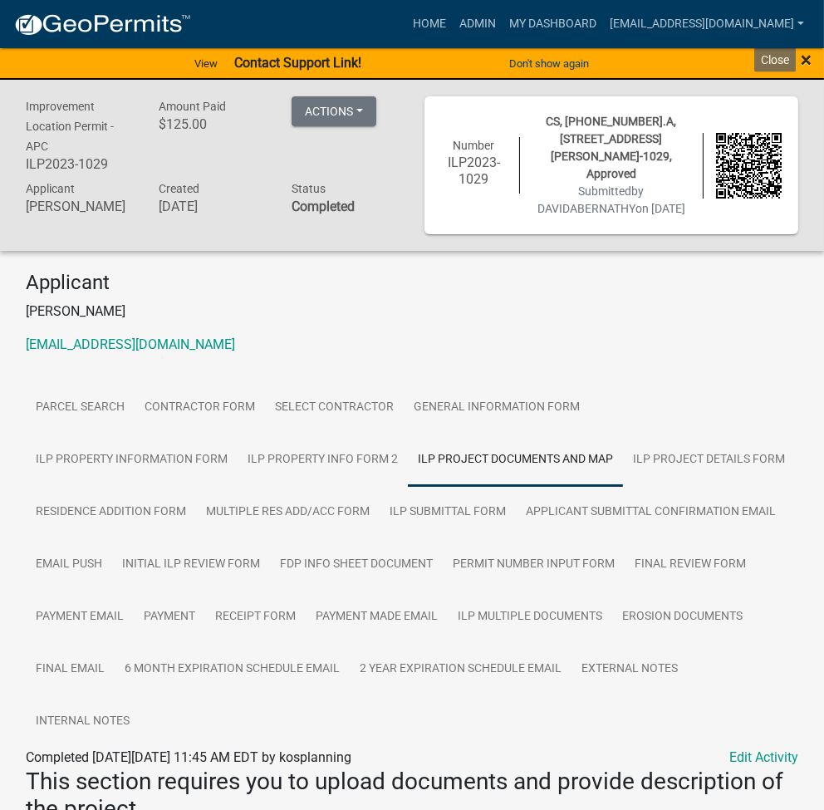
click at [802, 62] on span "×" at bounding box center [805, 59] width 11 height 23
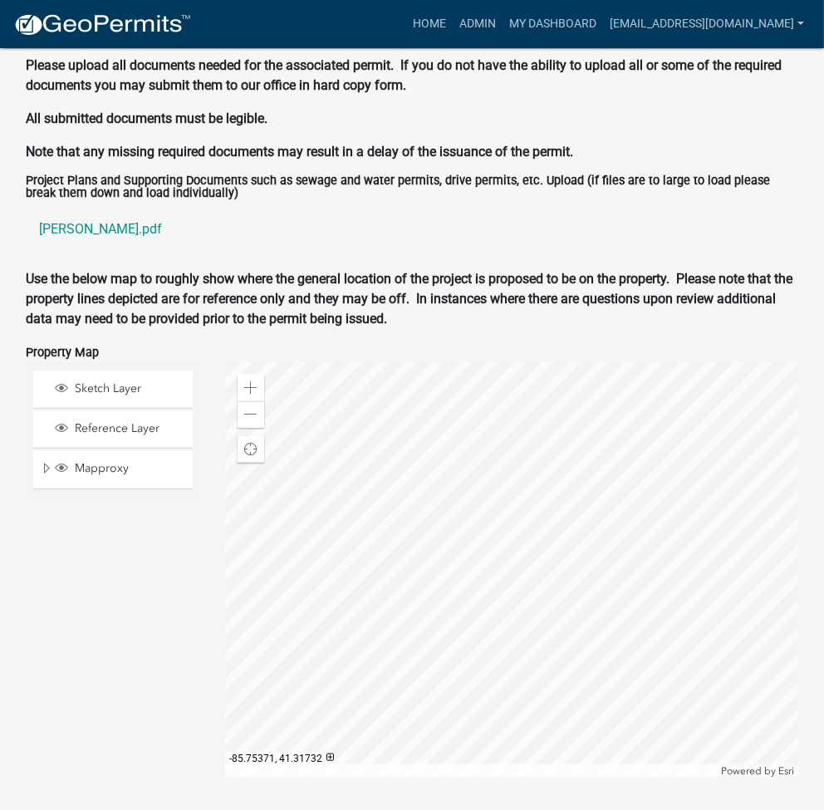
scroll to position [176, 0]
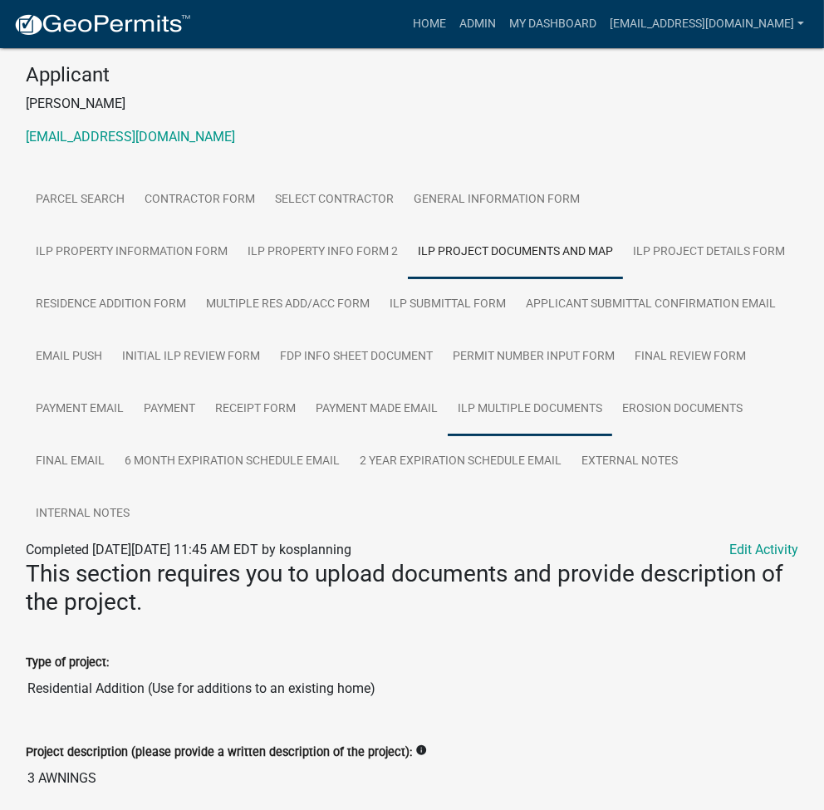
click at [448, 403] on link "ILP Multiple Documents" at bounding box center [530, 409] width 164 height 53
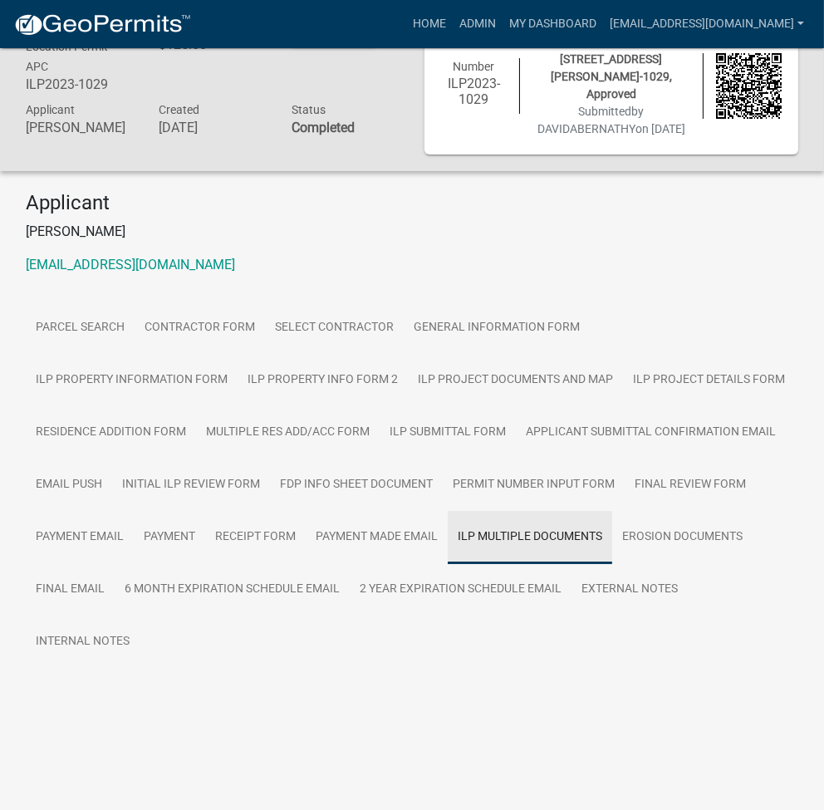
scroll to position [48, 0]
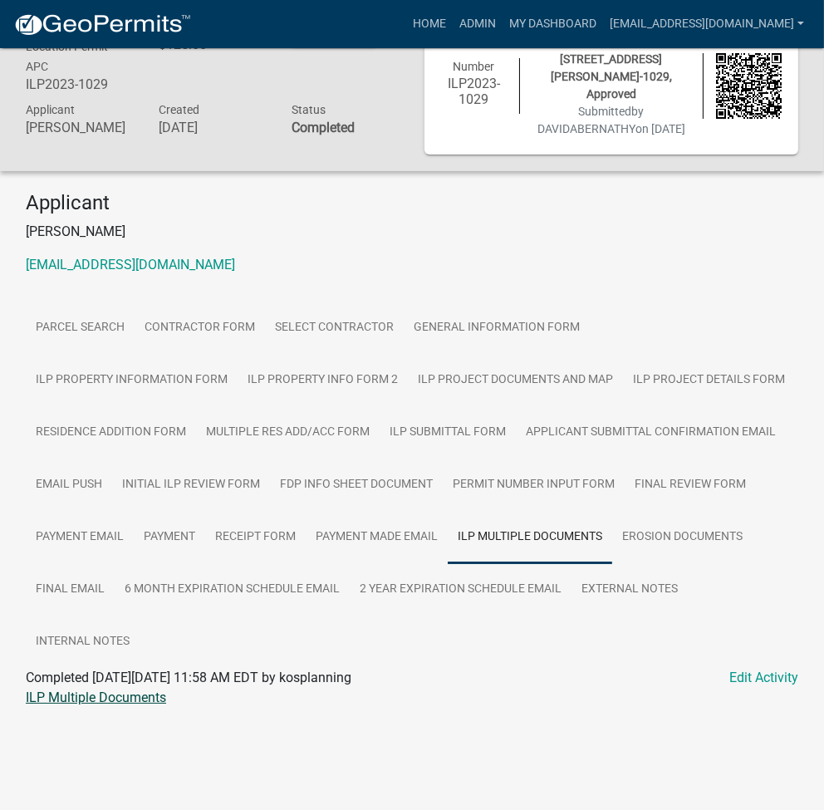
click at [77, 689] on link "ILP Multiple Documents" at bounding box center [96, 697] width 140 height 16
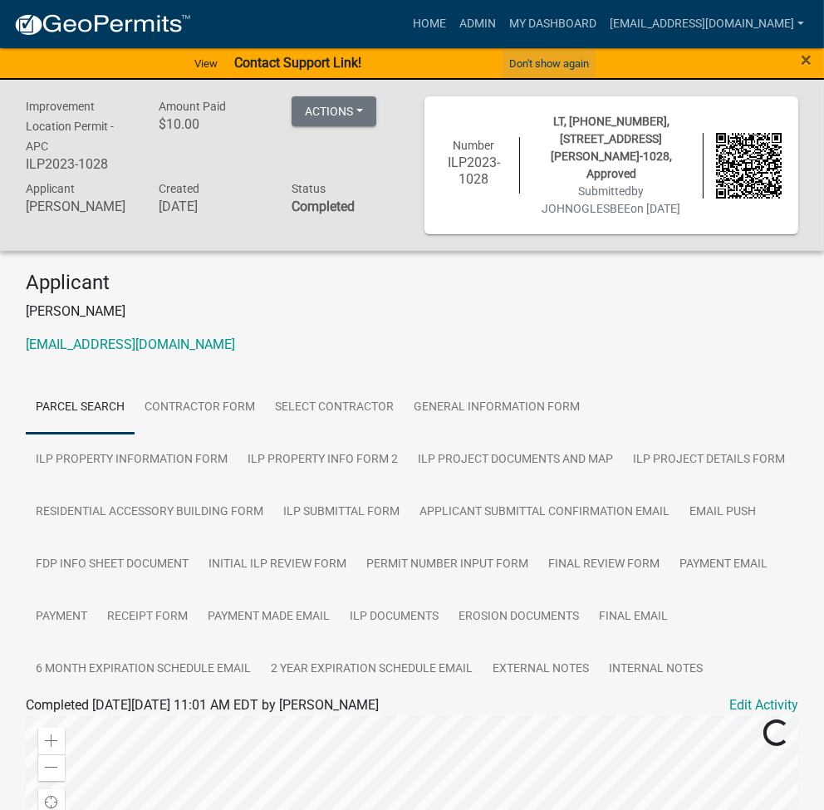
click at [575, 59] on button "Don't show again" at bounding box center [548, 63] width 93 height 27
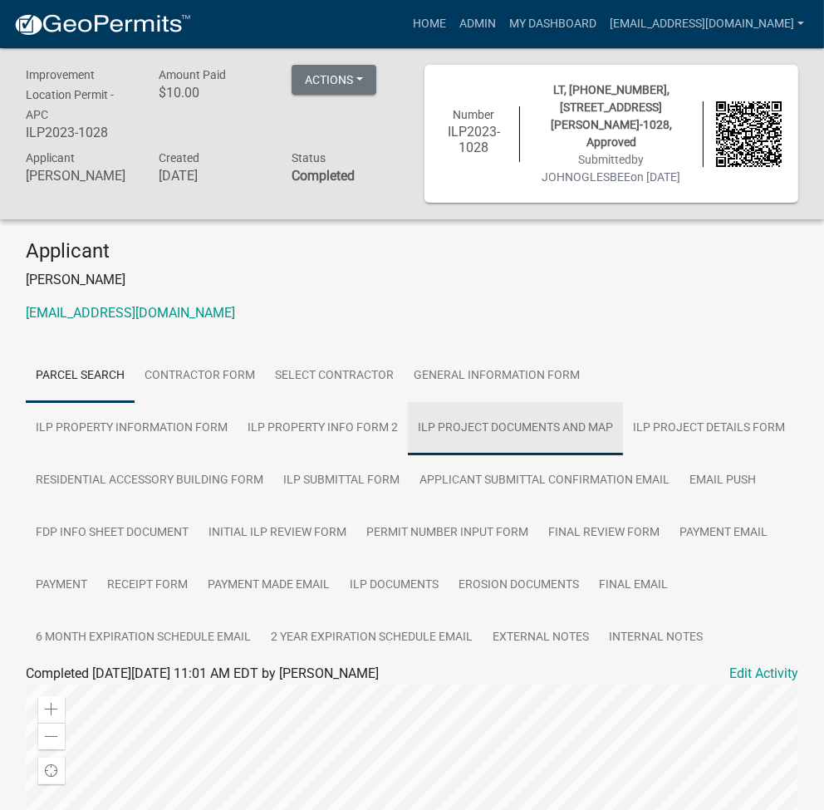
click at [408, 419] on link "ILP Project Documents and Map" at bounding box center [515, 428] width 215 height 53
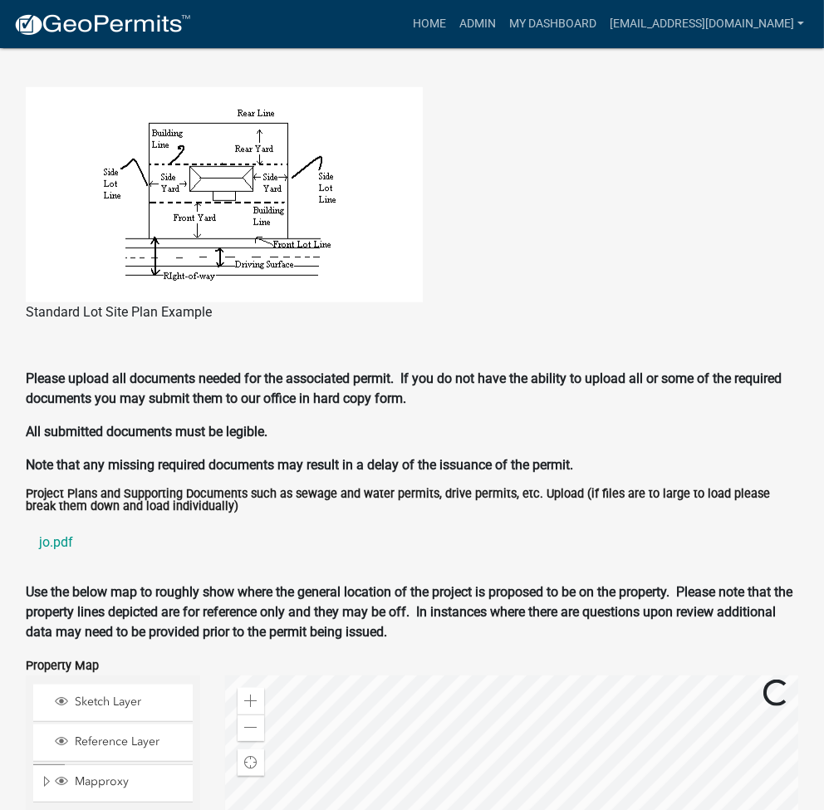
scroll to position [1550, 0]
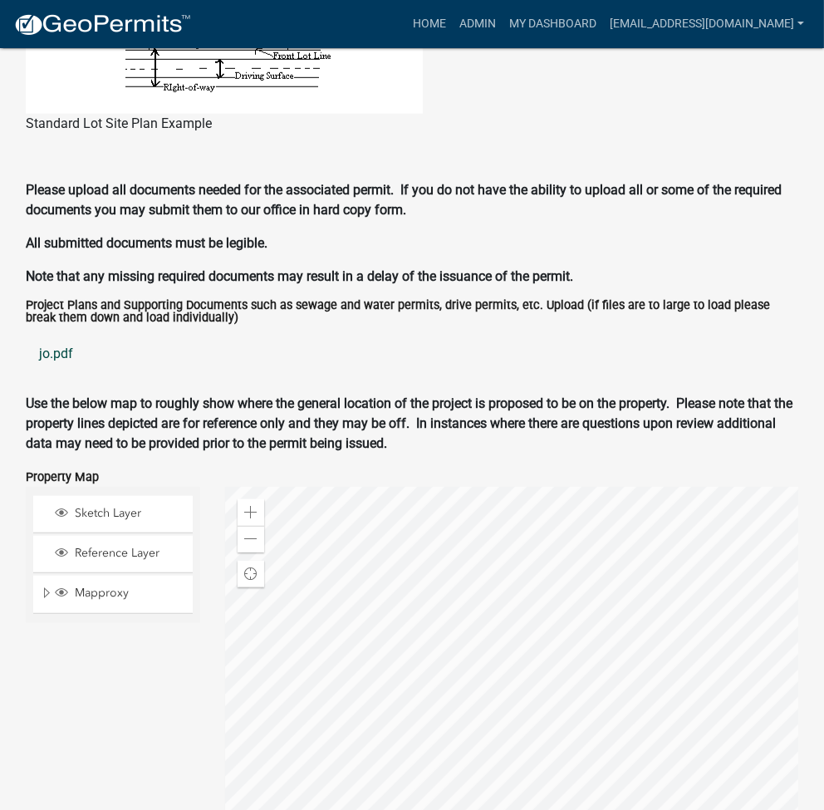
click at [57, 351] on link "jo.pdf" at bounding box center [412, 354] width 772 height 40
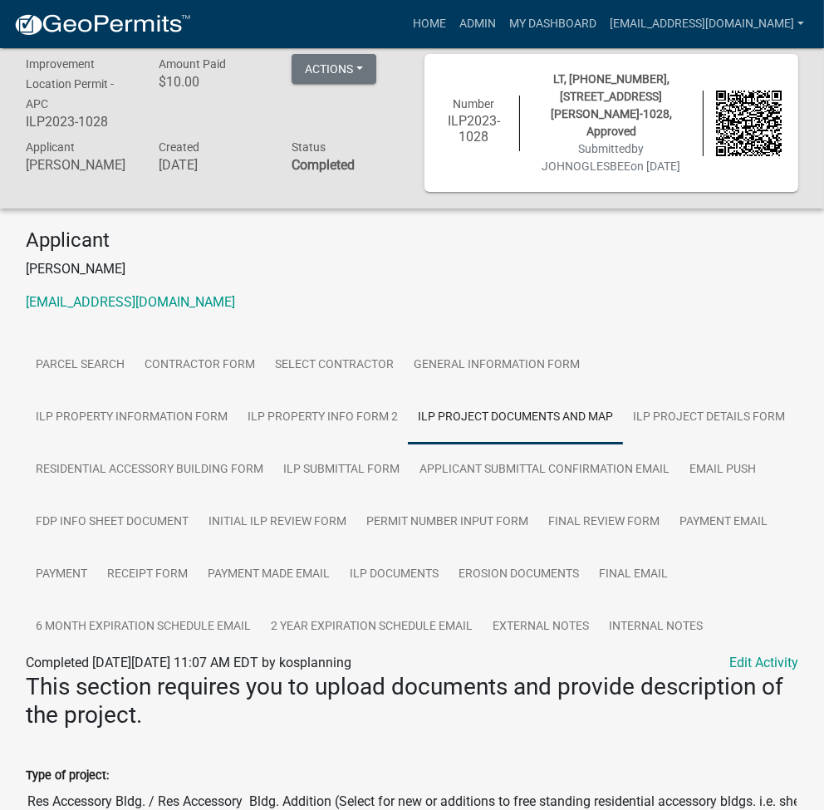
scroll to position [0, 0]
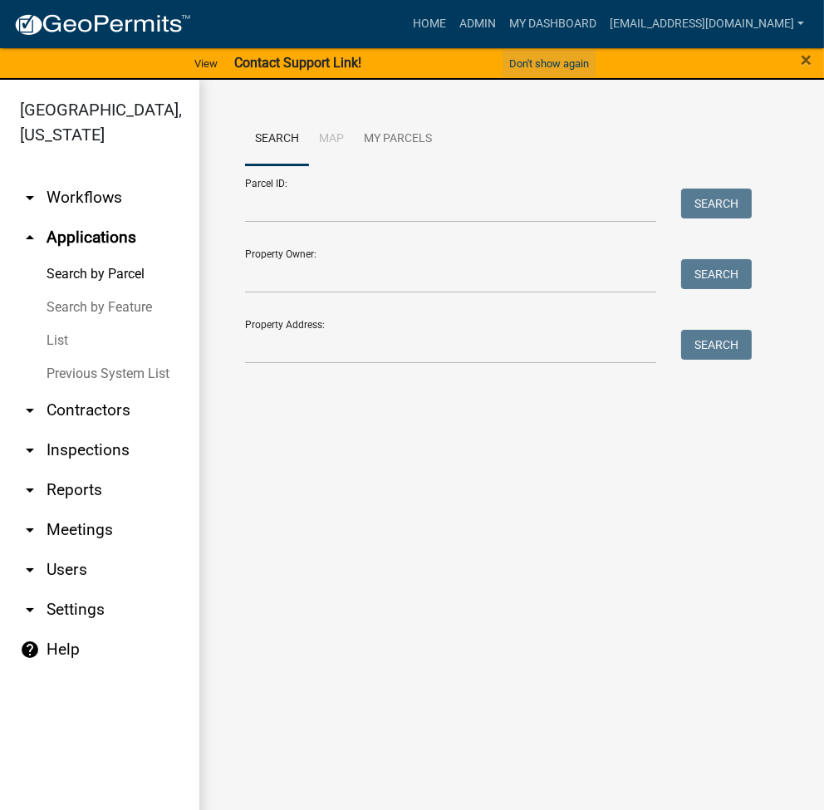
click at [583, 61] on button "Don't show again" at bounding box center [548, 63] width 93 height 27
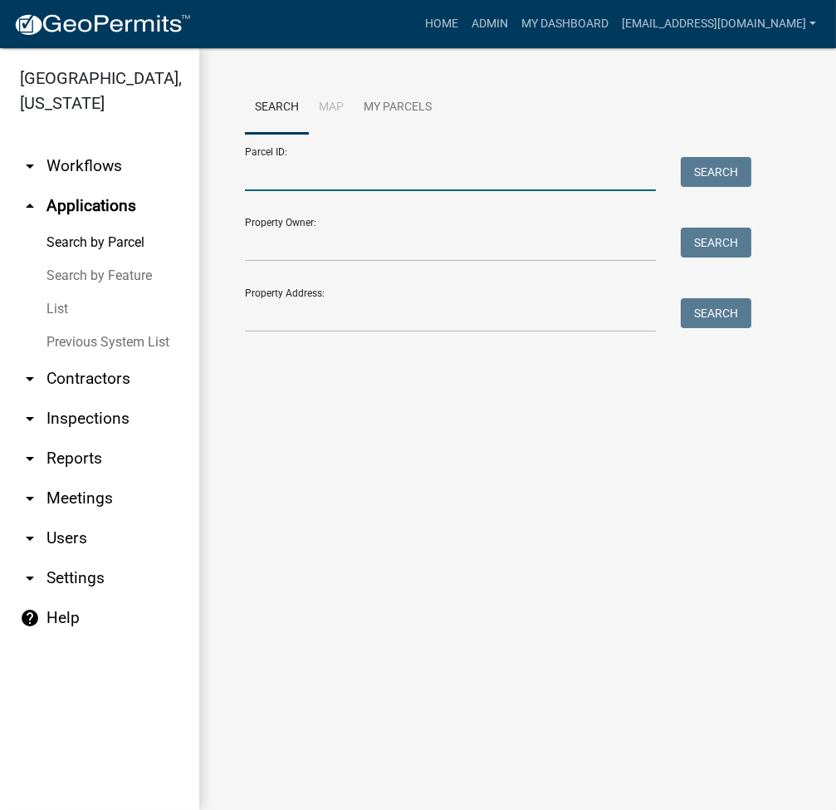
click at [424, 179] on input "Parcel ID:" at bounding box center [450, 174] width 411 height 34
paste input "[PHONE_NUMBER]"
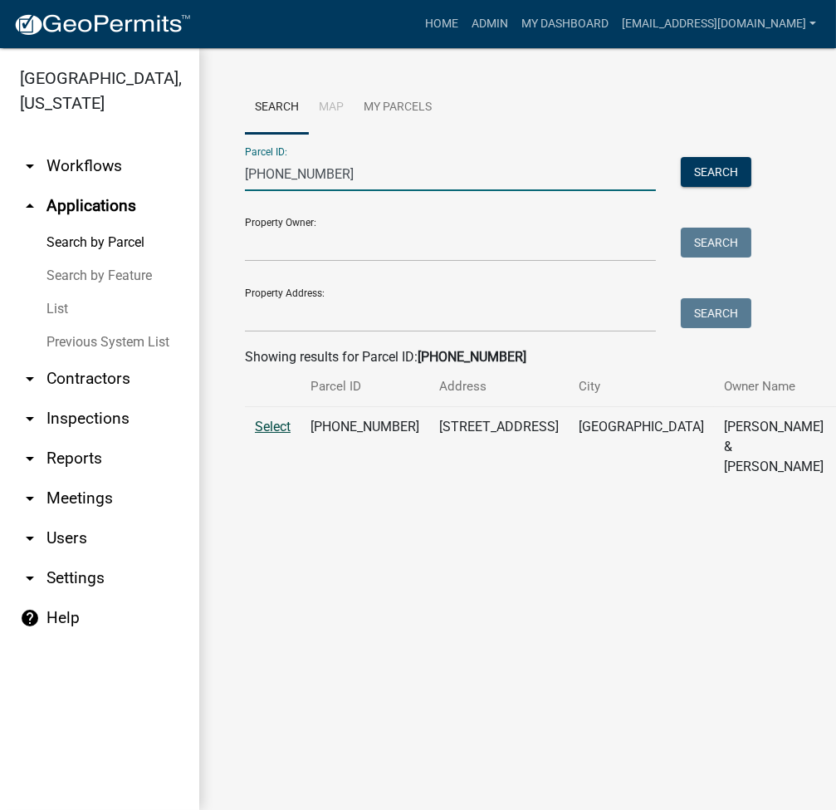
type input "008-019-073"
click at [271, 434] on span "Select" at bounding box center [273, 427] width 36 height 16
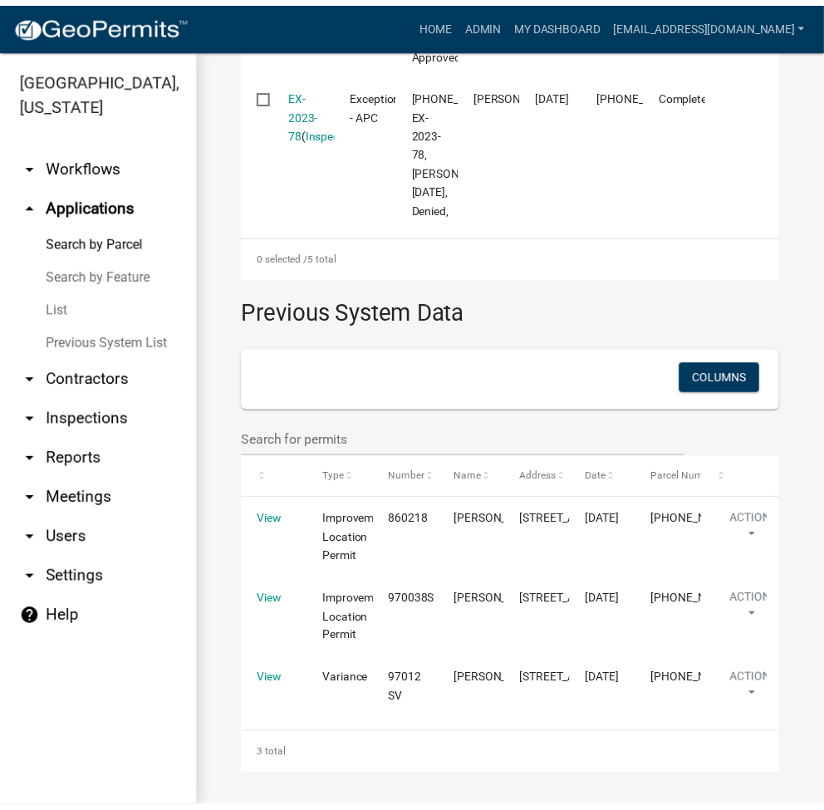
scroll to position [897, 0]
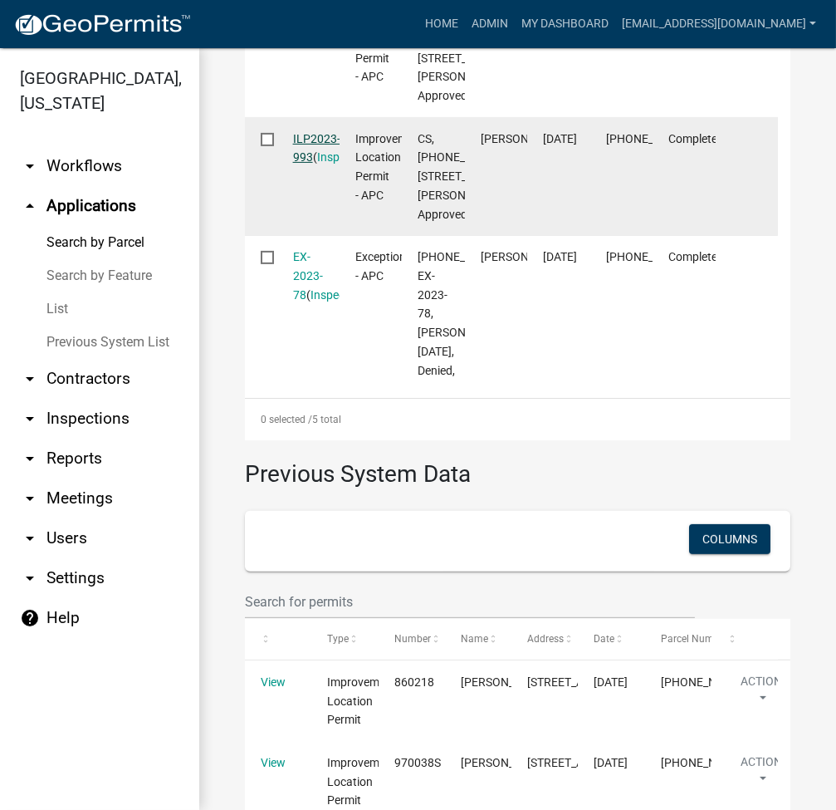
click at [320, 164] on link "ILP2023-993" at bounding box center [316, 148] width 47 height 32
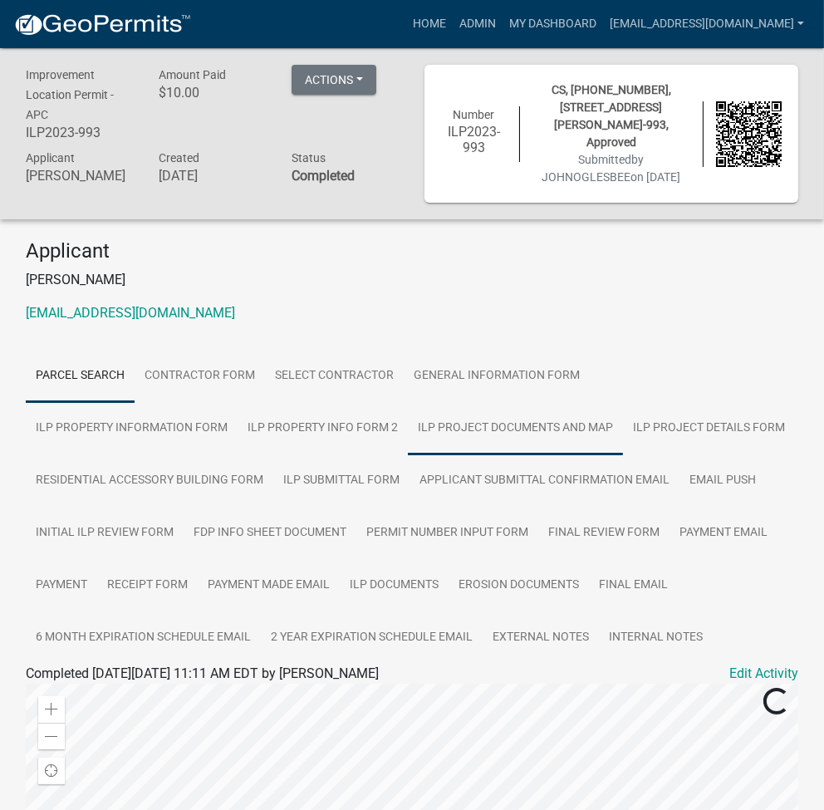
click at [408, 434] on link "ILP Project Documents and Map" at bounding box center [515, 428] width 215 height 53
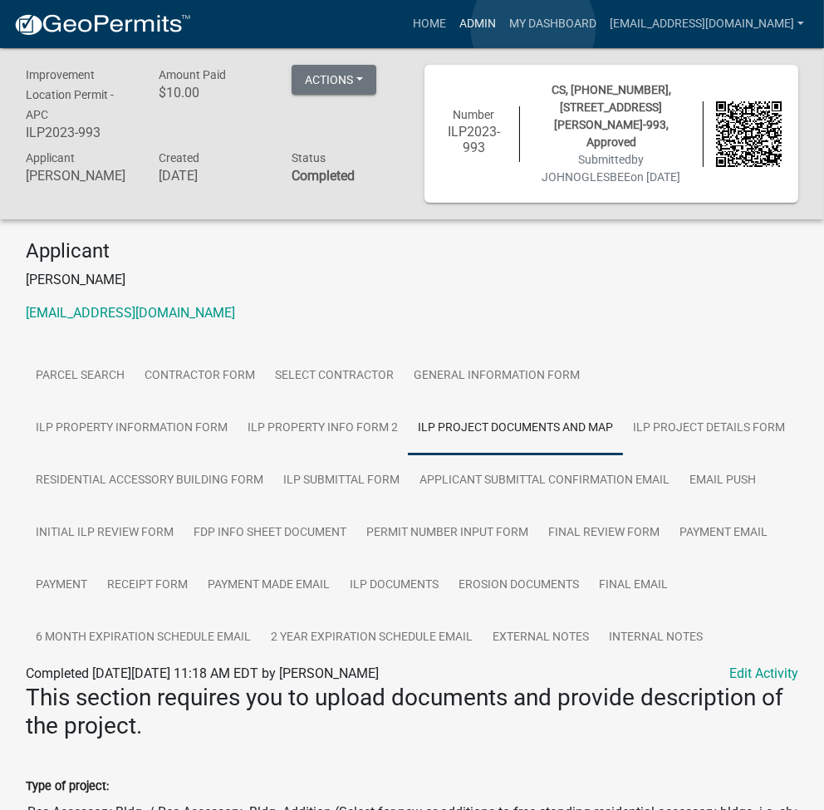
click at [502, 28] on link "Admin" at bounding box center [478, 24] width 50 height 32
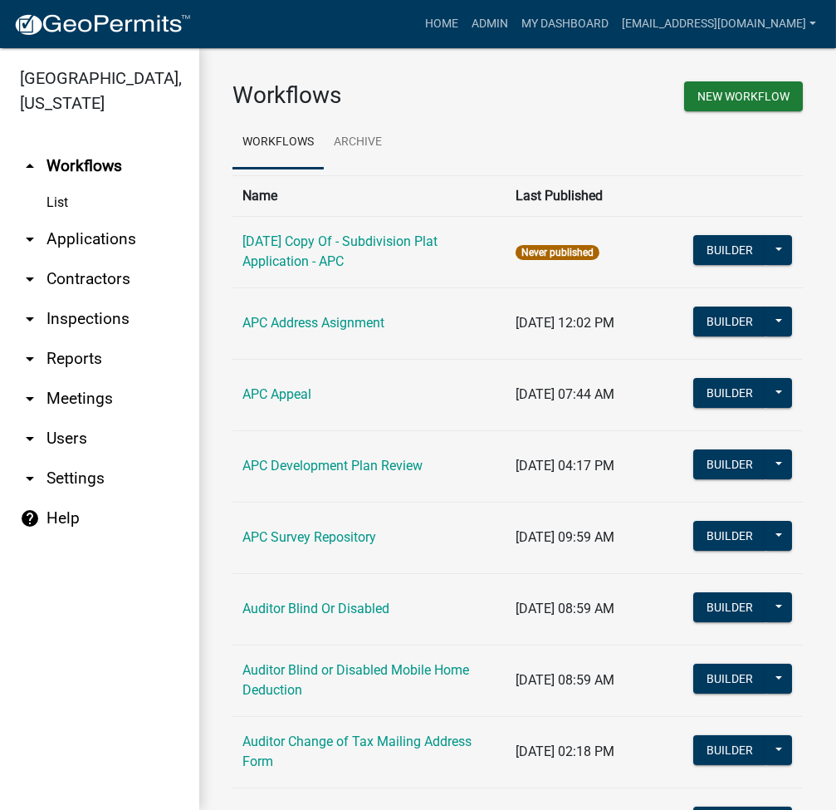
click at [115, 234] on link "arrow_drop_down Applications" at bounding box center [99, 239] width 199 height 40
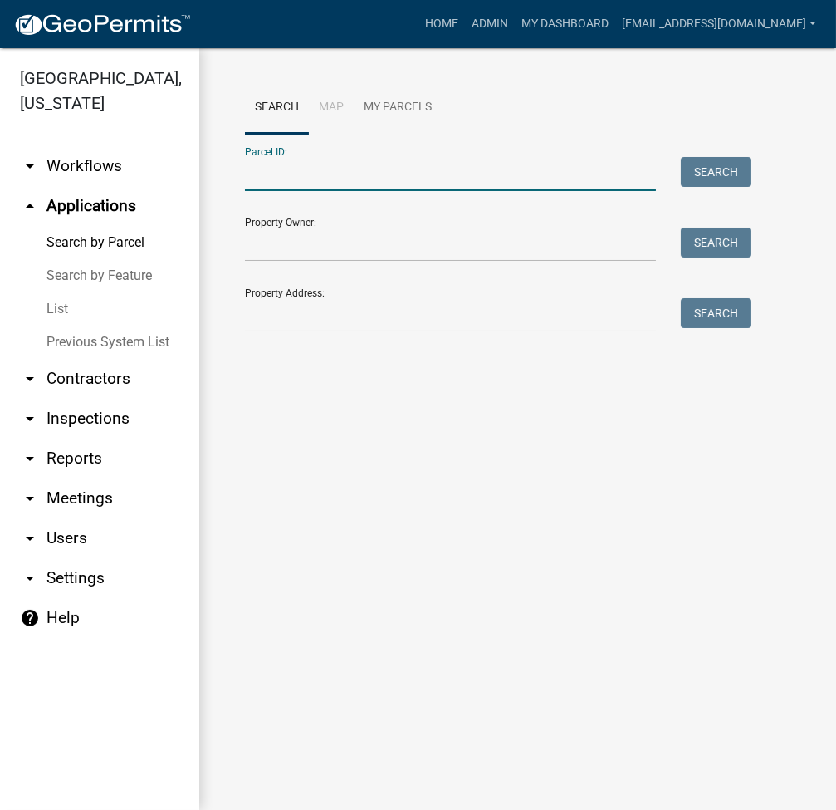
paste input "001-061-002.A"
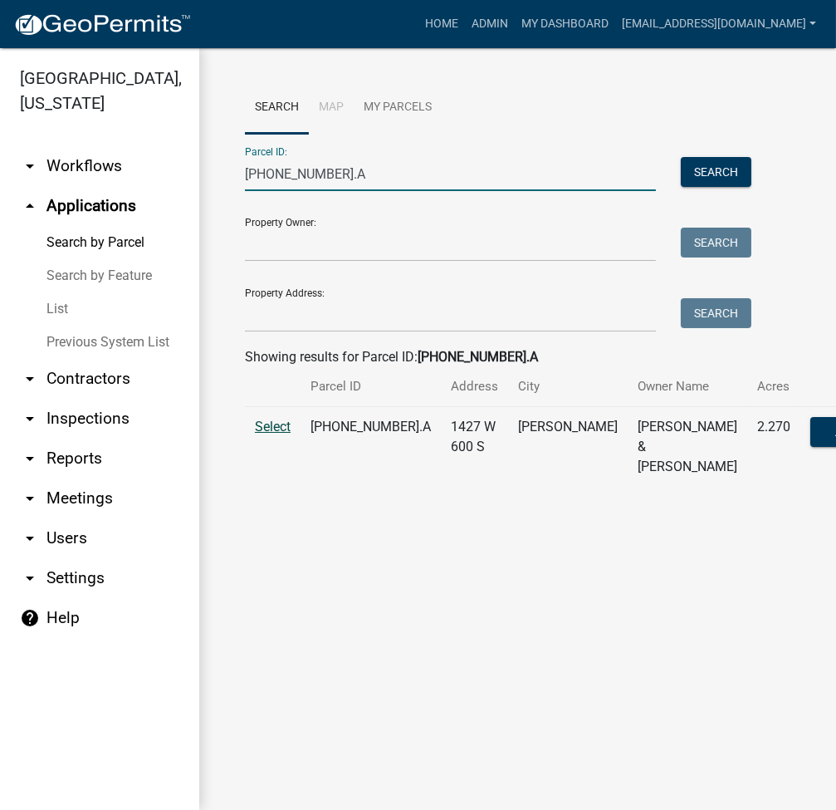
type input "001-061-002.A"
click at [276, 434] on span "Select" at bounding box center [273, 427] width 36 height 16
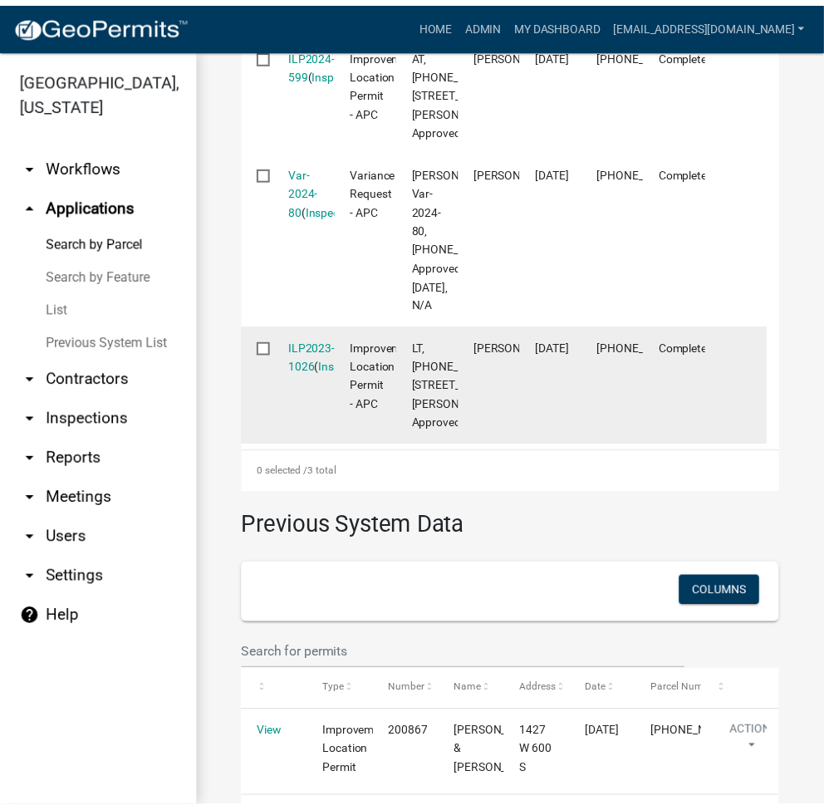
scroll to position [443, 0]
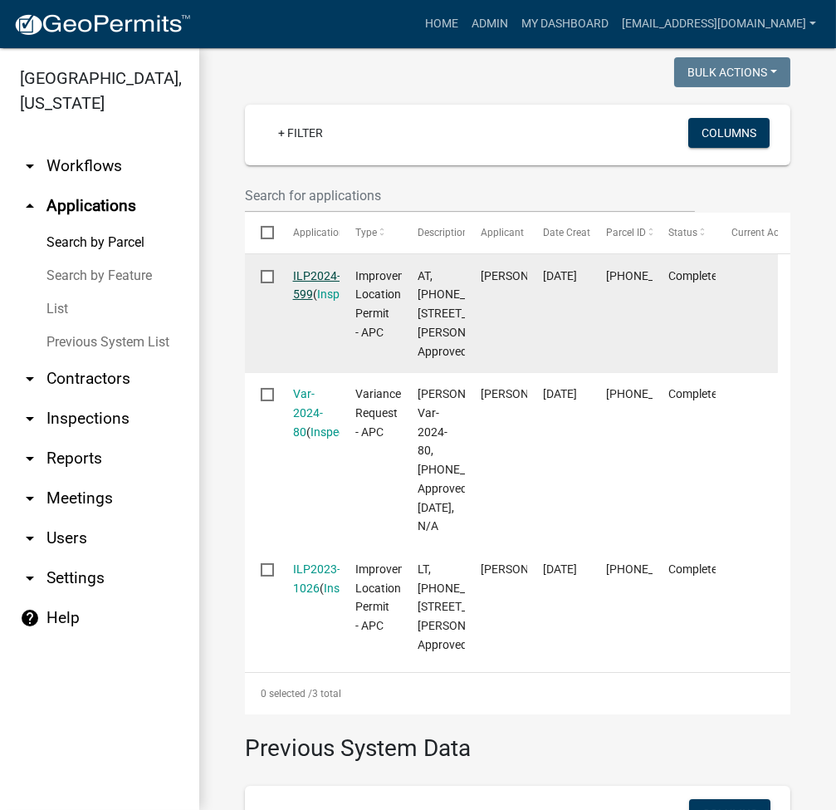
click at [321, 298] on link "ILP2024-599" at bounding box center [316, 285] width 47 height 32
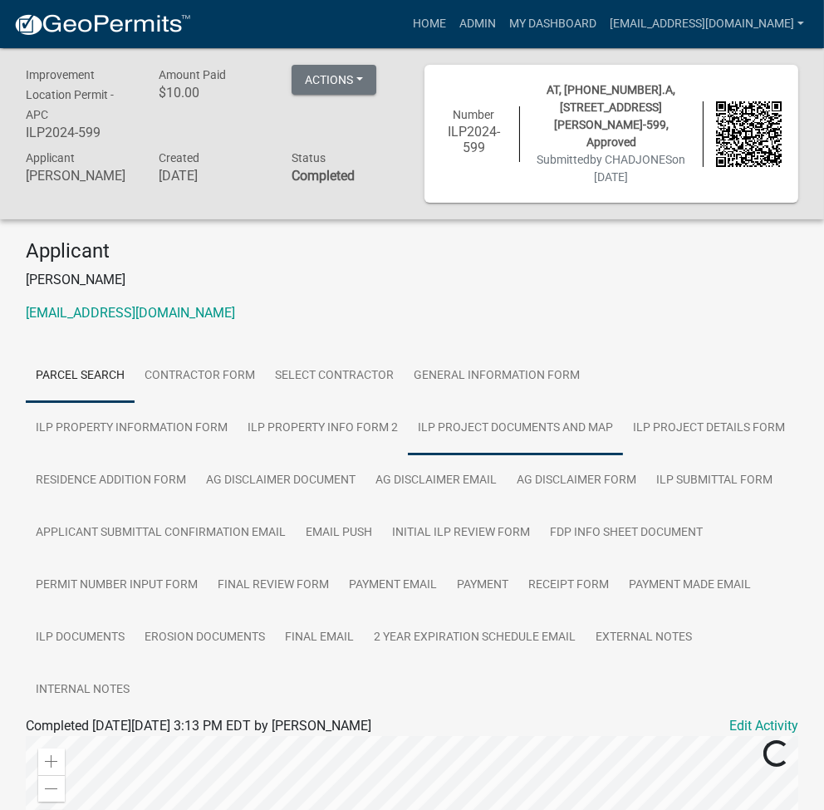
click at [408, 423] on link "ILP Project Documents and Map" at bounding box center [515, 428] width 215 height 53
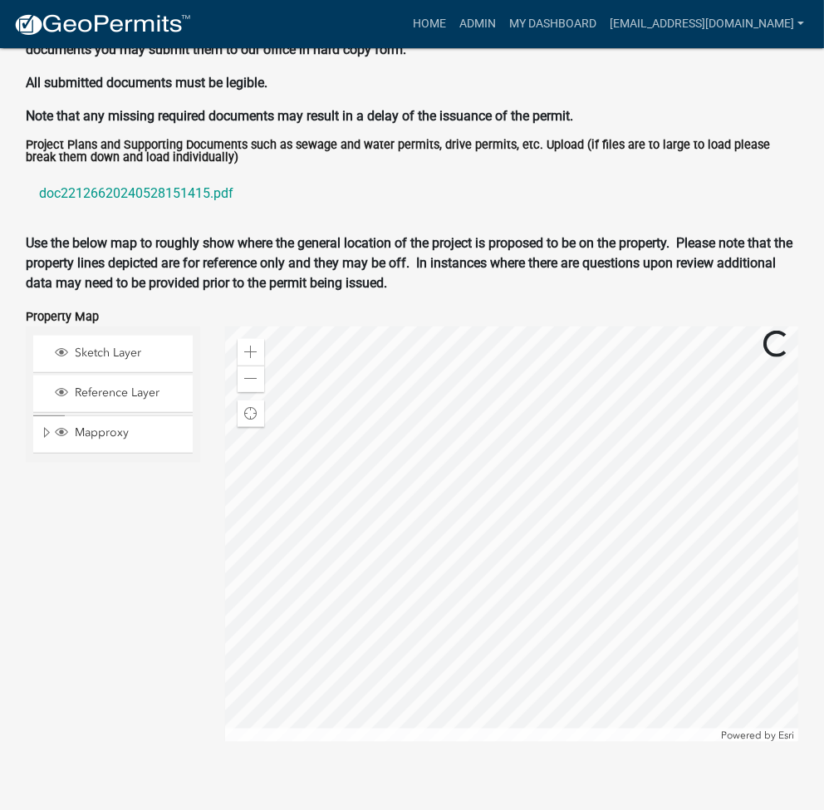
scroll to position [1763, 0]
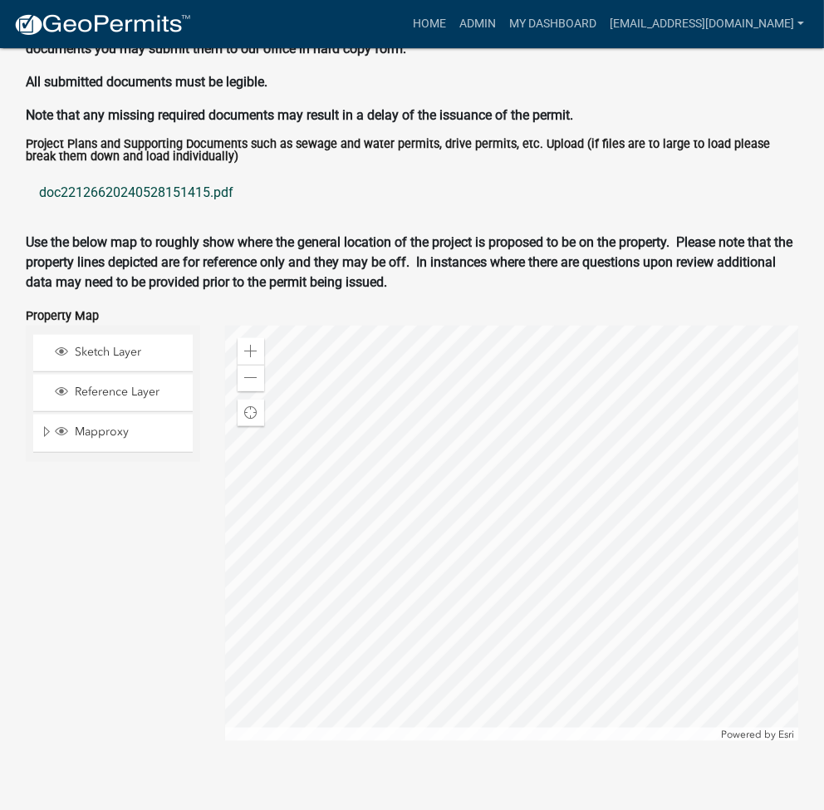
click at [140, 173] on link "doc22126620240528151415.pdf" at bounding box center [412, 193] width 772 height 40
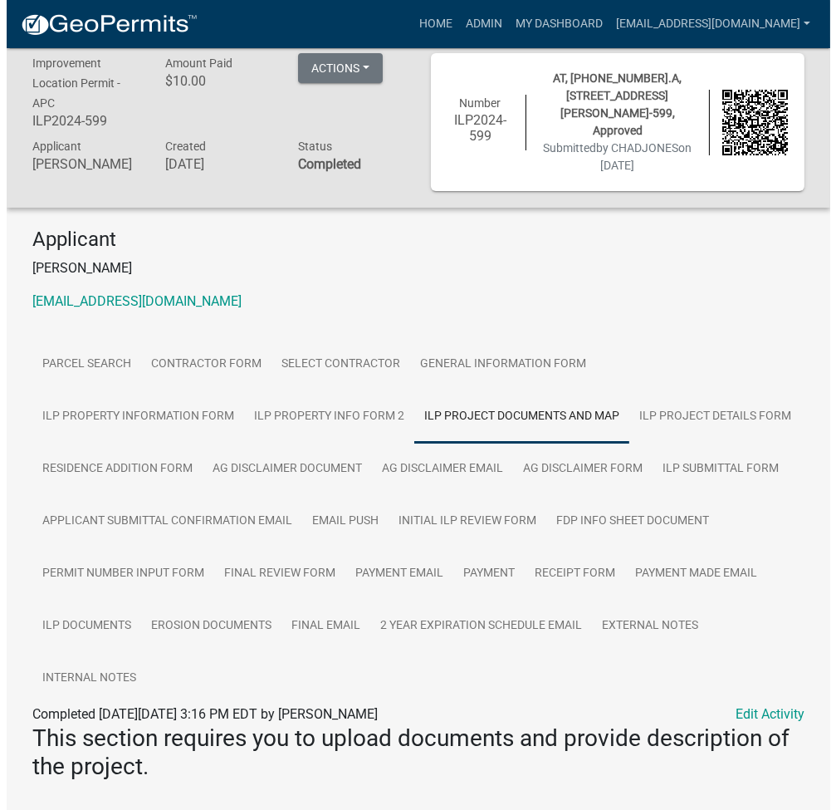
scroll to position [0, 0]
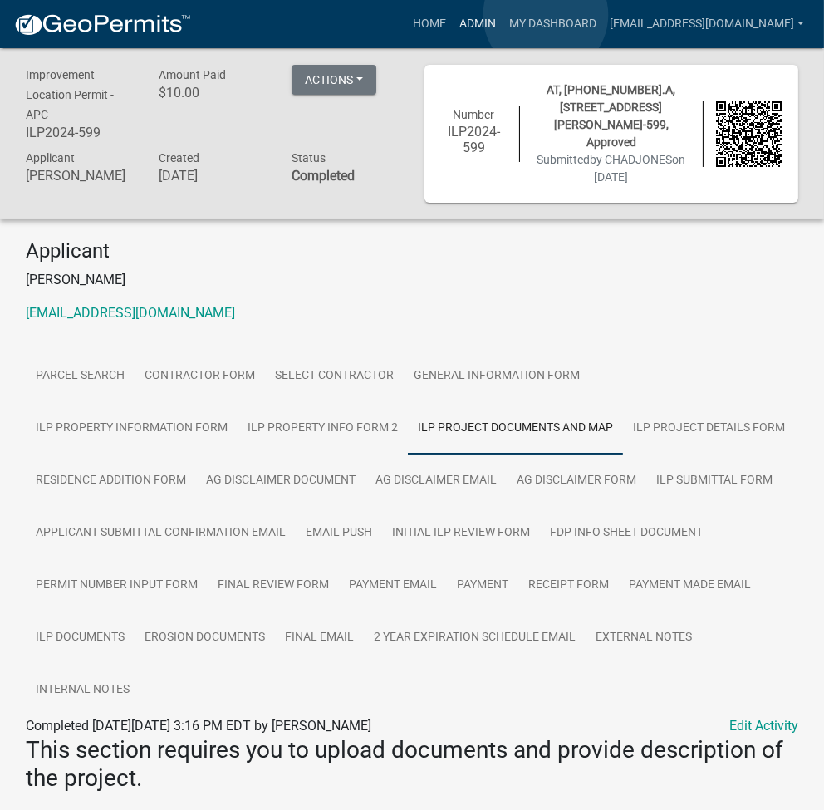
click at [502, 15] on link "Admin" at bounding box center [478, 24] width 50 height 32
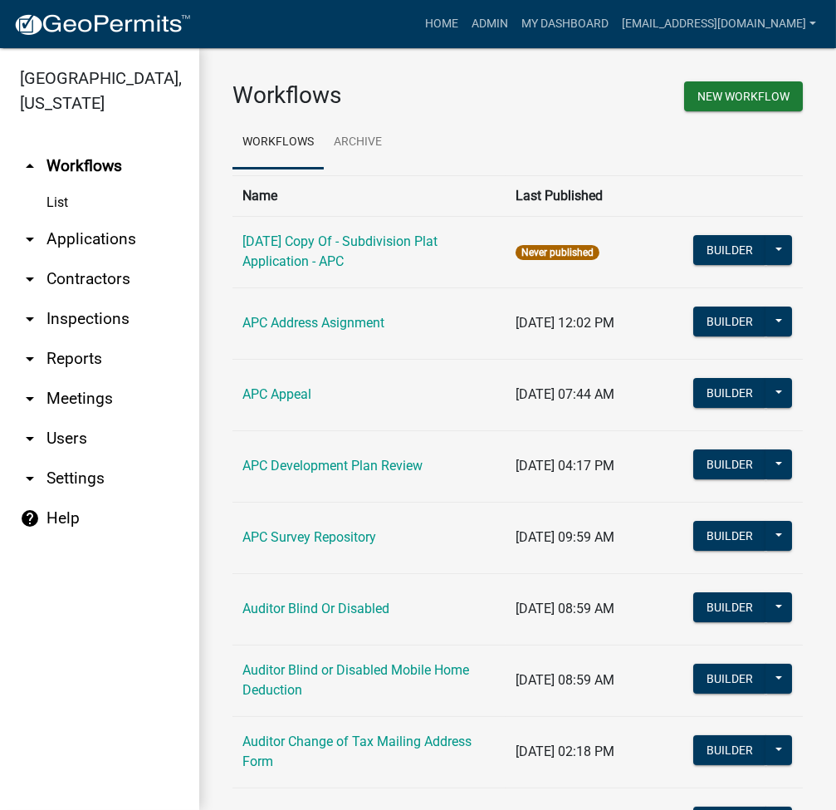
click at [101, 247] on link "arrow_drop_down Applications" at bounding box center [99, 239] width 199 height 40
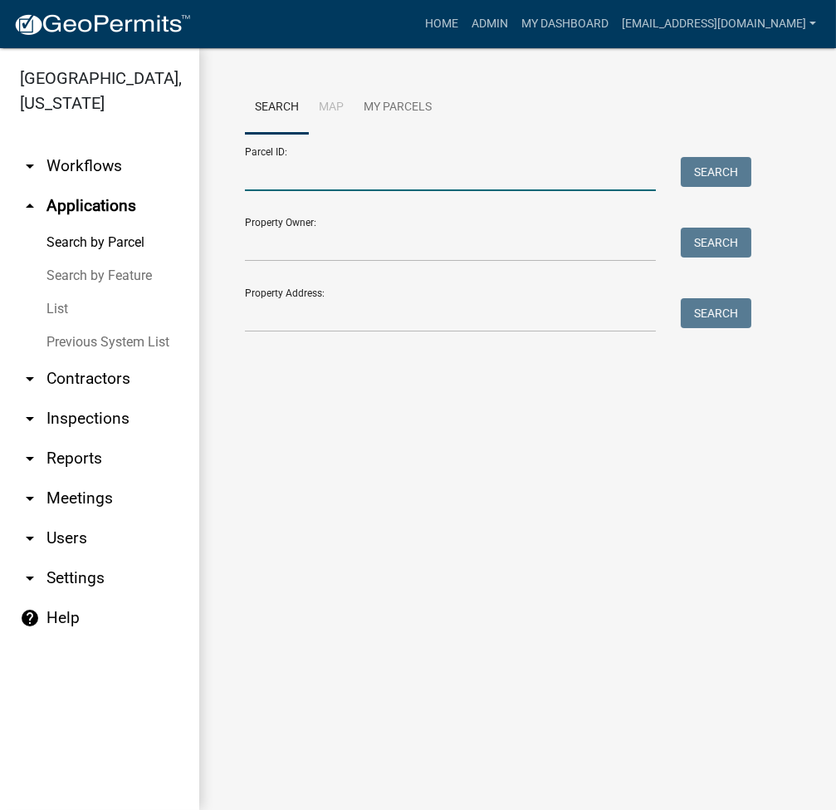
click at [308, 184] on input "Parcel ID:" at bounding box center [450, 174] width 411 height 34
paste input "011-075-007.A"
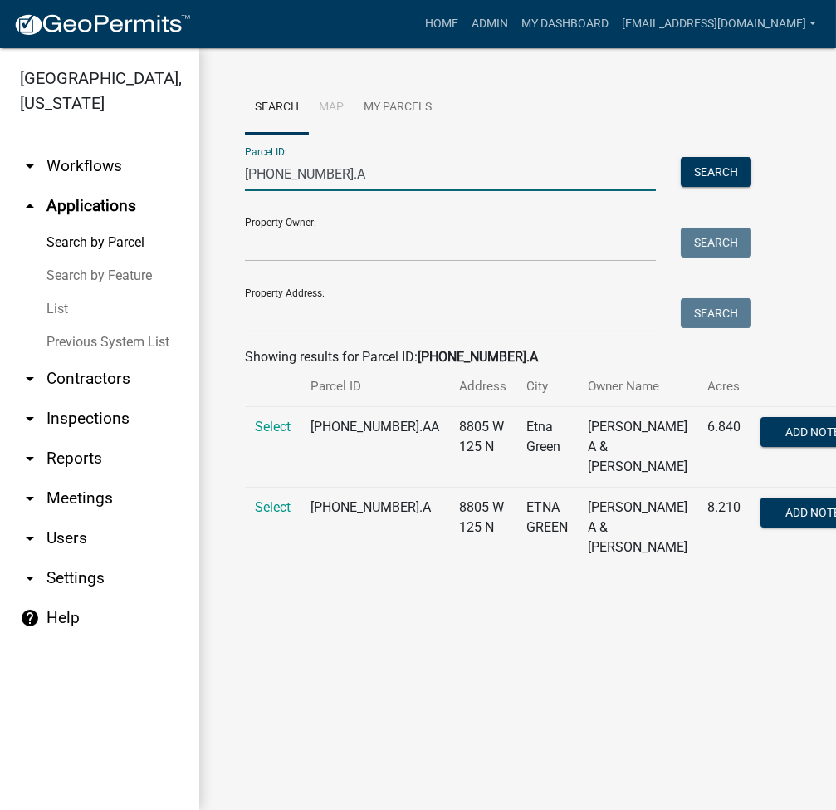
type input "011-075-007.A"
click at [253, 523] on td "Select" at bounding box center [273, 527] width 56 height 81
click at [280, 515] on span "Select" at bounding box center [273, 507] width 36 height 16
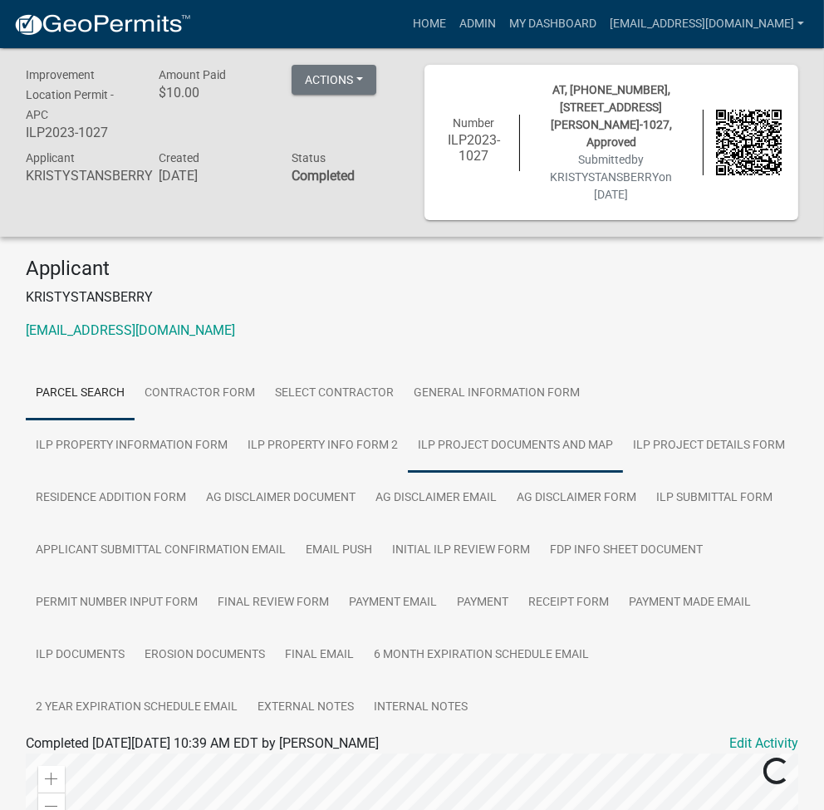
click at [408, 424] on link "ILP Project Documents and Map" at bounding box center [515, 445] width 215 height 53
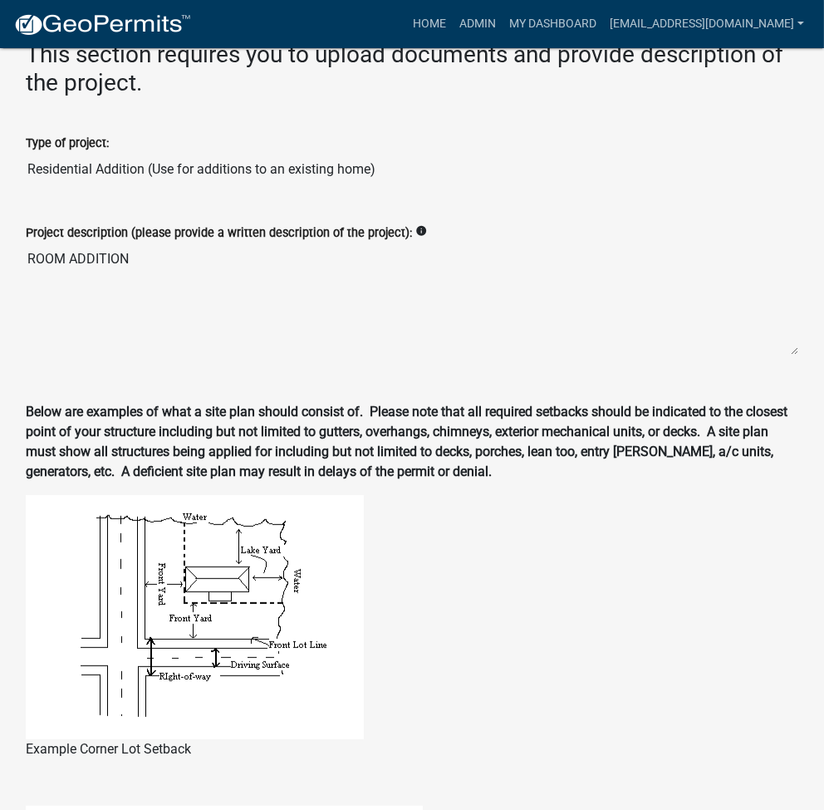
scroll to position [1779, 0]
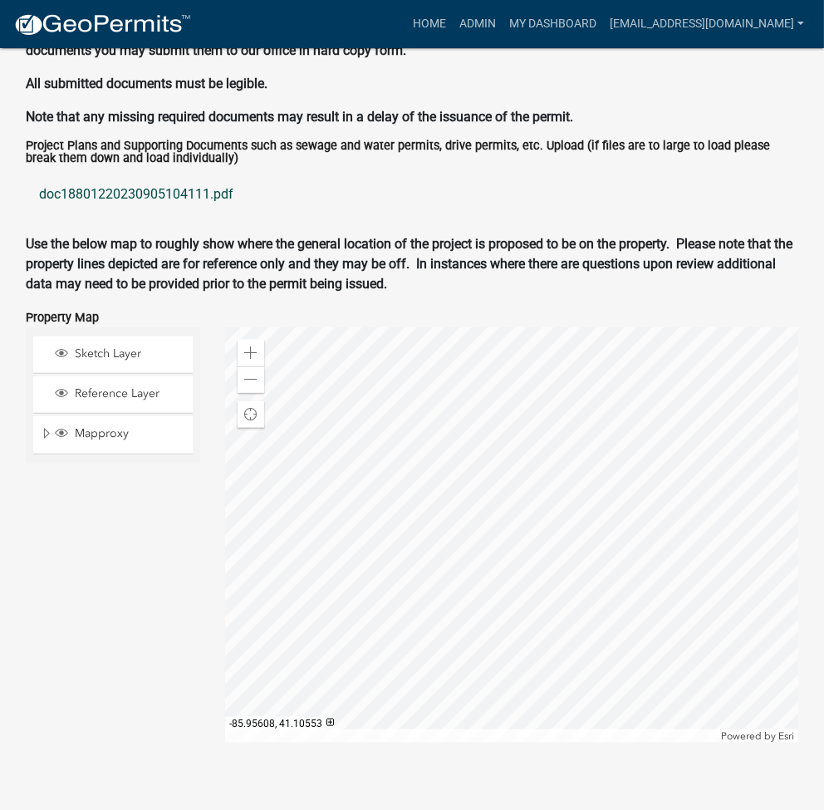
click at [140, 183] on link "doc18801220230905104111.pdf" at bounding box center [412, 194] width 772 height 40
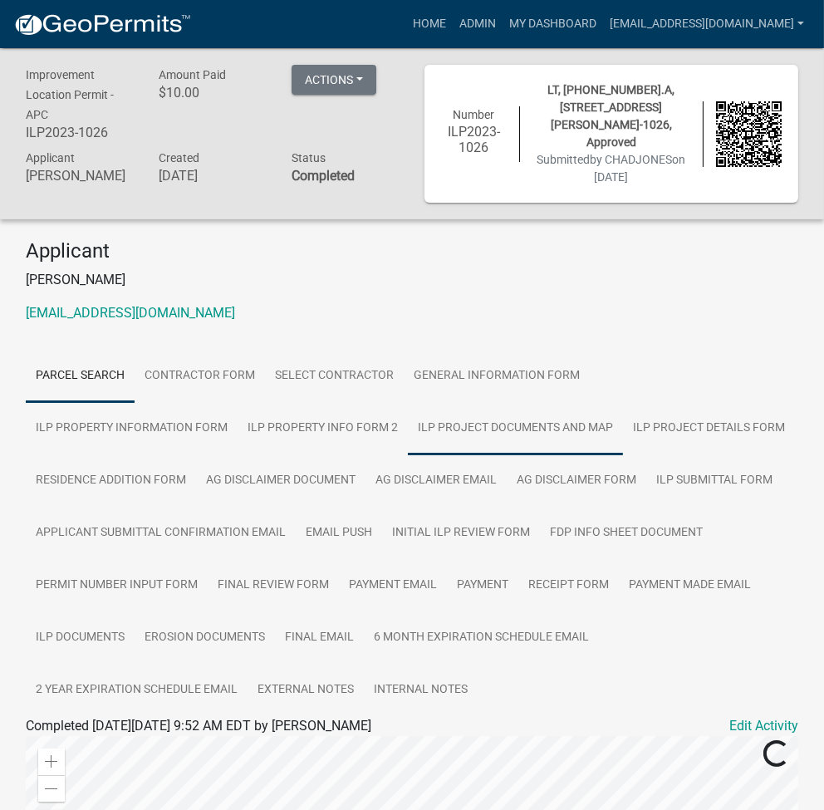
click at [408, 431] on link "ILP Project Documents and Map" at bounding box center [515, 428] width 215 height 53
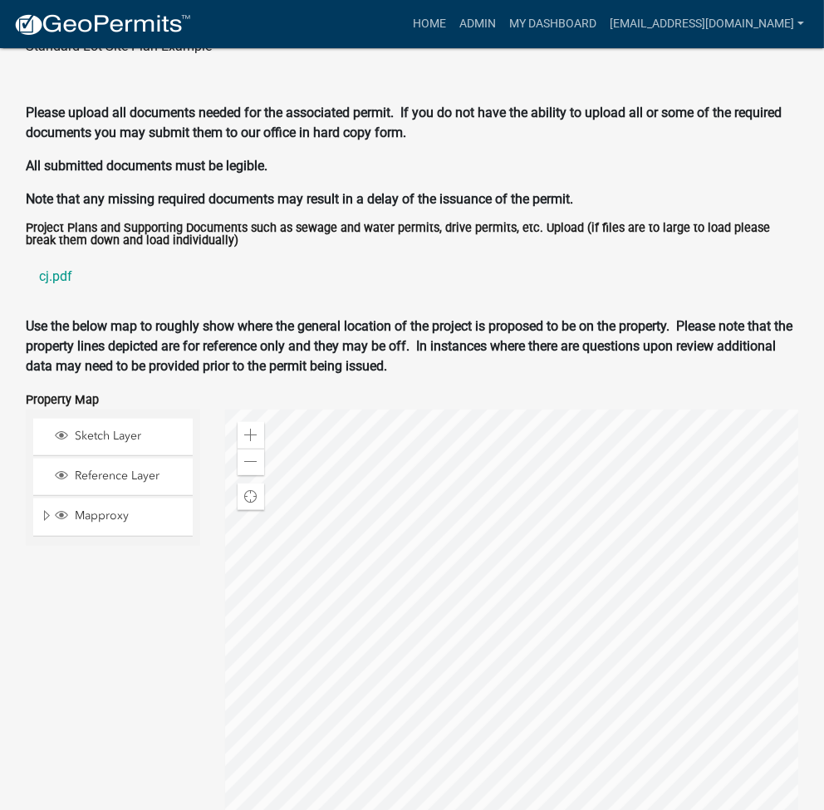
scroll to position [1771, 0]
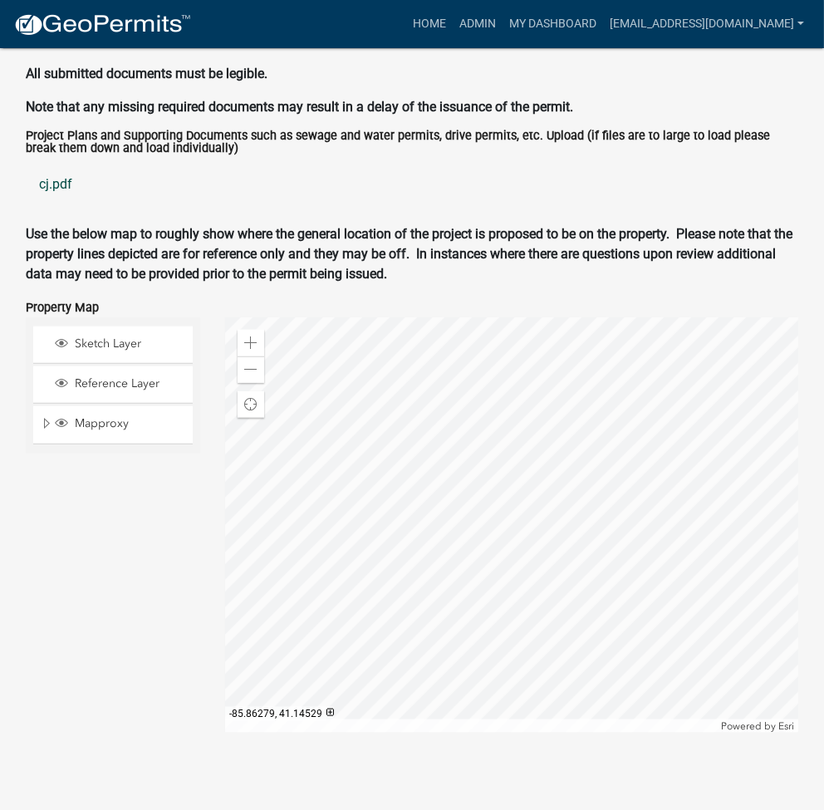
click at [42, 191] on link "cj.pdf" at bounding box center [412, 184] width 772 height 40
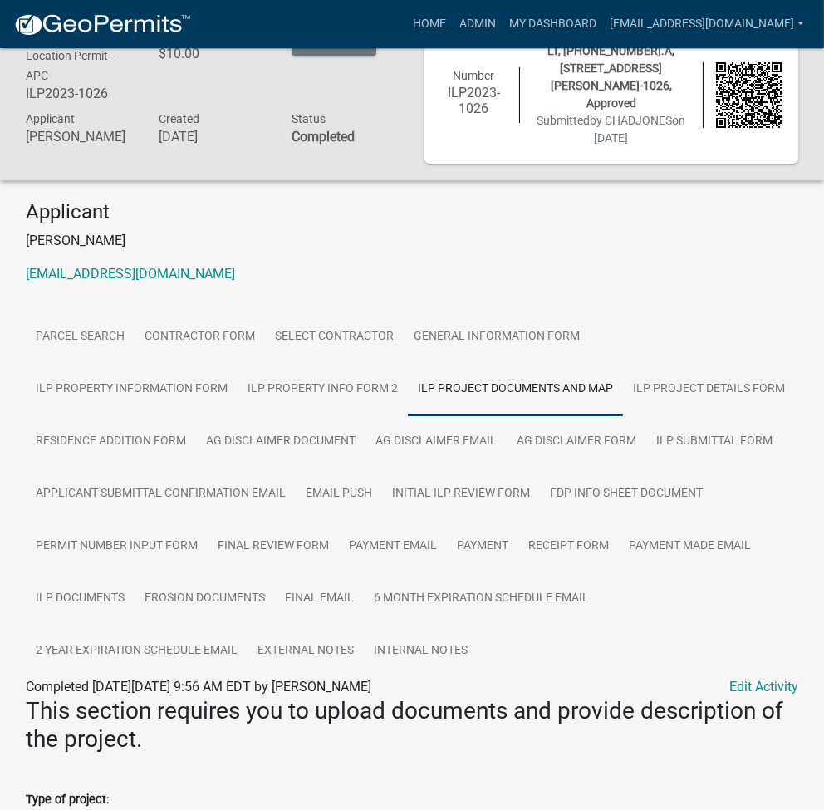
scroll to position [0, 0]
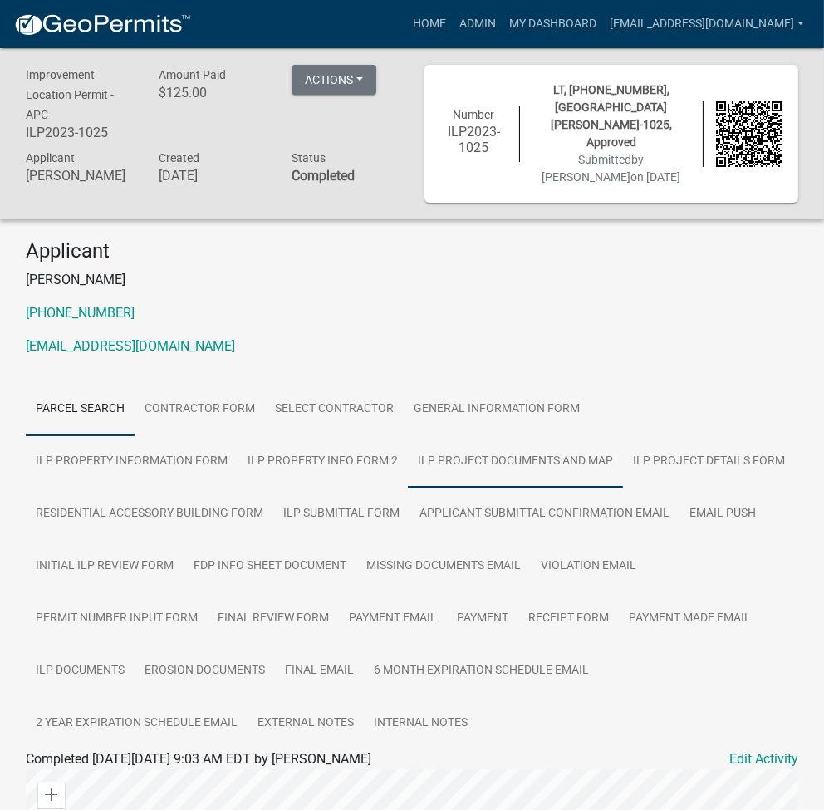
click at [408, 463] on link "ILP Project Documents and Map" at bounding box center [515, 461] width 215 height 53
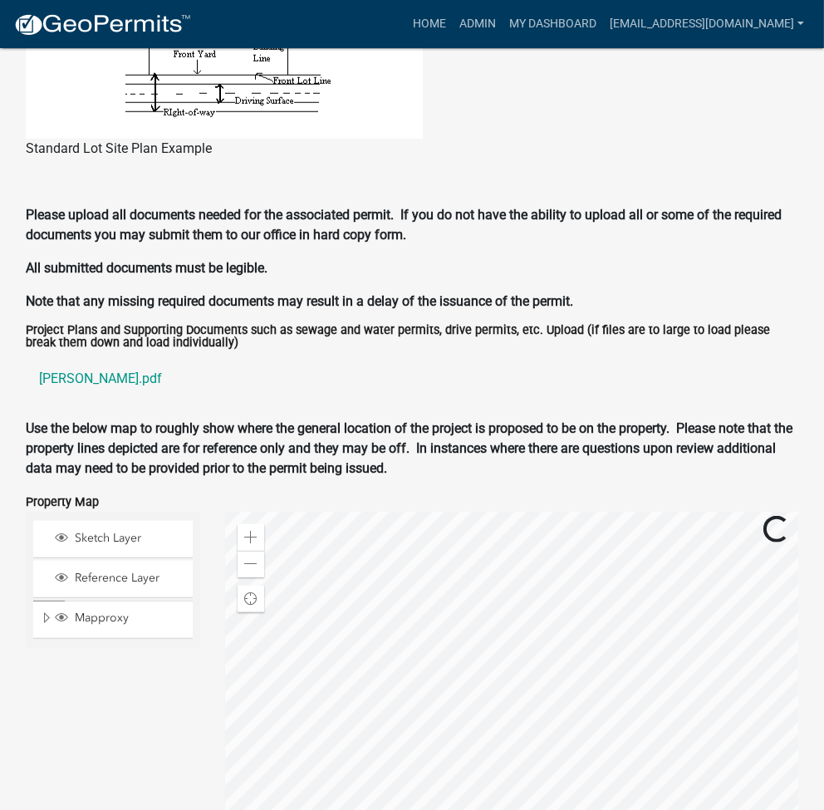
scroll to position [1611, 0]
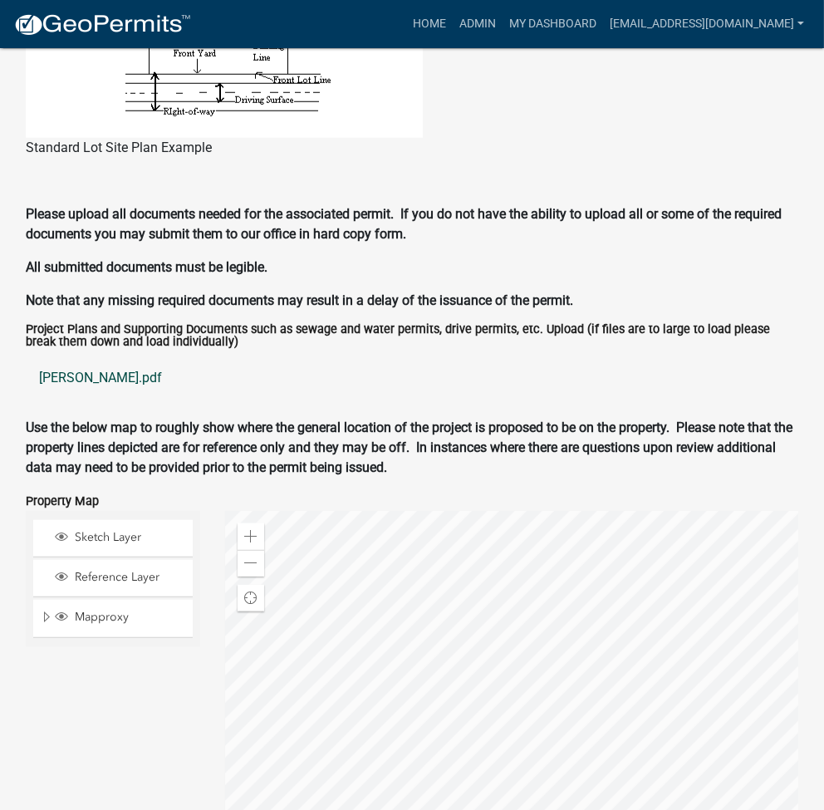
click at [67, 376] on link "artrip.pdf" at bounding box center [412, 378] width 772 height 40
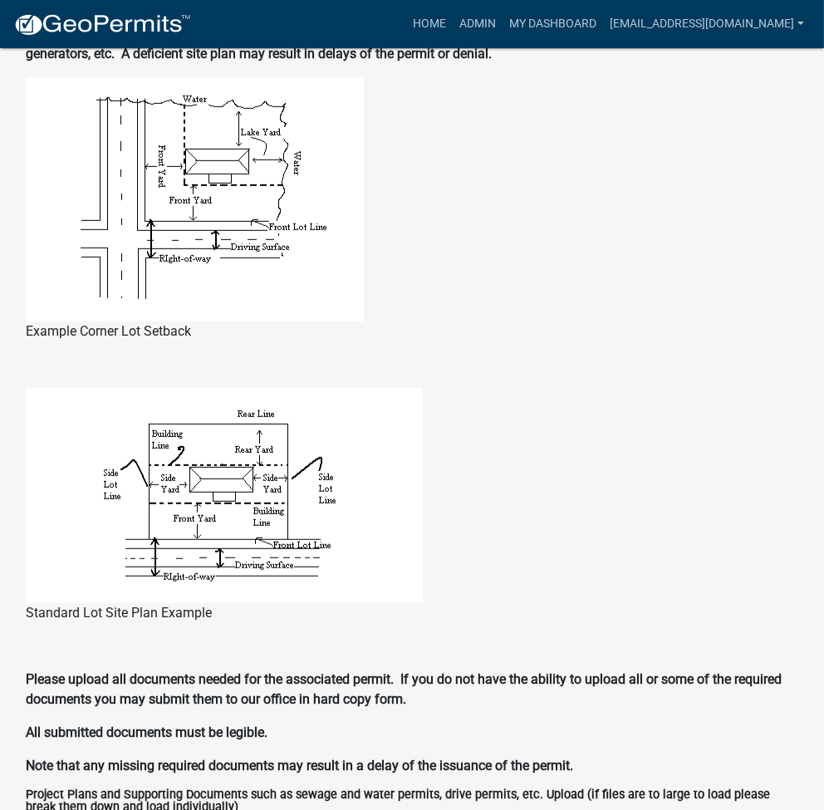
scroll to position [705, 0]
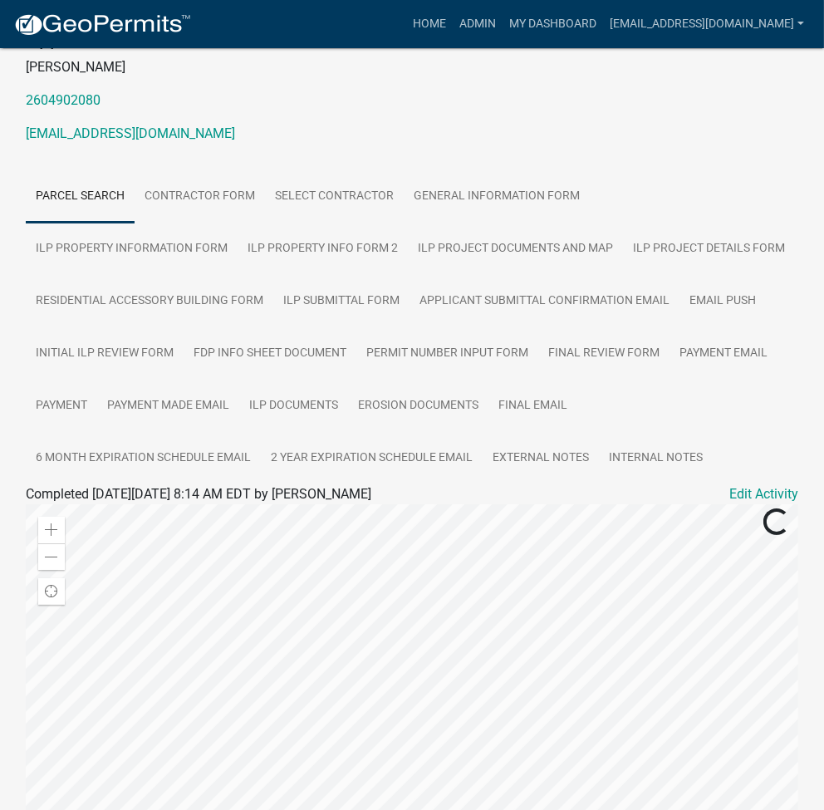
scroll to position [221, 0]
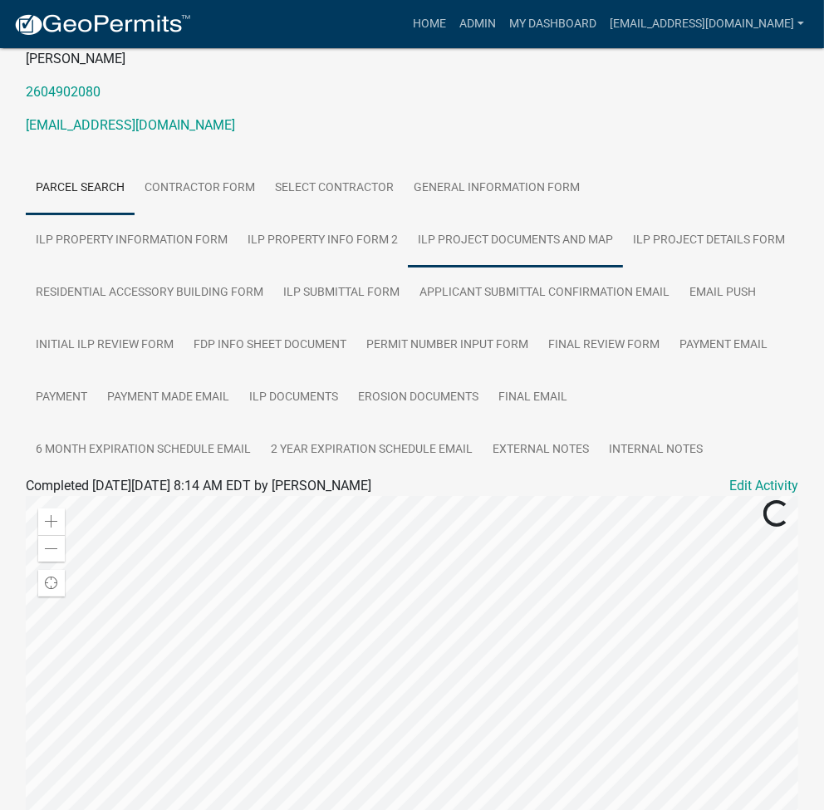
click at [408, 240] on link "ILP Project Documents and Map" at bounding box center [515, 240] width 215 height 53
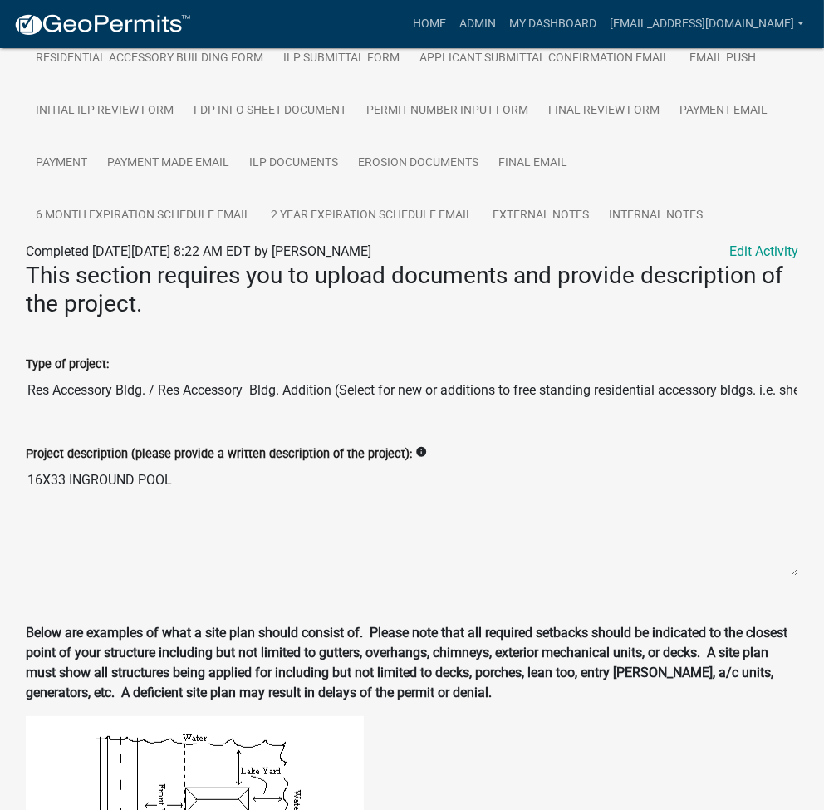
scroll to position [712, 0]
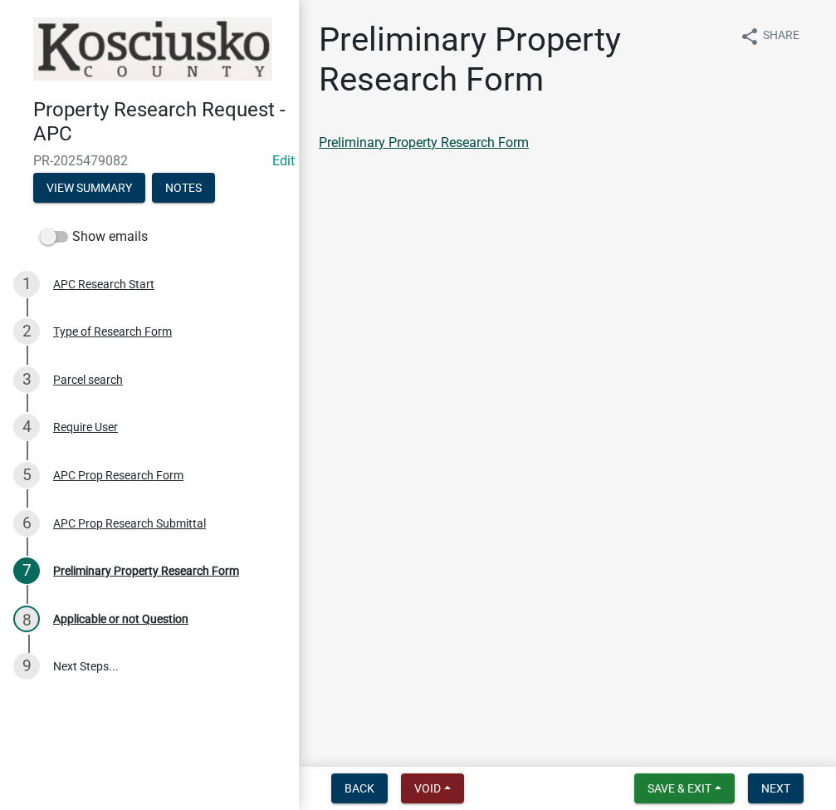
click at [478, 142] on link "Preliminary Property Research Form" at bounding box center [424, 143] width 210 height 16
click at [121, 521] on div "APC Prop Research Submittal" at bounding box center [129, 523] width 153 height 12
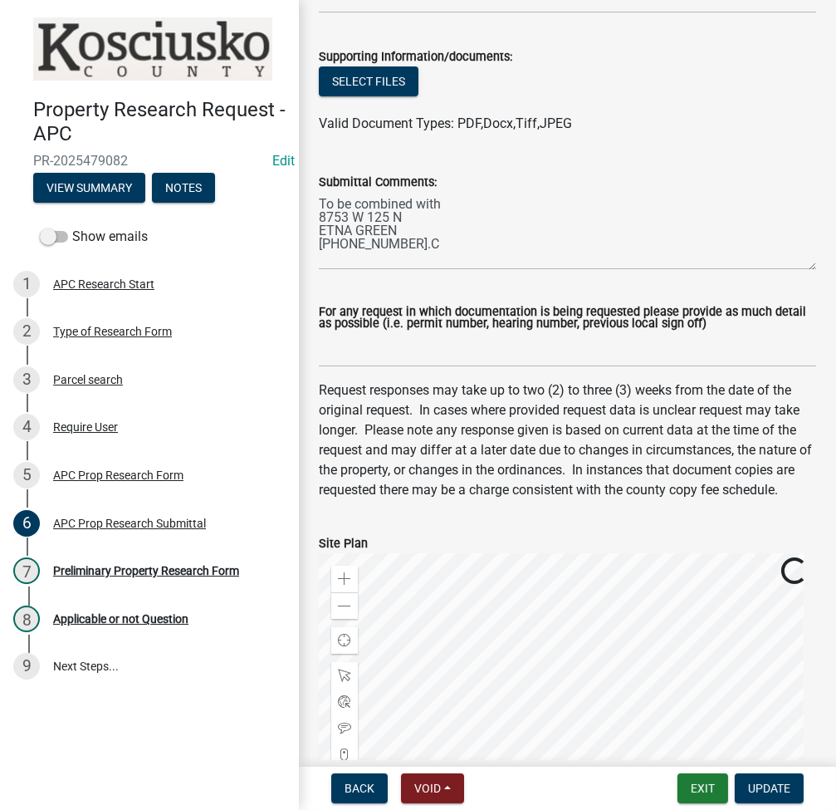
scroll to position [664, 0]
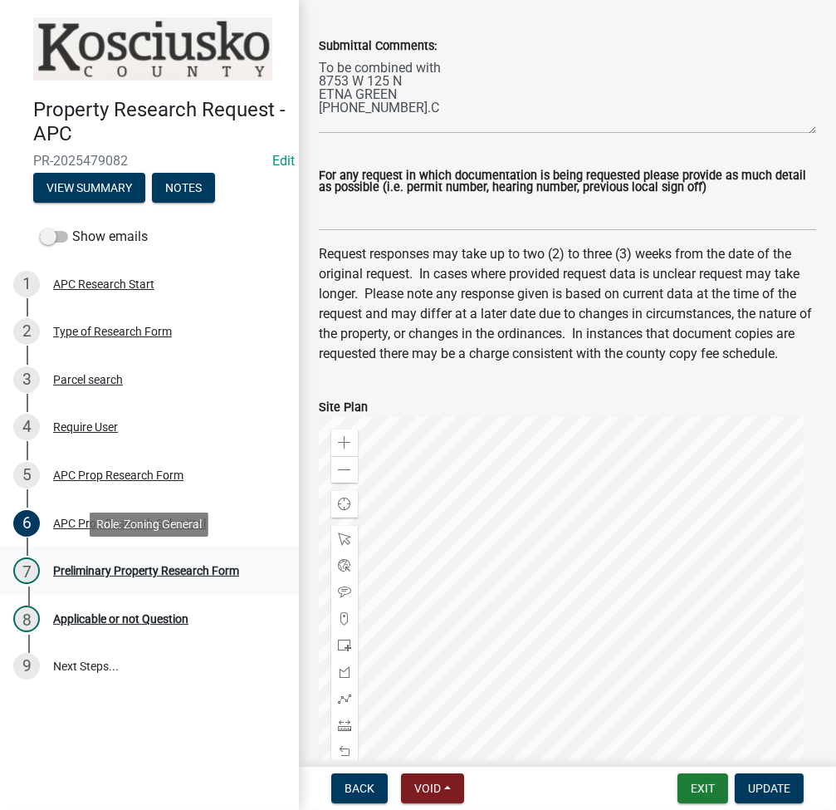
click at [146, 565] on div "Preliminary Property Research Form" at bounding box center [146, 571] width 186 height 12
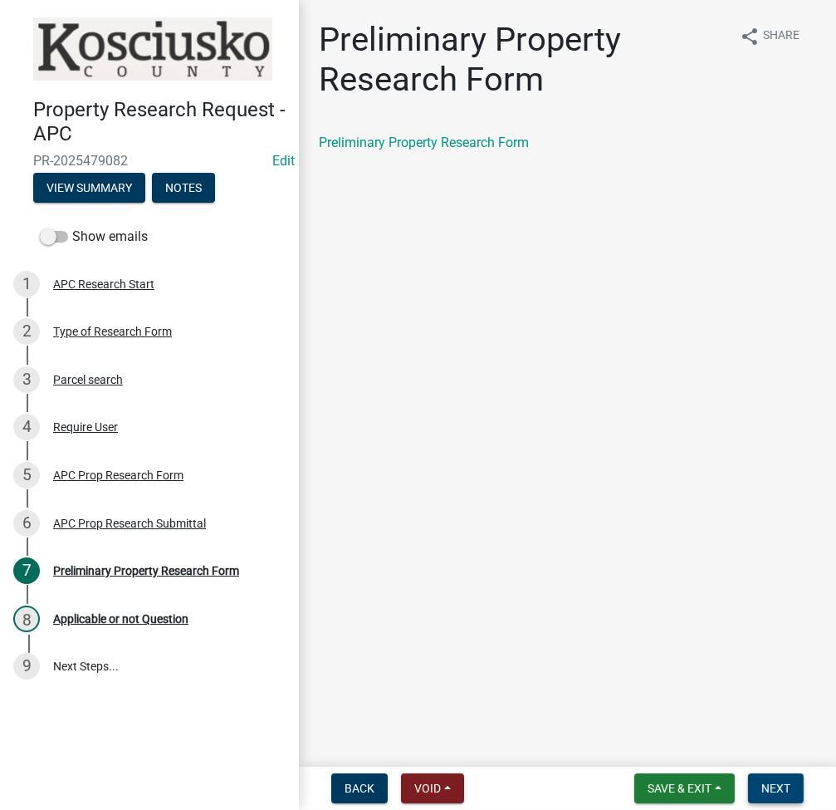
click at [776, 788] on span "Next" at bounding box center [775, 787] width 29 height 13
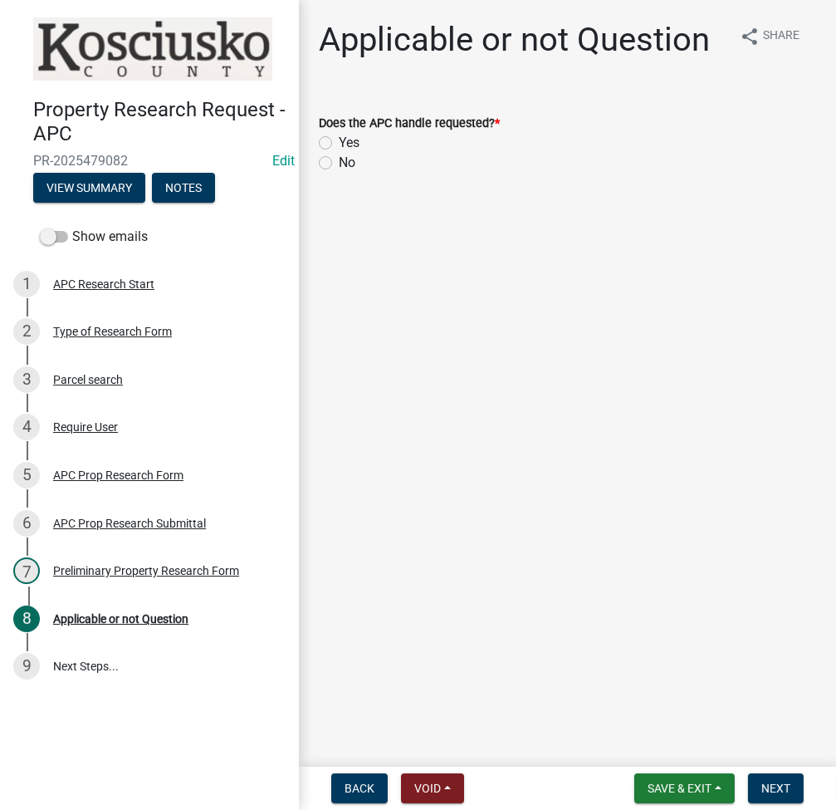
click at [339, 144] on label "Yes" at bounding box center [349, 143] width 21 height 20
click at [339, 144] on input "Yes" at bounding box center [344, 138] width 11 height 11
radio input "true"
click at [770, 778] on button "Next" at bounding box center [776, 788] width 56 height 30
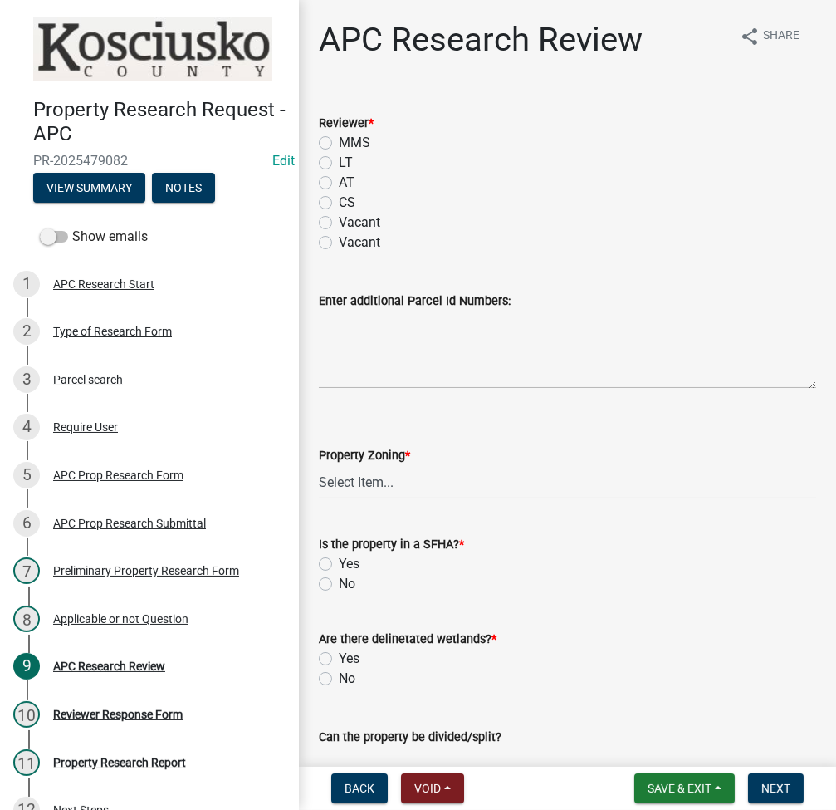
click at [339, 166] on label "LT" at bounding box center [346, 163] width 14 height 20
click at [339, 164] on input "LT" at bounding box center [344, 158] width 11 height 11
radio input "true"
click at [394, 362] on textarea "Enter additional Parcel Id Numbers:" at bounding box center [567, 350] width 497 height 78
type textarea "[PHONE_NUMBER].c (adj tract)"
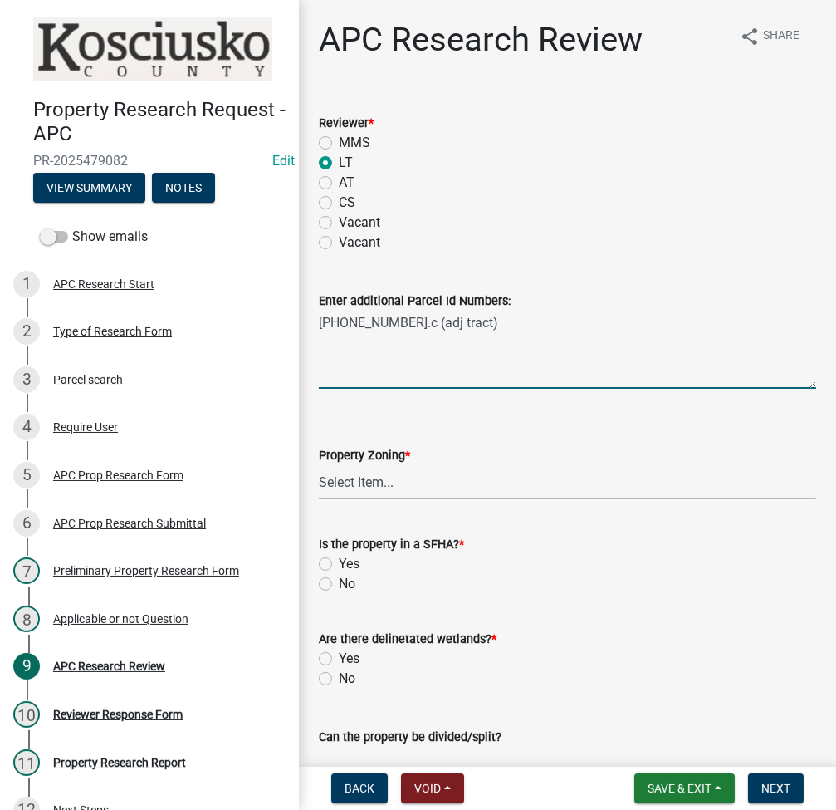
click at [386, 470] on select "Select Item... Agricultural Agricultural 2 Residential Commercial Industrial 1 …" at bounding box center [567, 482] width 497 height 34
click at [319, 465] on select "Select Item... Agricultural Agricultural 2 Residential Commercial Industrial 1 …" at bounding box center [567, 482] width 497 height 34
select select "fa378ffa-5b76-4540-9014-3a35c1b5764a"
click at [339, 566] on label "Yes" at bounding box center [349, 564] width 21 height 20
click at [339, 565] on input "Yes" at bounding box center [344, 559] width 11 height 11
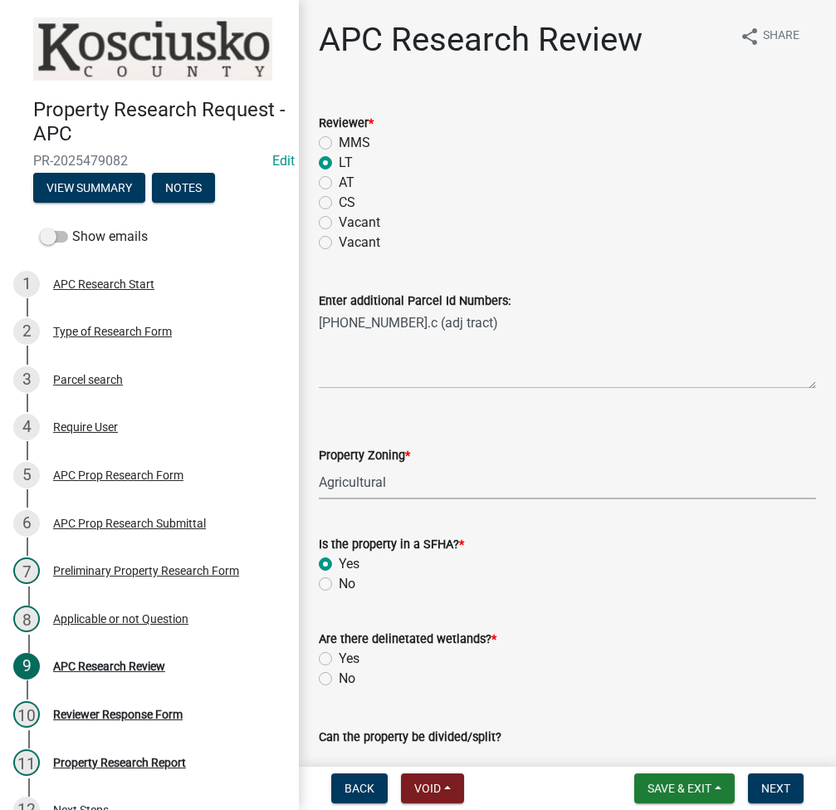
radio input "true"
click at [339, 656] on label "Yes" at bounding box center [349, 659] width 21 height 20
click at [339, 656] on input "Yes" at bounding box center [344, 654] width 11 height 11
radio input "true"
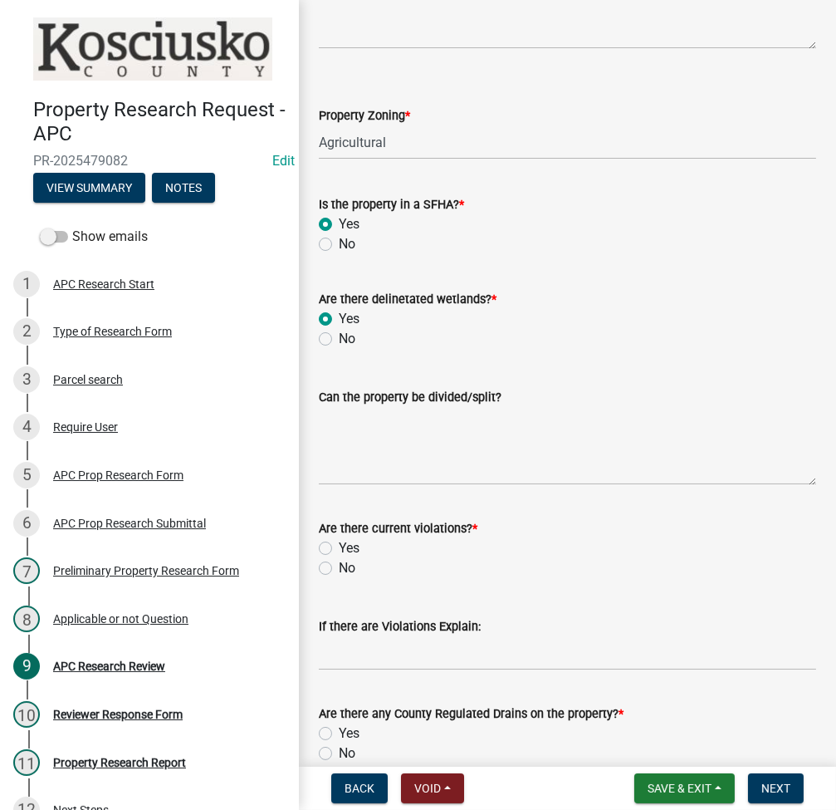
scroll to position [443, 0]
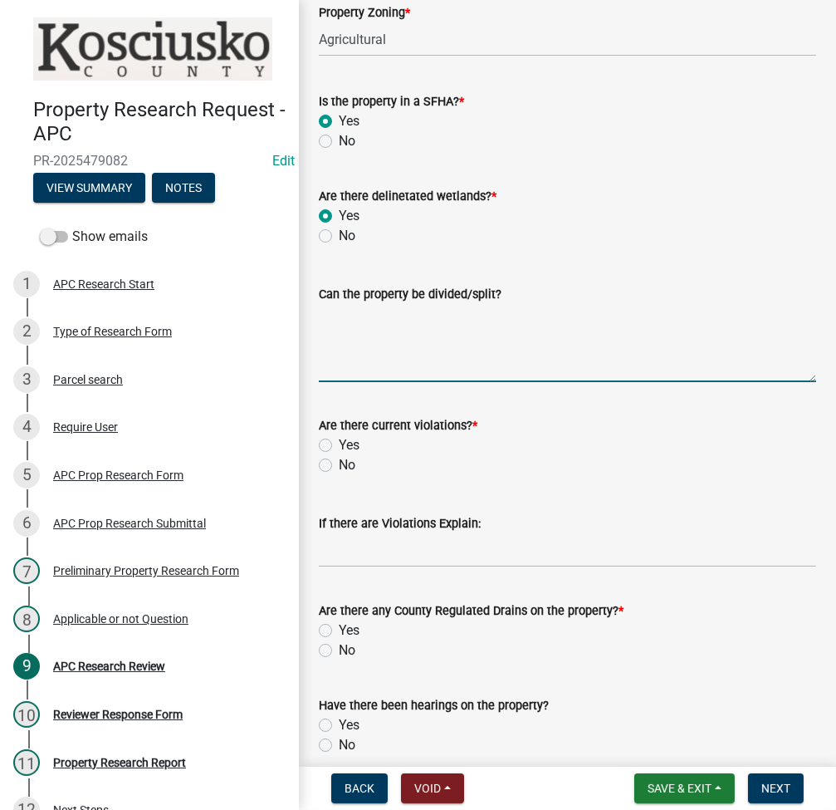
click at [446, 369] on textarea "Can the property be divided/split?" at bounding box center [567, 343] width 497 height 78
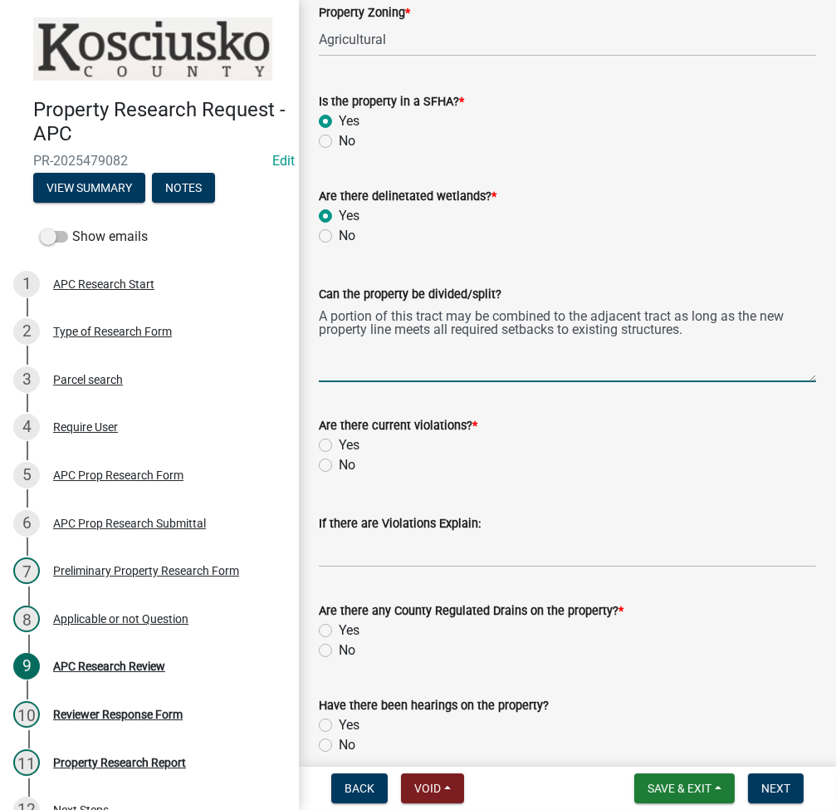
type textarea "A portion of this tract may be combined to the adjacent tract as long as the ne…"
click at [339, 468] on label "No" at bounding box center [347, 465] width 17 height 20
click at [339, 466] on input "No" at bounding box center [344, 460] width 11 height 11
radio input "true"
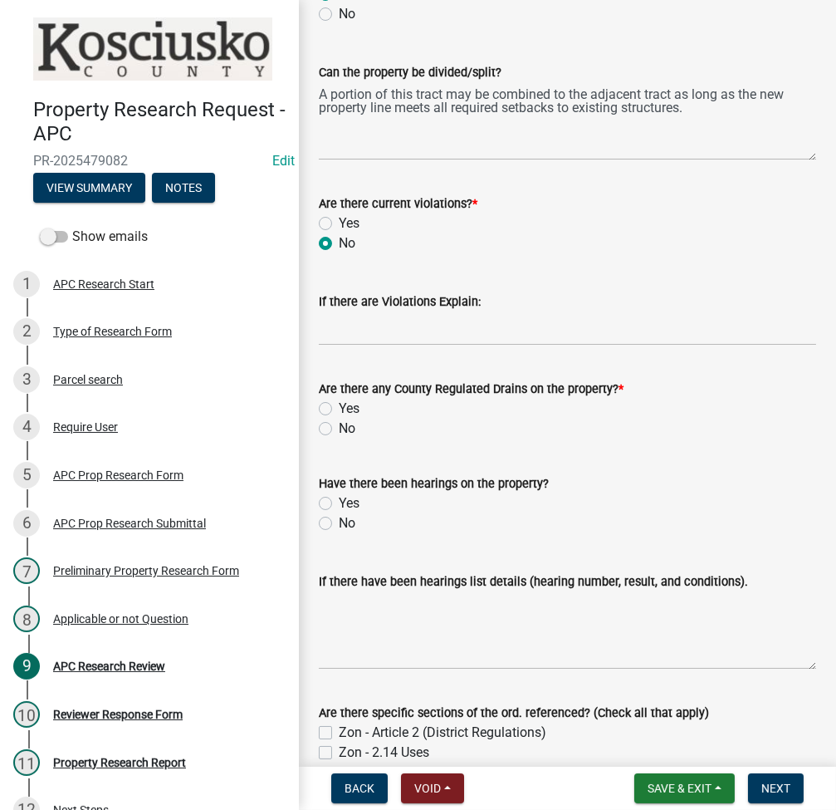
click at [339, 433] on label "No" at bounding box center [347, 429] width 17 height 20
click at [339, 429] on input "No" at bounding box center [344, 424] width 11 height 11
radio input "true"
click at [339, 525] on label "No" at bounding box center [347, 523] width 17 height 20
click at [339, 524] on input "No" at bounding box center [344, 518] width 11 height 11
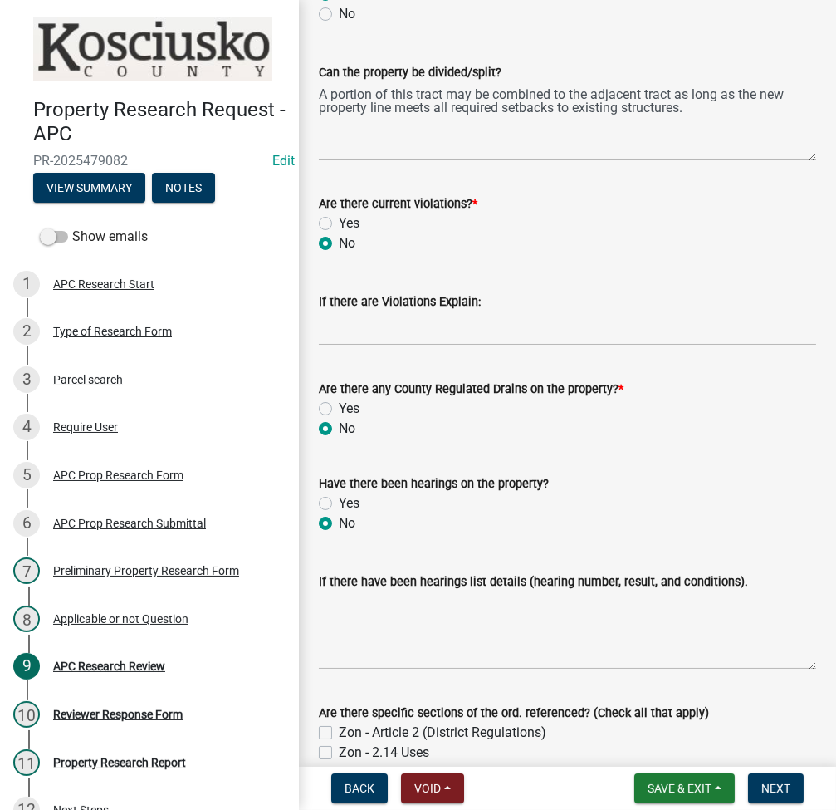
radio input "true"
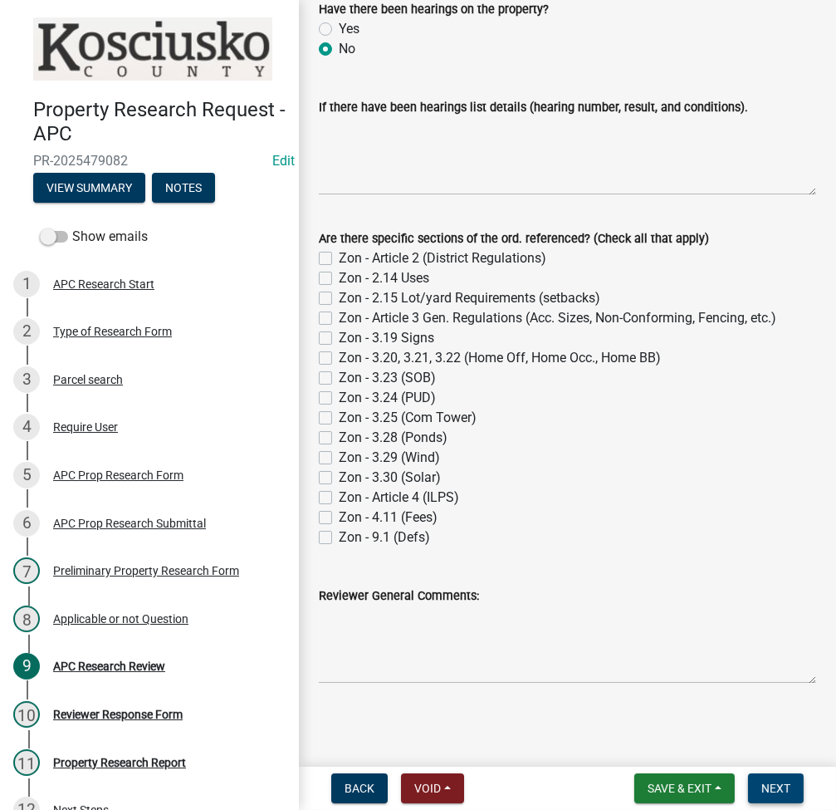
click at [781, 785] on span "Next" at bounding box center [775, 787] width 29 height 13
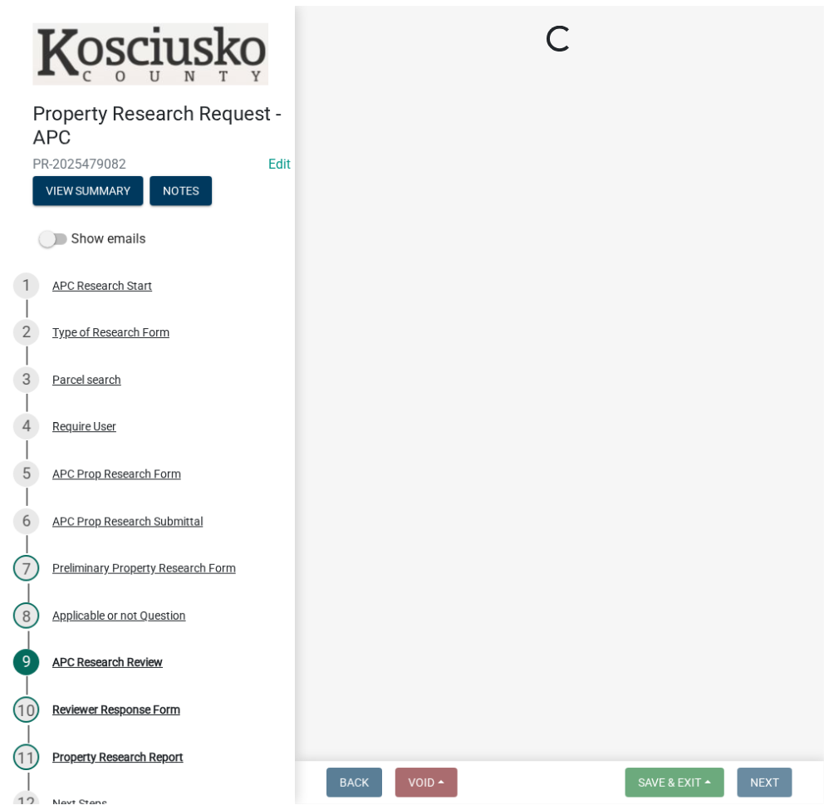
scroll to position [0, 0]
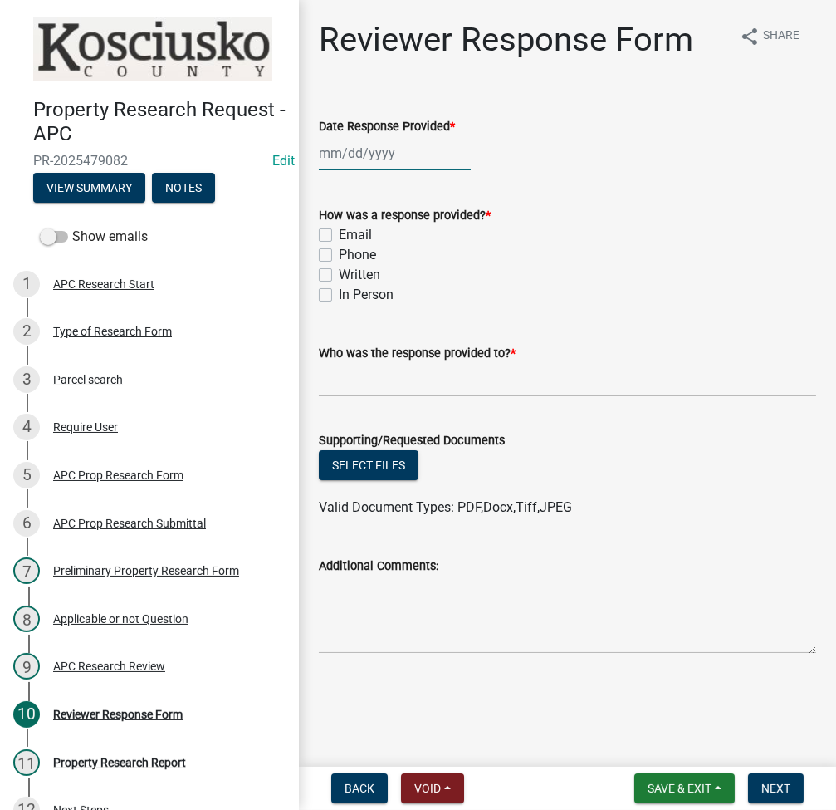
click at [365, 149] on div at bounding box center [395, 153] width 152 height 34
select select "9"
select select "2025"
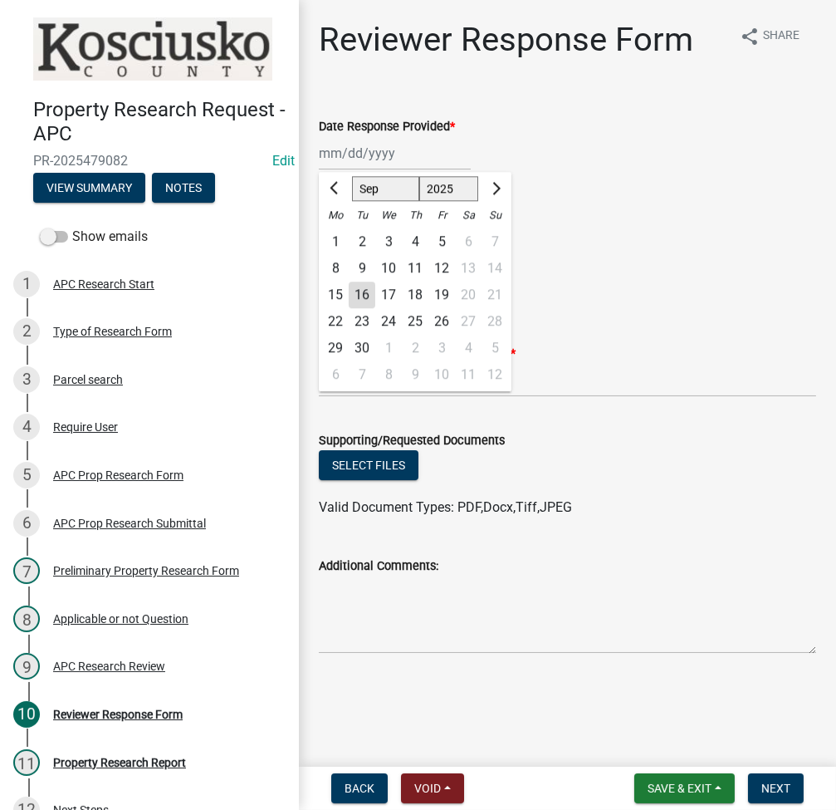
click at [359, 291] on div "16" at bounding box center [362, 295] width 27 height 27
type input "[DATE]"
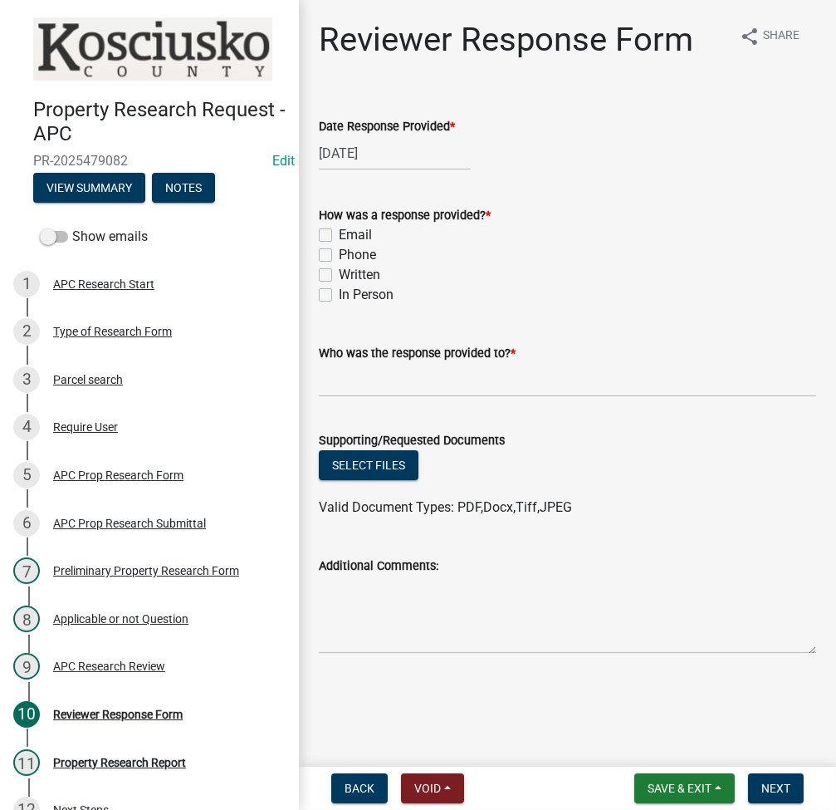
click at [339, 241] on label "Email" at bounding box center [355, 235] width 33 height 20
click at [339, 236] on input "Email" at bounding box center [344, 230] width 11 height 11
checkbox input "true"
checkbox input "false"
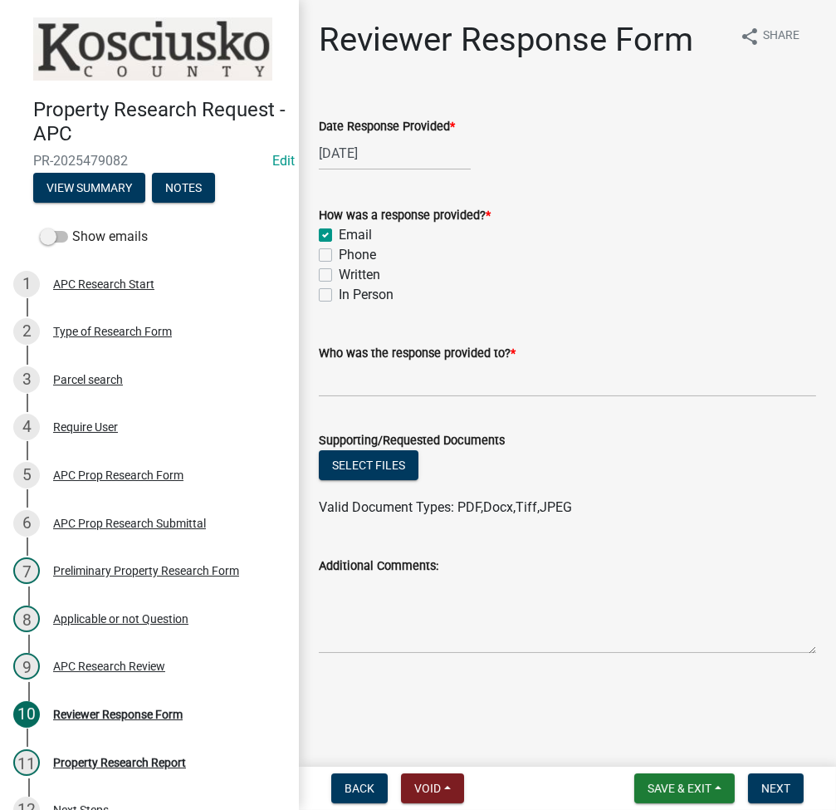
checkbox input "false"
click at [367, 351] on label "Who was the response provided to? *" at bounding box center [417, 354] width 197 height 12
click at [367, 363] on input "Who was the response provided to? *" at bounding box center [567, 380] width 497 height 34
click at [354, 389] on input "Who was the response provided to? *" at bounding box center [567, 380] width 497 height 34
type input "[PERSON_NAME]"
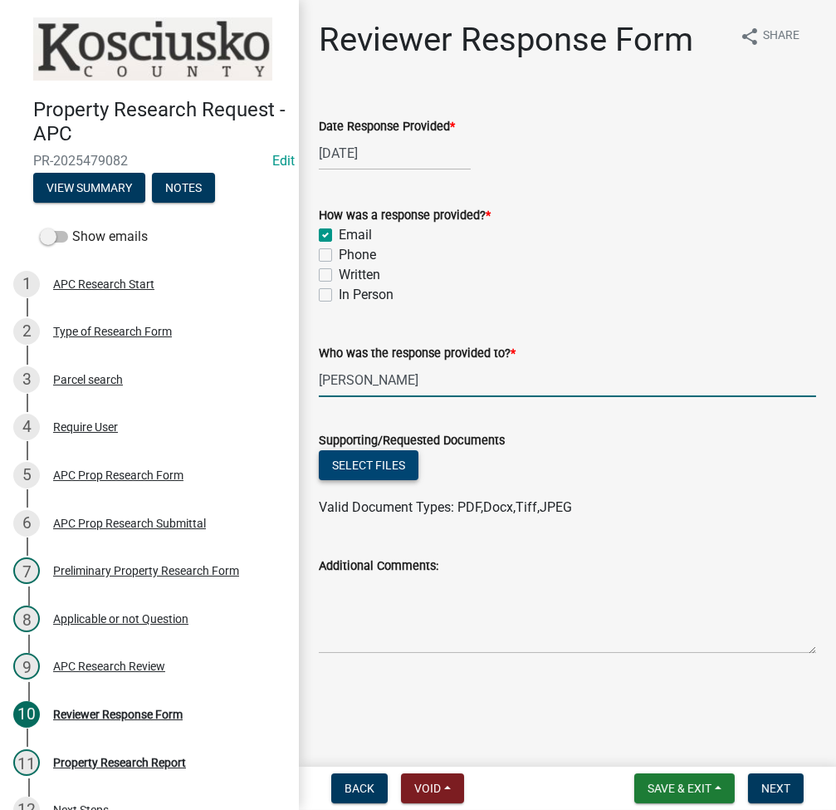
click at [368, 453] on button "Select files" at bounding box center [369, 465] width 100 height 30
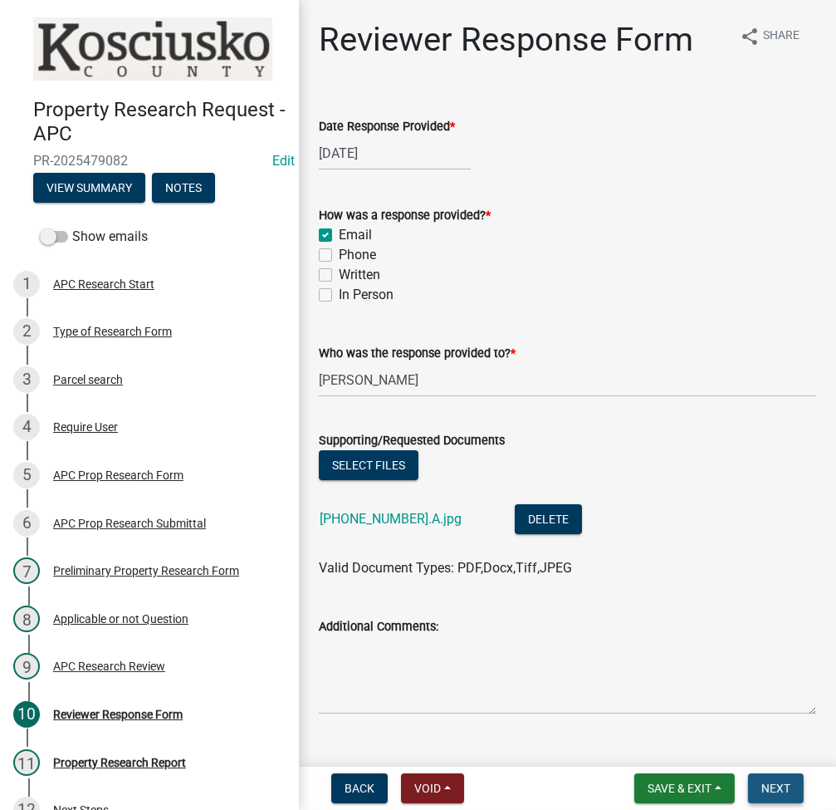
click at [783, 779] on button "Next" at bounding box center [776, 788] width 56 height 30
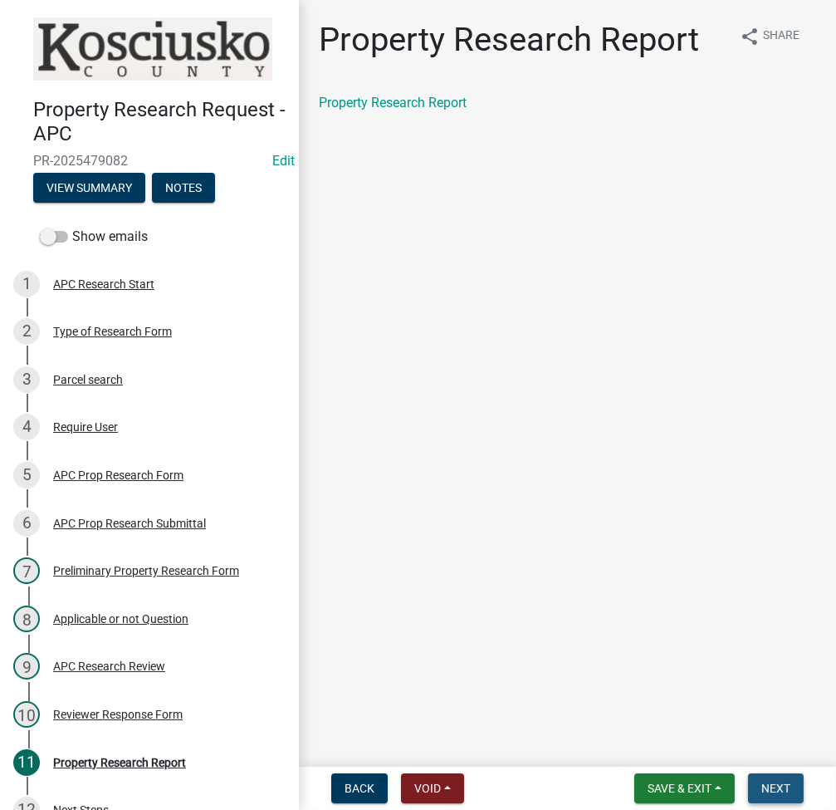
click at [775, 788] on span "Next" at bounding box center [775, 787] width 29 height 13
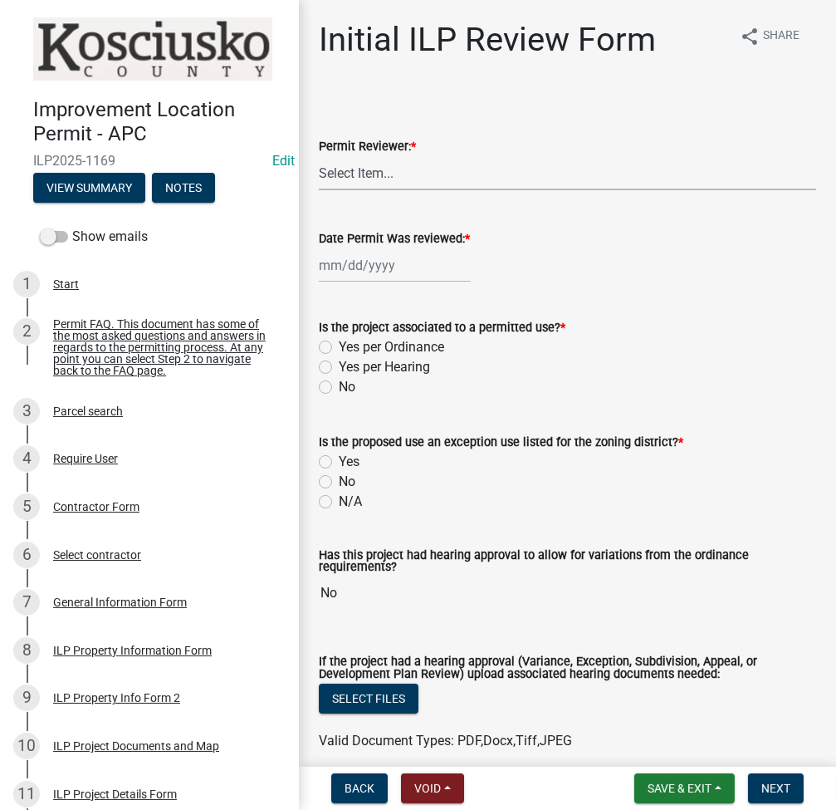
click at [402, 160] on select "Select Item... MMS LT AT CS [PERSON_NAME]" at bounding box center [567, 173] width 497 height 34
click at [319, 156] on select "Select Item... MMS LT AT CS [PERSON_NAME]" at bounding box center [567, 173] width 497 height 34
select select "fc758b50-acba-4166-9f24-5248f0f78016"
click at [354, 268] on div at bounding box center [395, 265] width 152 height 34
select select "9"
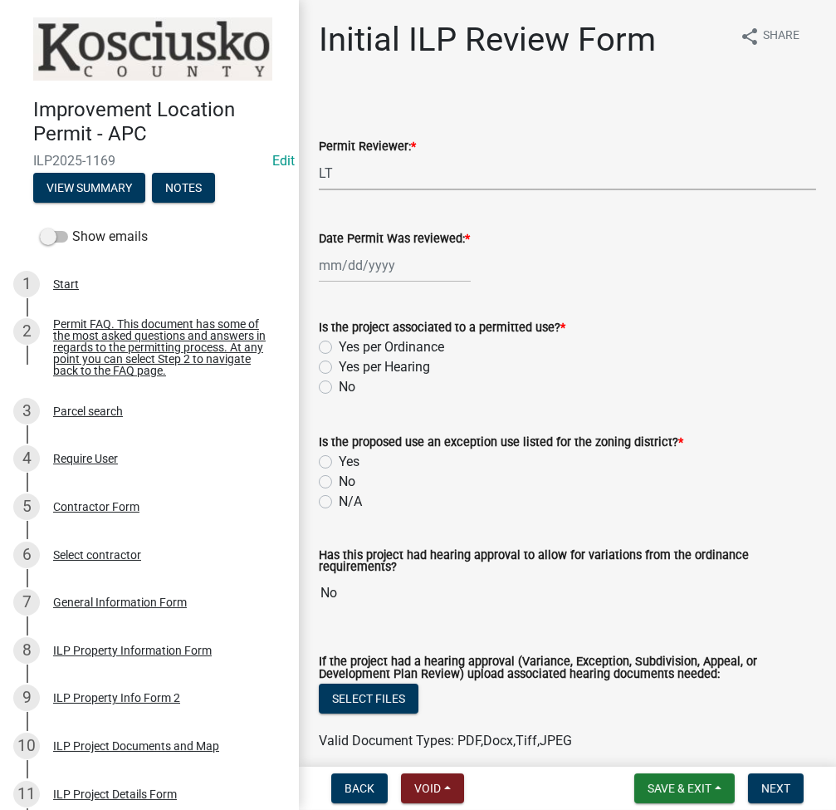
select select "2025"
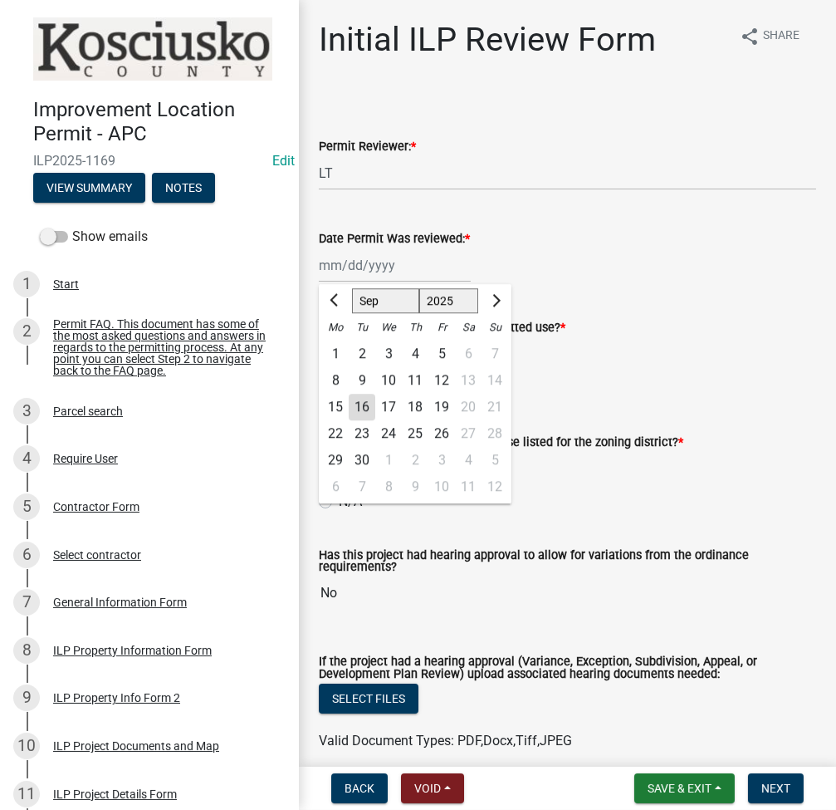
click at [373, 409] on div "16" at bounding box center [362, 407] width 27 height 27
type input "[DATE]"
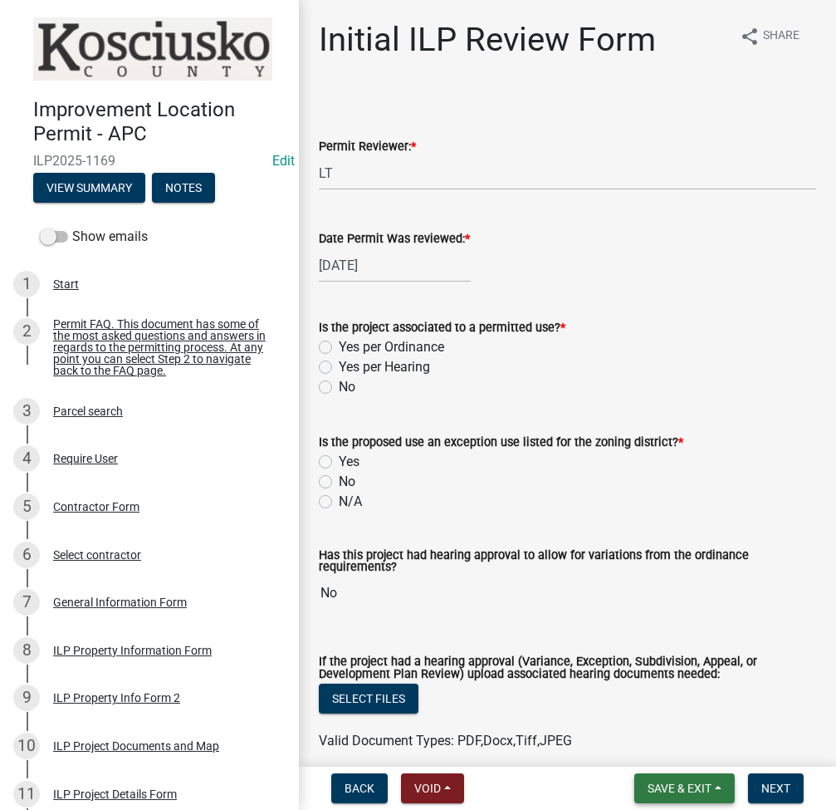
click at [660, 776] on button "Save & Exit" at bounding box center [684, 788] width 100 height 30
click at [624, 712] on button "Save" at bounding box center [668, 705] width 133 height 40
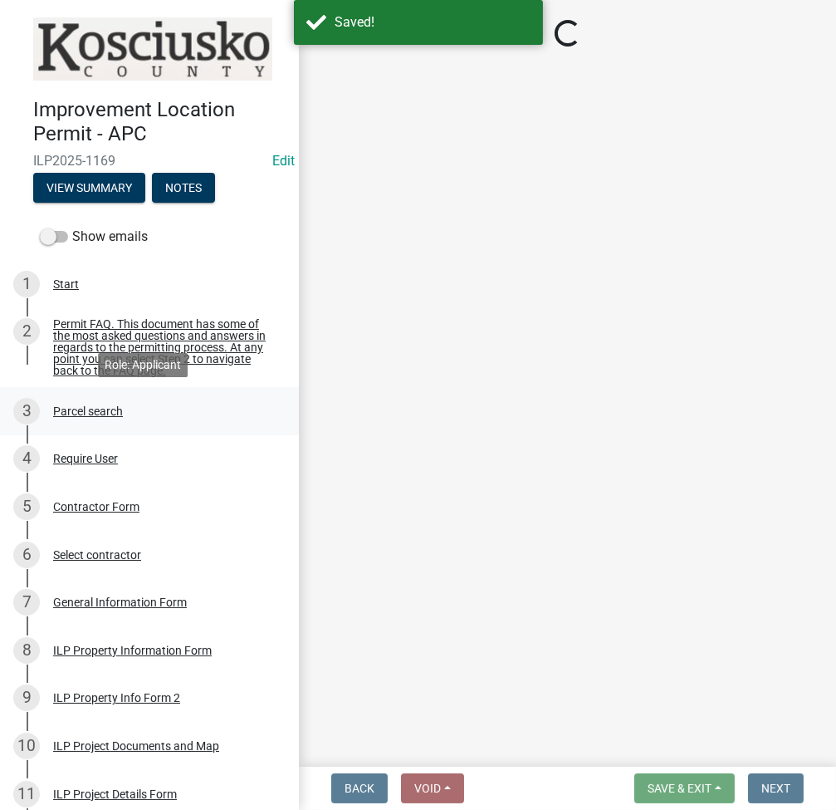
scroll to position [221, 0]
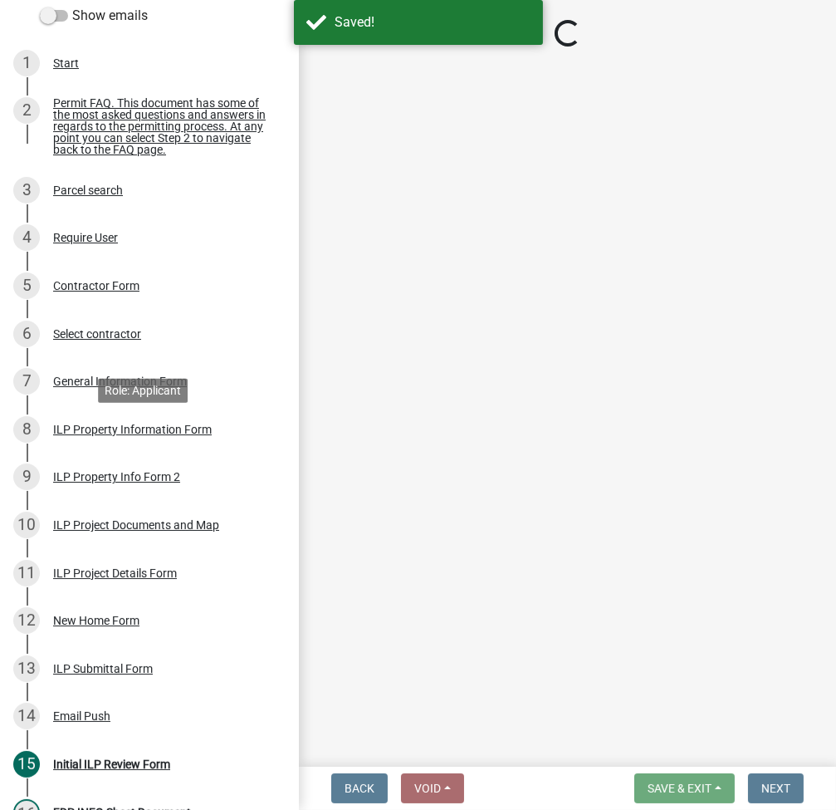
select select "fc758b50-acba-4166-9f24-5248f0f78016"
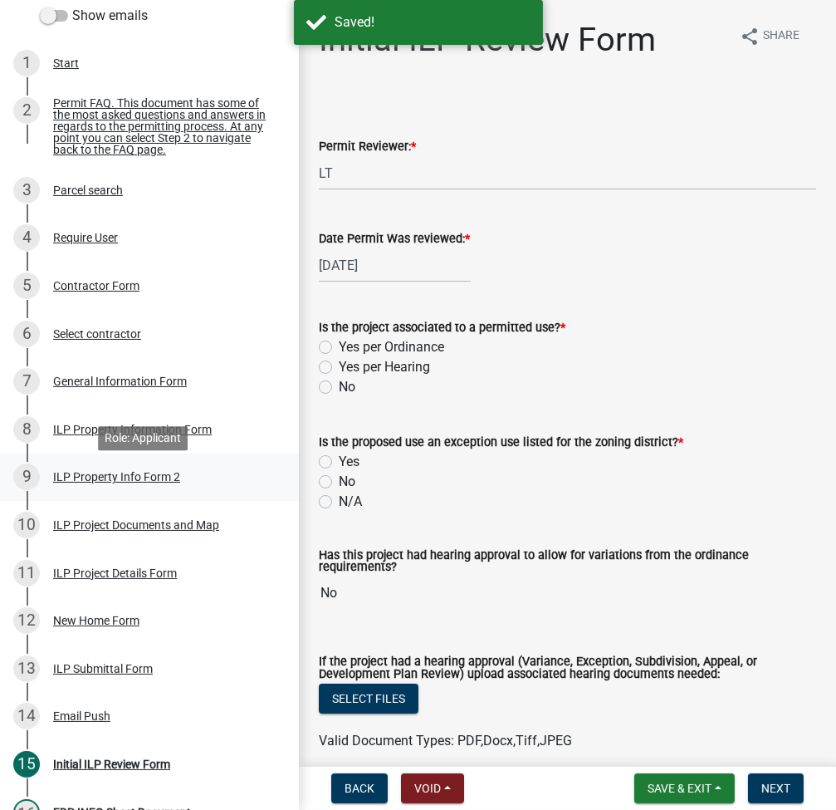
click at [106, 482] on div "ILP Property Info Form 2" at bounding box center [116, 477] width 127 height 12
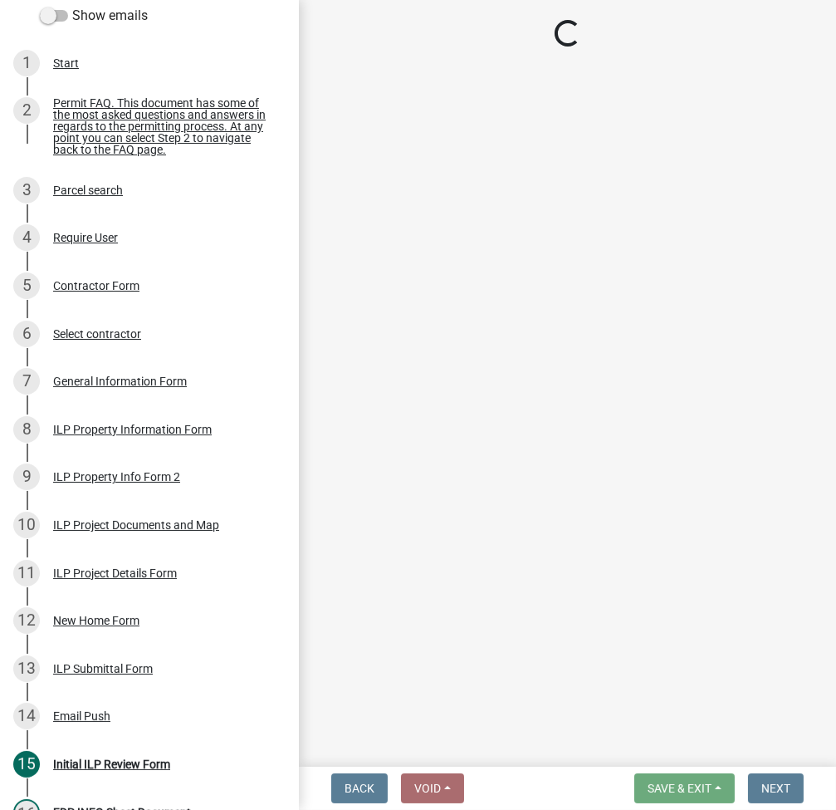
select select "95f26f45-efe7-401f-8852-73e4aff19d8b"
select select "1146270b-2111-4e23-bf7f-74ce85cf7041"
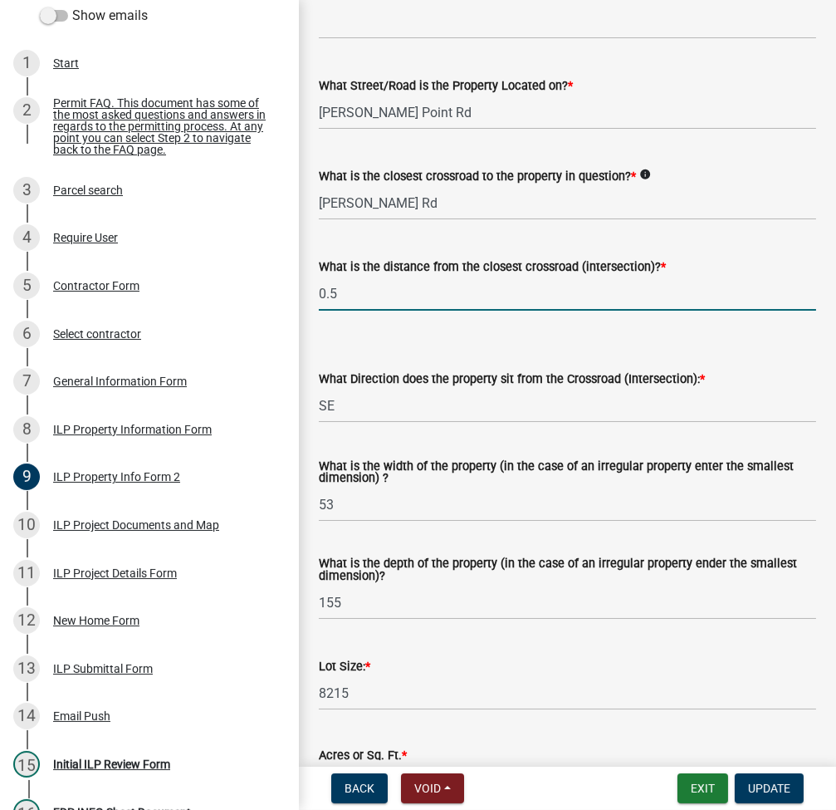
click at [371, 296] on input "0.5" at bounding box center [567, 294] width 497 height 34
click at [372, 296] on input "0.5" at bounding box center [567, 294] width 497 height 34
type input "898"
click at [434, 207] on input "Seth Ward Rd" at bounding box center [567, 203] width 497 height 34
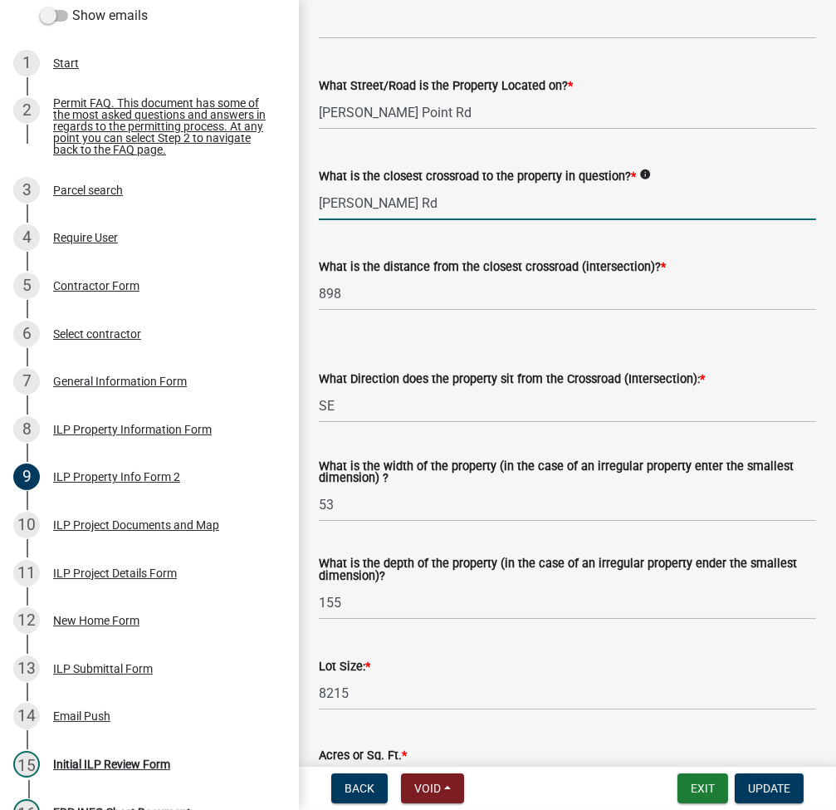
click at [434, 207] on input "Seth Ward Rd" at bounding box center [567, 203] width 497 height 34
type input "o"
type input "OGDEN POINT"
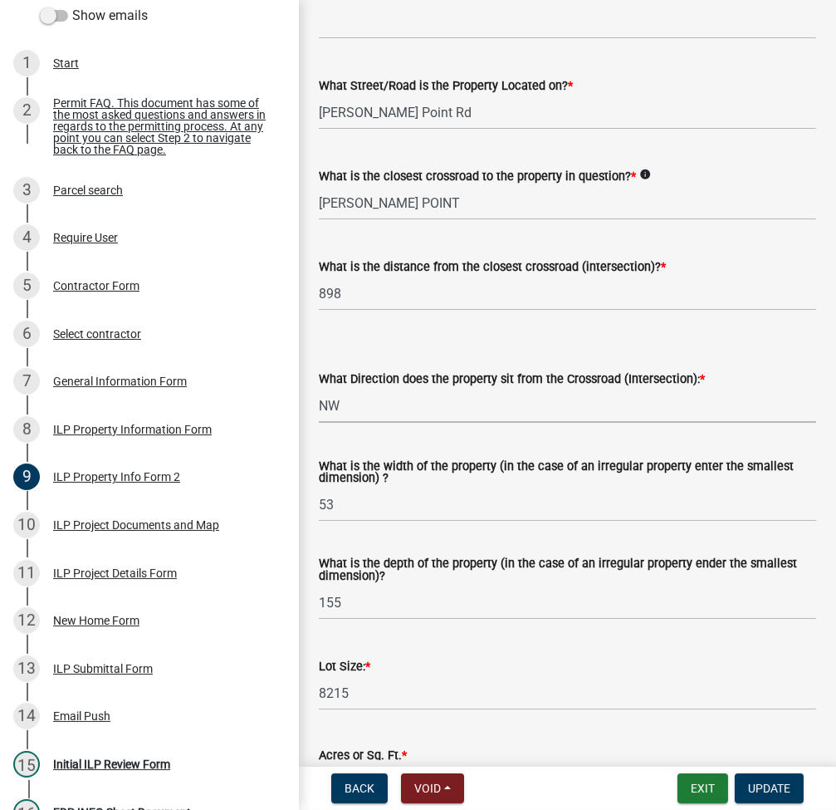
select select "6e91c93c-81b9-4f5f-83ef-fc19143fff9c"
click at [336, 495] on input "53" at bounding box center [567, 504] width 497 height 34
click at [336, 494] on input "53" at bounding box center [567, 504] width 497 height 34
type input "VARIES"
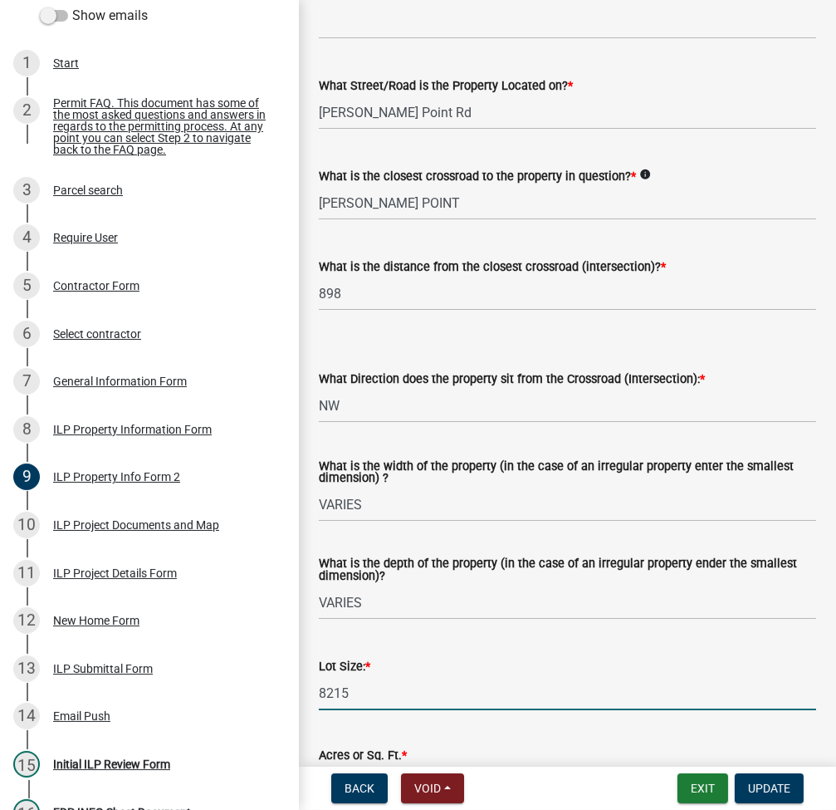
click at [381, 697] on input "8215" at bounding box center [567, 693] width 497 height 34
click at [381, 696] on input "8215" at bounding box center [567, 693] width 497 height 34
type input "6373"
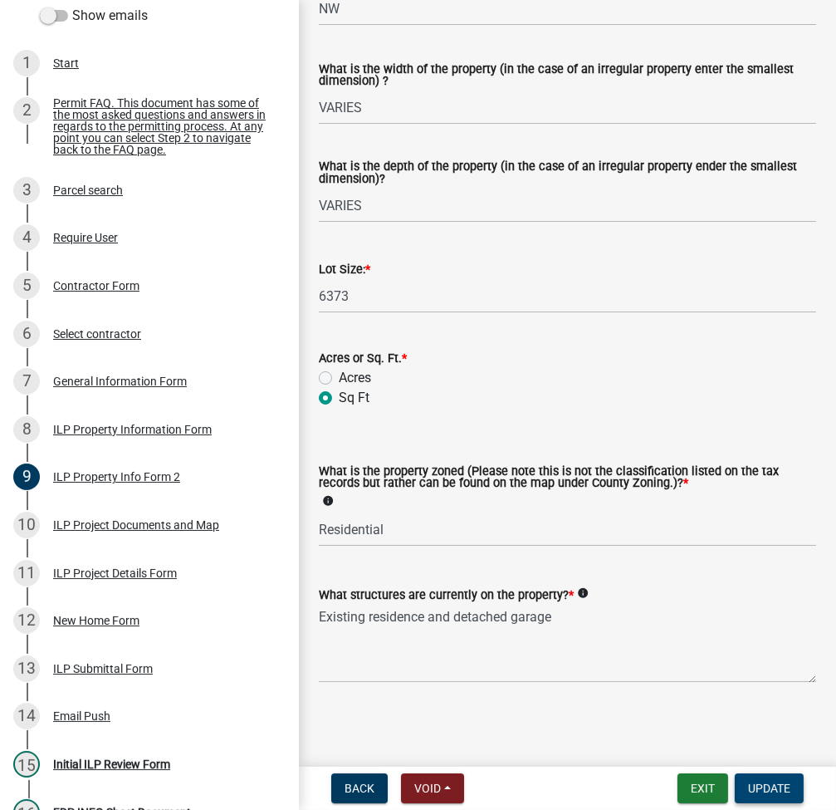
click at [766, 787] on span "Update" at bounding box center [769, 787] width 42 height 13
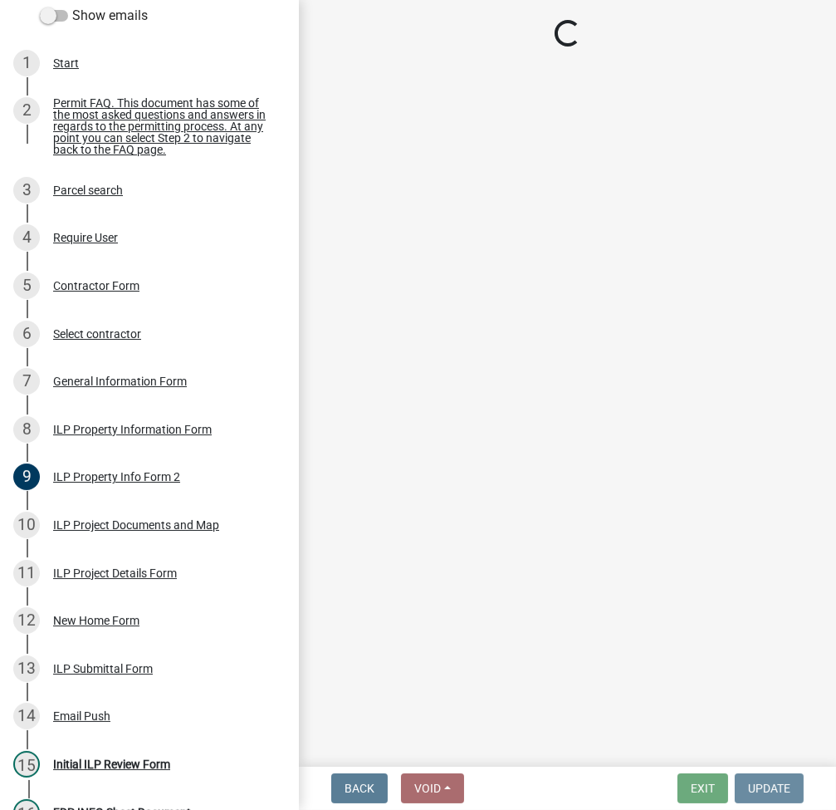
scroll to position [0, 0]
select select "fc758b50-acba-4166-9f24-5248f0f78016"
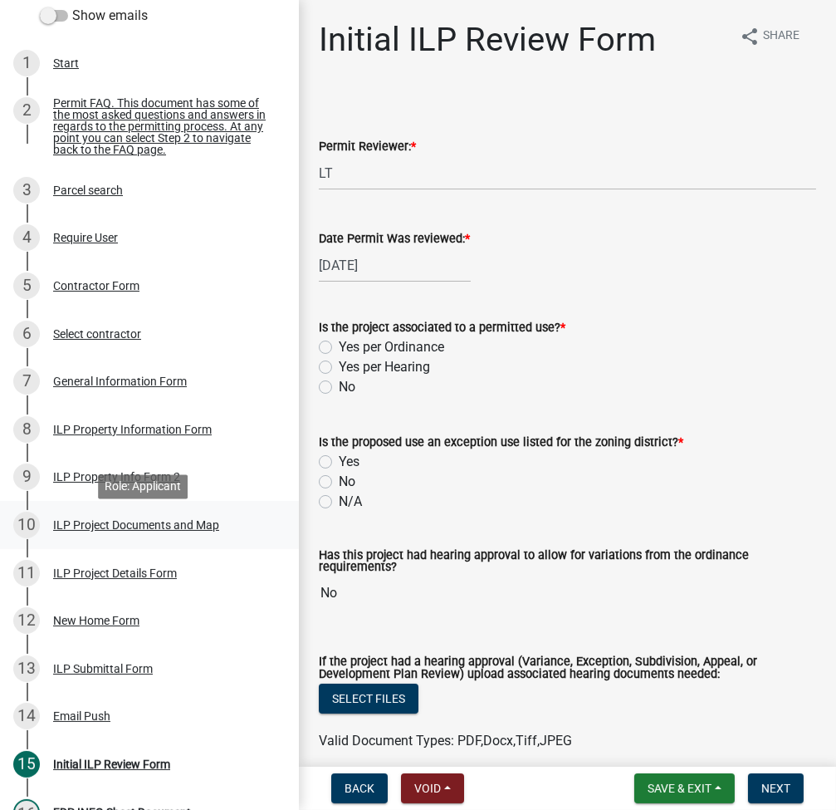
click at [140, 528] on div "ILP Project Documents and Map" at bounding box center [136, 525] width 166 height 12
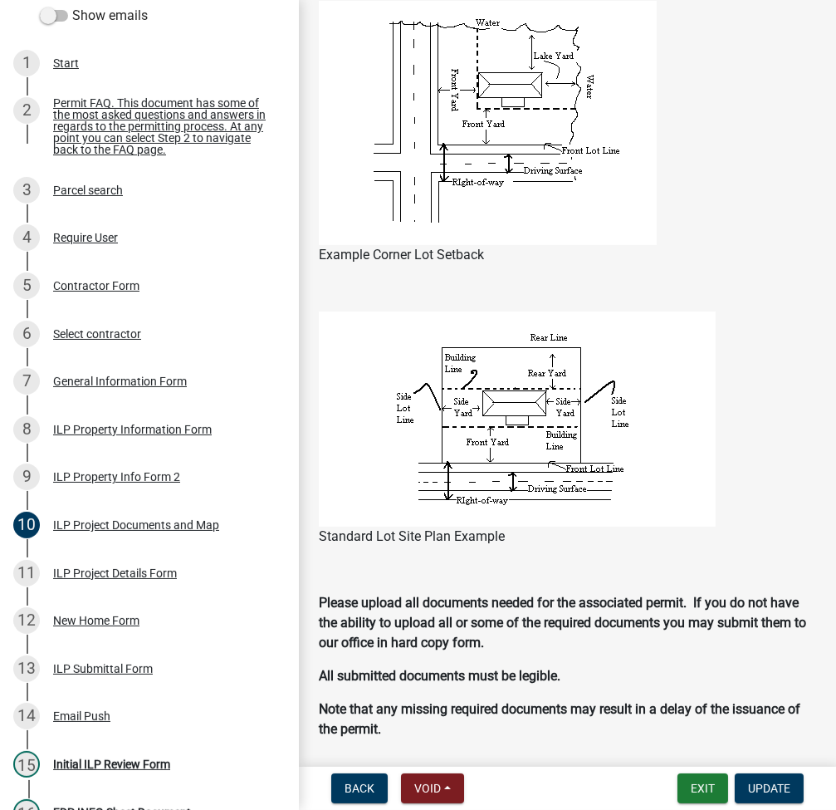
scroll to position [1771, 0]
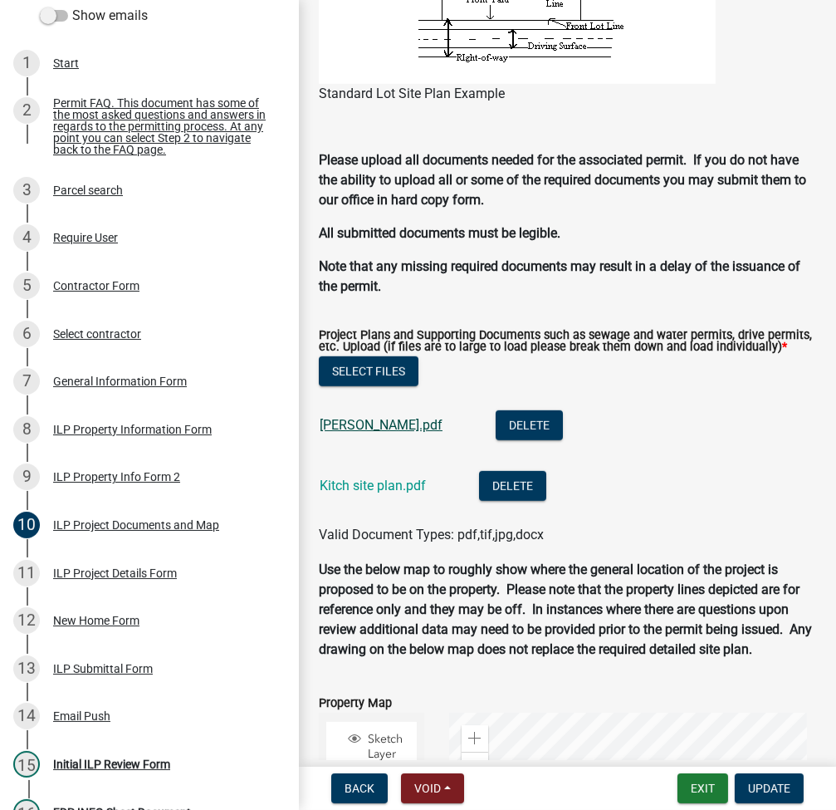
click at [369, 433] on link "Kitch LONO.pdf" at bounding box center [381, 425] width 123 height 16
click at [365, 493] on link "Kitch site plan.pdf" at bounding box center [373, 485] width 106 height 16
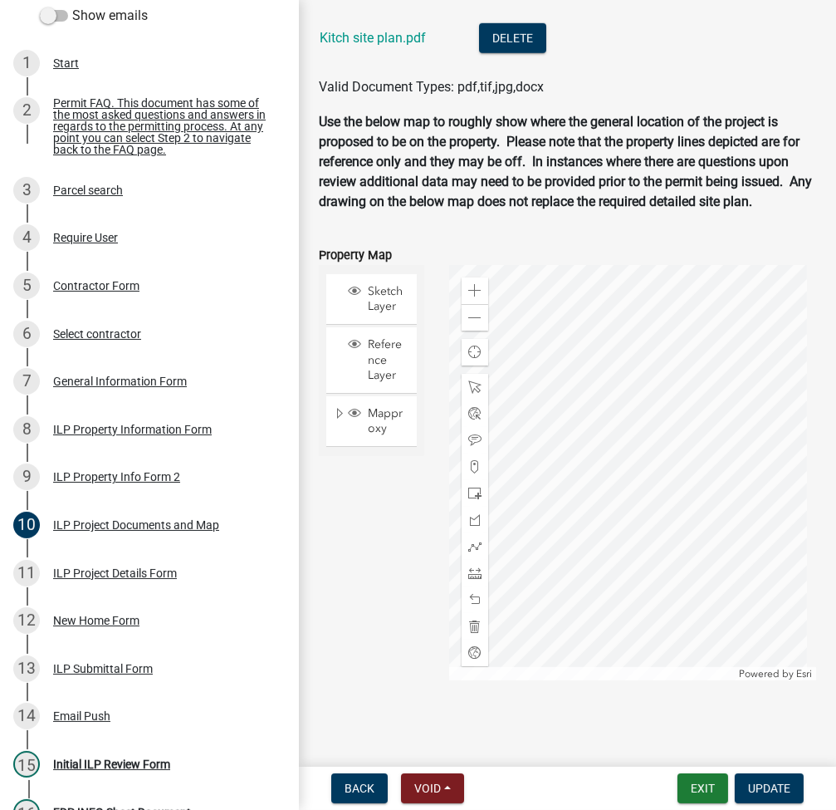
scroll to position [2258, 0]
click at [128, 576] on div "ILP Project Details Form" at bounding box center [115, 573] width 124 height 12
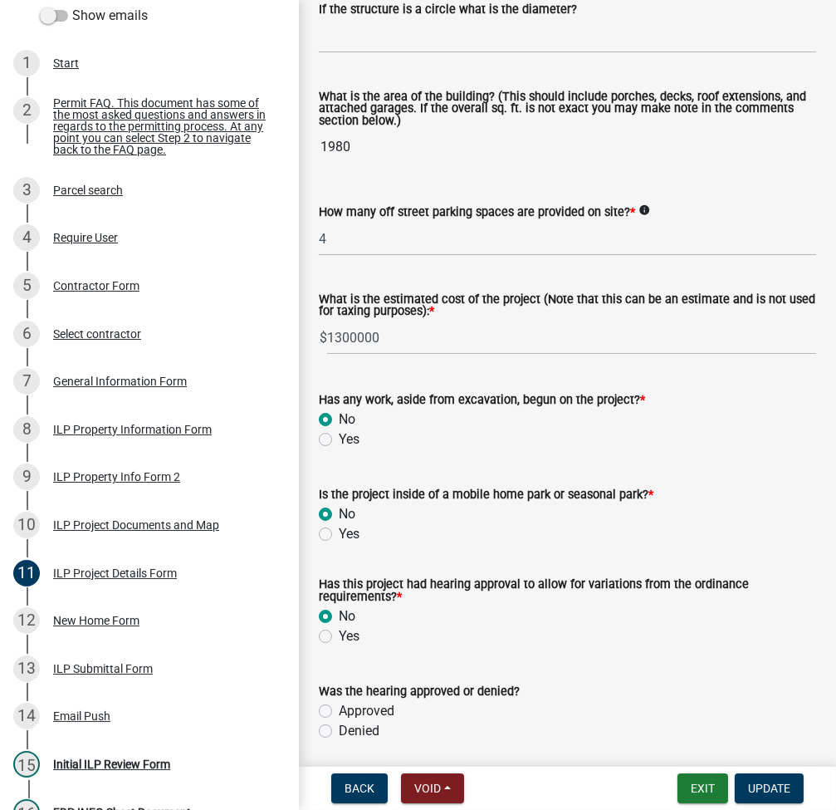
scroll to position [1297, 0]
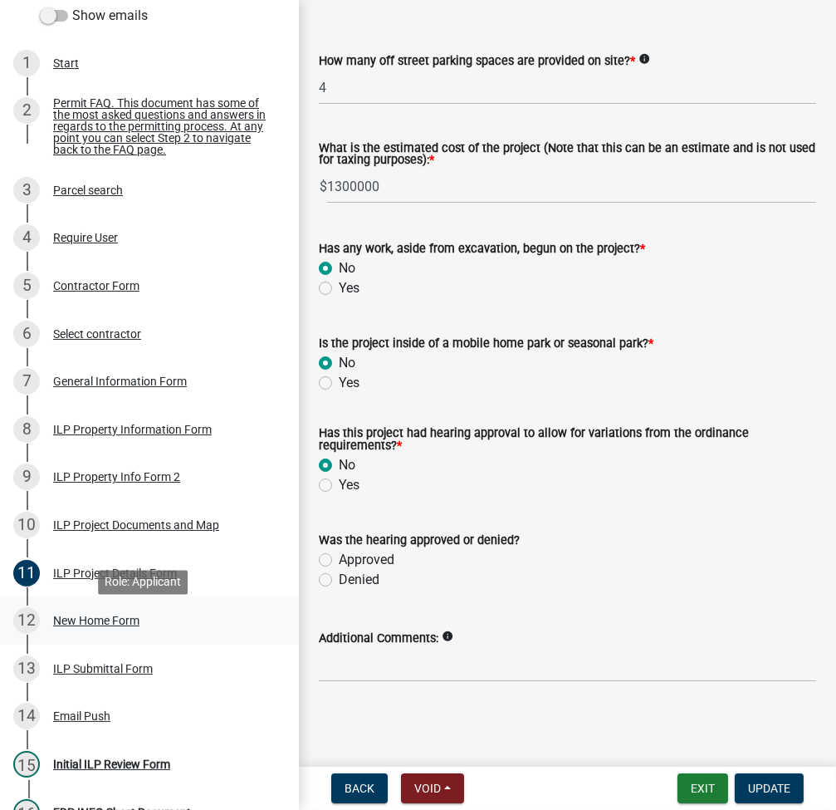
click at [97, 626] on div "New Home Form" at bounding box center [96, 620] width 86 height 12
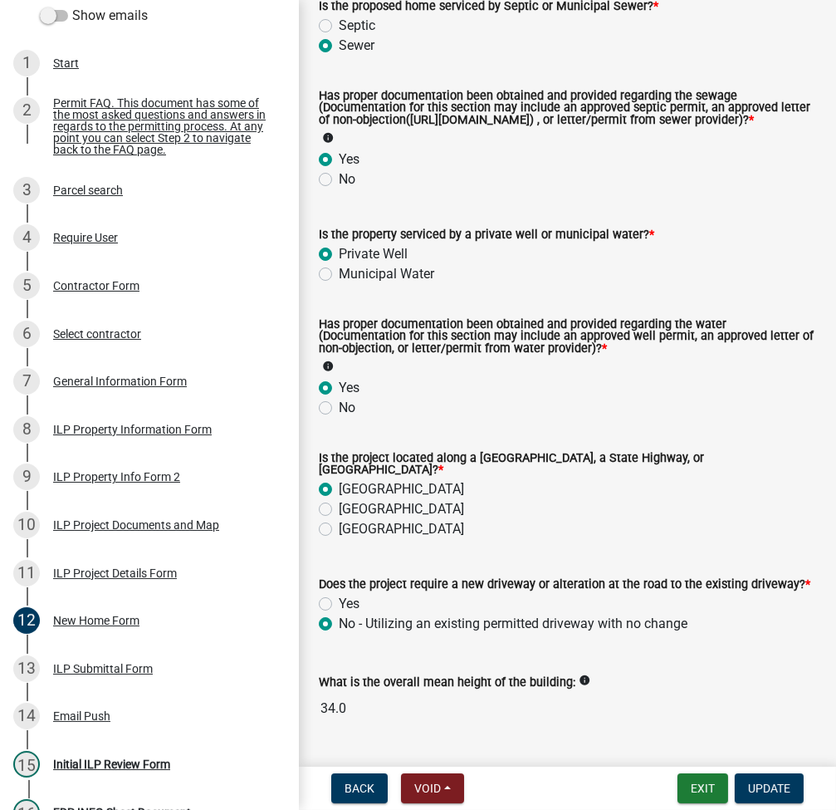
scroll to position [259, 0]
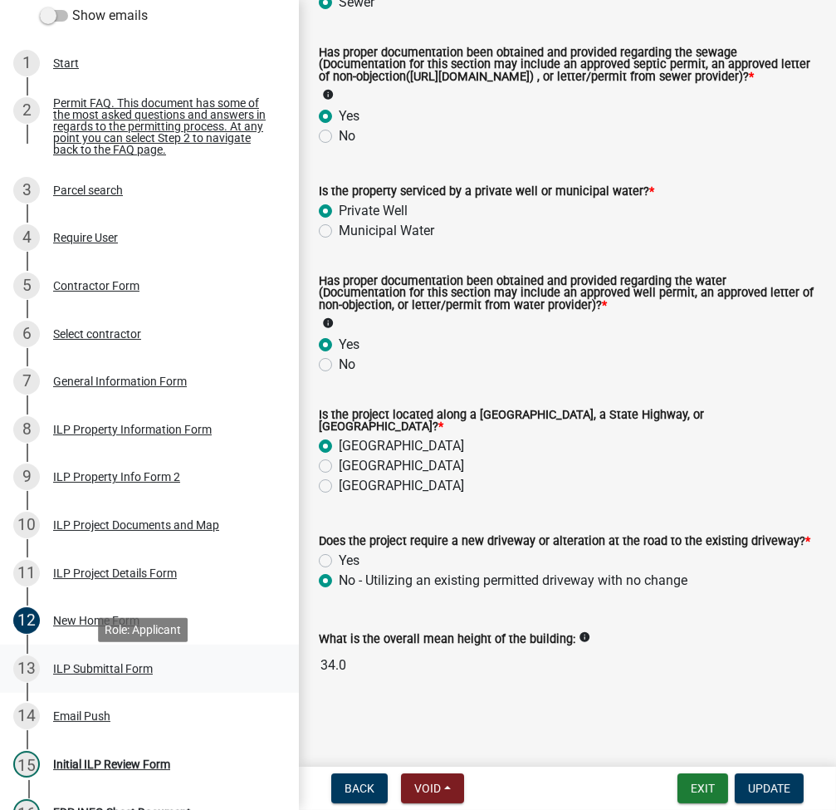
click at [104, 674] on div "ILP Submittal Form" at bounding box center [103, 669] width 100 height 12
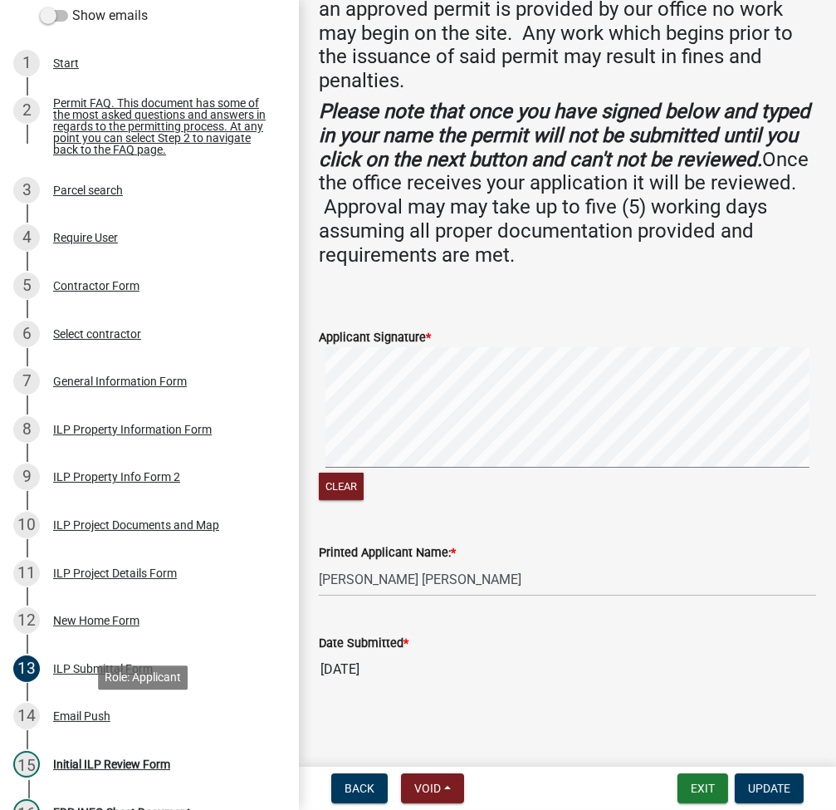
scroll to position [515, 0]
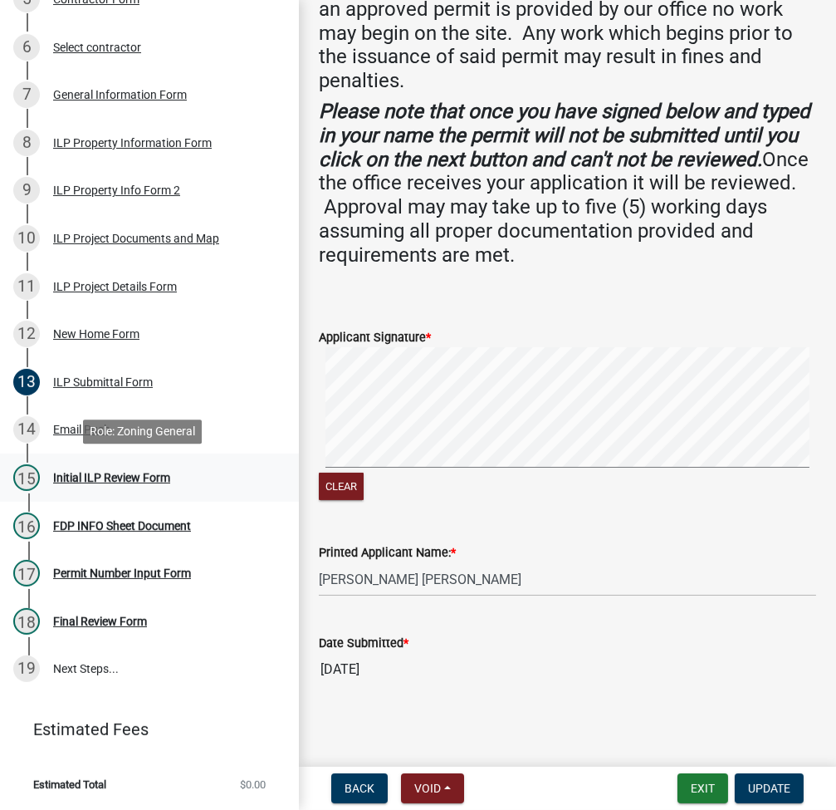
click at [111, 472] on div "Initial ILP Review Form" at bounding box center [111, 478] width 117 height 12
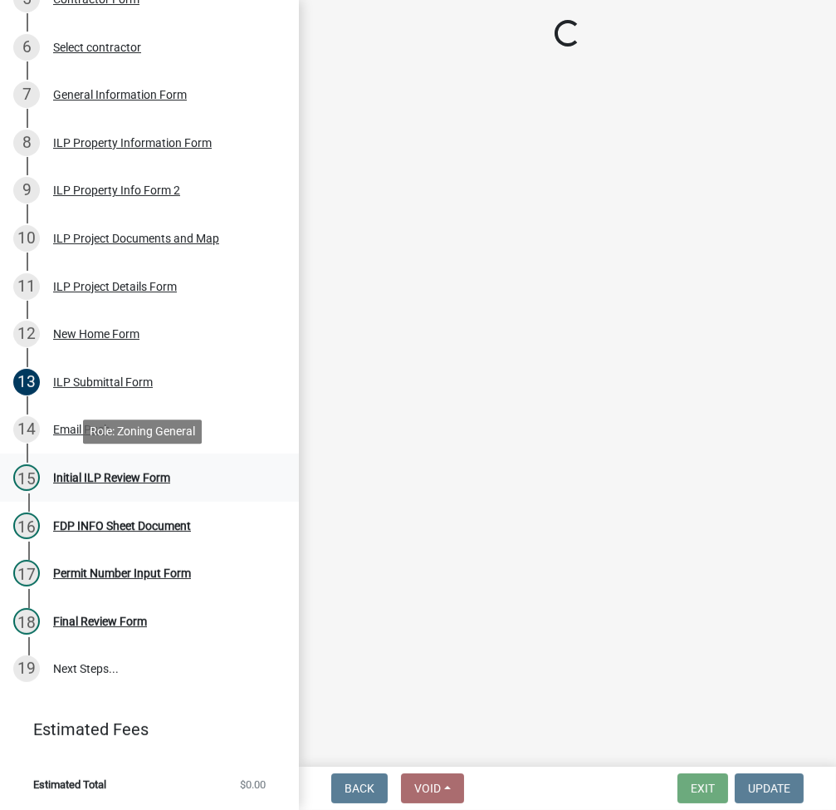
scroll to position [0, 0]
select select "fc758b50-acba-4166-9f24-5248f0f78016"
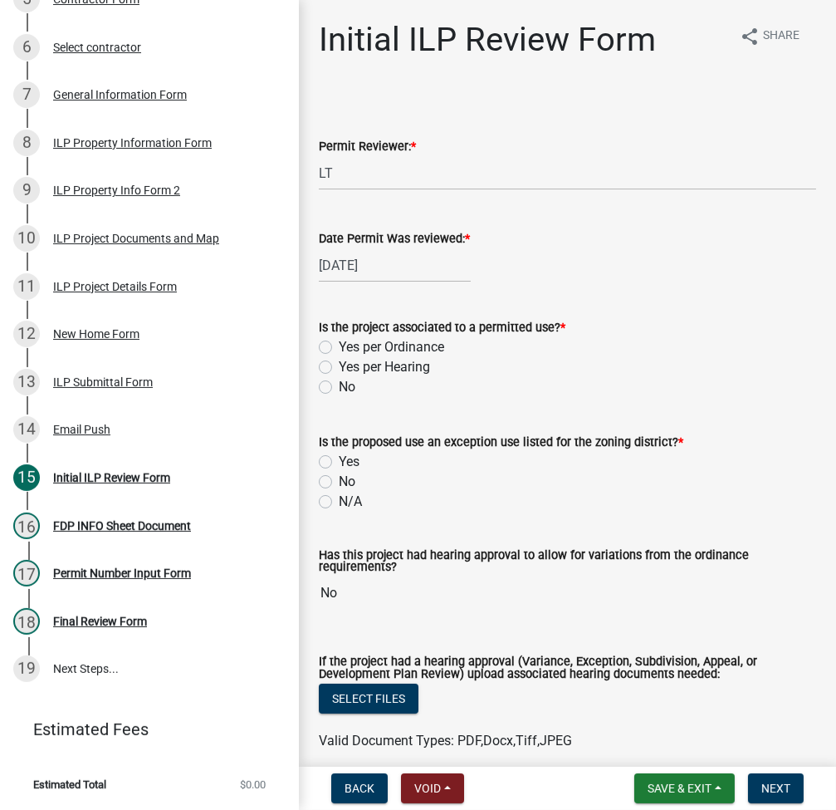
click at [339, 341] on label "Yes per Ordinance" at bounding box center [391, 347] width 105 height 20
click at [339, 341] on input "Yes per Ordinance" at bounding box center [344, 342] width 11 height 11
radio input "true"
click at [339, 477] on label "No" at bounding box center [347, 482] width 17 height 20
click at [339, 477] on input "No" at bounding box center [344, 477] width 11 height 11
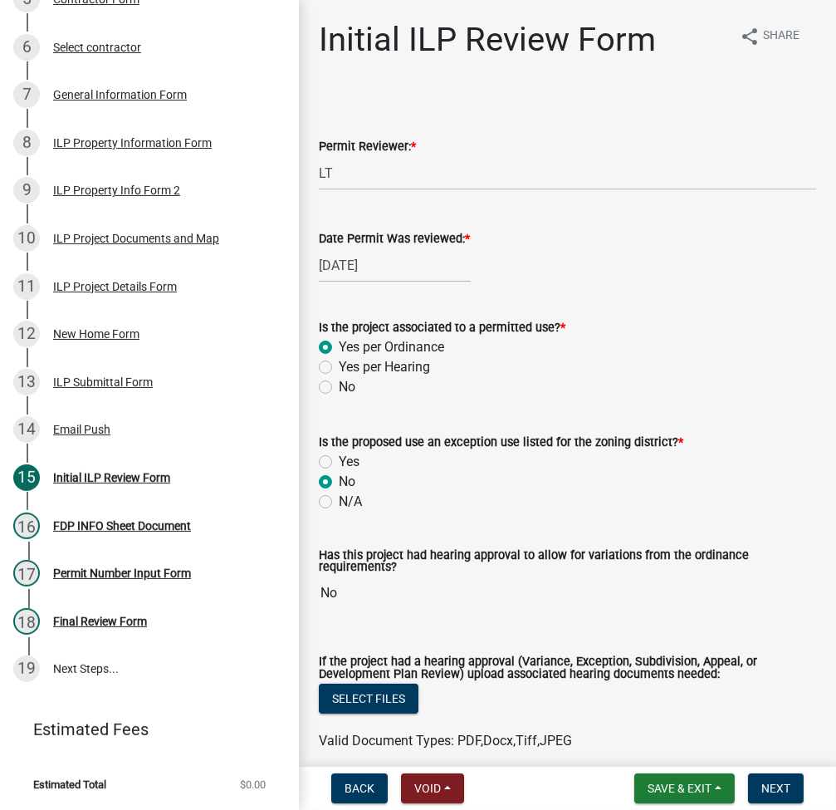
radio input "true"
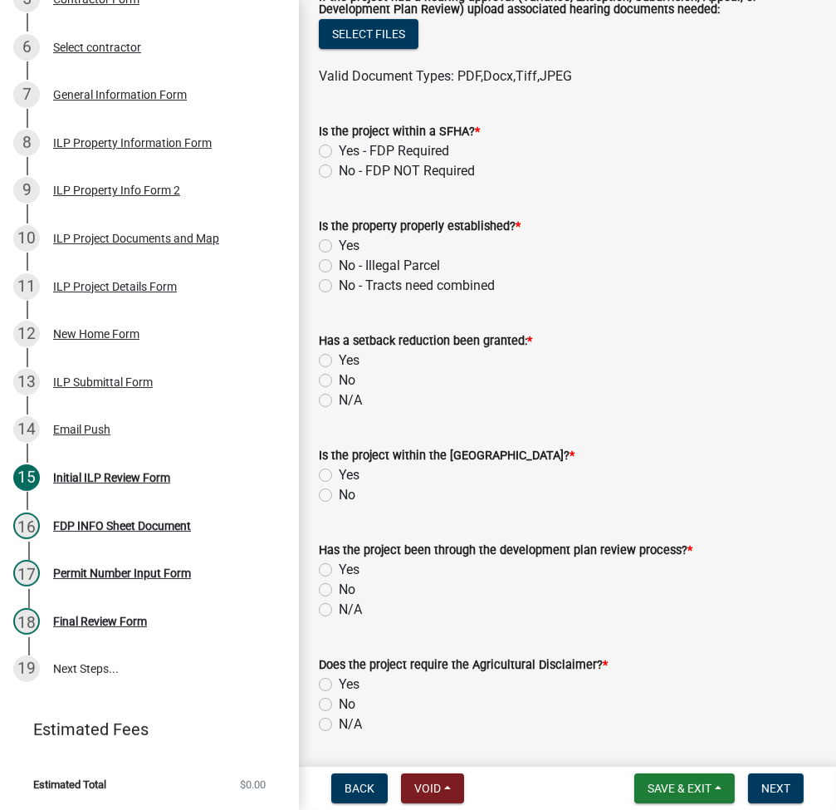
scroll to position [443, 0]
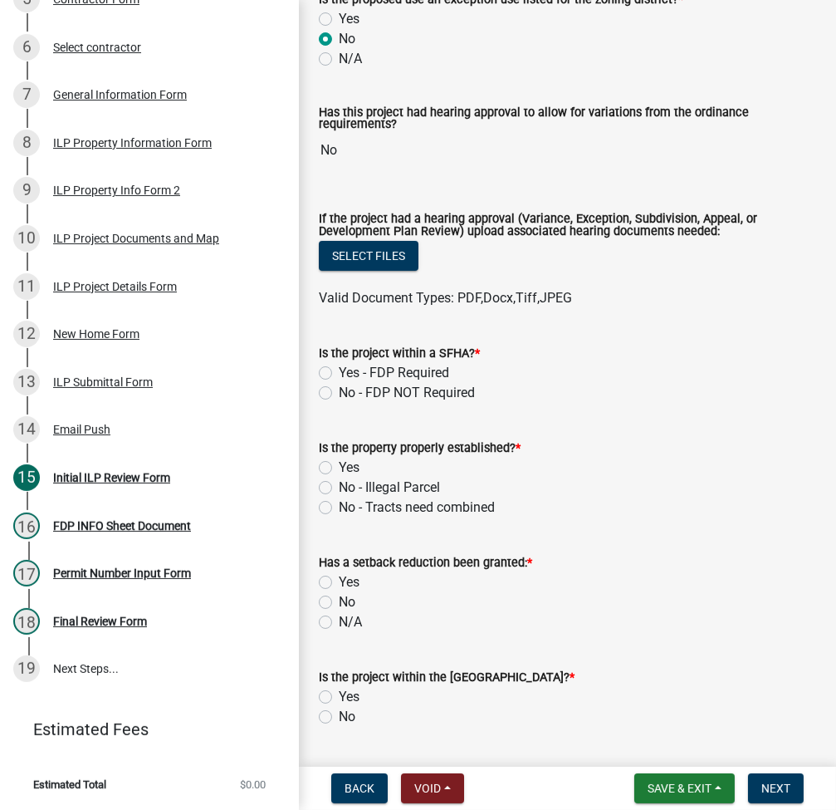
click at [339, 398] on label "No - FDP NOT Required" at bounding box center [407, 393] width 136 height 20
click at [339, 394] on input "No - FDP NOT Required" at bounding box center [344, 388] width 11 height 11
radio input "true"
click at [339, 466] on label "Yes" at bounding box center [349, 468] width 21 height 20
click at [339, 466] on input "Yes" at bounding box center [344, 463] width 11 height 11
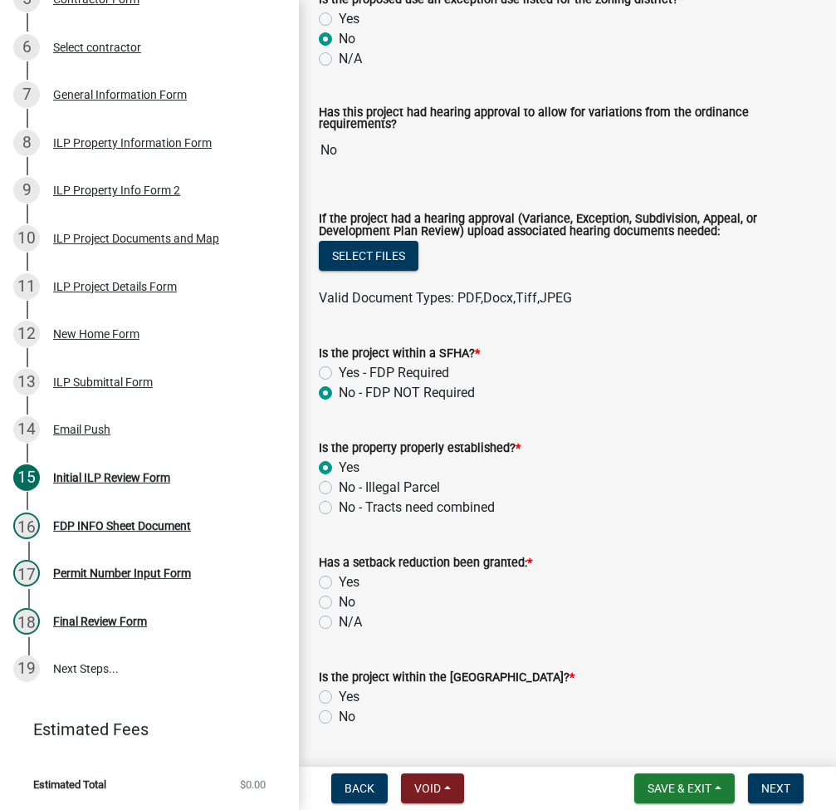
radio input "true"
click at [339, 599] on label "No" at bounding box center [347, 602] width 17 height 20
click at [339, 599] on input "No" at bounding box center [344, 597] width 11 height 11
radio input "true"
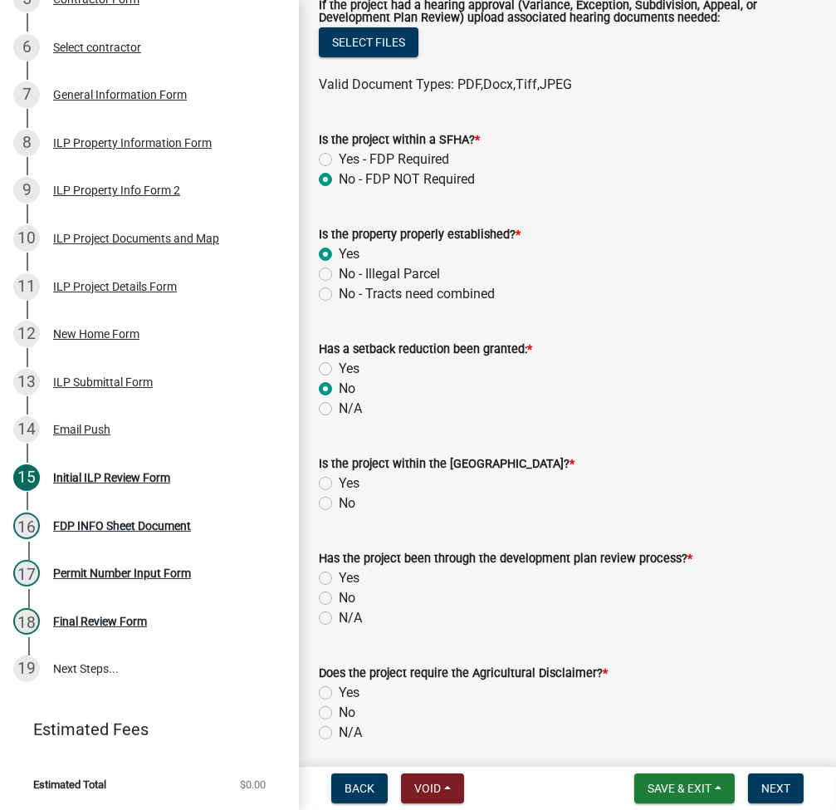
scroll to position [664, 0]
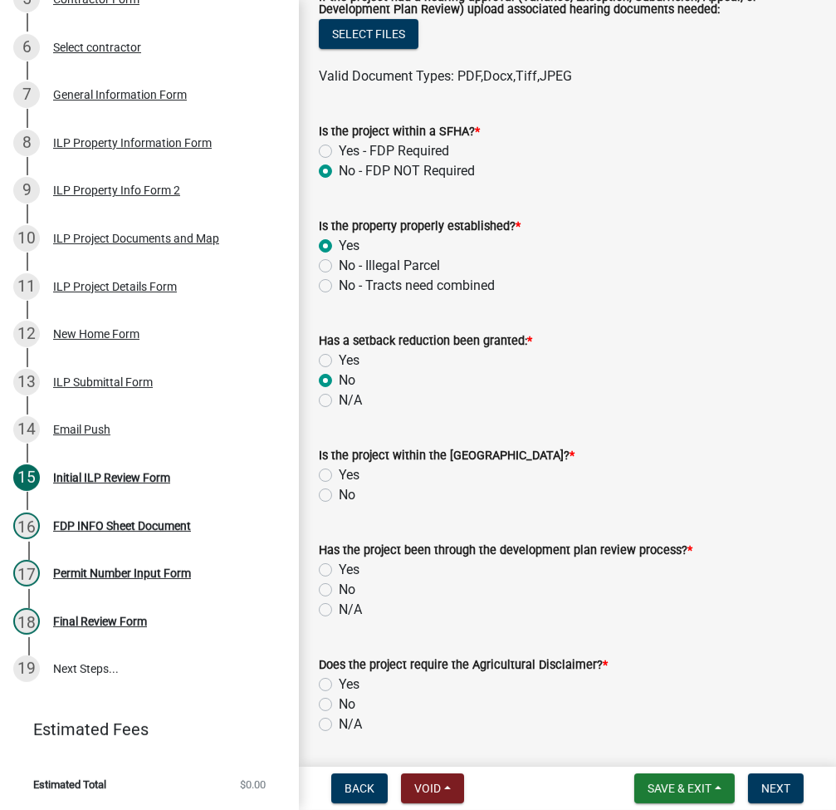
click at [339, 492] on label "No" at bounding box center [347, 495] width 17 height 20
click at [339, 492] on input "No" at bounding box center [344, 490] width 11 height 11
radio input "true"
click at [339, 609] on label "N/A" at bounding box center [350, 610] width 23 height 20
click at [339, 609] on input "N/A" at bounding box center [344, 605] width 11 height 11
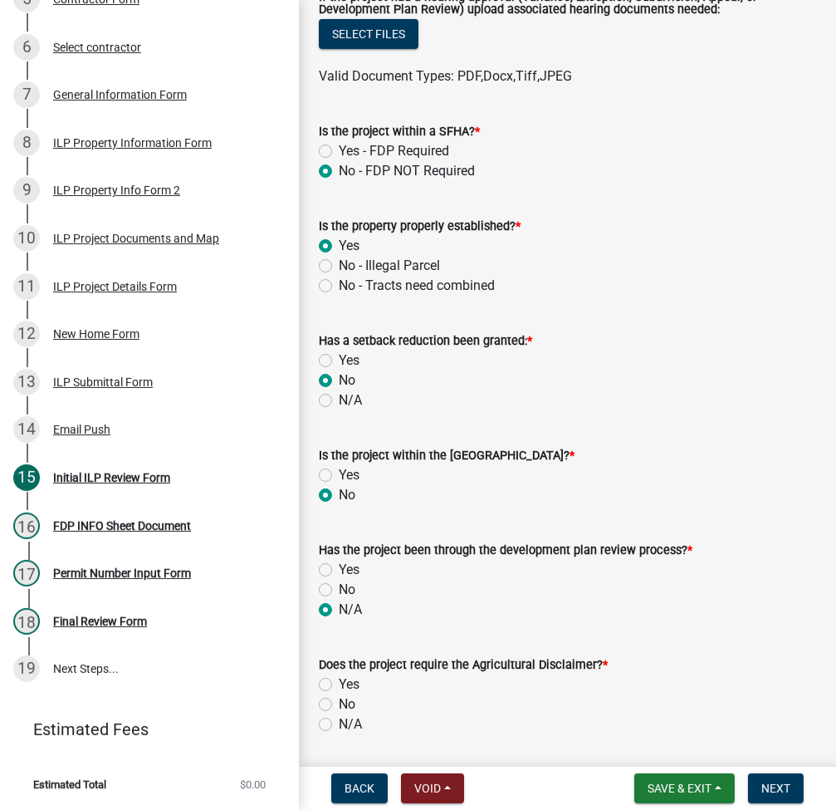
radio input "true"
click at [339, 724] on label "N/A" at bounding box center [350, 724] width 23 height 20
click at [339, 724] on input "N/A" at bounding box center [344, 719] width 11 height 11
radio input "true"
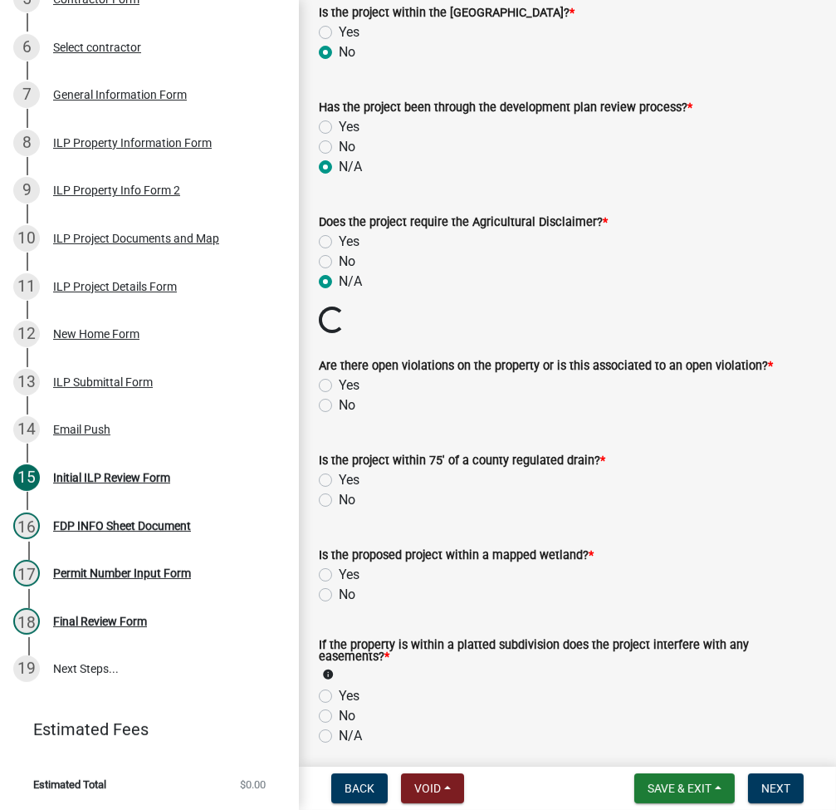
click at [339, 402] on label "No" at bounding box center [347, 405] width 17 height 20
click at [339, 402] on input "No" at bounding box center [344, 400] width 11 height 11
radio input "true"
click at [339, 499] on label "No" at bounding box center [347, 500] width 17 height 20
click at [339, 499] on input "No" at bounding box center [344, 495] width 11 height 11
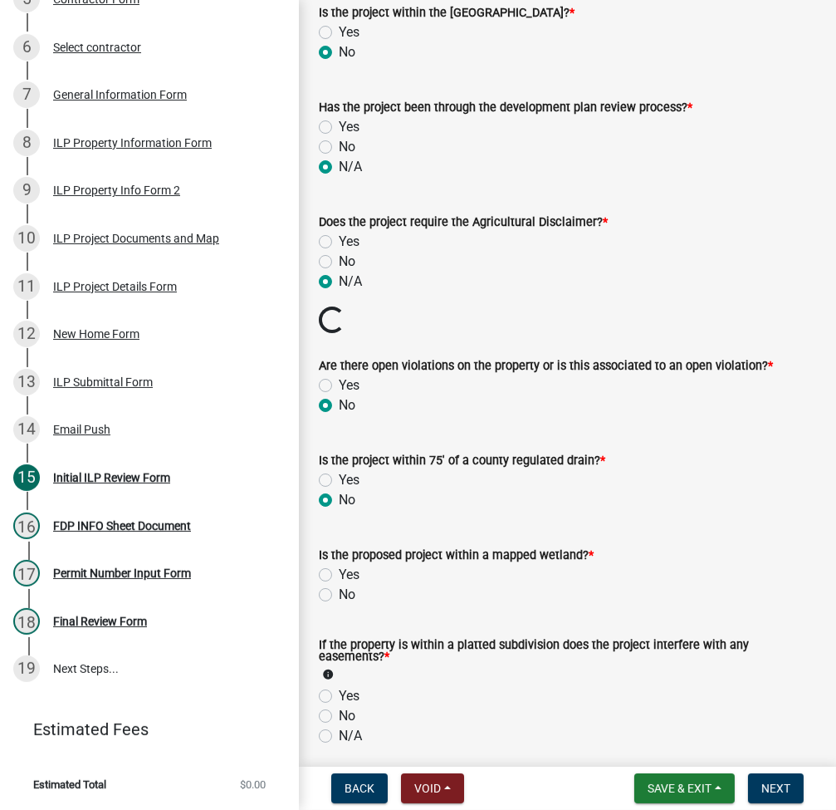
radio input "true"
click at [339, 595] on label "No" at bounding box center [347, 595] width 17 height 20
click at [339, 595] on input "No" at bounding box center [344, 590] width 11 height 11
radio input "true"
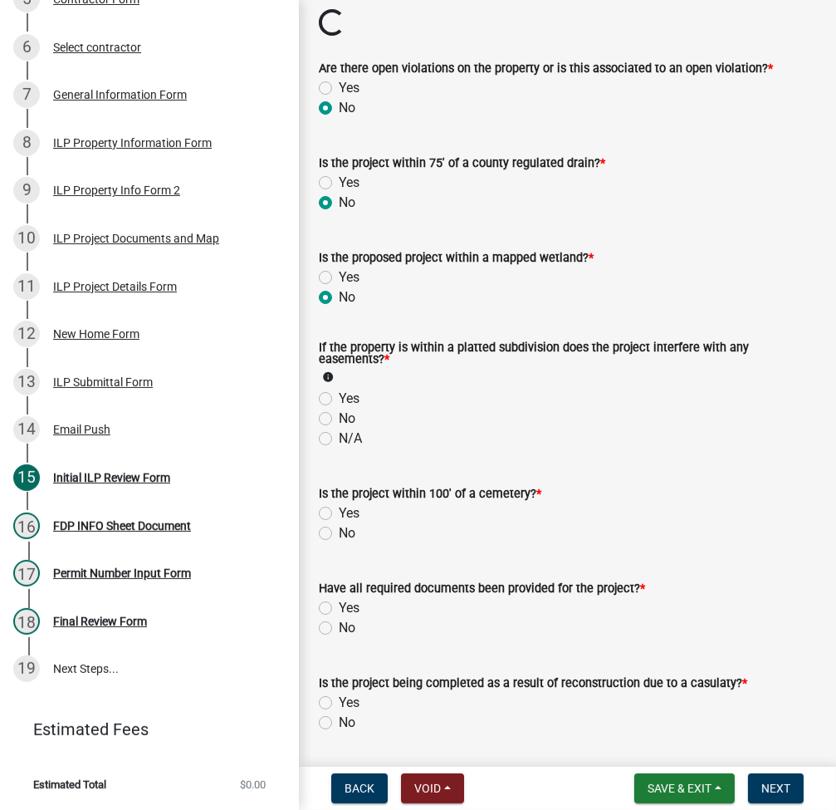
scroll to position [1550, 0]
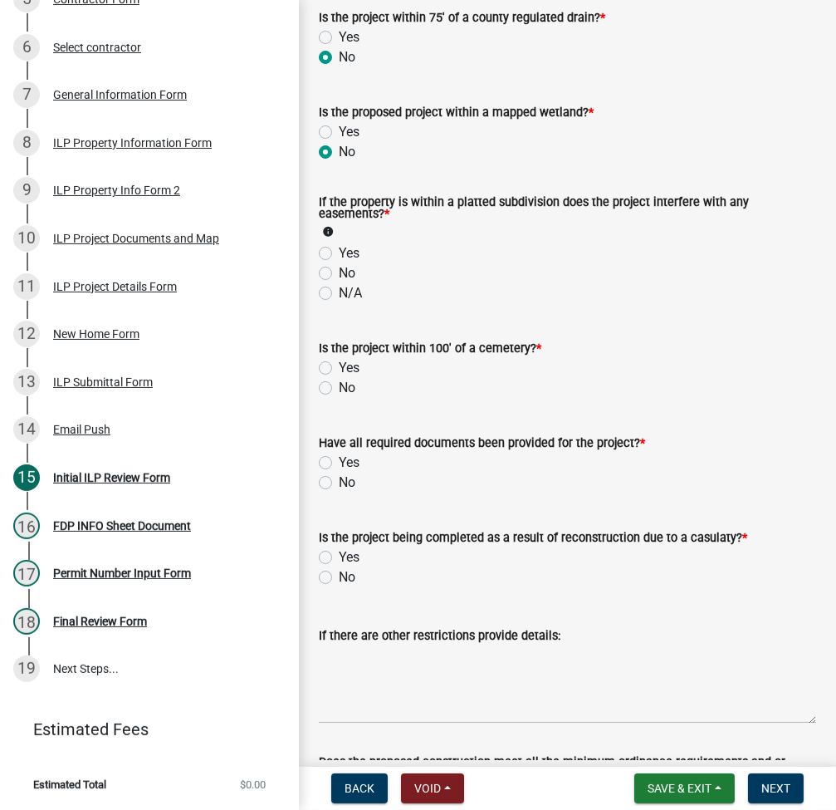
click at [339, 277] on label "No" at bounding box center [347, 273] width 17 height 20
click at [339, 274] on input "No" at bounding box center [344, 268] width 11 height 11
radio input "true"
click at [339, 389] on label "No" at bounding box center [347, 388] width 17 height 20
click at [339, 389] on input "No" at bounding box center [344, 383] width 11 height 11
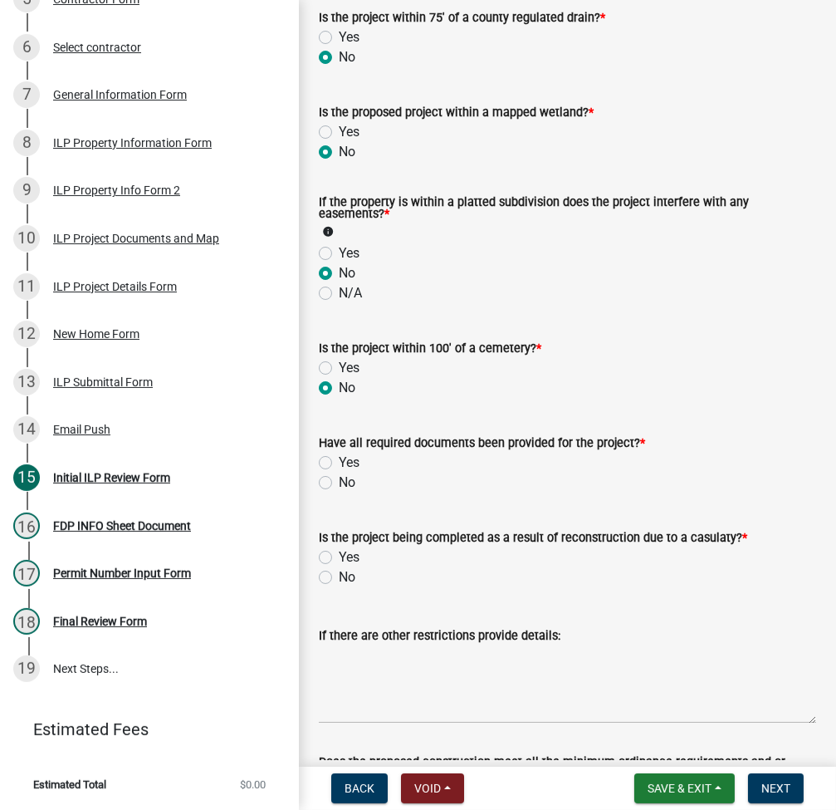
radio input "true"
click at [339, 482] on label "No" at bounding box center [347, 482] width 17 height 20
click at [339, 482] on input "No" at bounding box center [344, 477] width 11 height 11
radio input "true"
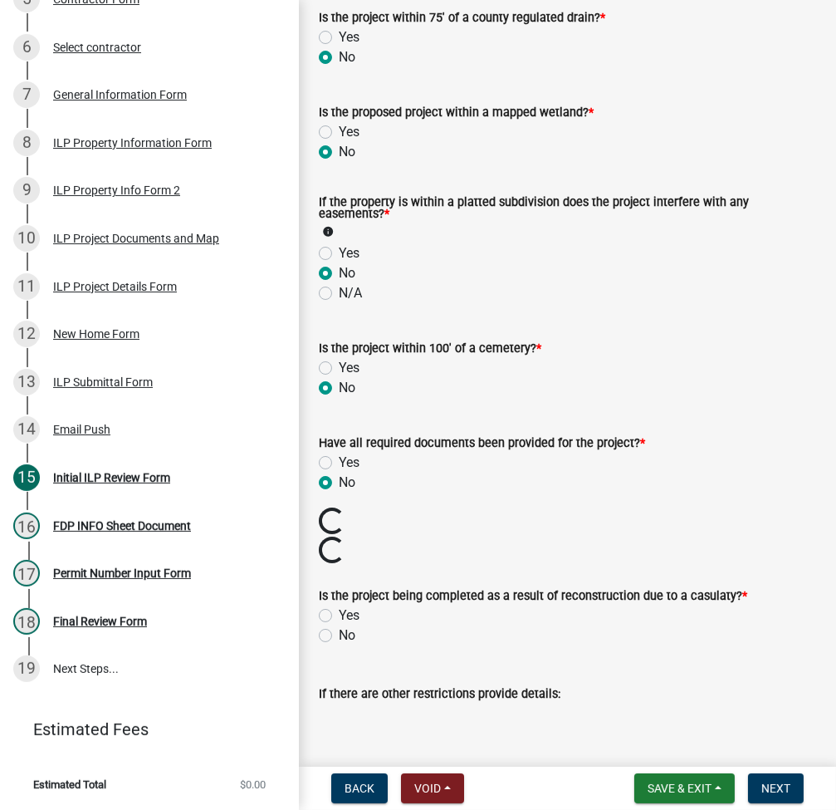
scroll to position [1750, 0]
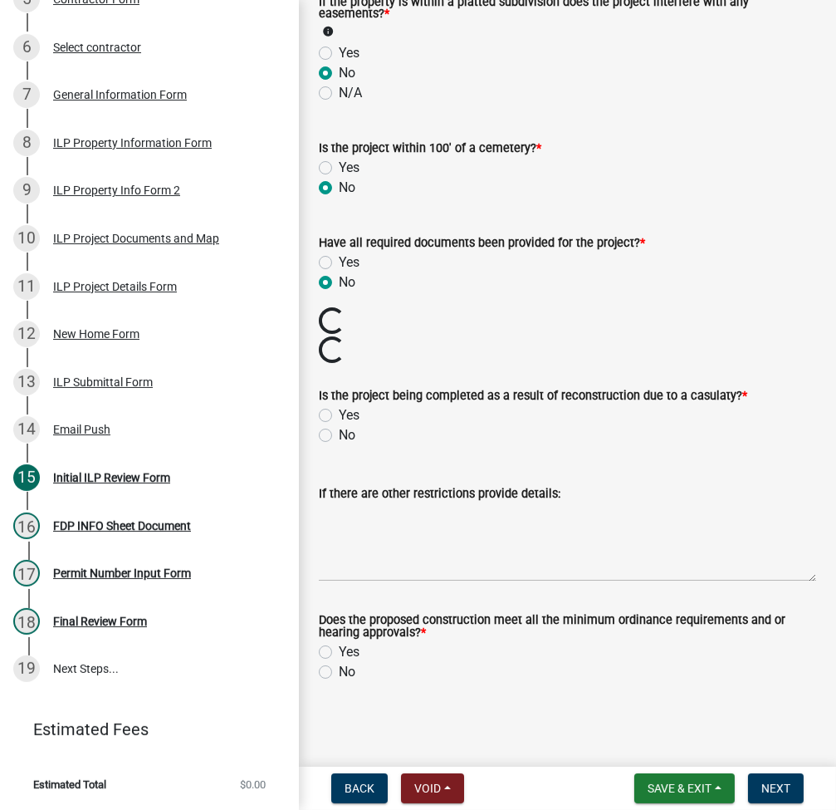
click at [339, 436] on label "No" at bounding box center [347, 435] width 17 height 20
click at [339, 436] on input "No" at bounding box center [344, 430] width 11 height 11
radio input "true"
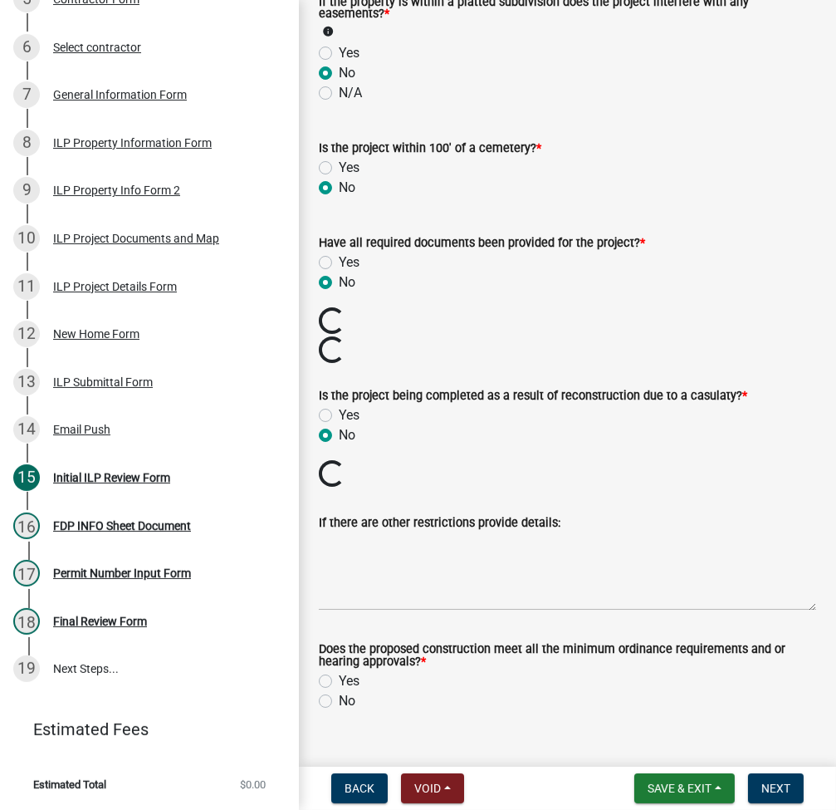
scroll to position [1779, 0]
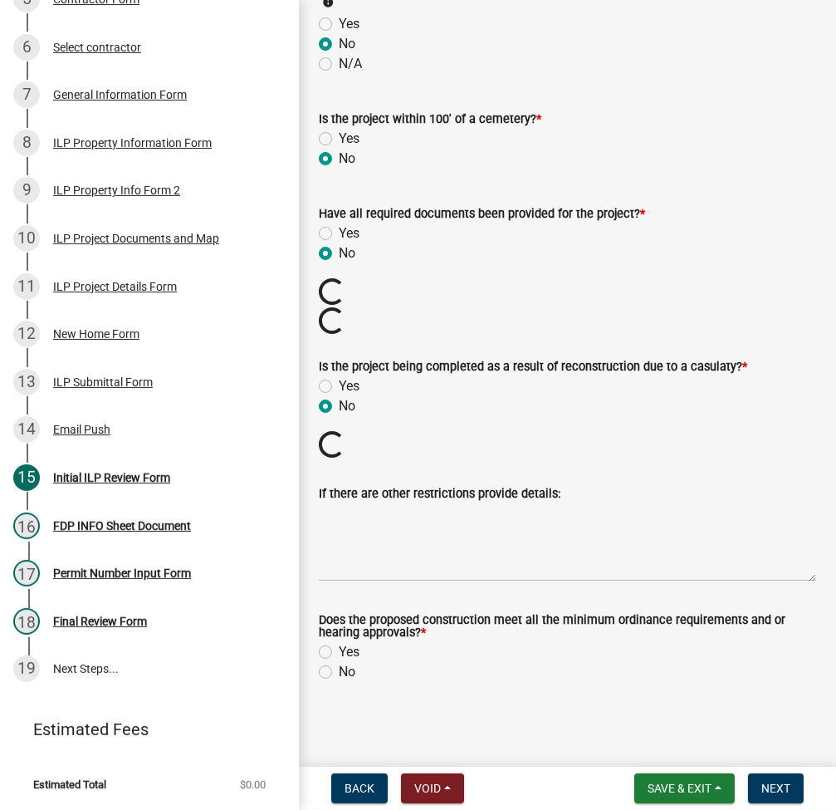
click at [339, 646] on label "Yes" at bounding box center [349, 652] width 21 height 20
click at [339, 646] on input "Yes" at bounding box center [344, 647] width 11 height 11
radio input "true"
click at [678, 794] on span "Save & Exit" at bounding box center [680, 787] width 64 height 13
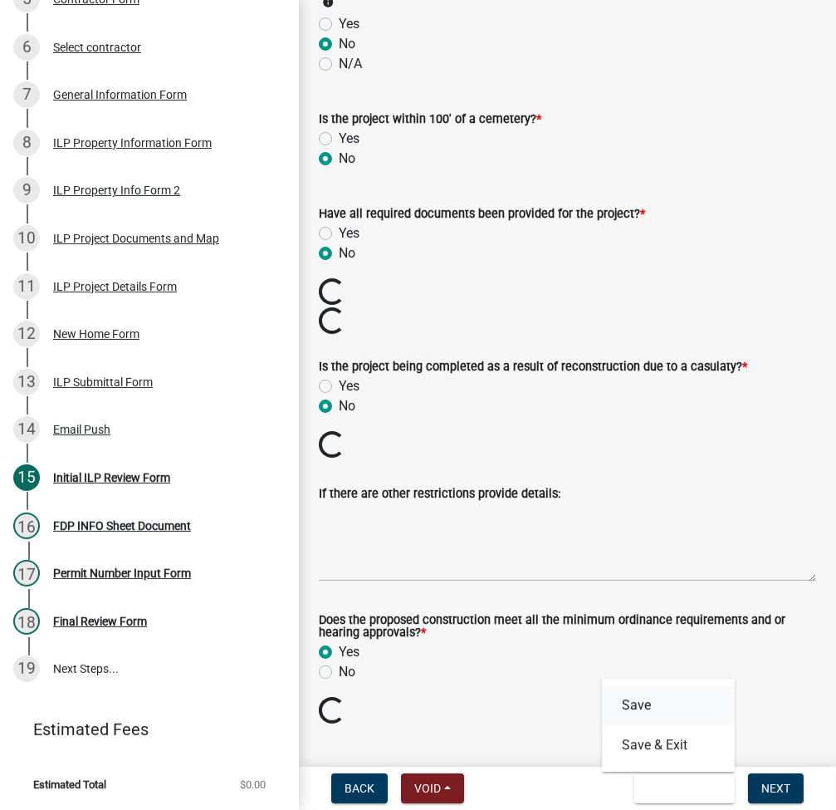
click at [639, 712] on button "Save" at bounding box center [668, 705] width 133 height 40
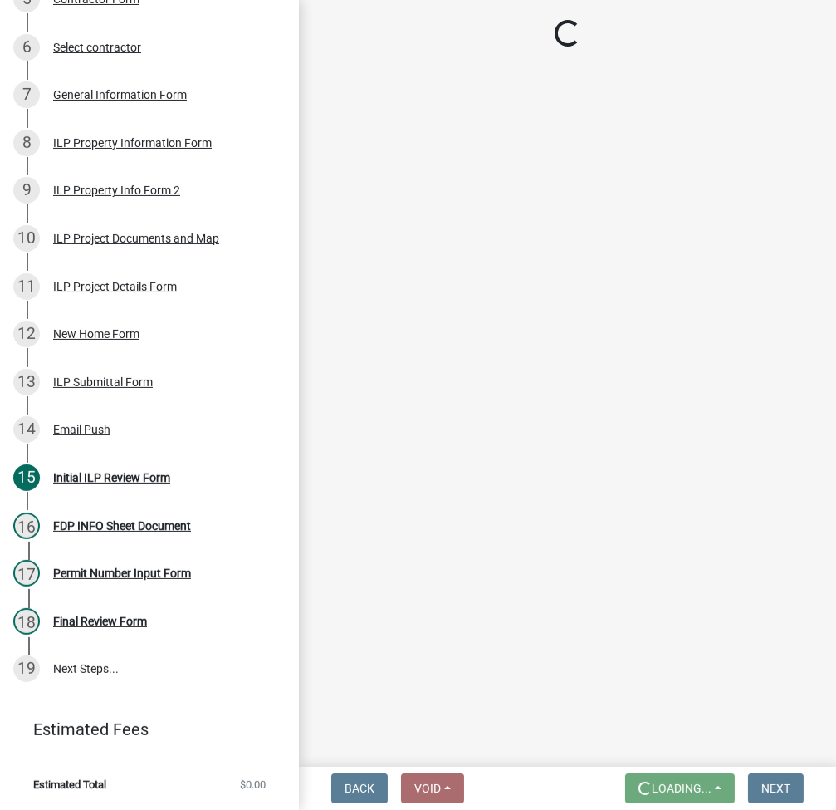
scroll to position [0, 0]
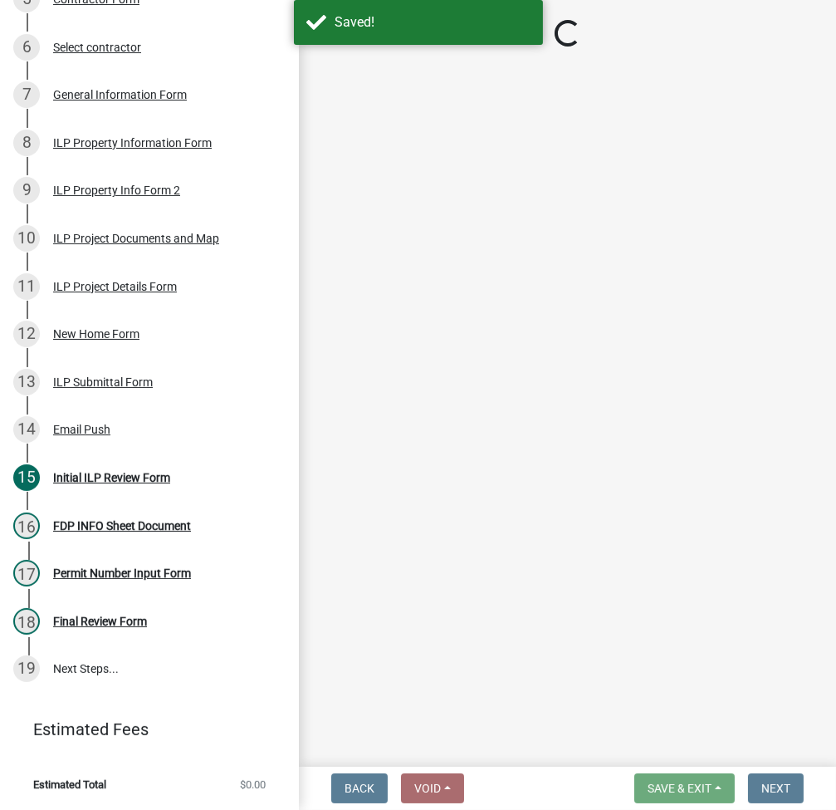
select select "fc758b50-acba-4166-9f24-5248f0f78016"
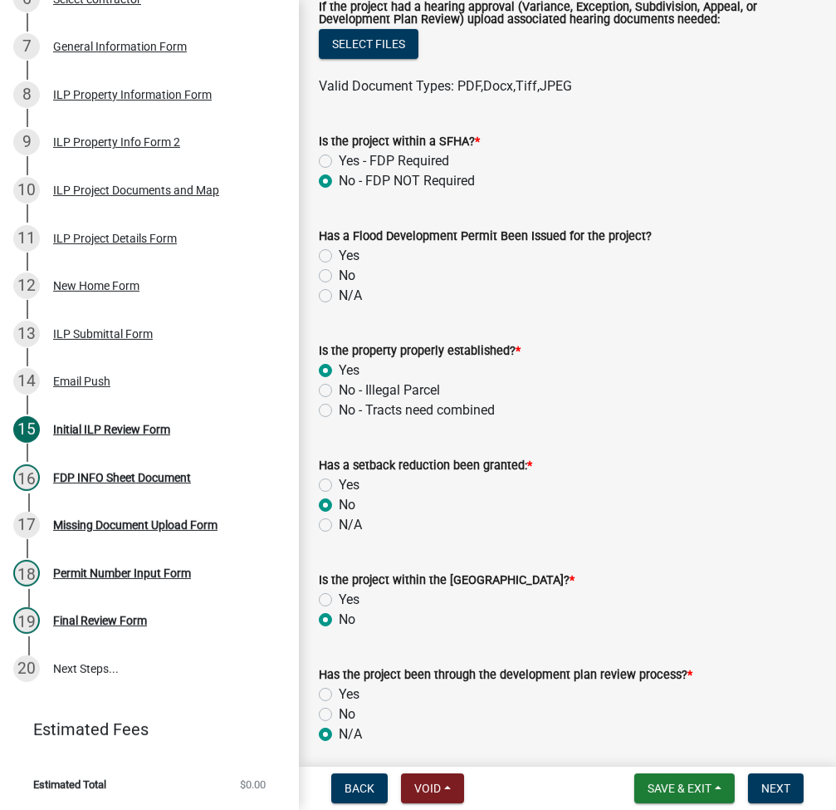
scroll to position [664, 0]
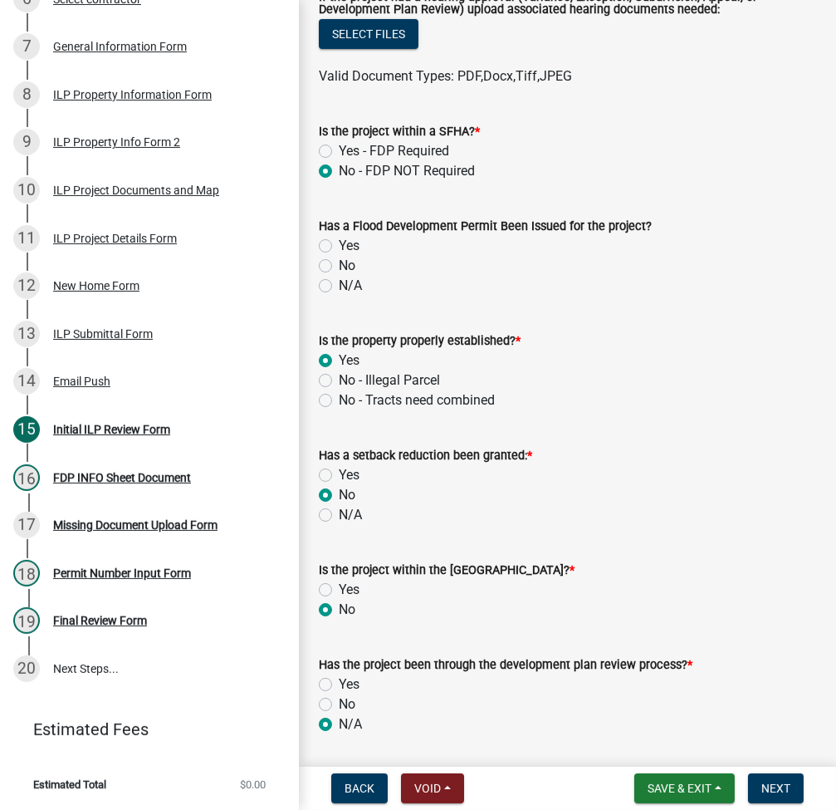
click at [339, 285] on label "N/A" at bounding box center [350, 286] width 23 height 20
click at [339, 285] on input "N/A" at bounding box center [344, 281] width 11 height 11
radio input "true"
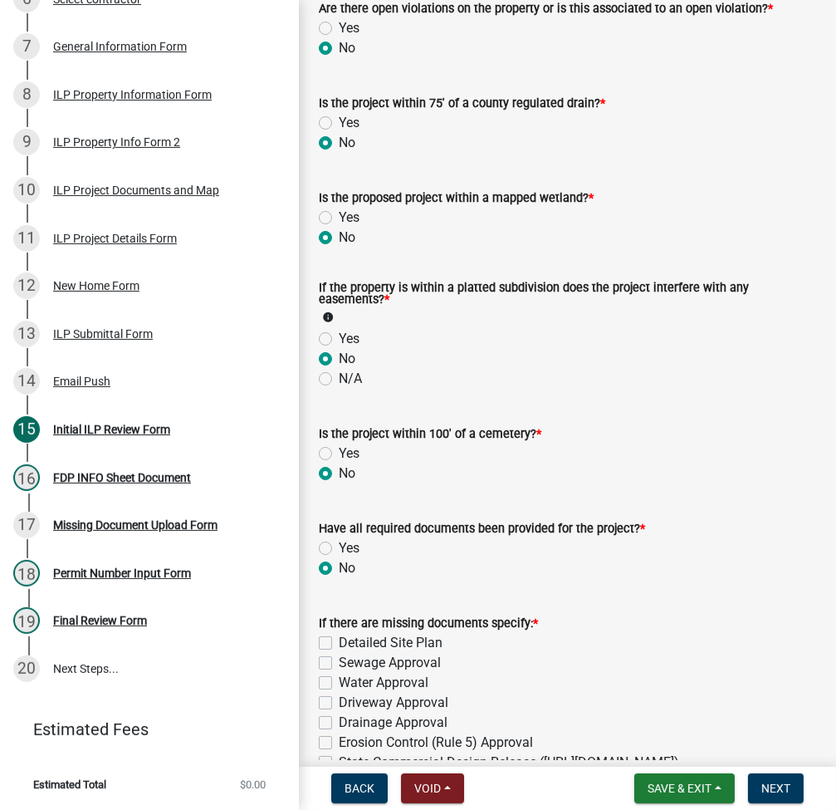
scroll to position [1993, 0]
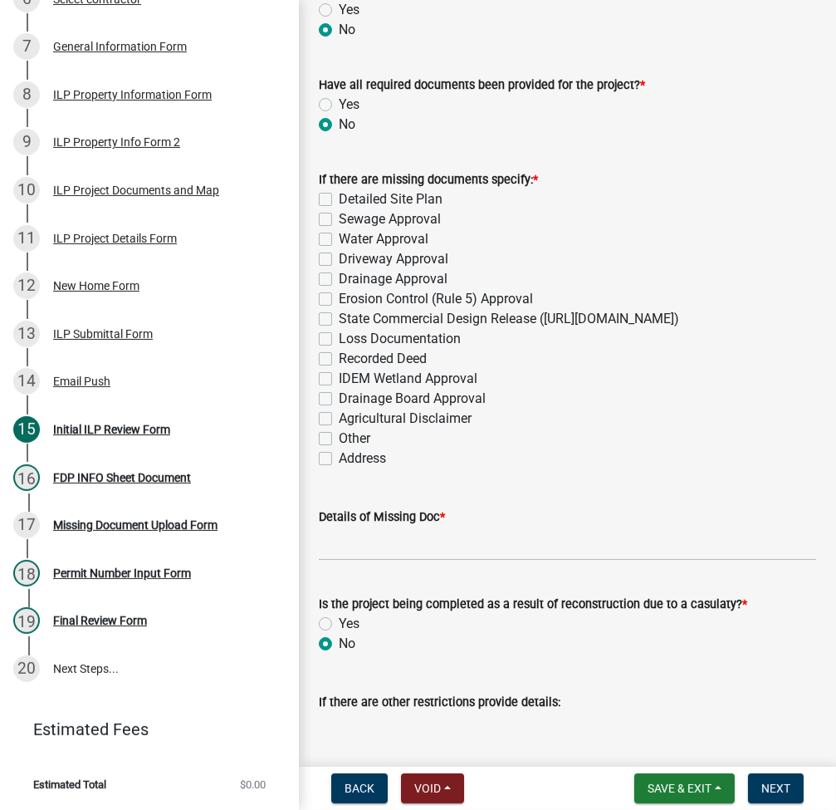
click at [339, 196] on label "Detailed Site Plan" at bounding box center [391, 199] width 104 height 20
click at [339, 196] on input "Detailed Site Plan" at bounding box center [344, 194] width 11 height 11
checkbox input "true"
checkbox input "false"
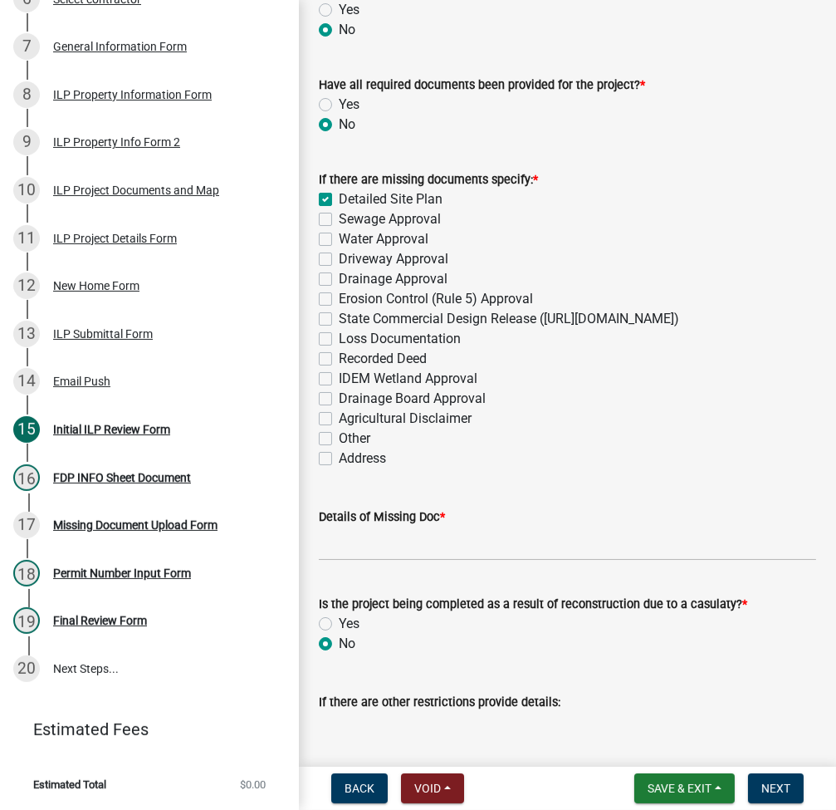
checkbox input "false"
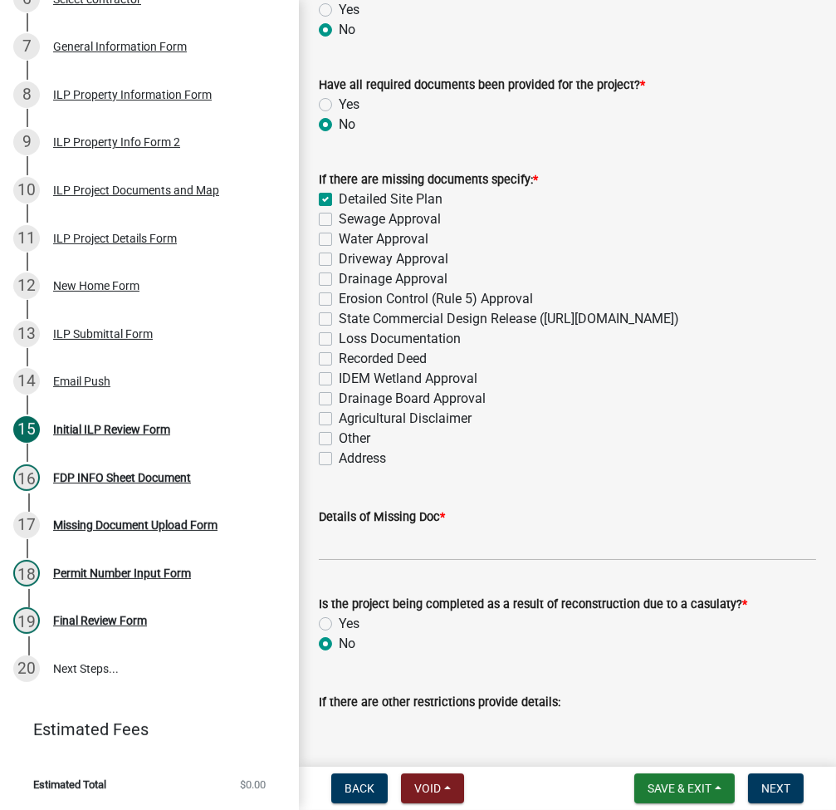
checkbox input "false"
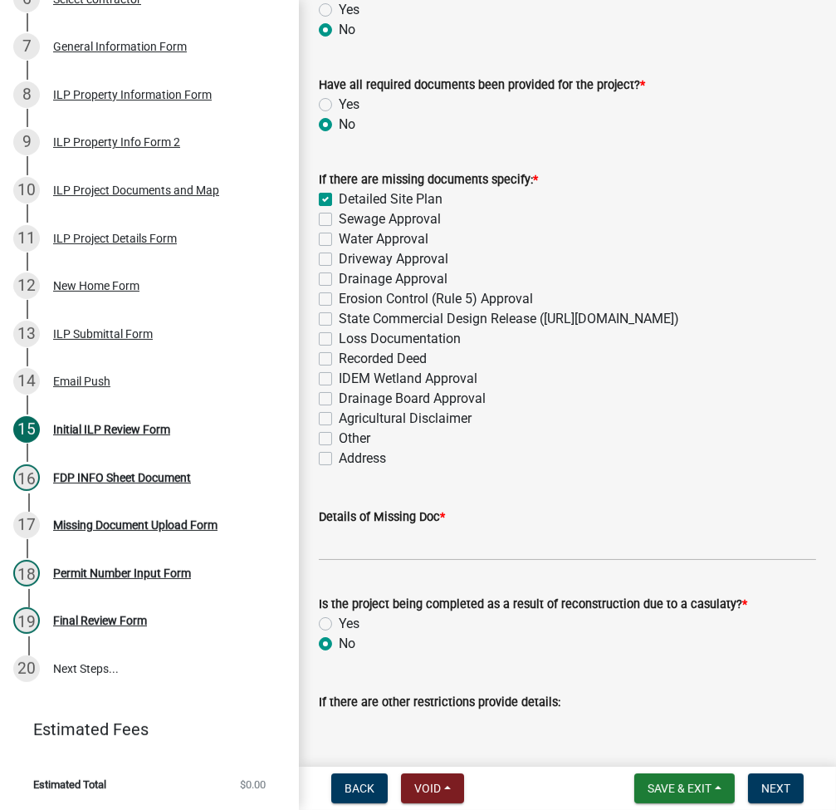
checkbox input "false"
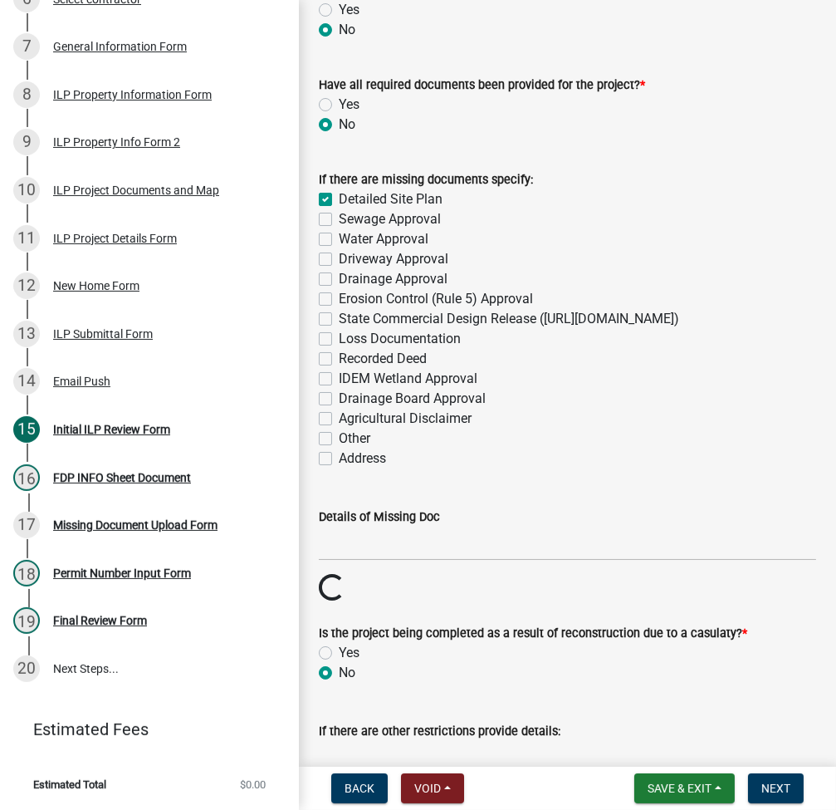
click at [339, 225] on label "Sewage Approval" at bounding box center [390, 219] width 102 height 20
click at [339, 220] on input "Sewage Approval" at bounding box center [344, 214] width 11 height 11
checkbox input "true"
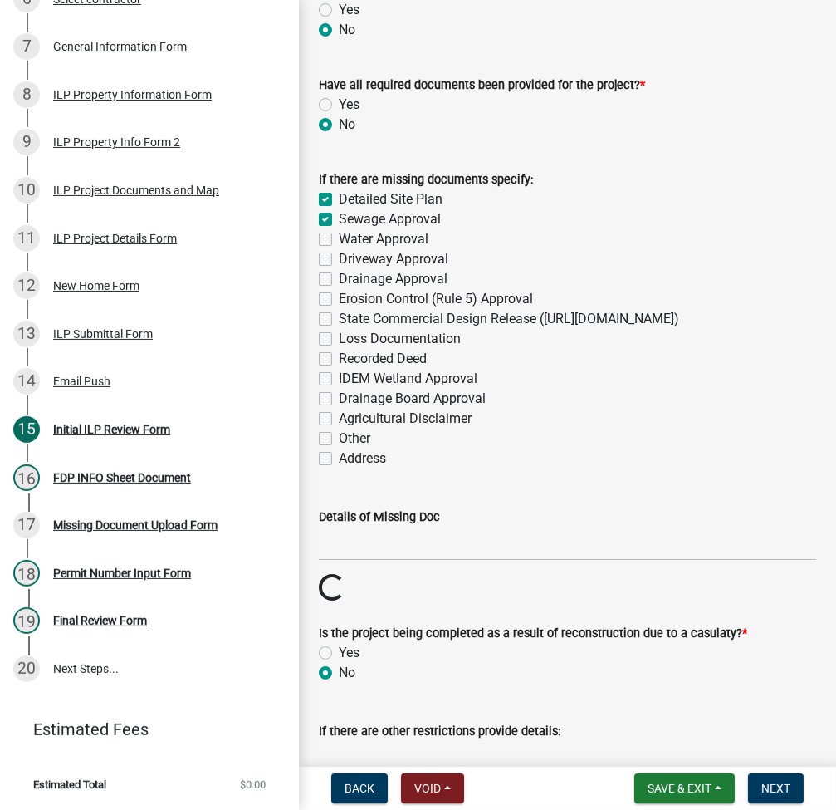
checkbox input "false"
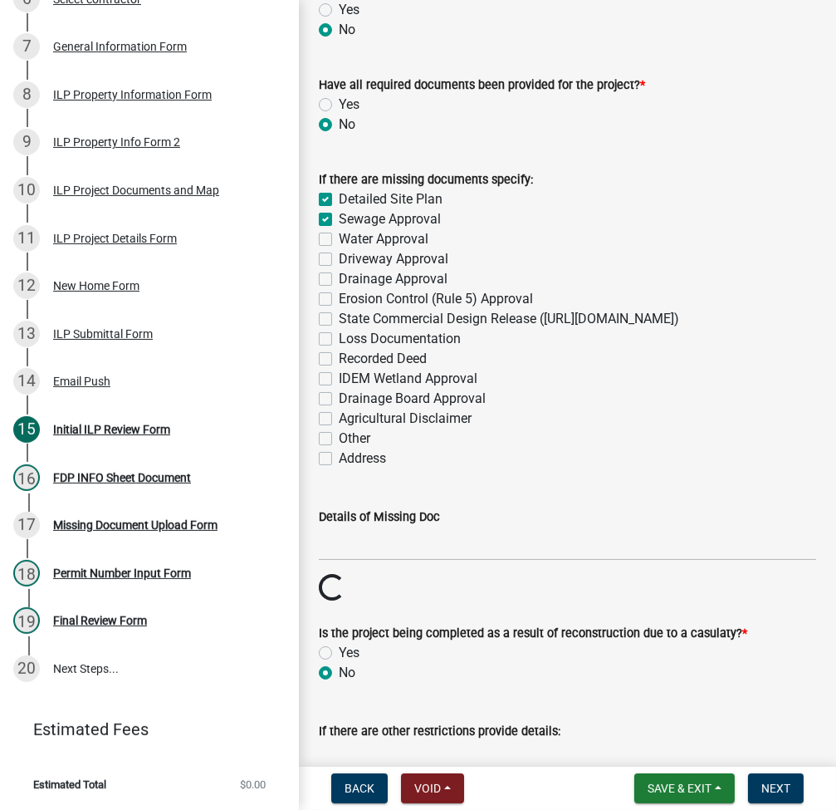
checkbox input "false"
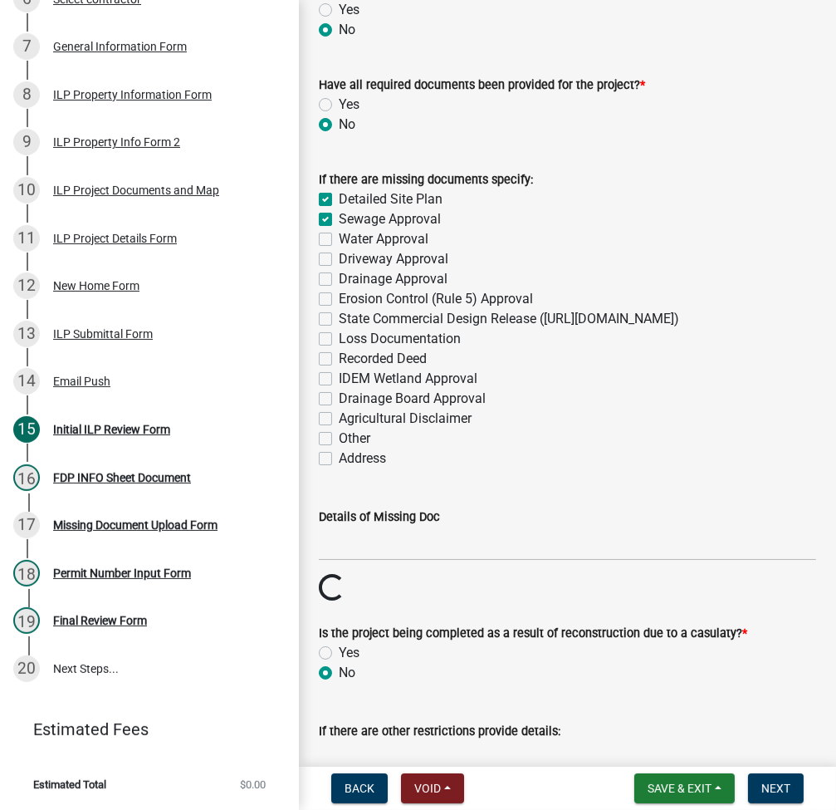
checkbox input "false"
click at [339, 256] on label "Driveway Approval" at bounding box center [394, 259] width 110 height 20
click at [339, 256] on input "Driveway Approval" at bounding box center [344, 254] width 11 height 11
checkbox input "true"
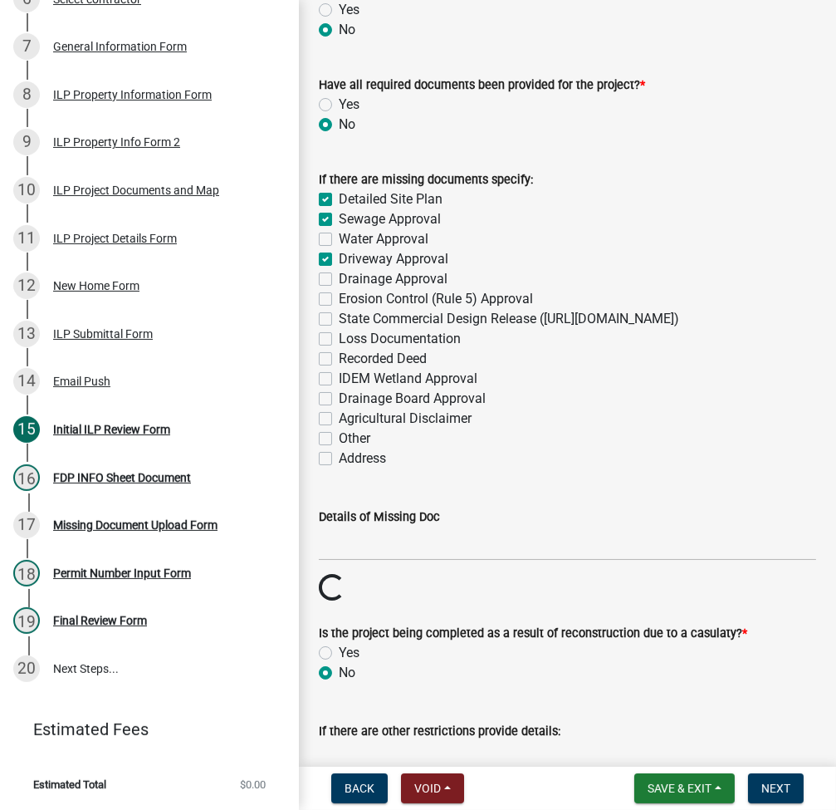
checkbox input "true"
checkbox input "false"
checkbox input "true"
checkbox input "false"
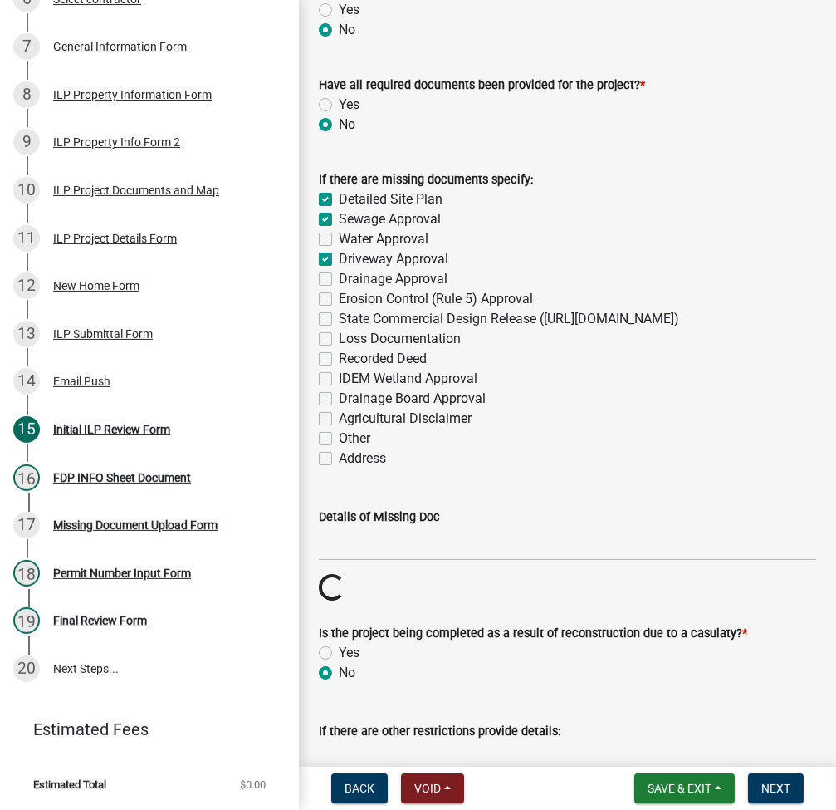
checkbox input "false"
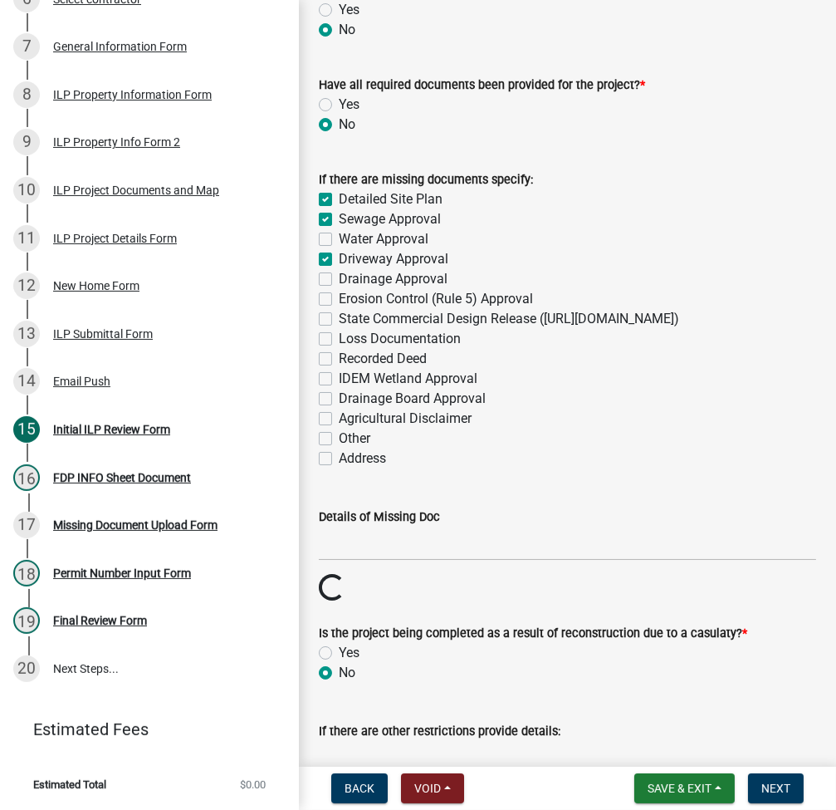
checkbox input "false"
click at [443, 552] on input "Details of Missing Doc" at bounding box center [567, 543] width 497 height 34
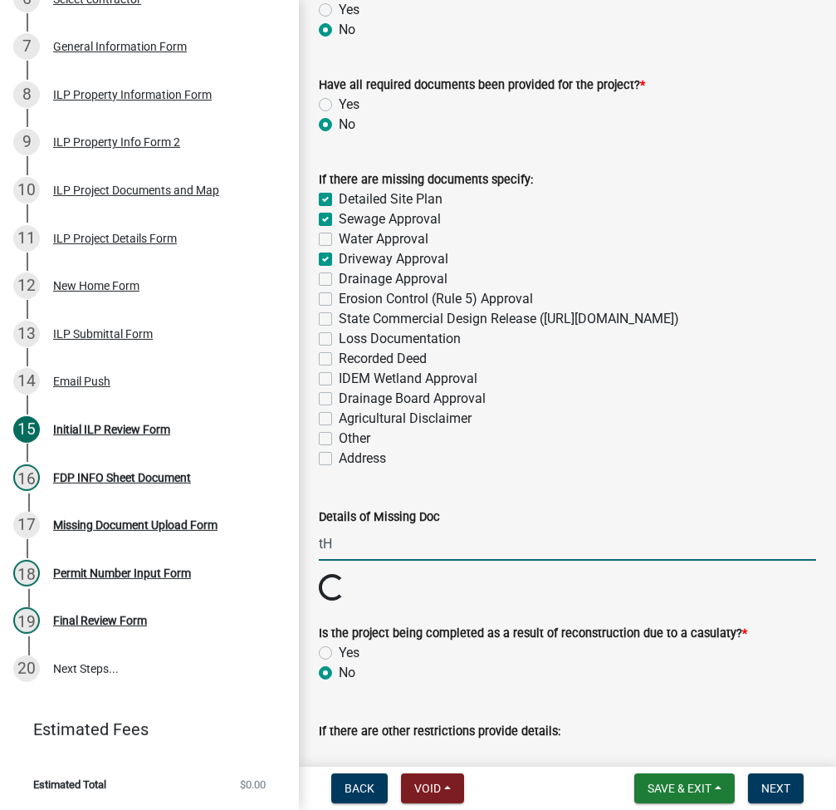
type input "t"
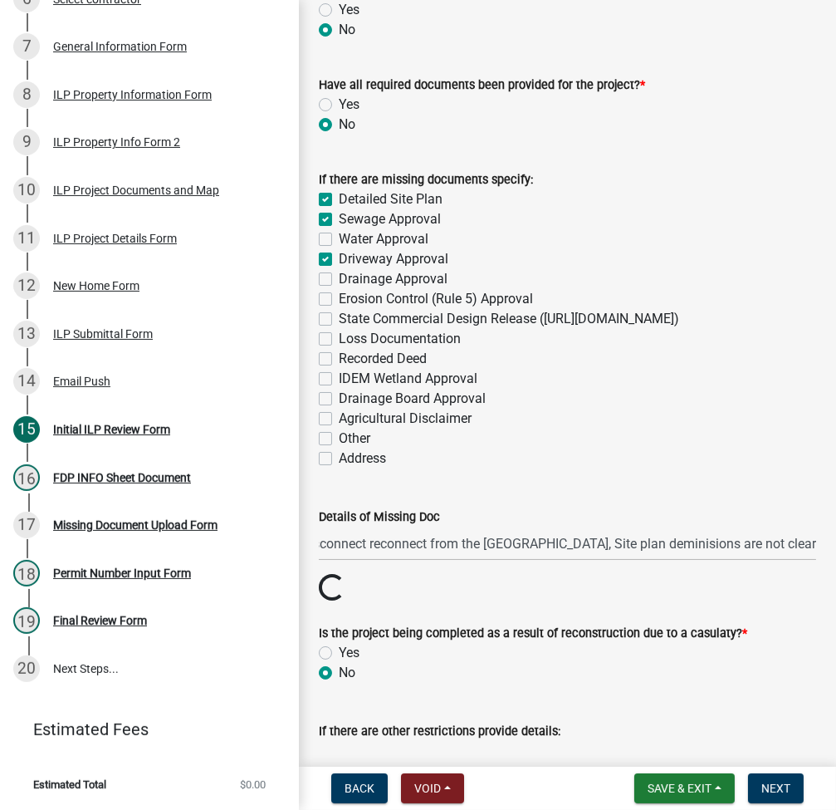
scroll to position [0, 0]
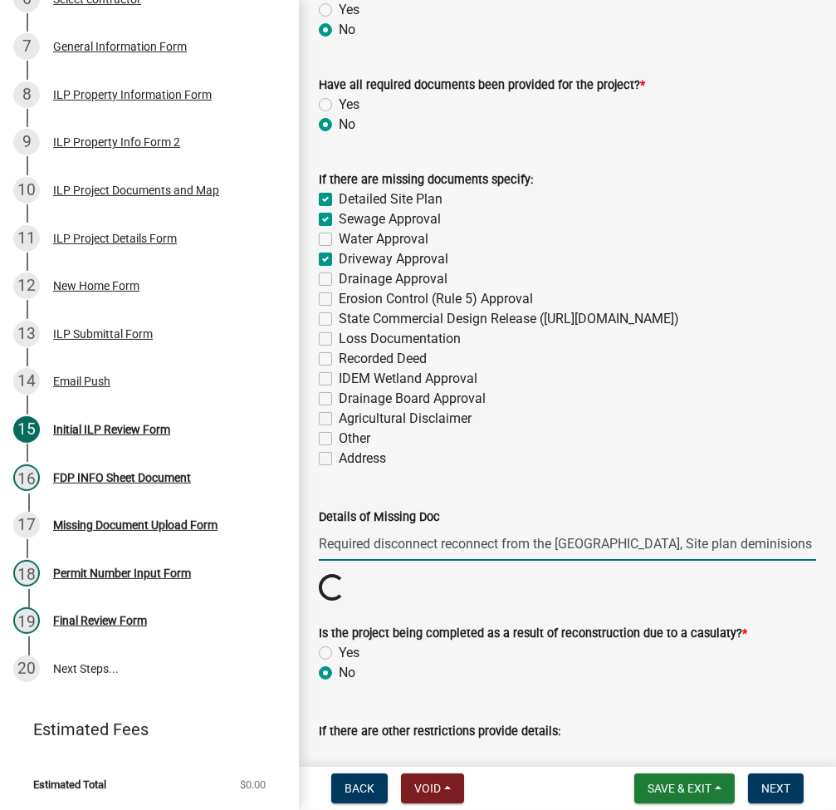
click at [769, 561] on input "Required disconnect reconnect from the Turkey Creek Sewer, Site plan deminision…" at bounding box center [567, 543] width 497 height 34
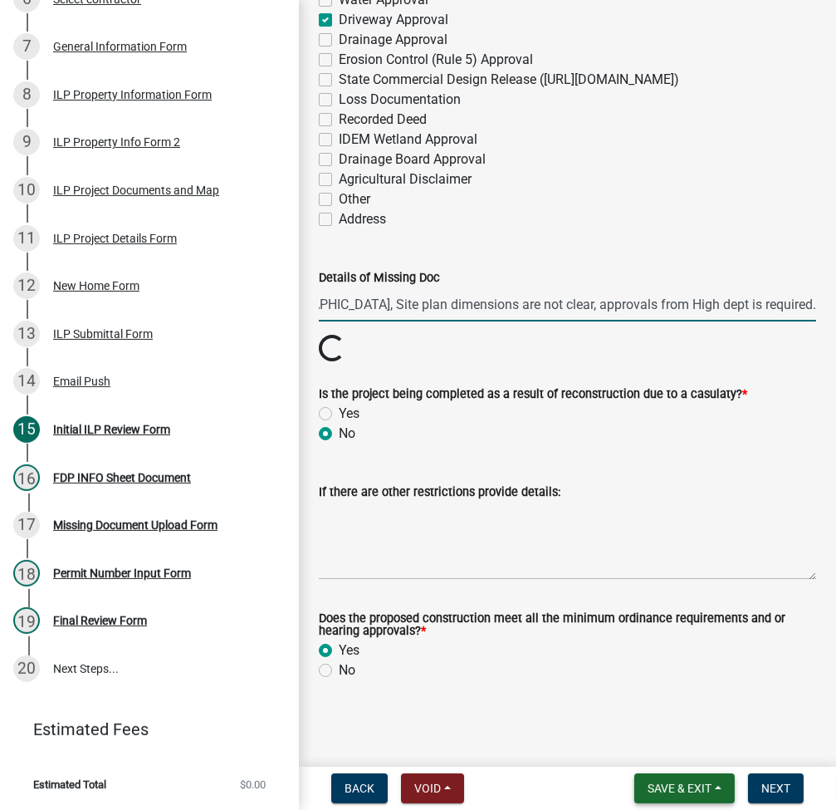
type input "Required disconnect reconnect from the Turkey Creek Sewer, Site plan dimensions…"
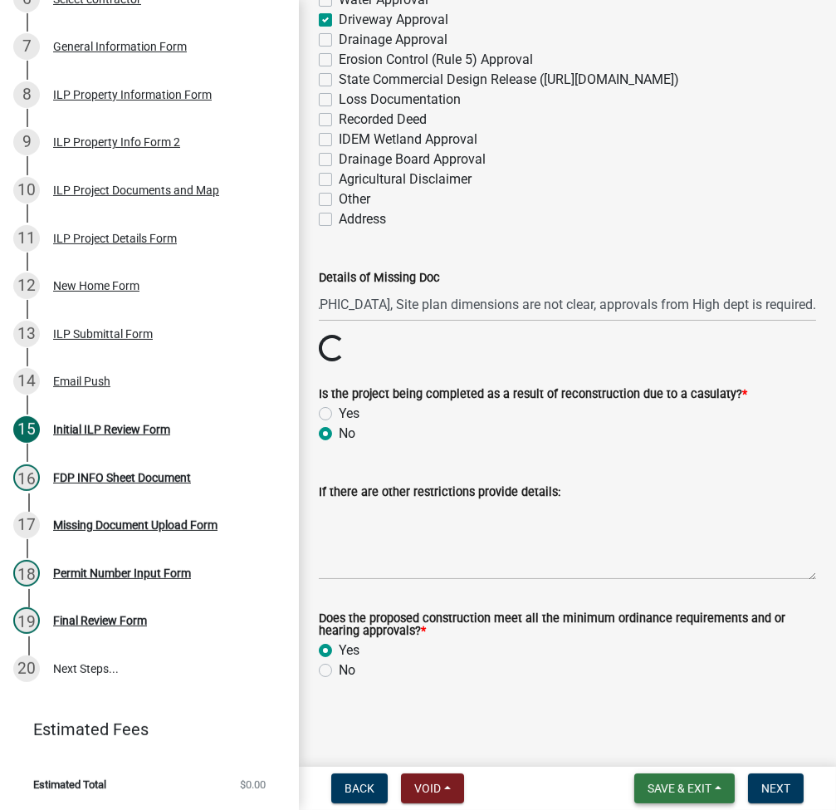
click at [686, 776] on button "Save & Exit" at bounding box center [684, 788] width 100 height 30
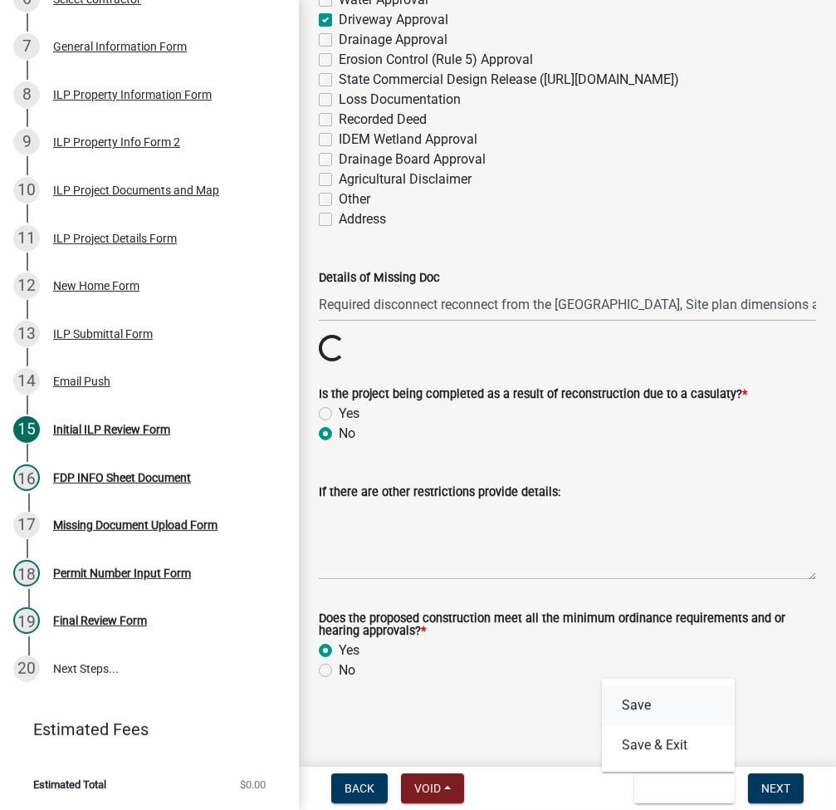
click at [649, 710] on button "Save" at bounding box center [668, 705] width 133 height 40
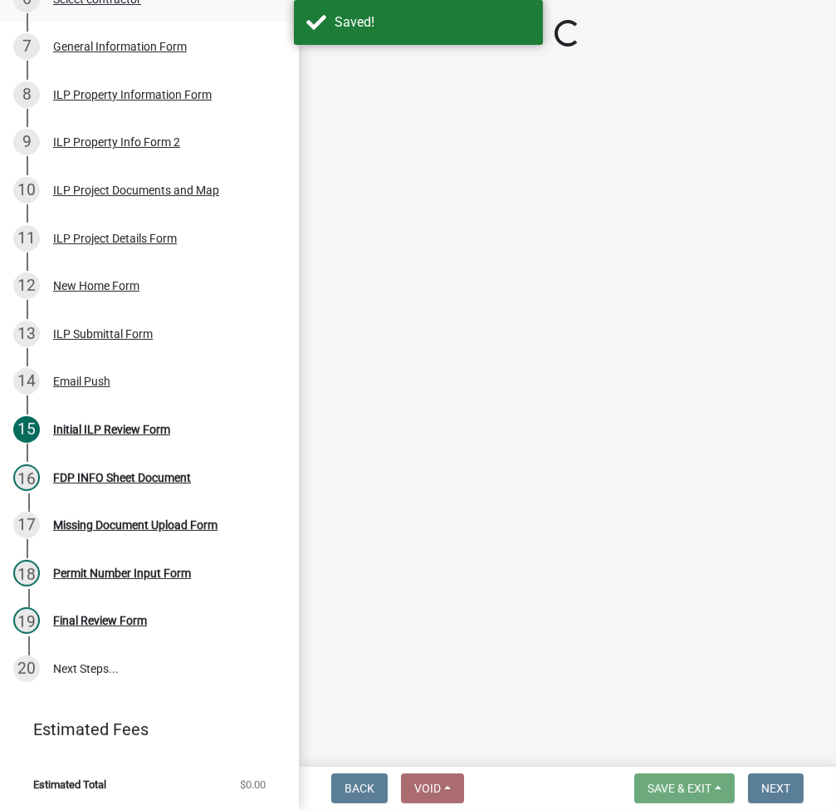
select select "fc758b50-acba-4166-9f24-5248f0f78016"
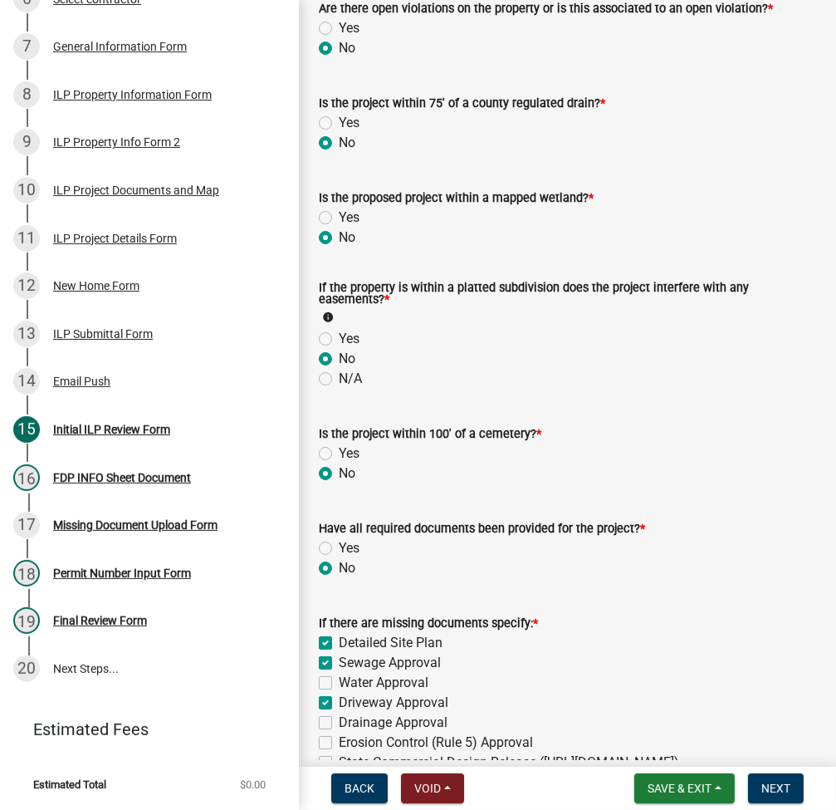
scroll to position [2222, 0]
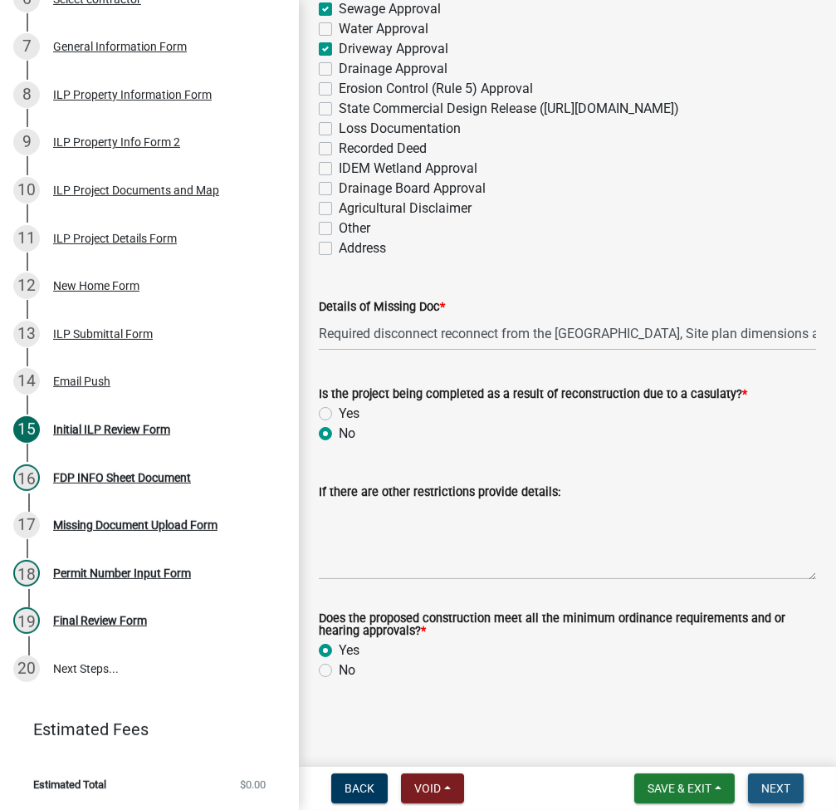
click at [773, 790] on span "Next" at bounding box center [775, 787] width 29 height 13
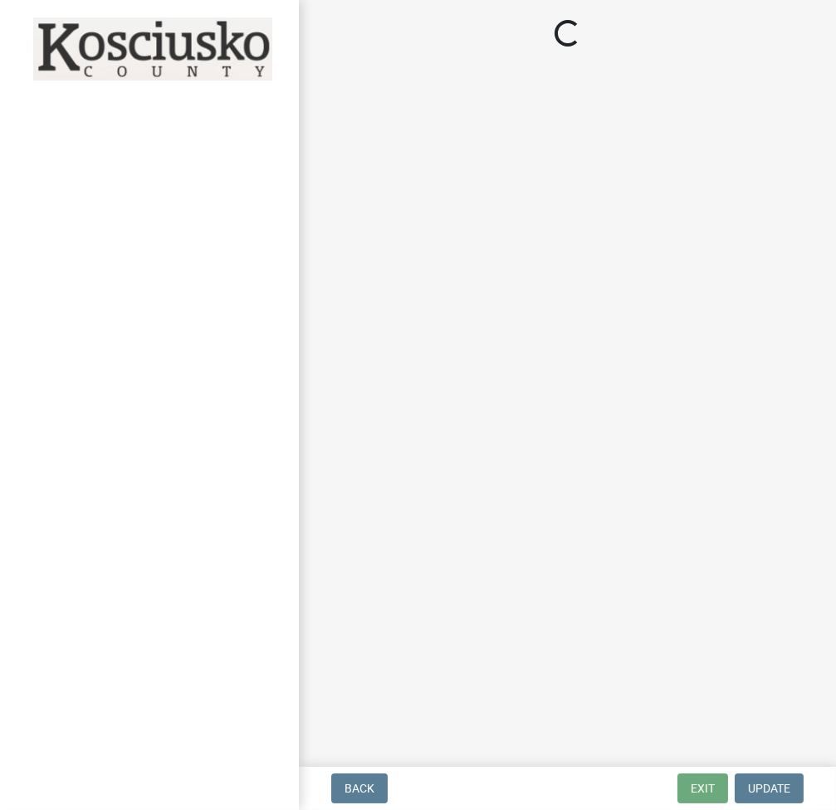
select select "fc758b50-acba-4166-9f24-5248f0f78016"
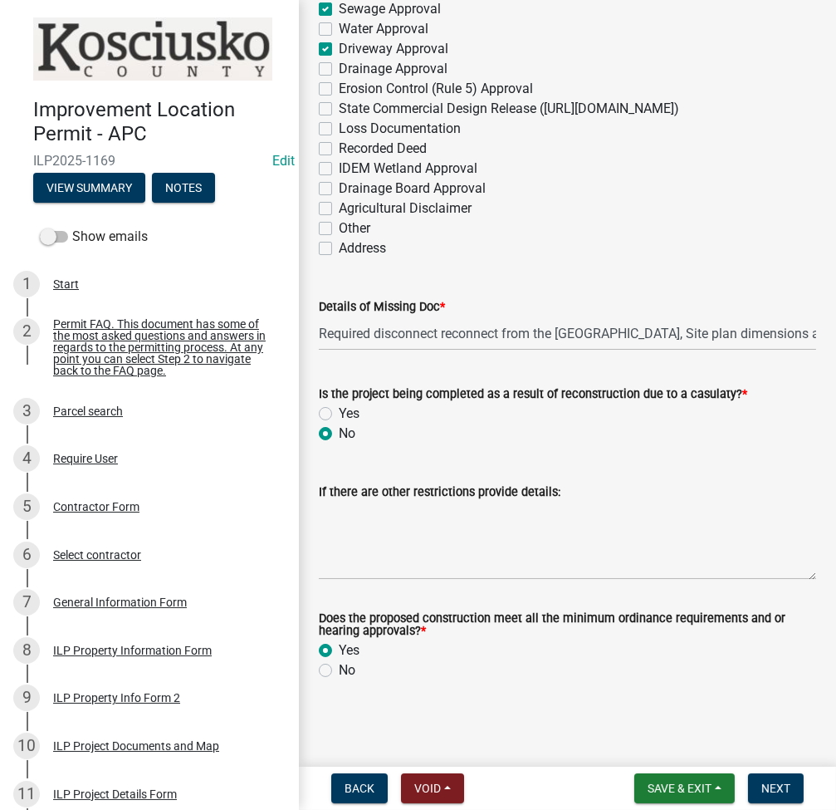
scroll to position [2222, 0]
click at [779, 776] on button "Next" at bounding box center [776, 788] width 56 height 30
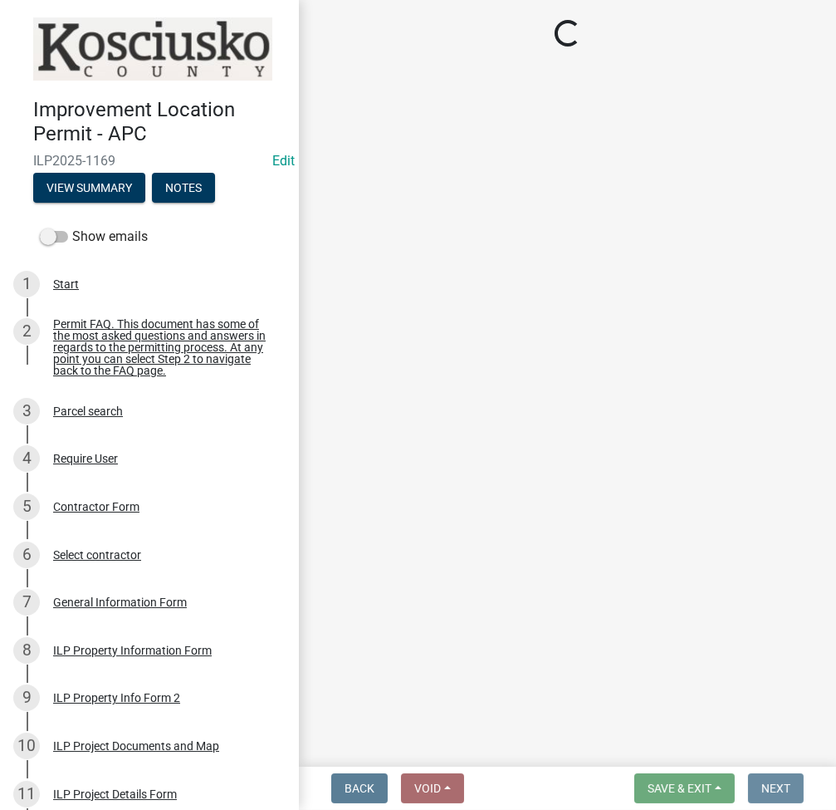
scroll to position [0, 0]
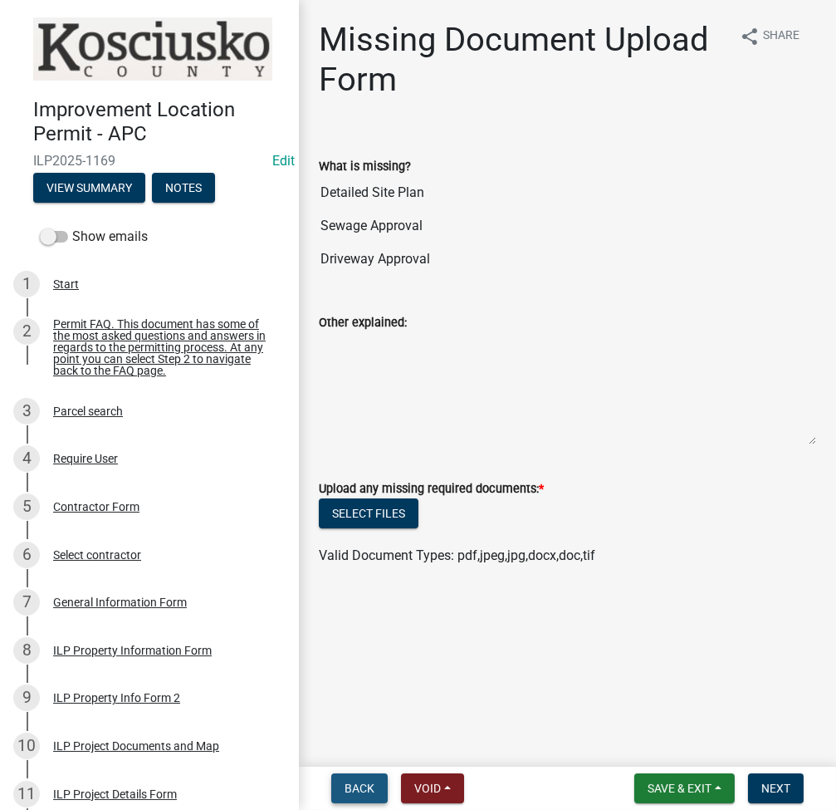
click at [350, 792] on span "Back" at bounding box center [360, 787] width 30 height 13
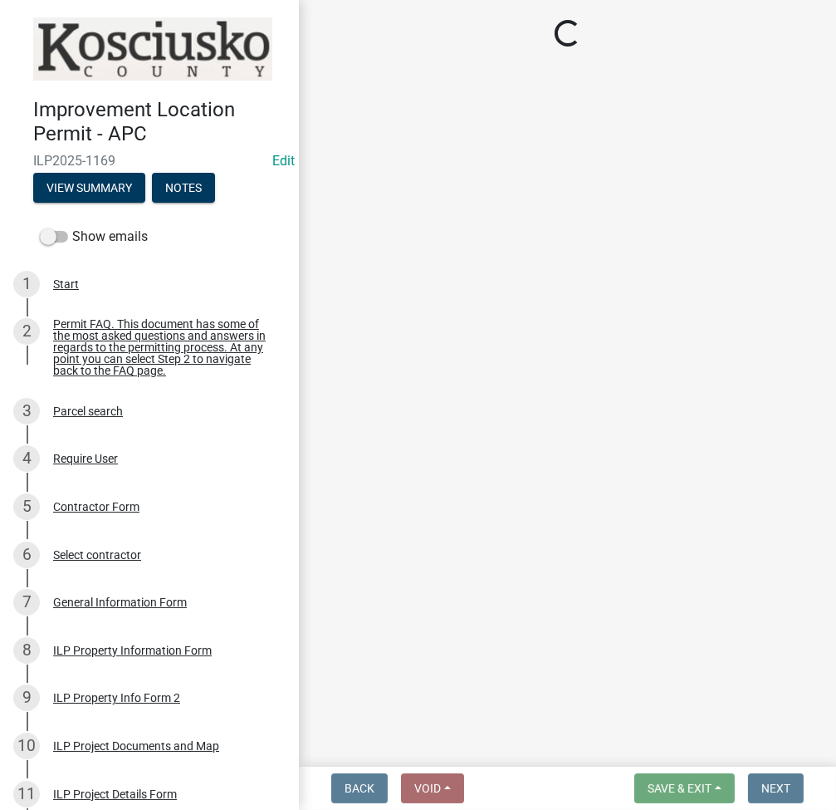
select select "fc758b50-acba-4166-9f24-5248f0f78016"
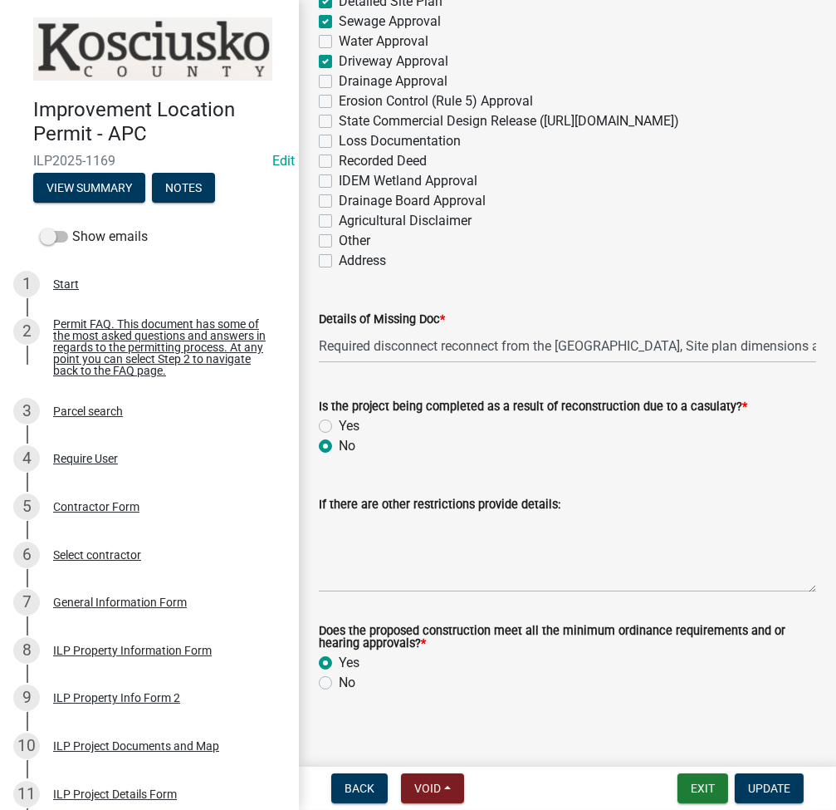
scroll to position [2108, 0]
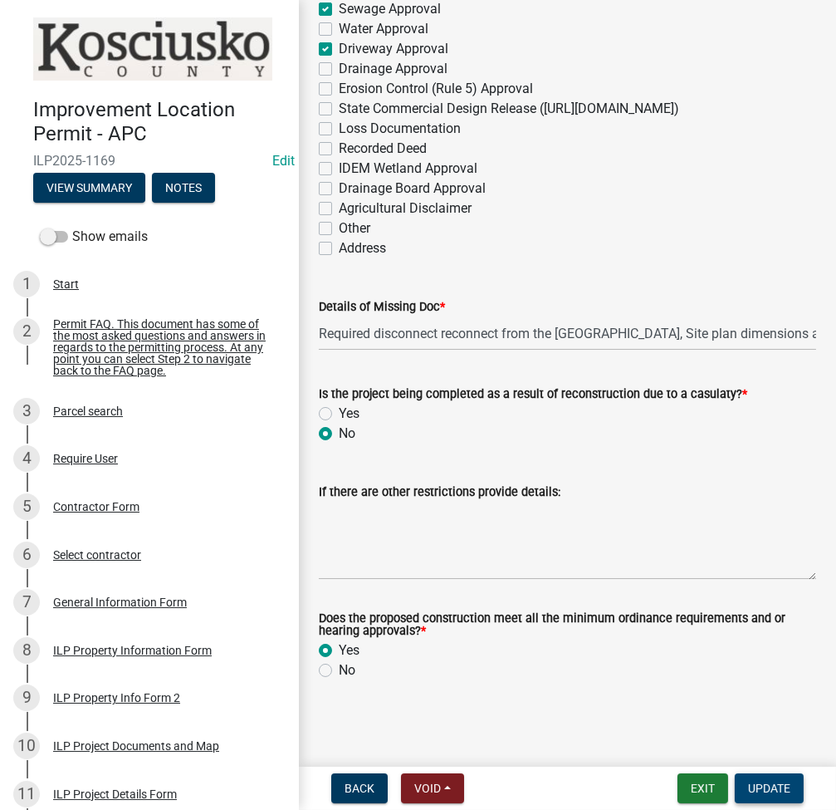
click at [771, 784] on span "Update" at bounding box center [769, 787] width 42 height 13
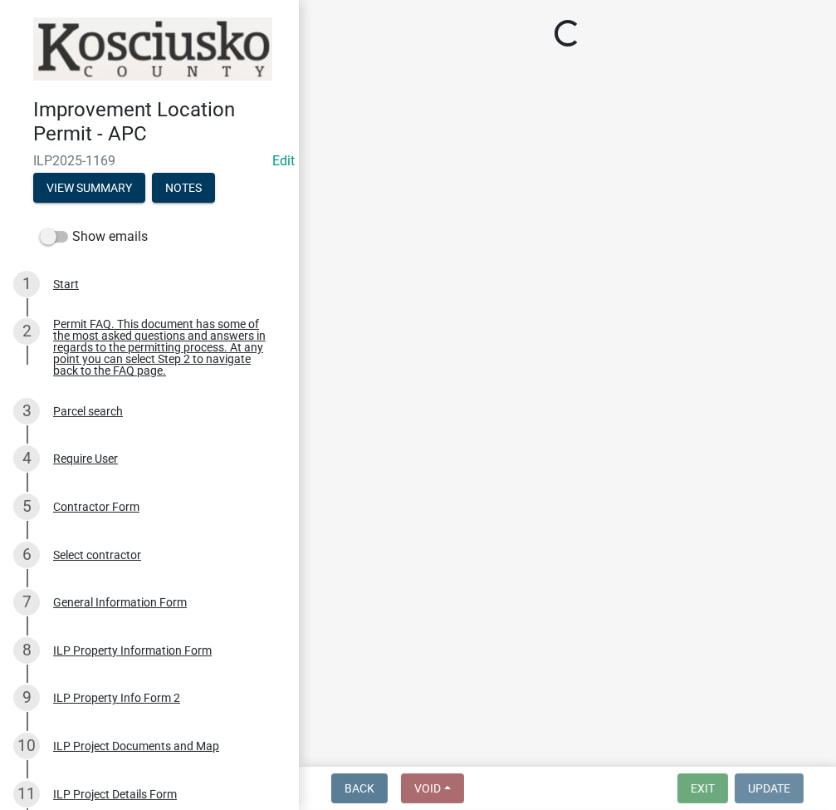
scroll to position [0, 0]
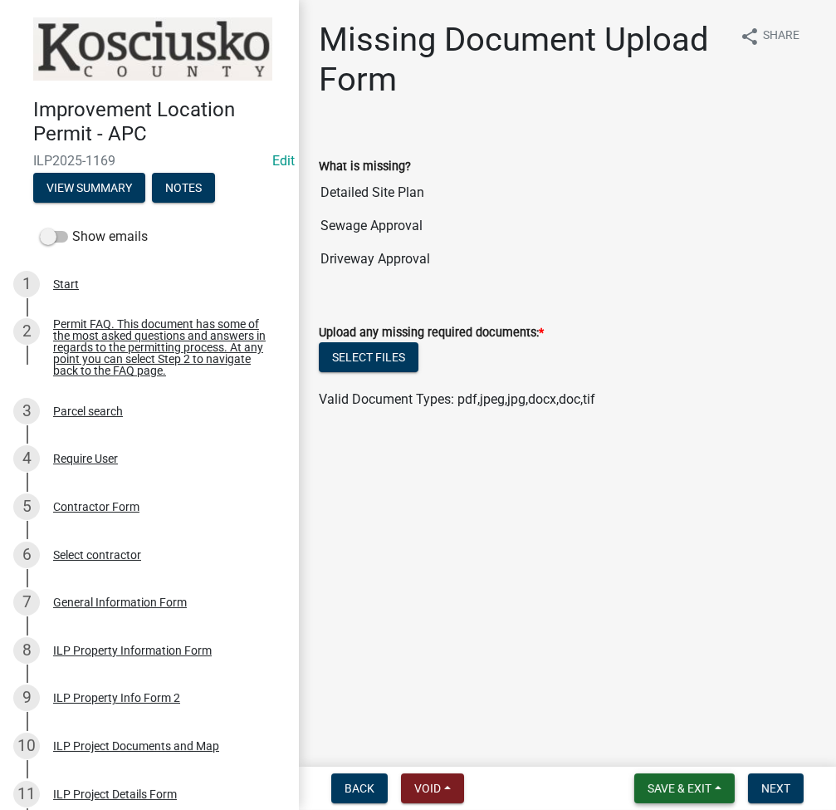
click at [669, 798] on button "Save & Exit" at bounding box center [684, 788] width 100 height 30
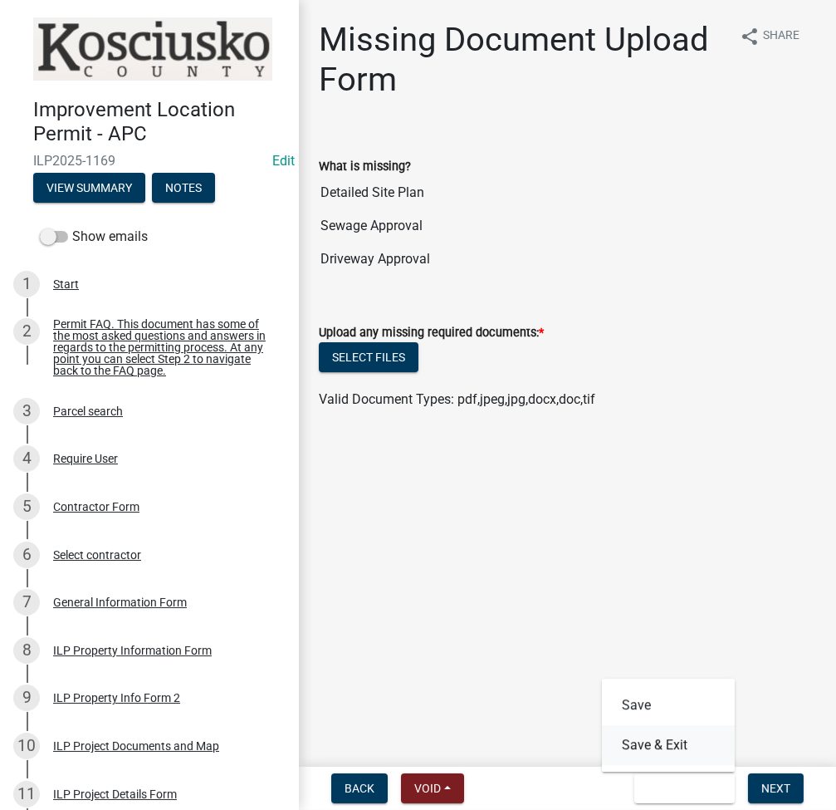
click at [670, 742] on button "Save & Exit" at bounding box center [668, 745] width 133 height 40
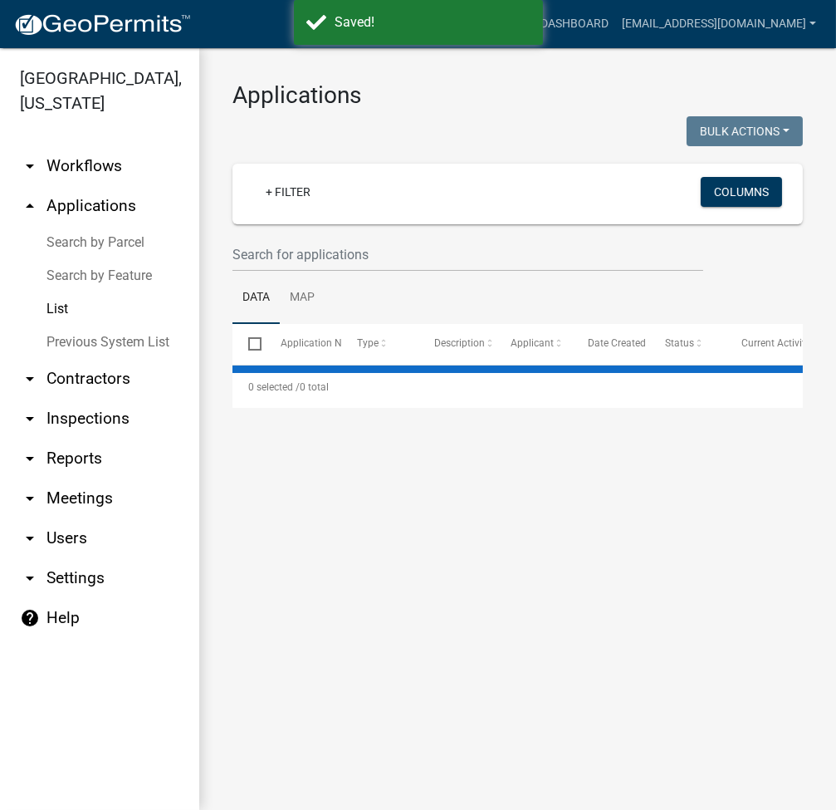
select select "2: 50"
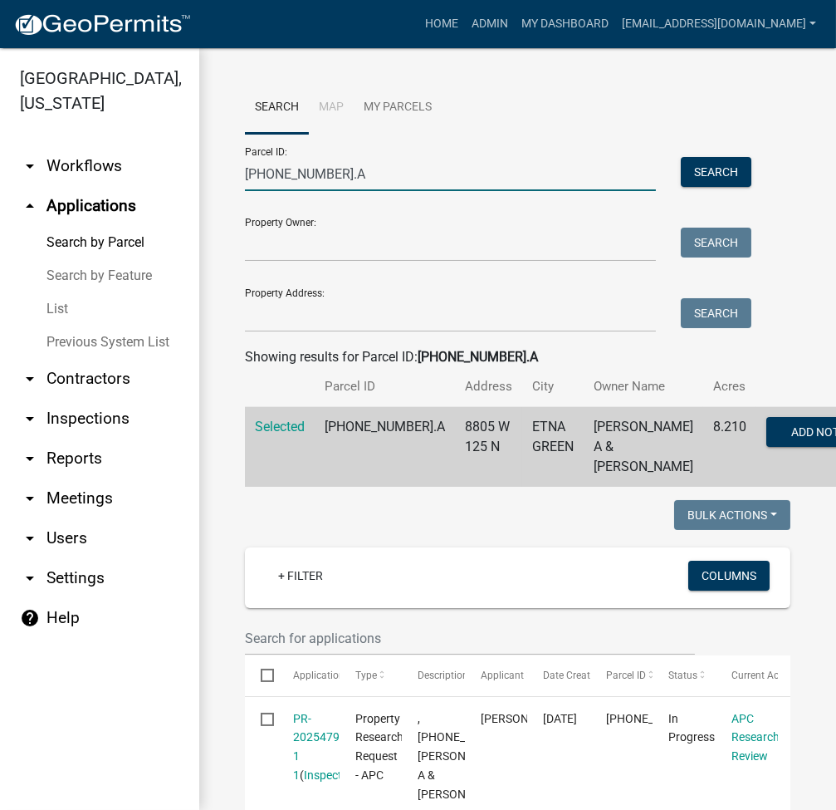
click at [257, 168] on input "[PHONE_NUMBER].A" at bounding box center [450, 174] width 411 height 34
click at [309, 206] on div "Property Owner: Search" at bounding box center [494, 232] width 498 height 57
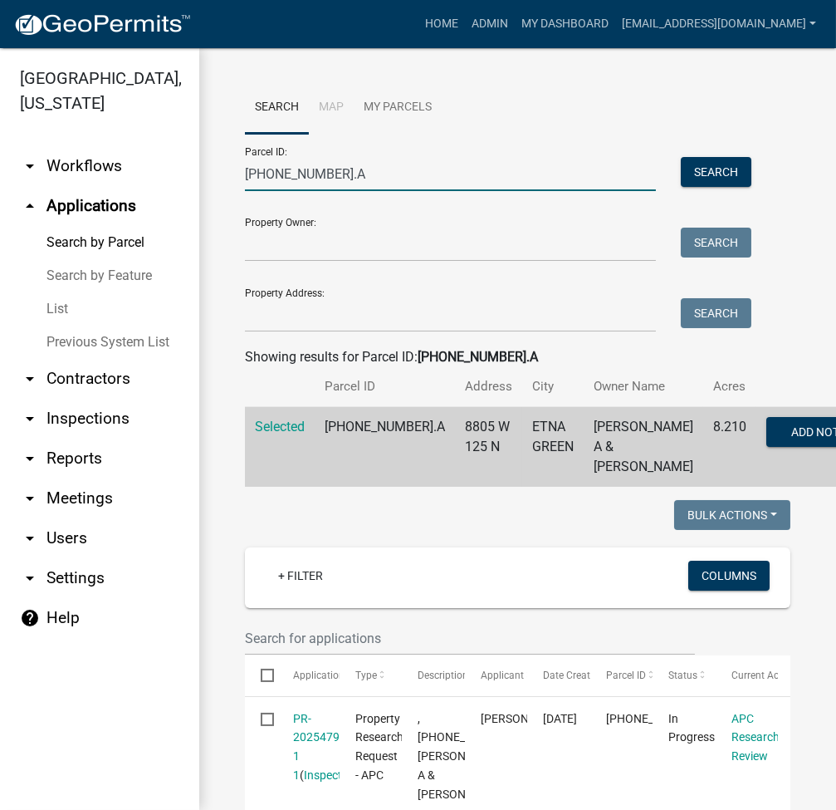
click at [280, 168] on input "011-075-007.A" at bounding box center [450, 174] width 411 height 34
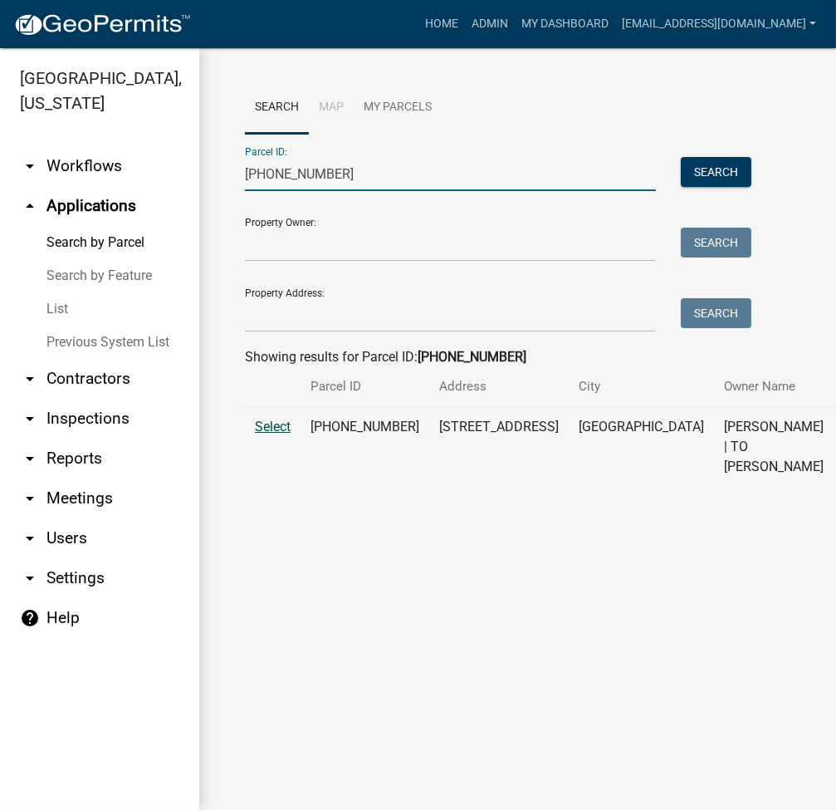
click at [267, 434] on span "Select" at bounding box center [273, 427] width 36 height 16
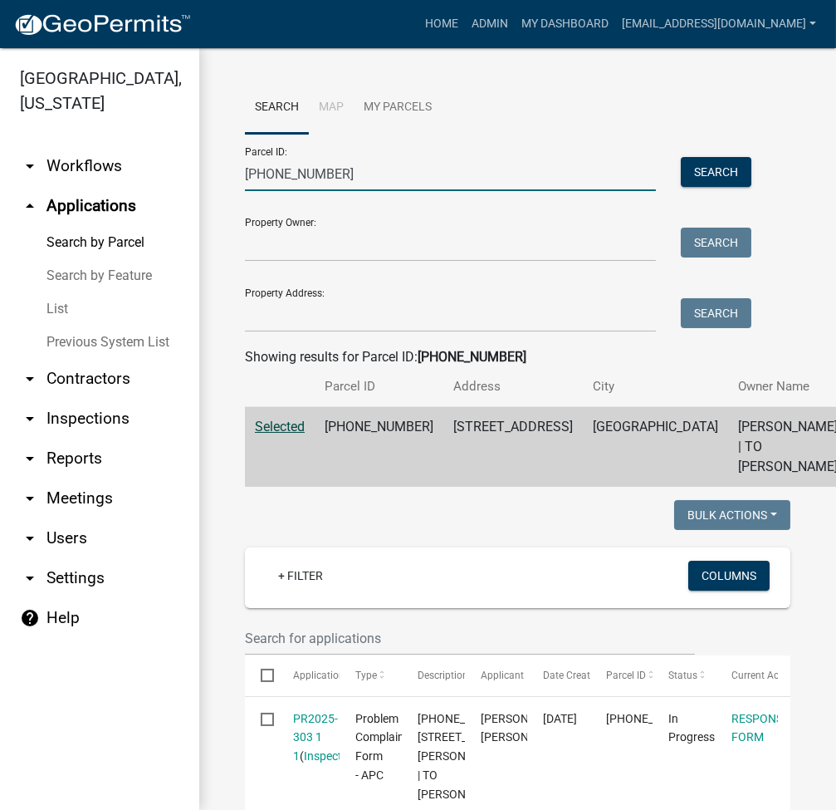
click at [270, 178] on input "022-029-124" at bounding box center [450, 174] width 411 height 34
click at [270, 177] on input "022-029-124" at bounding box center [450, 174] width 411 height 34
paste input "9-084-06"
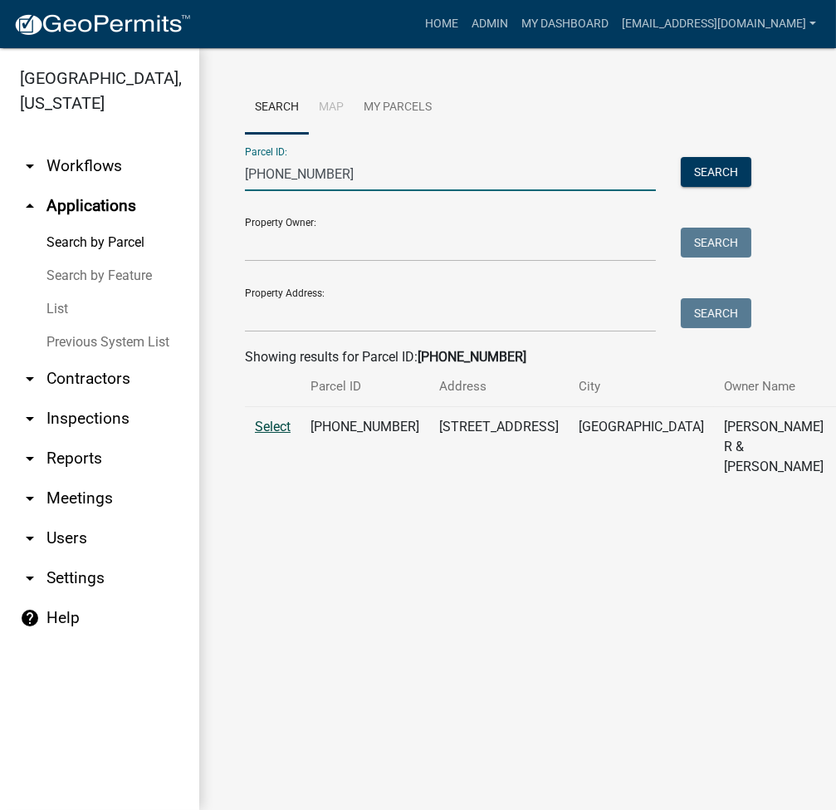
type input "029-084-064"
click at [277, 434] on span "Select" at bounding box center [273, 427] width 36 height 16
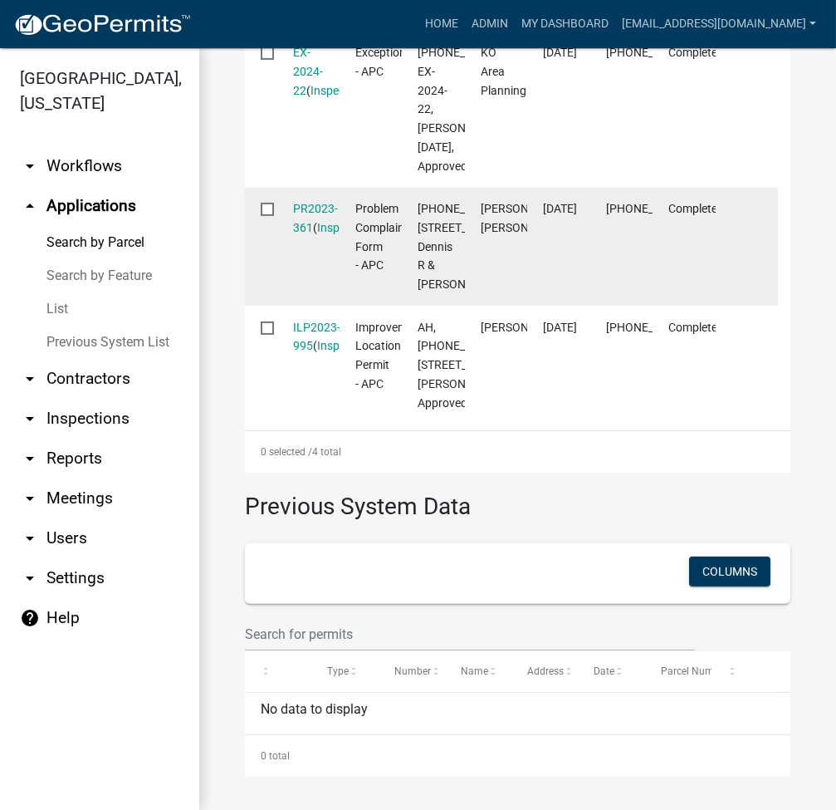
scroll to position [630, 0]
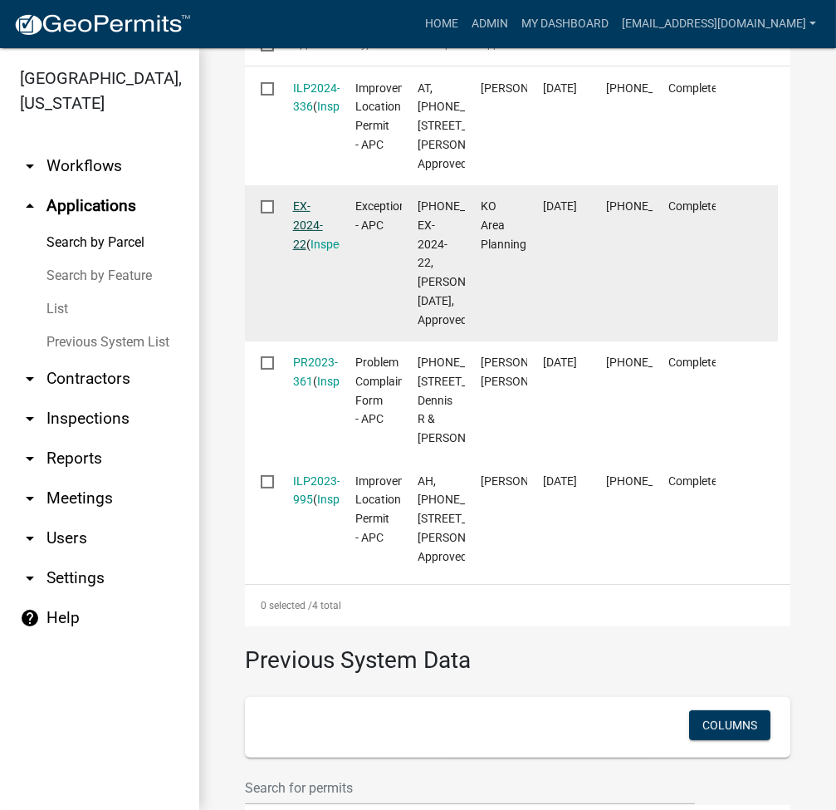
click at [306, 251] on link "EX-2024-22" at bounding box center [308, 224] width 30 height 51
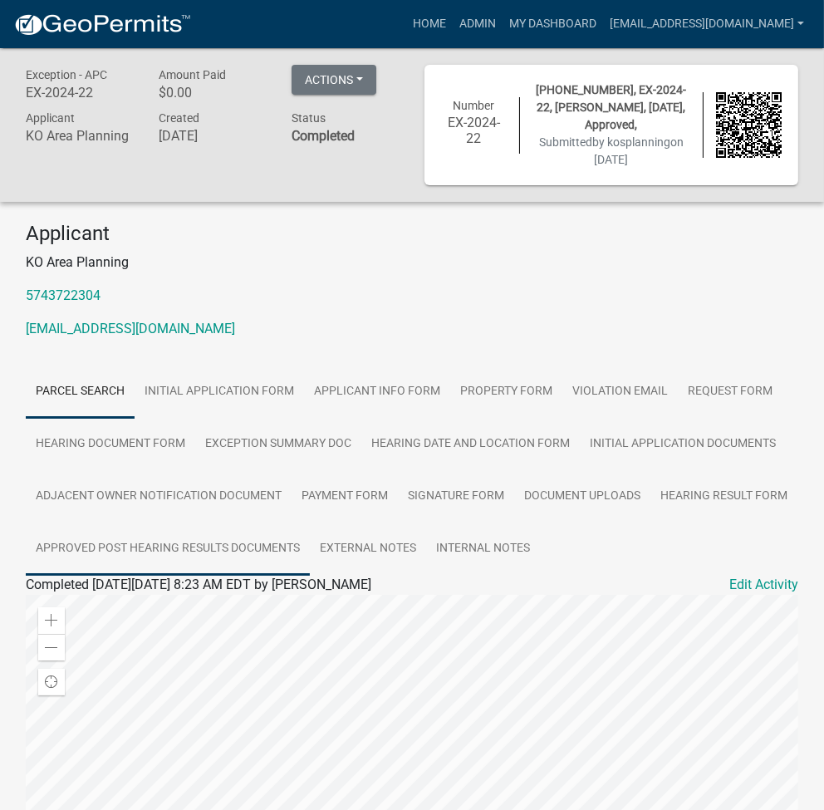
click at [153, 551] on link "Approved Post Hearing Results Documents" at bounding box center [168, 548] width 284 height 53
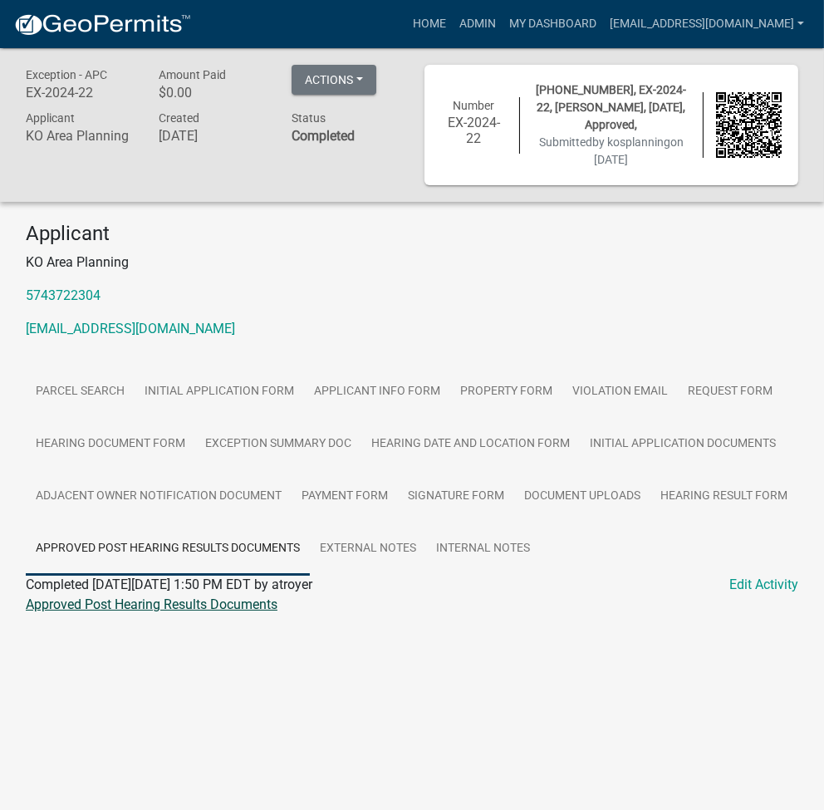
click at [175, 597] on link "Approved Post Hearing Results Documents" at bounding box center [152, 604] width 252 height 16
click at [502, 25] on link "Admin" at bounding box center [478, 24] width 50 height 32
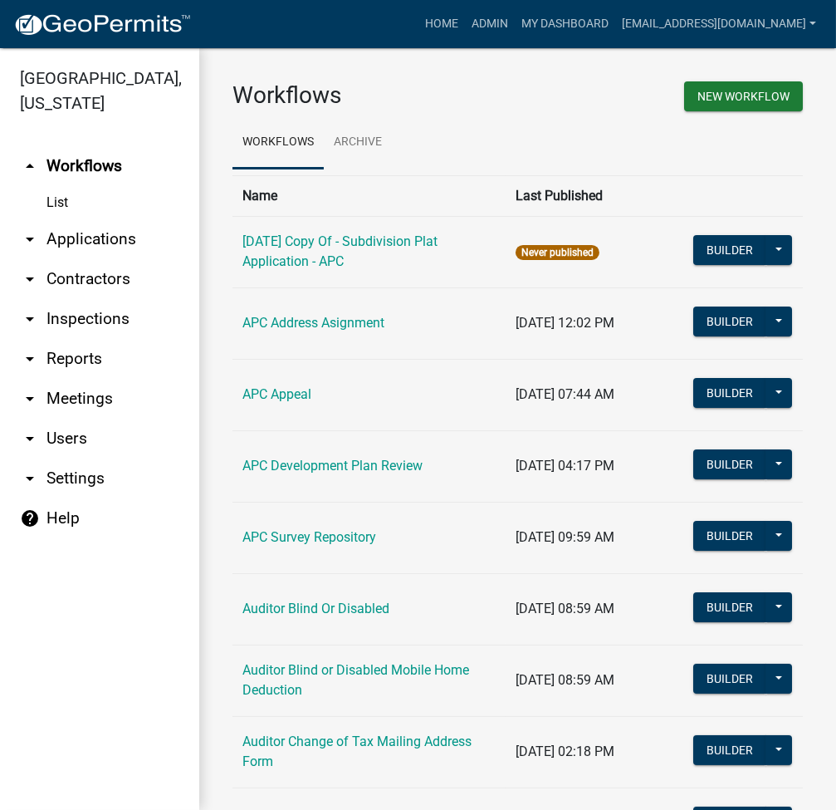
click at [92, 250] on link "arrow_drop_down Applications" at bounding box center [99, 239] width 199 height 40
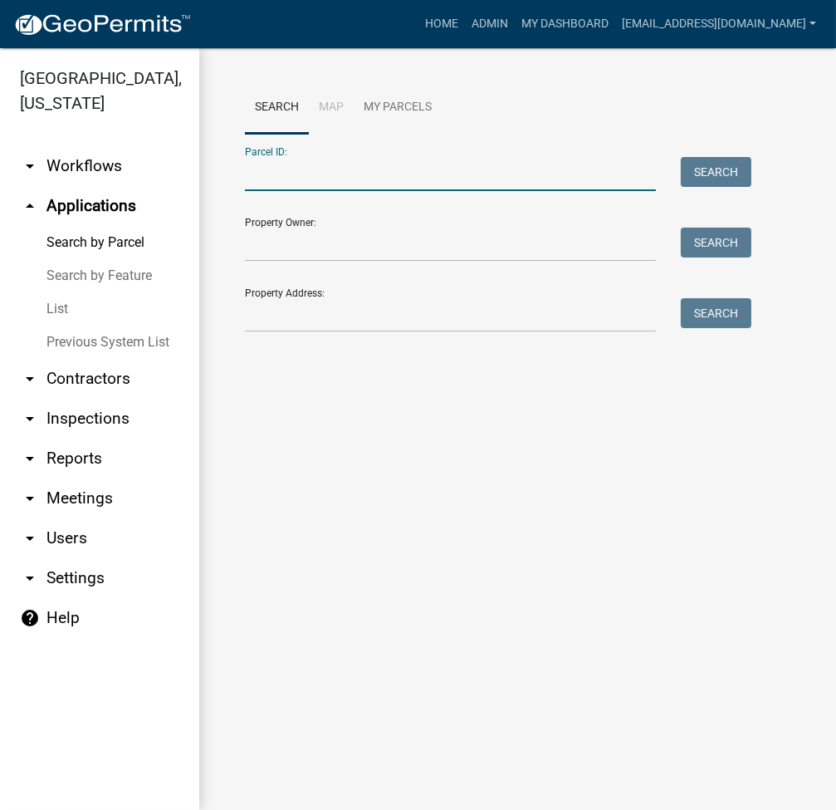
click at [267, 186] on input "Parcel ID:" at bounding box center [450, 174] width 411 height 34
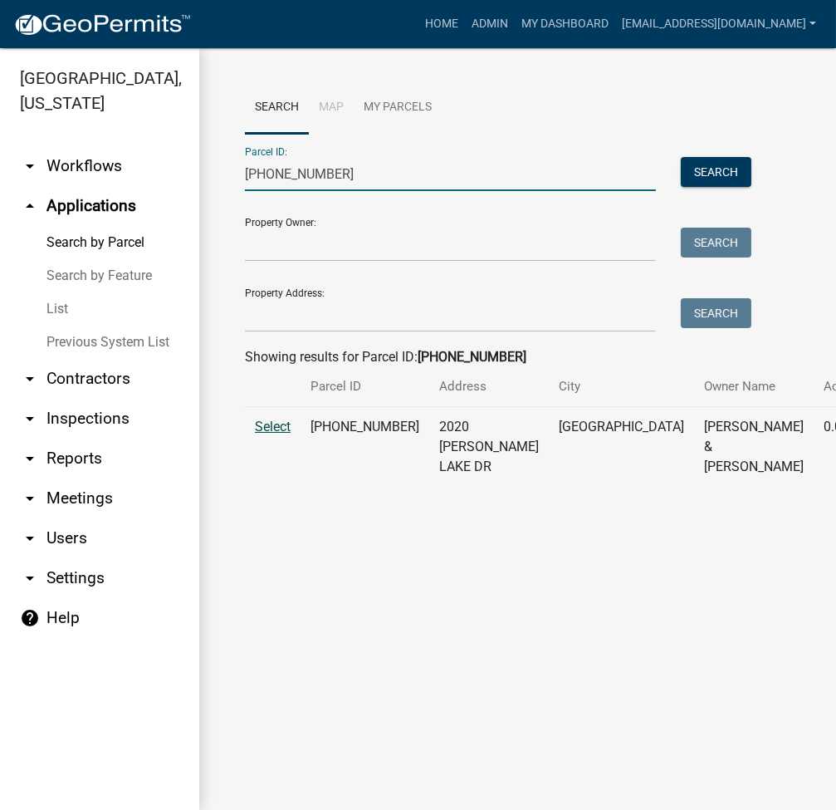
type input "029-137-078"
click at [277, 434] on span "Select" at bounding box center [273, 427] width 36 height 16
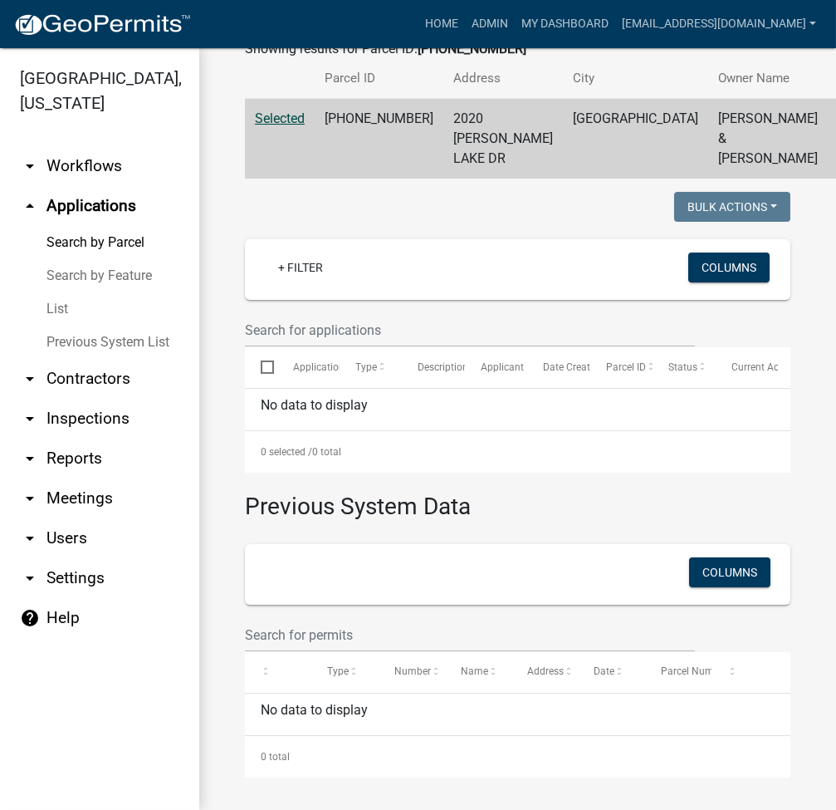
scroll to position [365, 0]
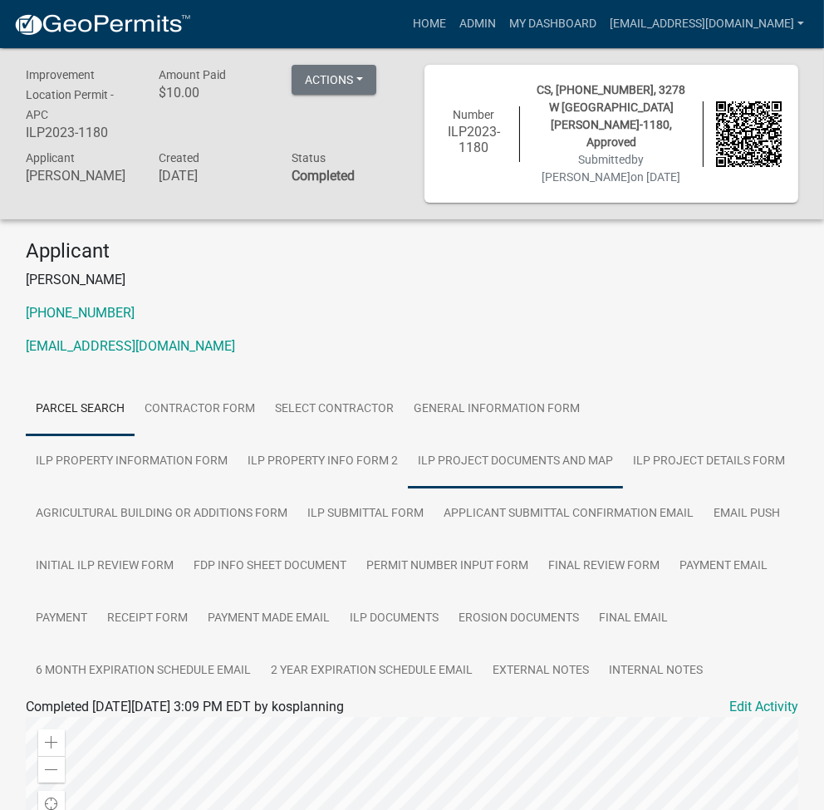
click at [408, 442] on link "ILP Project Documents and Map" at bounding box center [515, 461] width 215 height 53
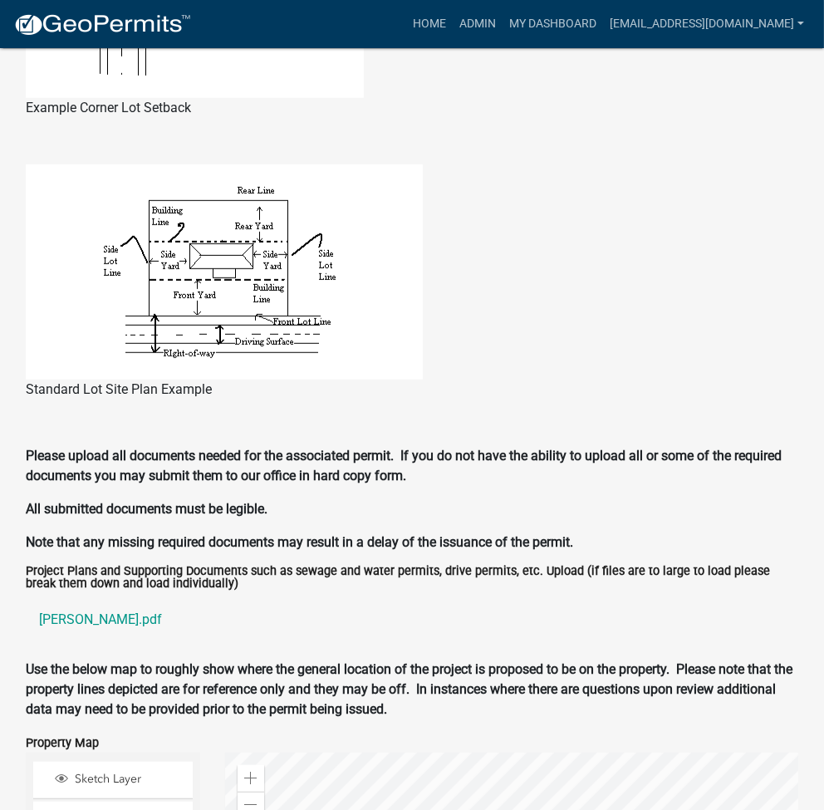
scroll to position [1329, 0]
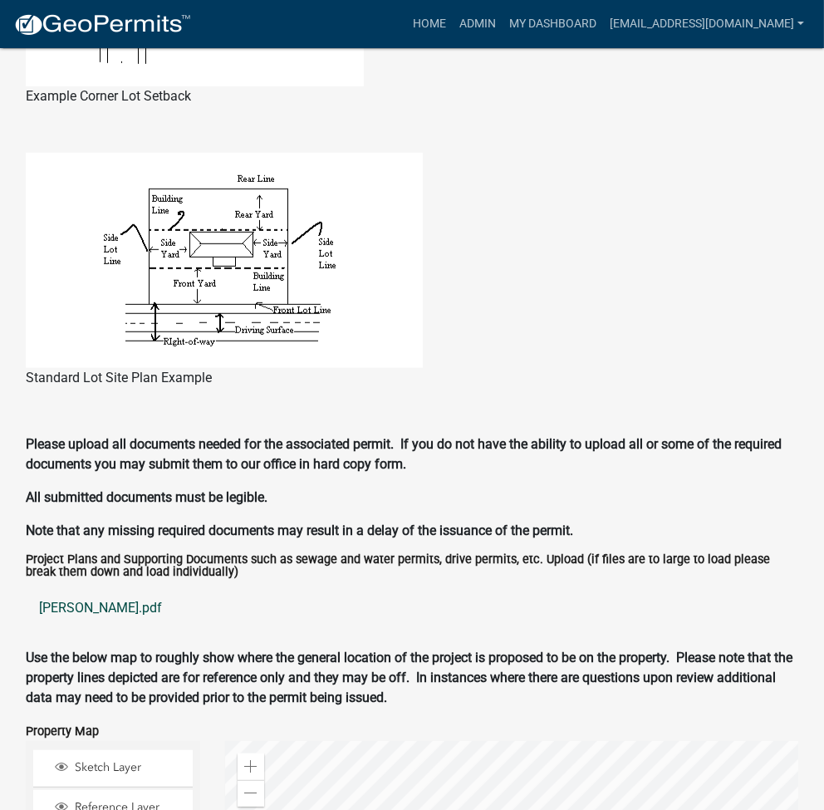
click at [107, 596] on link "[PERSON_NAME].pdf" at bounding box center [412, 608] width 772 height 40
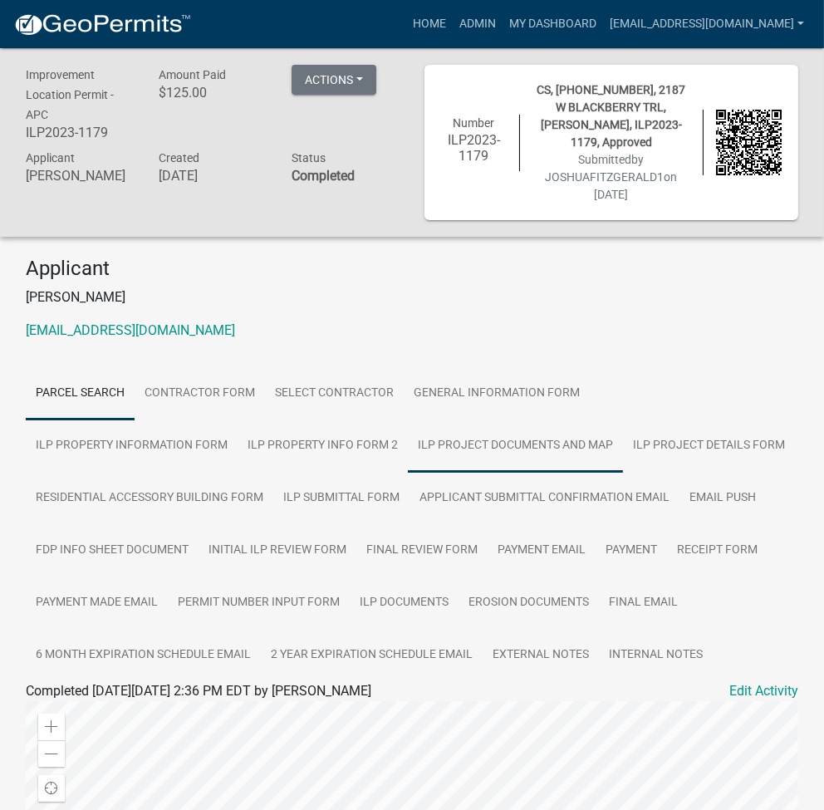
click at [408, 438] on link "ILP Project Documents and Map" at bounding box center [515, 445] width 215 height 53
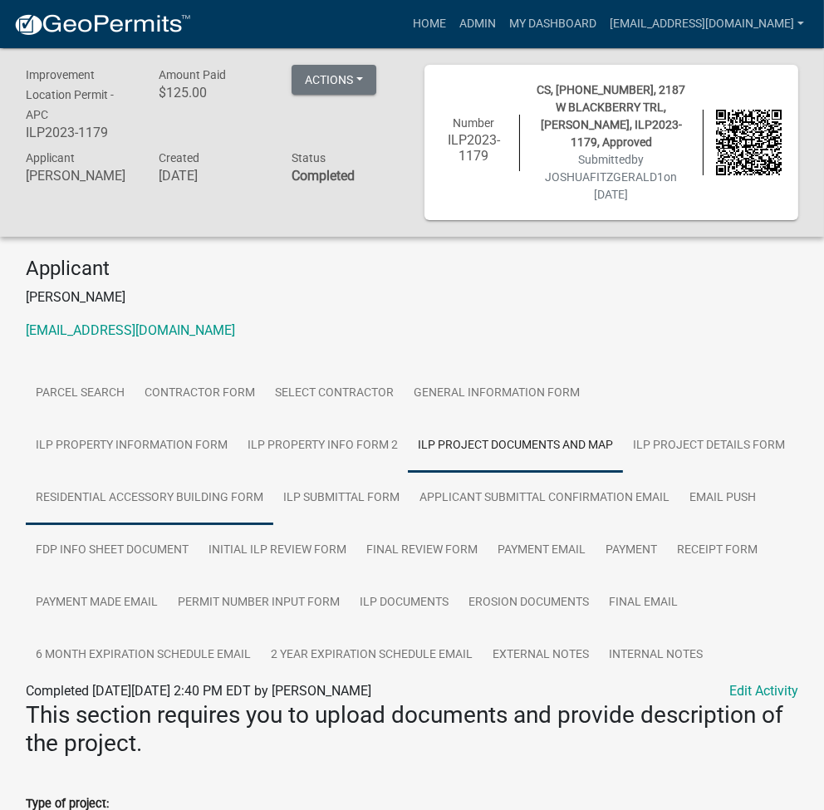
scroll to position [491, 0]
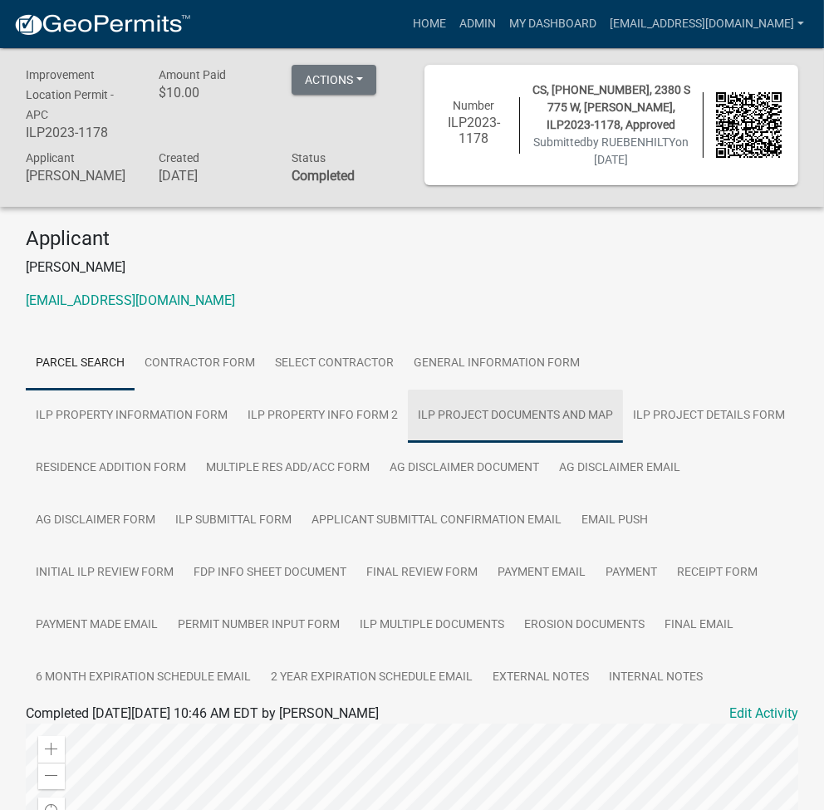
click at [408, 422] on link "ILP Project Documents and Map" at bounding box center [515, 415] width 215 height 53
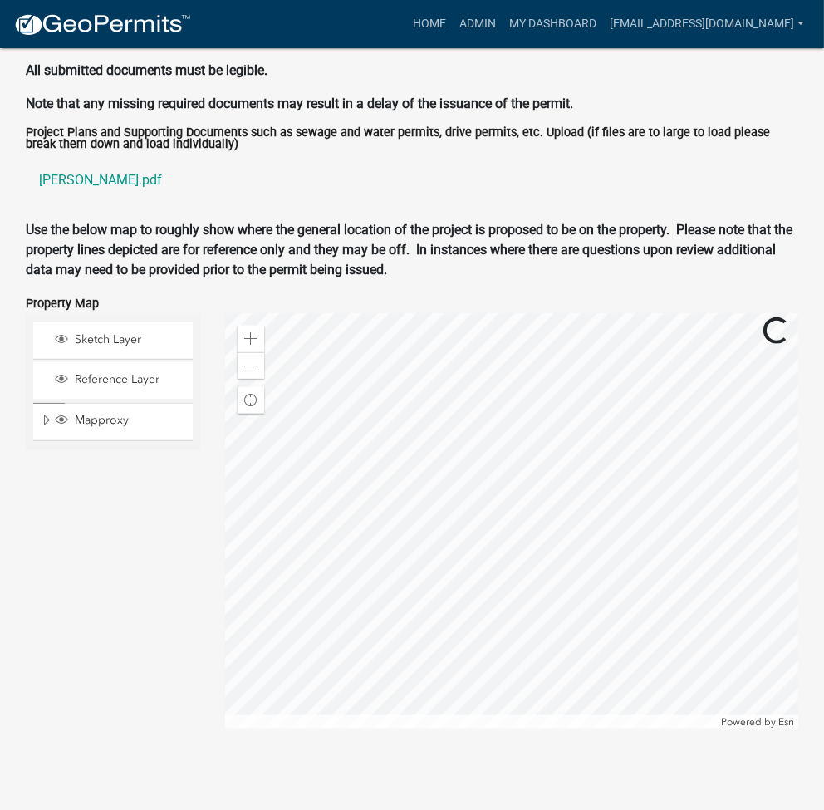
scroll to position [1763, 0]
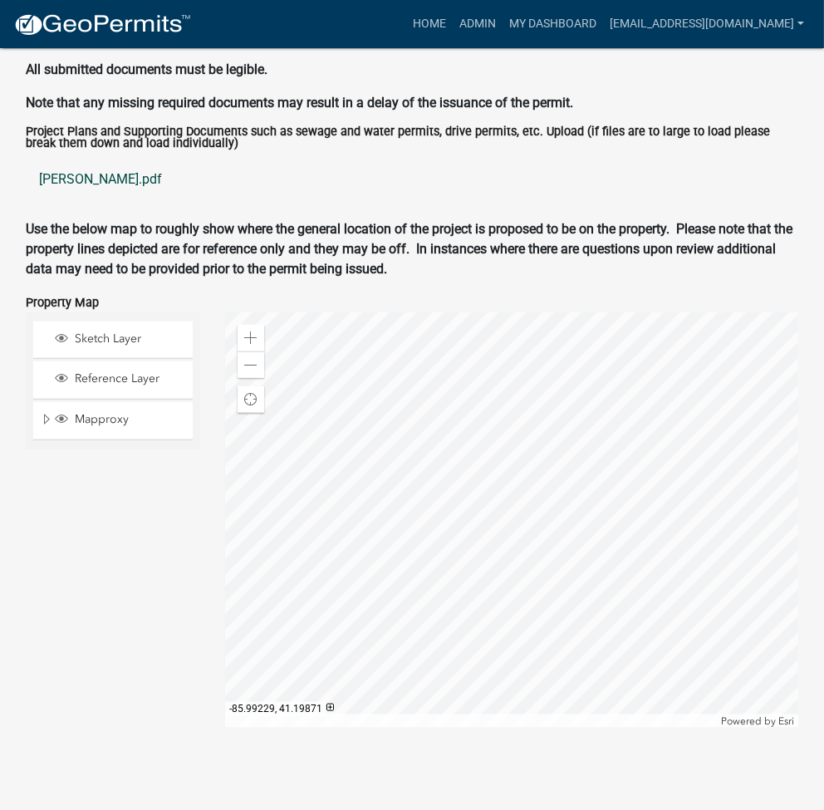
click at [79, 173] on link "[PERSON_NAME].pdf" at bounding box center [412, 179] width 772 height 40
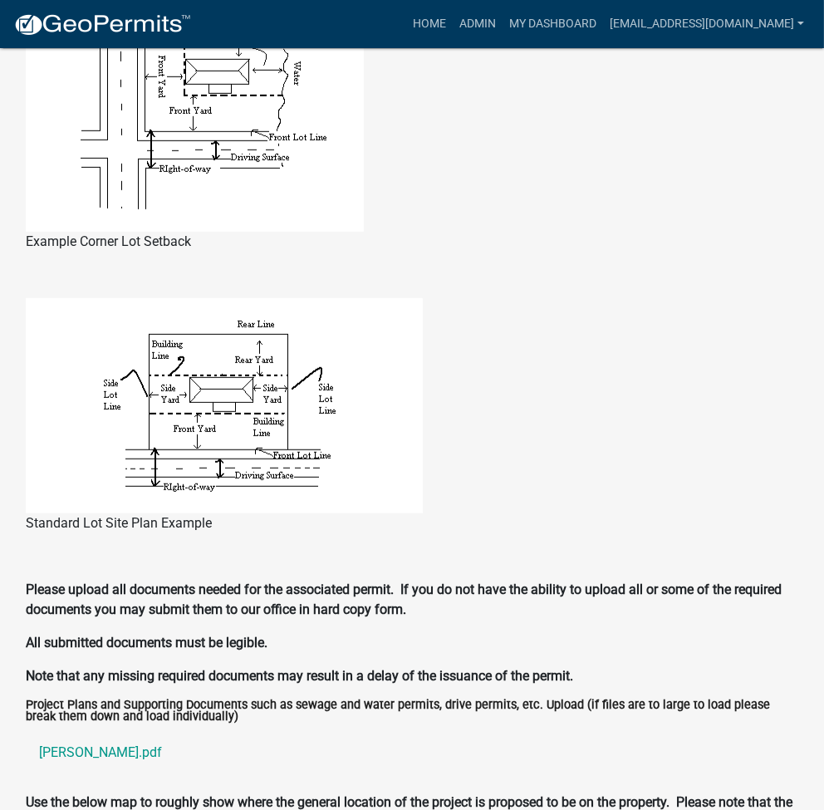
scroll to position [656, 0]
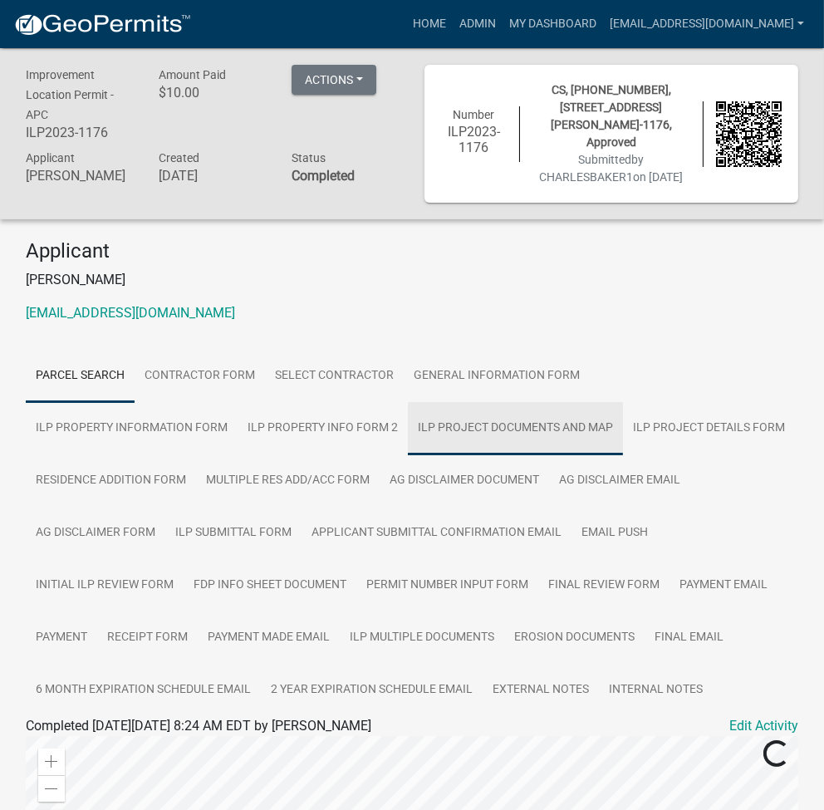
click at [408, 437] on link "ILP Project Documents and Map" at bounding box center [515, 428] width 215 height 53
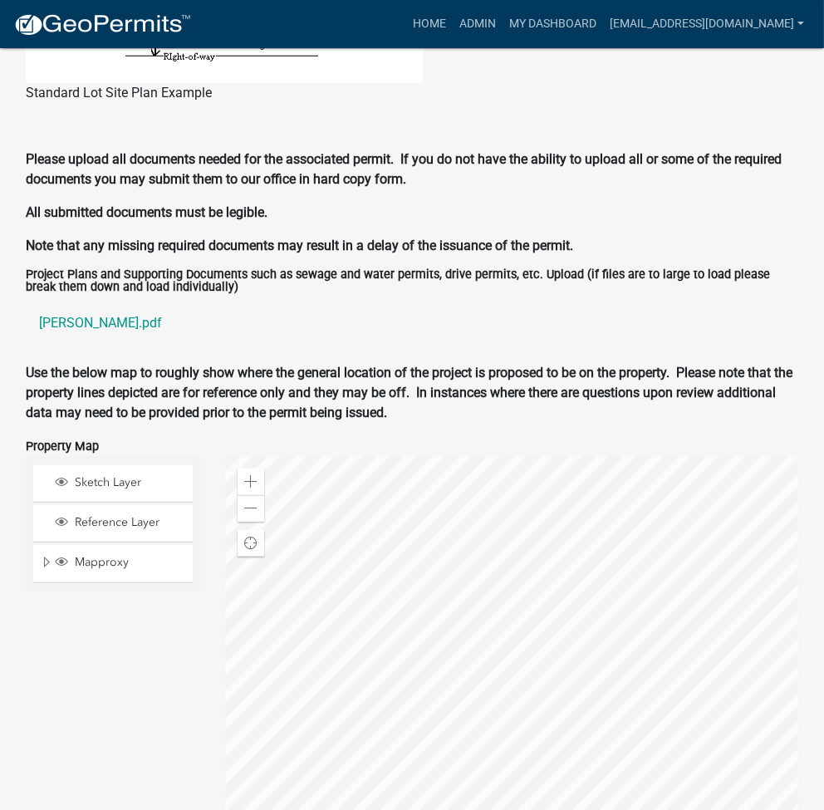
scroll to position [1776, 0]
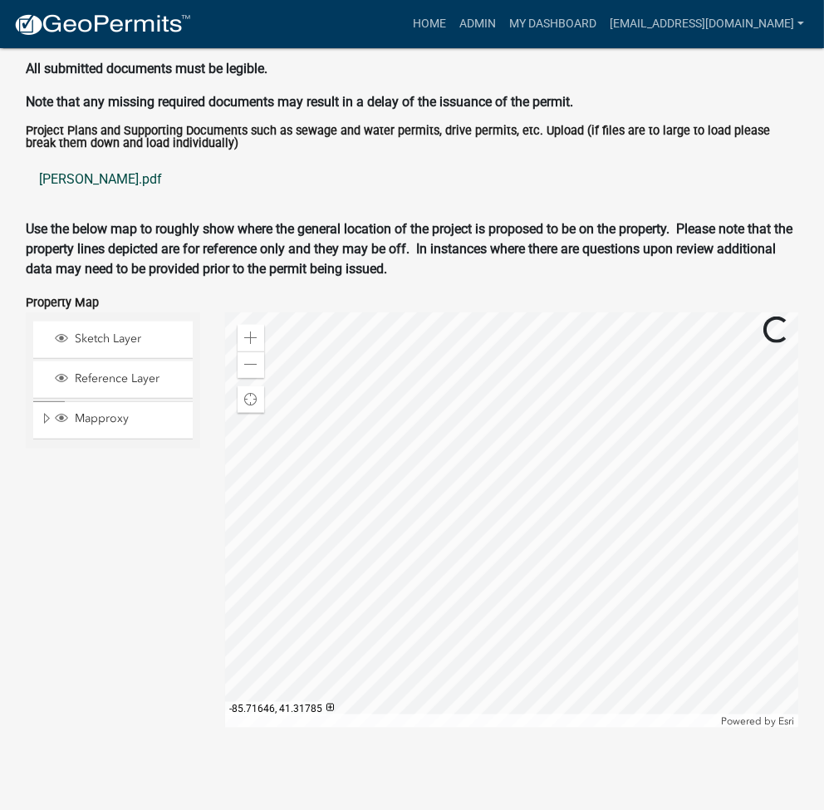
click at [73, 184] on link "[PERSON_NAME].pdf" at bounding box center [412, 179] width 772 height 40
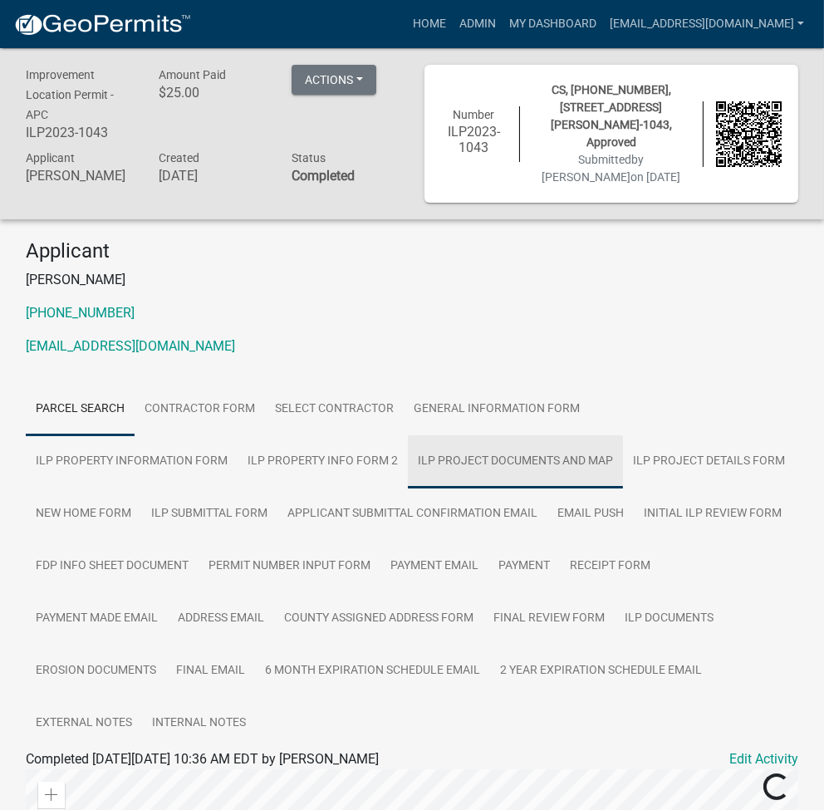
click at [408, 458] on link "ILP Project Documents and Map" at bounding box center [515, 461] width 215 height 53
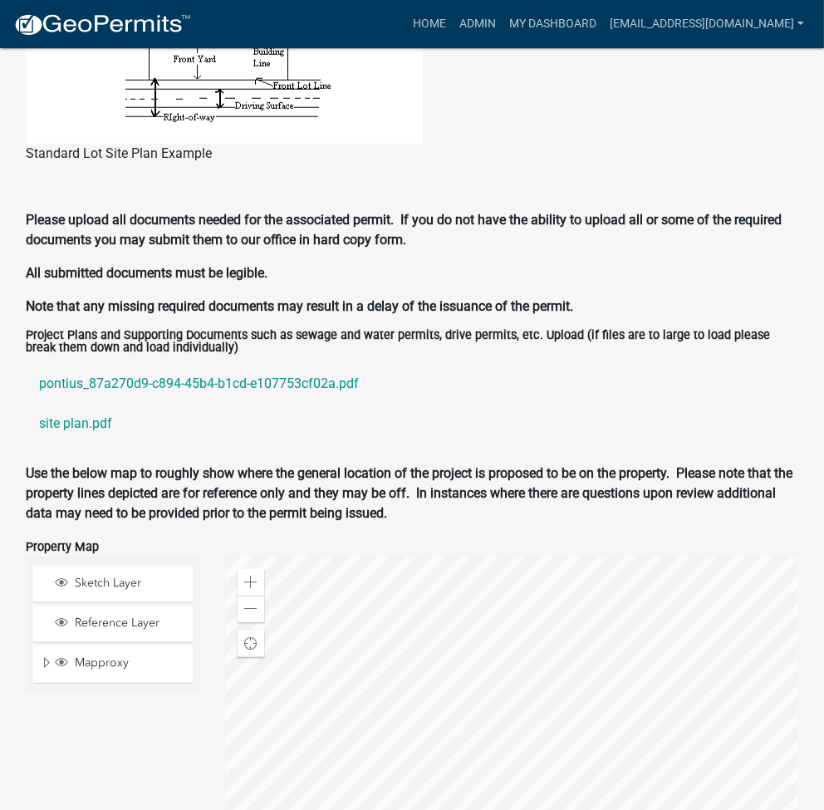
scroll to position [1611, 0]
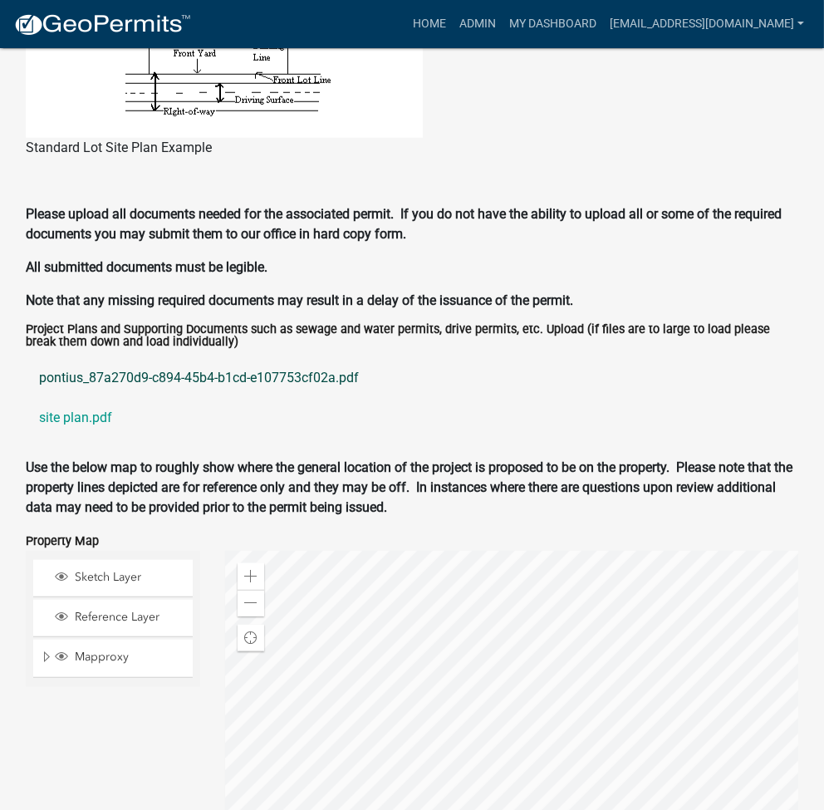
click at [88, 382] on link "pontius_87a270d9-c894-45b4-b1cd-e107753cf02a.pdf" at bounding box center [412, 378] width 772 height 40
click at [74, 422] on link "site plan.pdf" at bounding box center [412, 418] width 772 height 40
click at [276, 376] on link "pontius_87a270d9-c894-45b4-b1cd-e107753cf02a.pdf" at bounding box center [412, 378] width 772 height 40
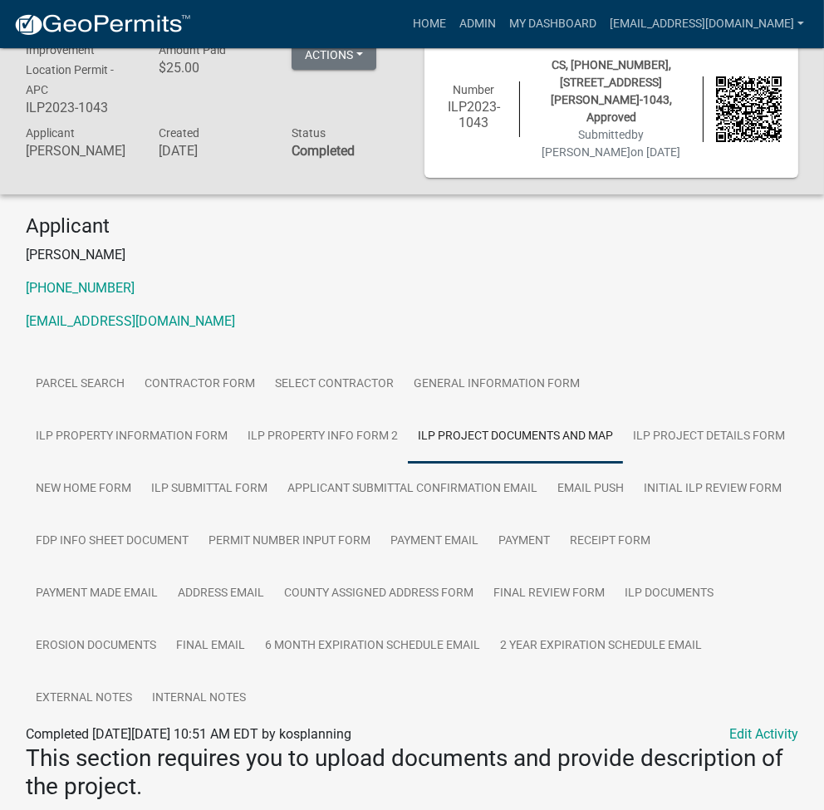
scroll to position [0, 0]
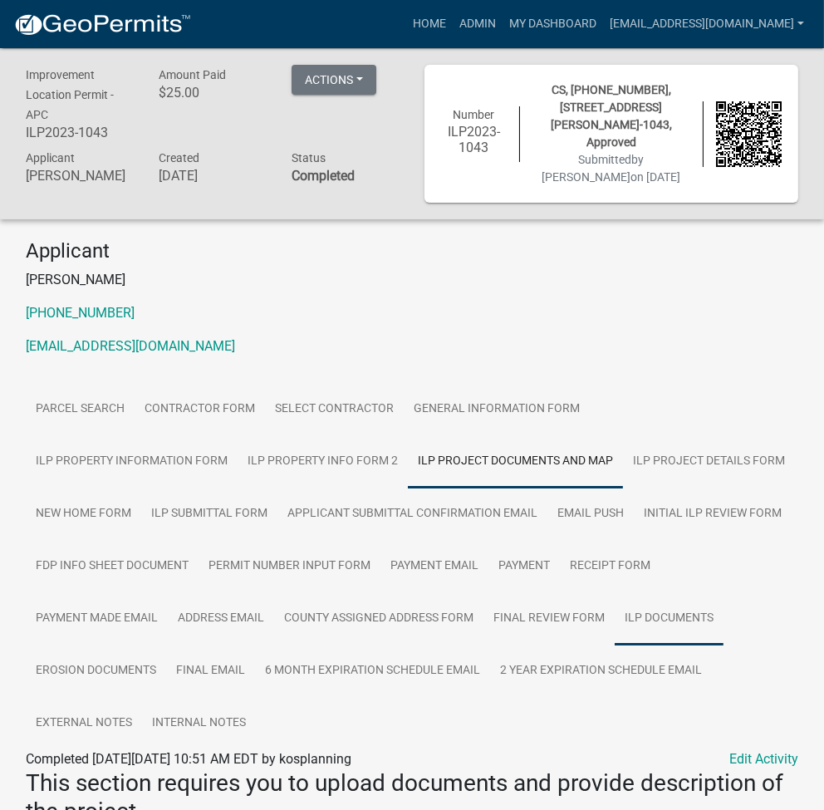
click at [634, 632] on link "ILP Documents" at bounding box center [668, 618] width 109 height 53
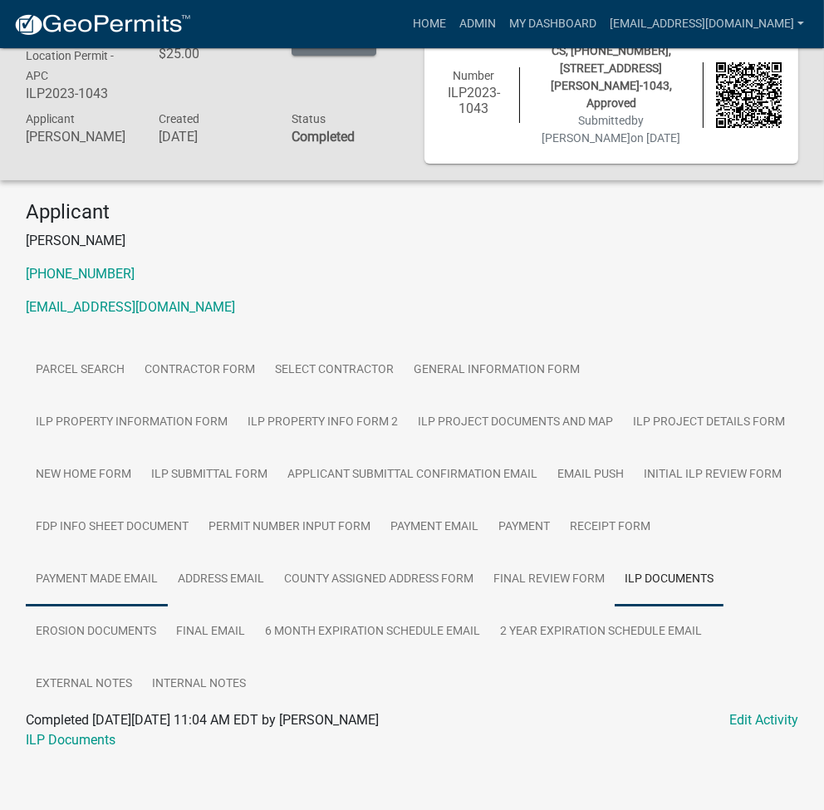
scroll to position [48, 0]
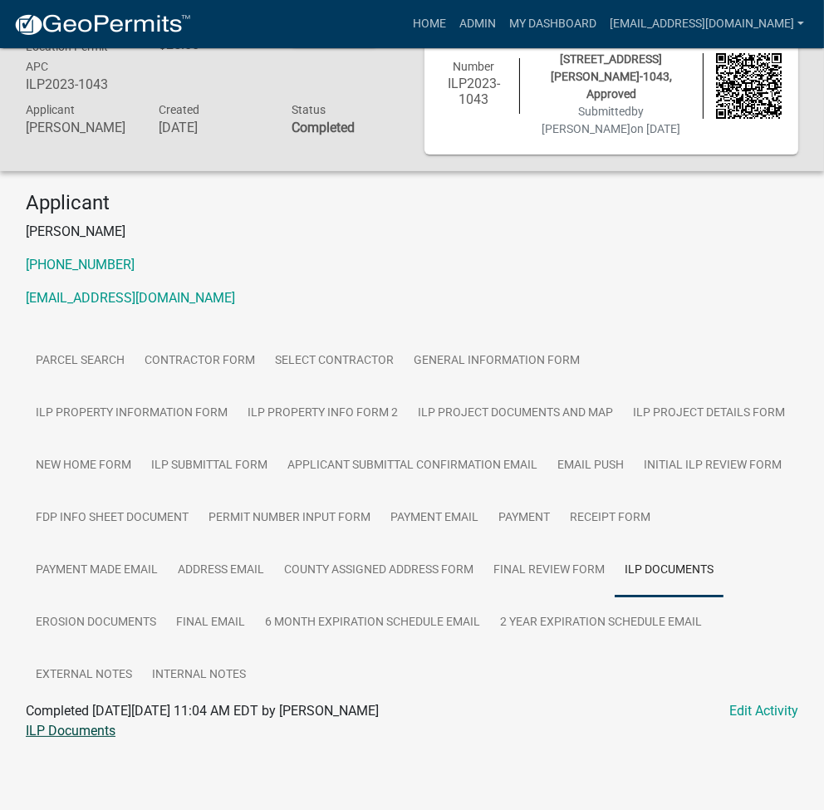
click at [76, 729] on link "ILP Documents" at bounding box center [71, 730] width 90 height 16
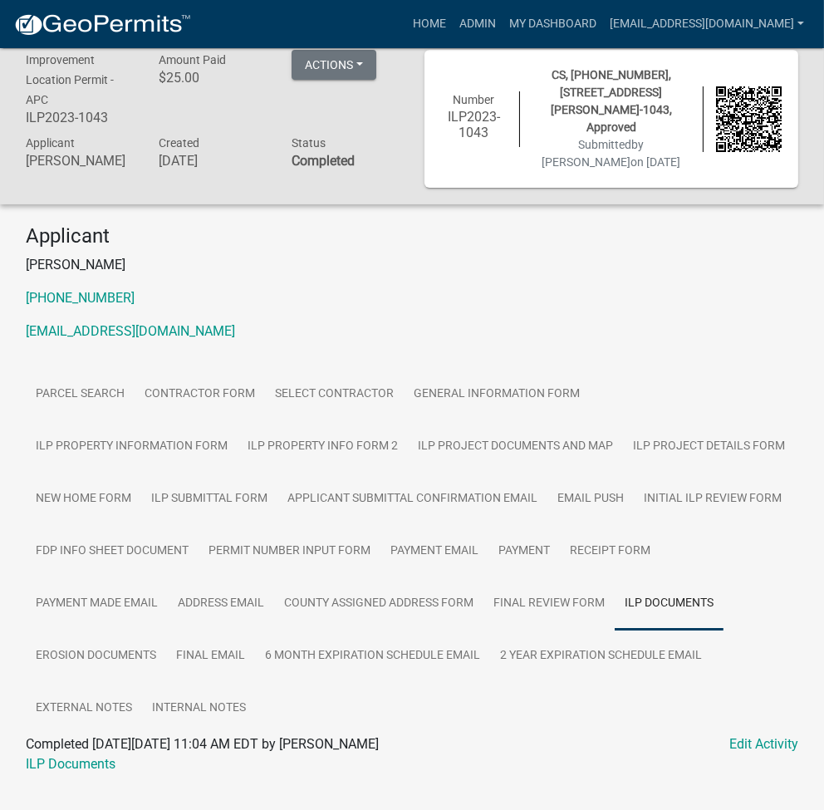
scroll to position [0, 0]
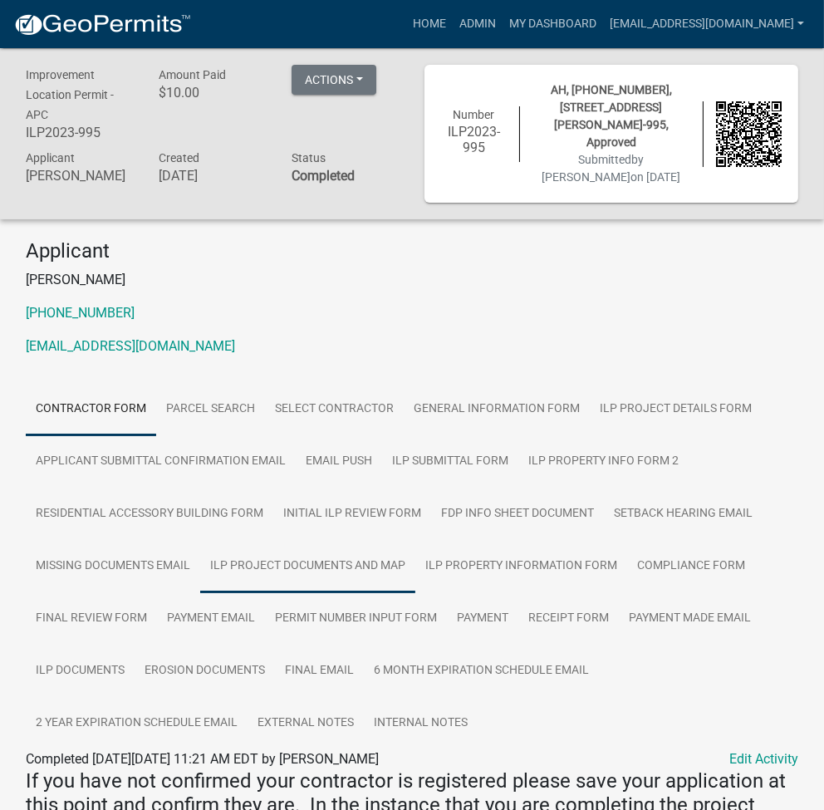
click at [312, 555] on link "ILP Project Documents and Map" at bounding box center [307, 566] width 215 height 53
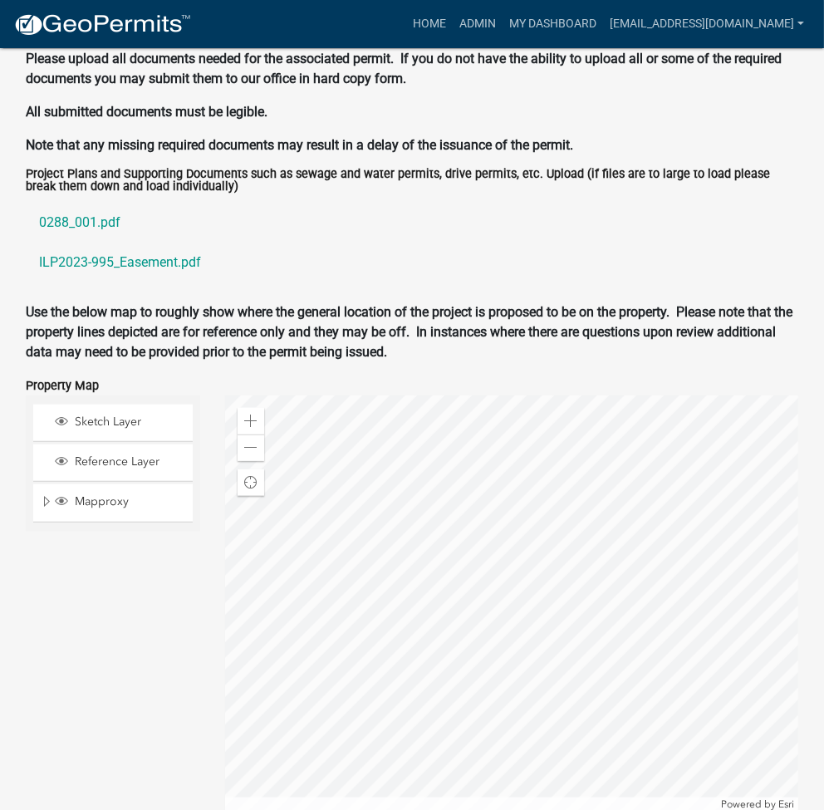
scroll to position [1771, 0]
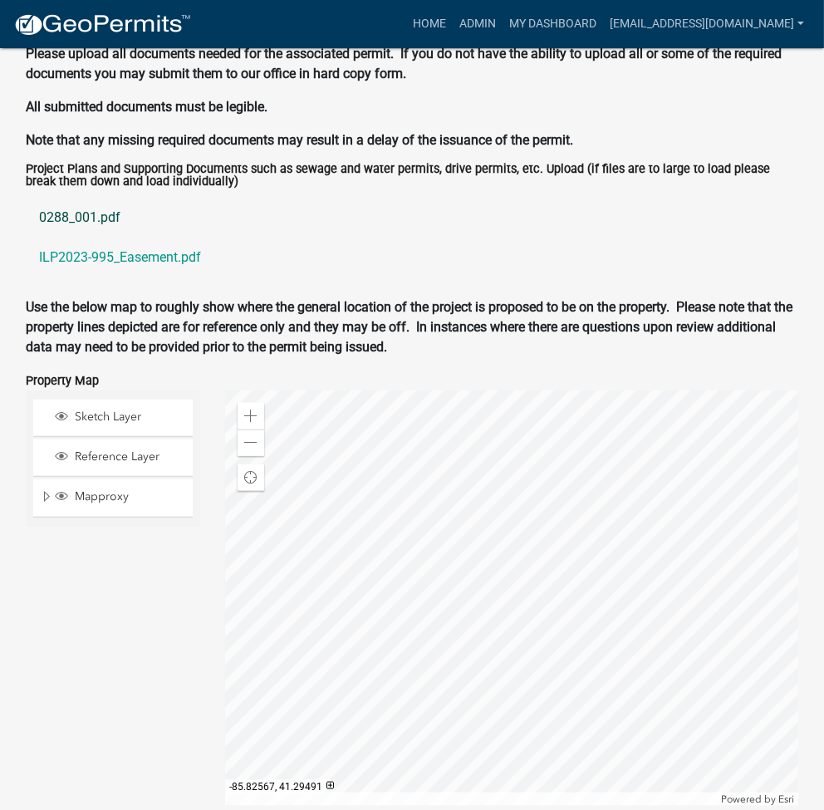
click at [83, 203] on link "0288_001.pdf" at bounding box center [412, 218] width 772 height 40
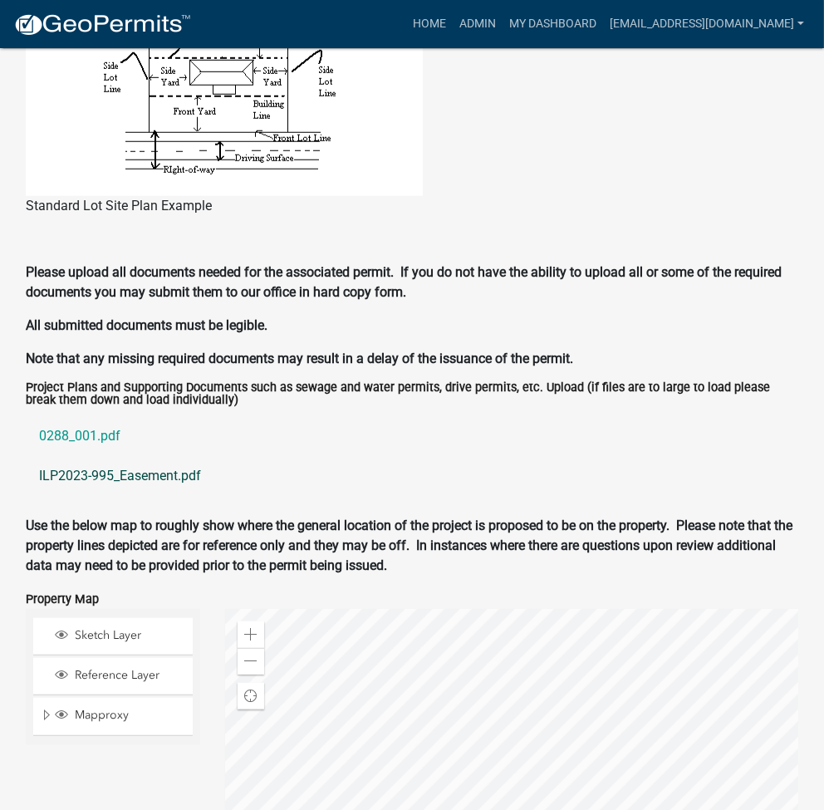
scroll to position [1550, 0]
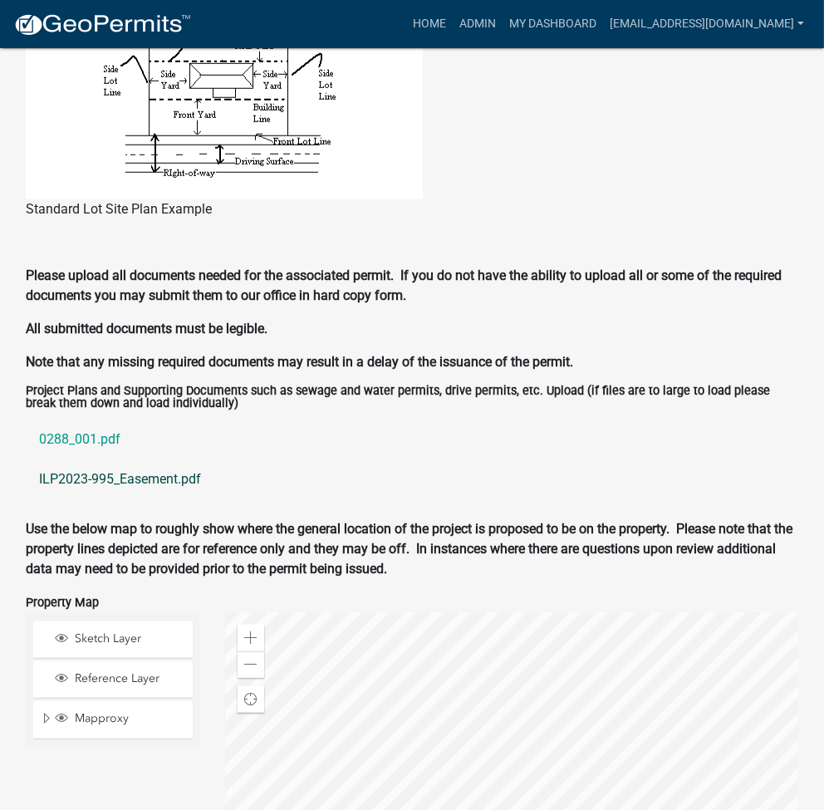
click at [129, 463] on link "ILP2023-995_Easement.pdf" at bounding box center [412, 479] width 772 height 40
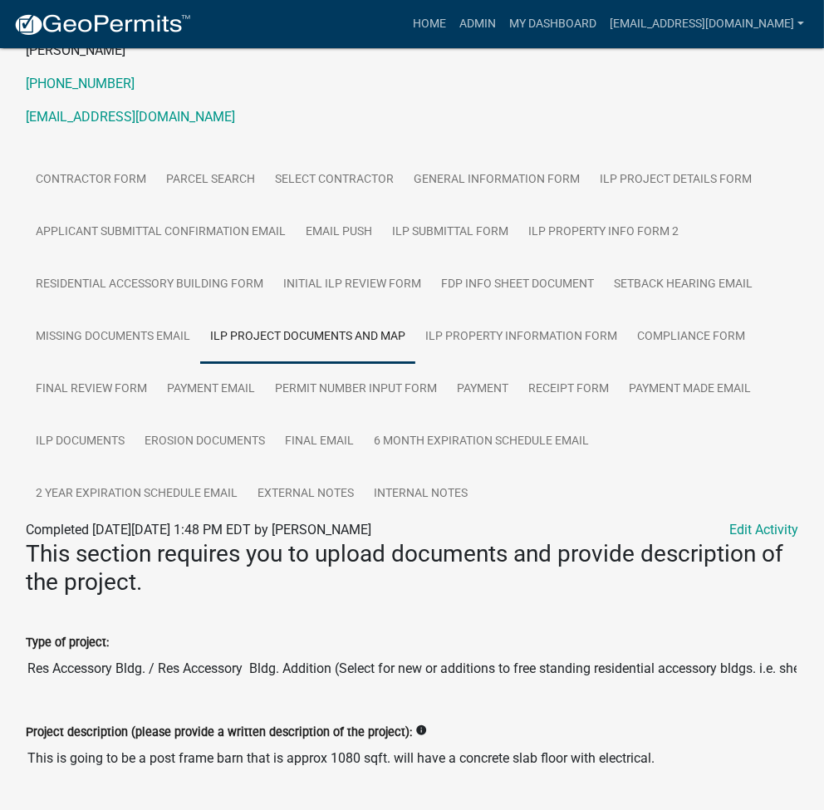
scroll to position [0, 0]
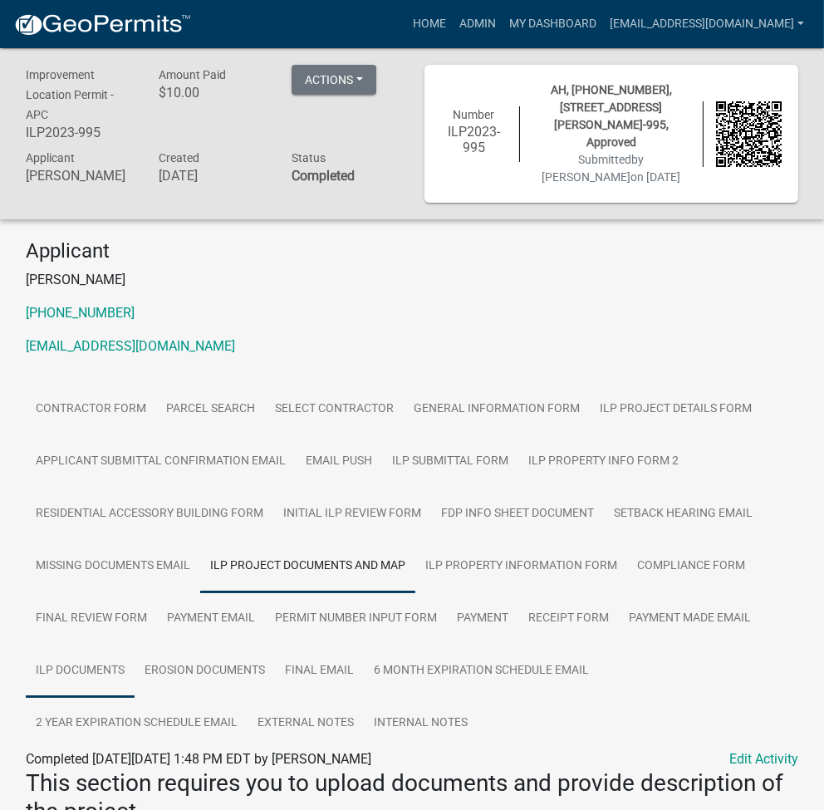
click at [76, 660] on link "ILP Documents" at bounding box center [80, 670] width 109 height 53
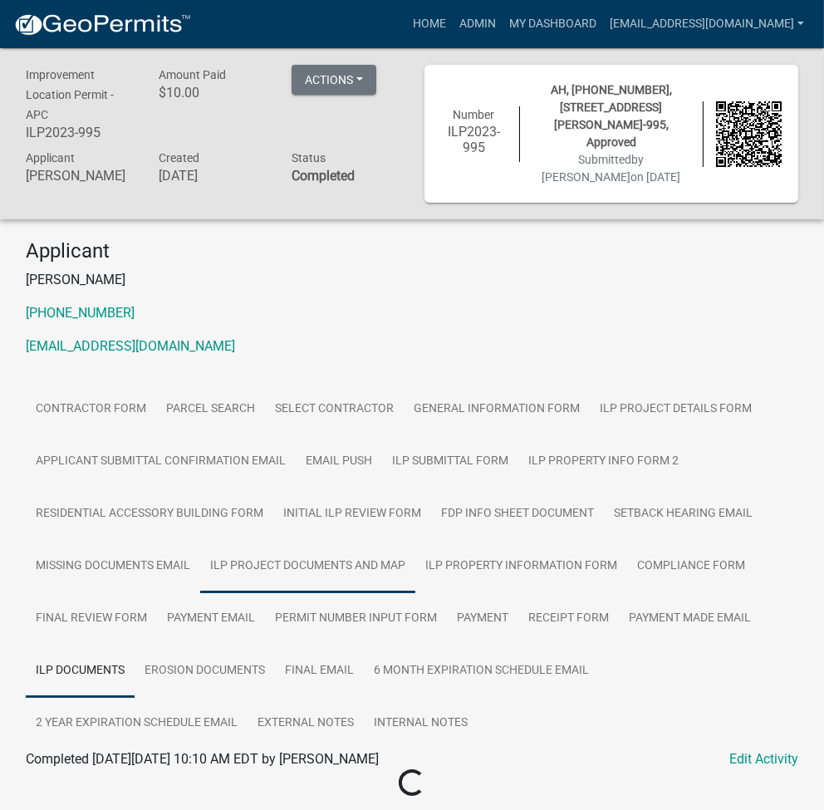
scroll to position [48, 0]
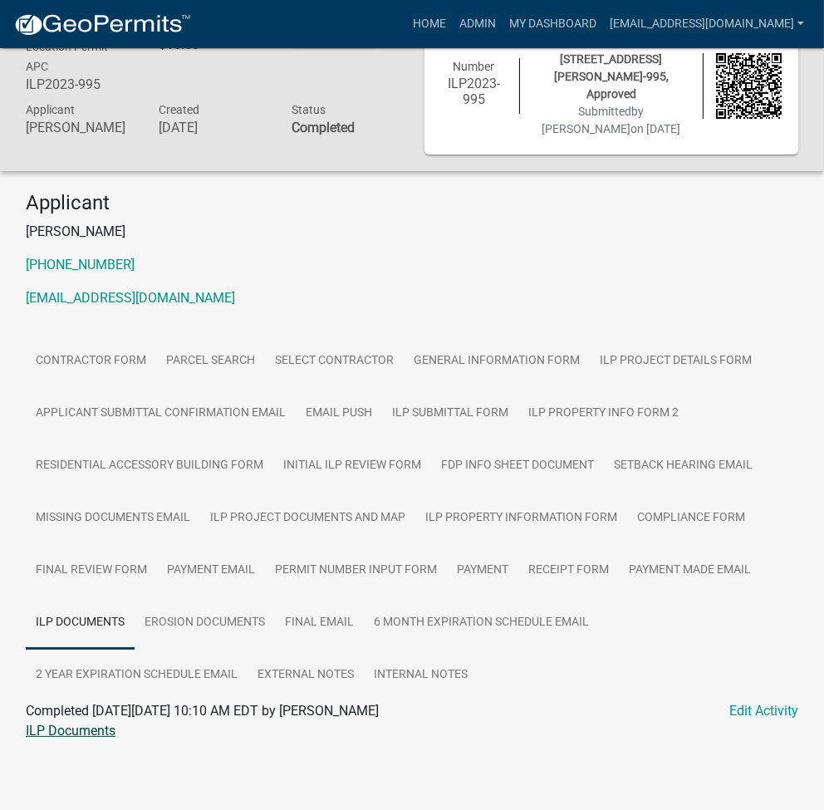
click at [109, 722] on link "ILP Documents" at bounding box center [71, 730] width 90 height 16
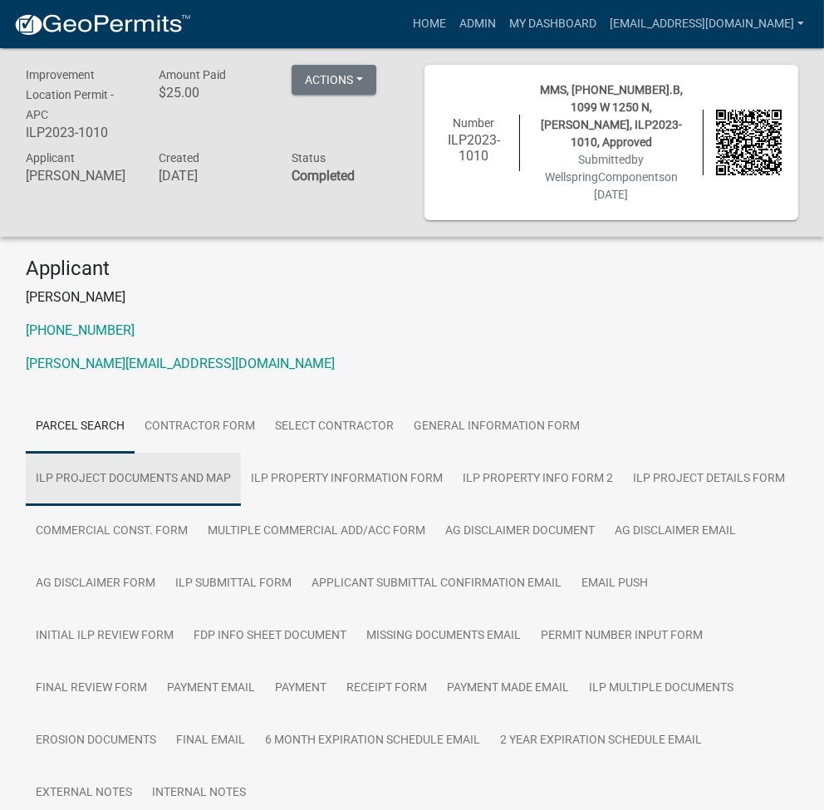
click at [181, 453] on link "ILP Project Documents and Map" at bounding box center [133, 479] width 215 height 53
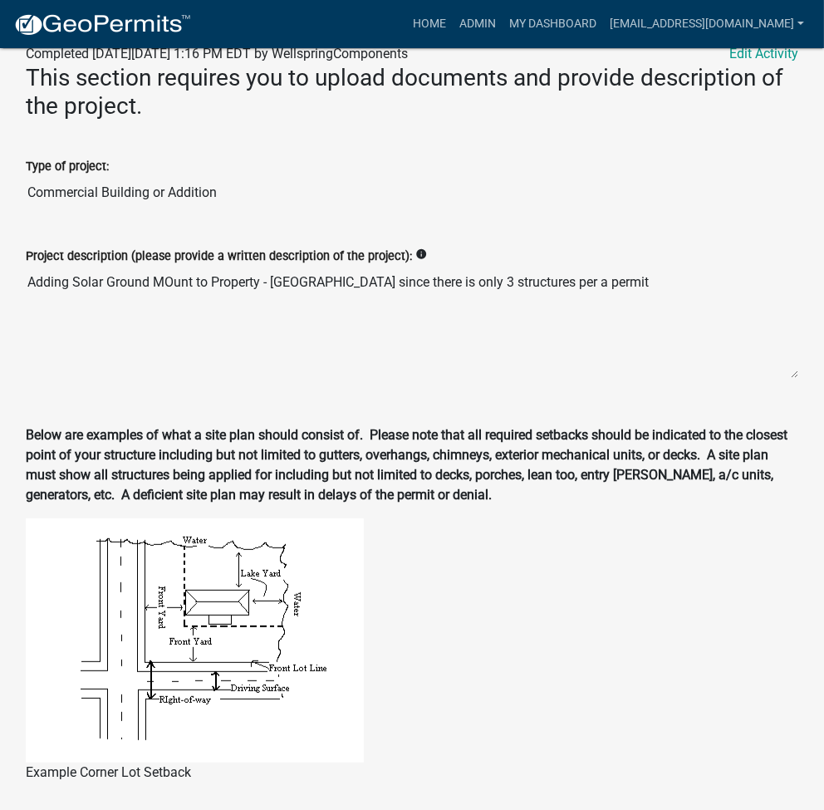
scroll to position [1661, 0]
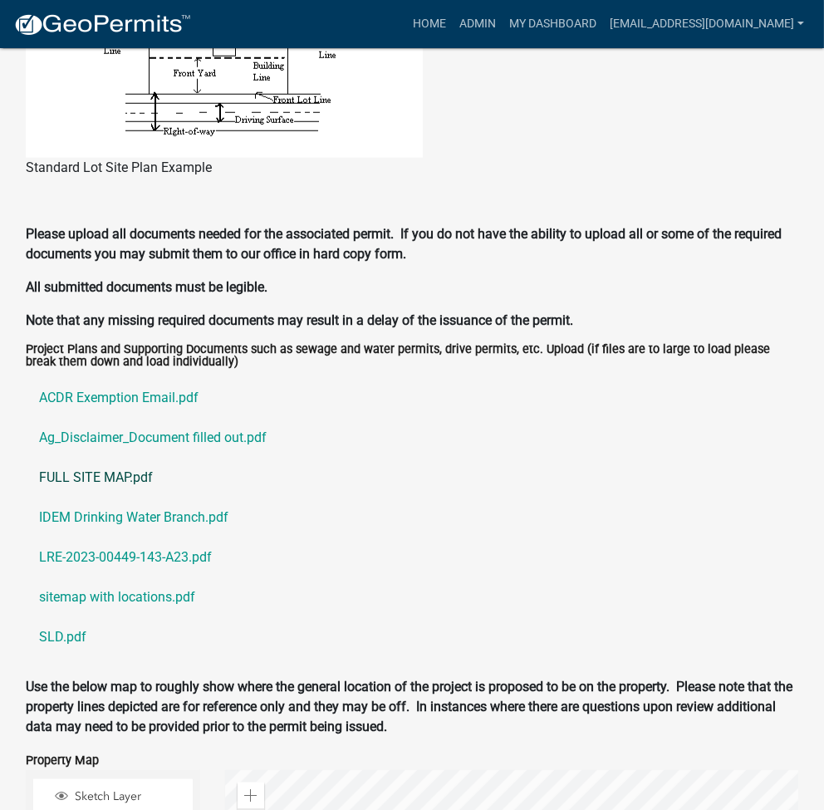
click at [83, 458] on link "FULL SITE MAP.pdf" at bounding box center [412, 478] width 772 height 40
click at [105, 458] on link "FULL SITE MAP.pdf" at bounding box center [412, 478] width 772 height 40
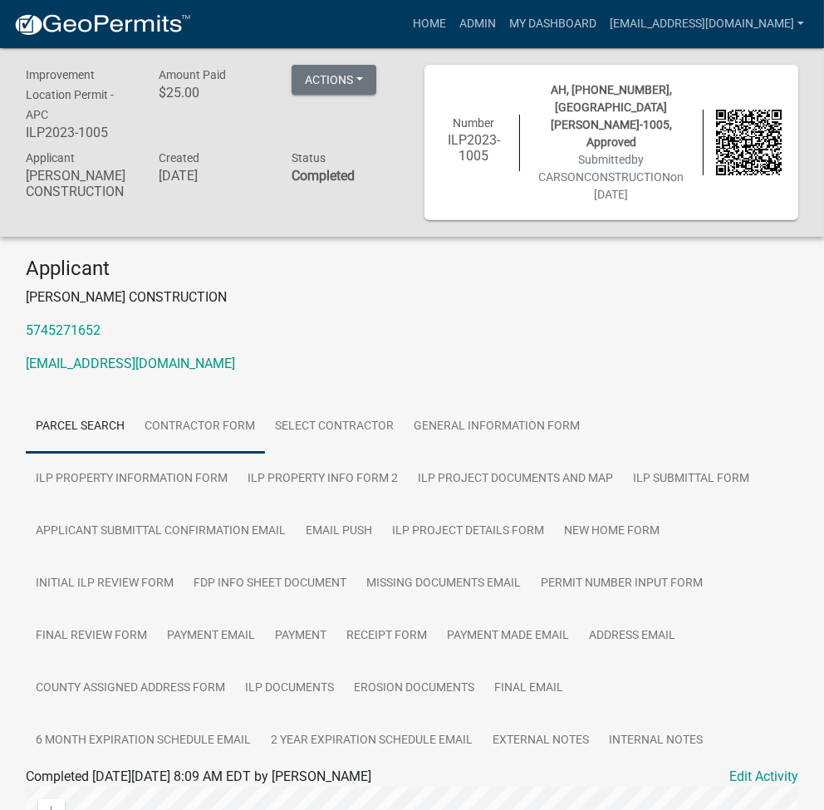
scroll to position [541, 0]
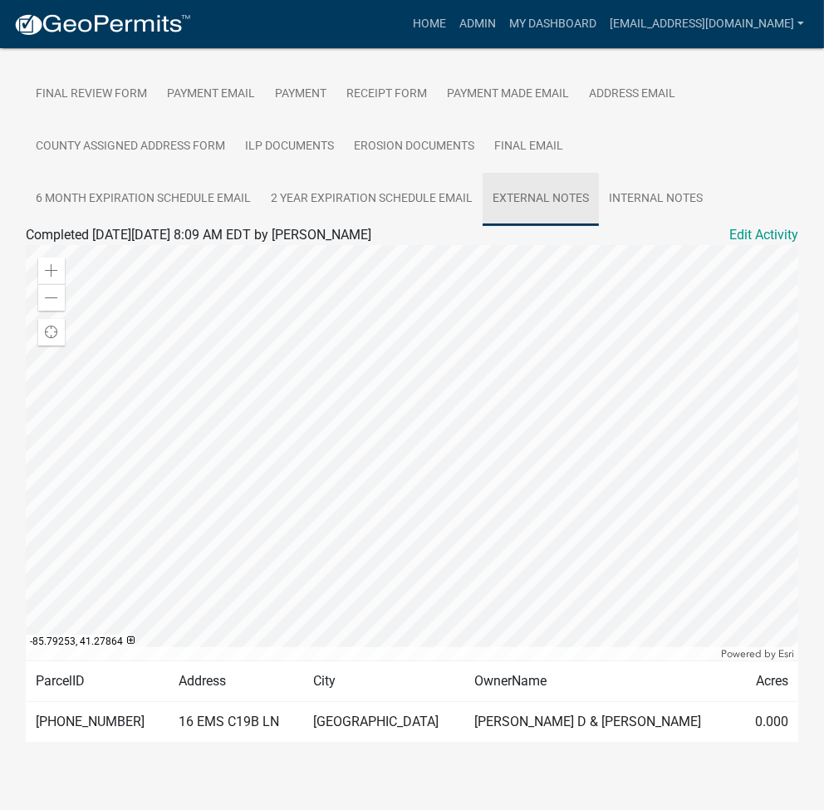
click at [538, 186] on link "External Notes" at bounding box center [540, 199] width 116 height 53
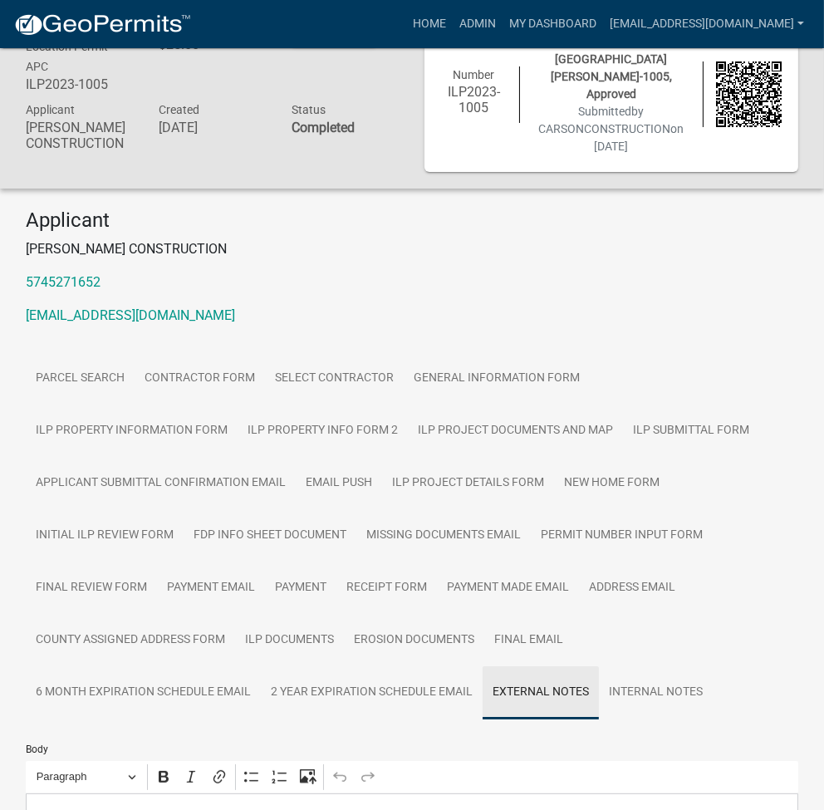
scroll to position [304, 0]
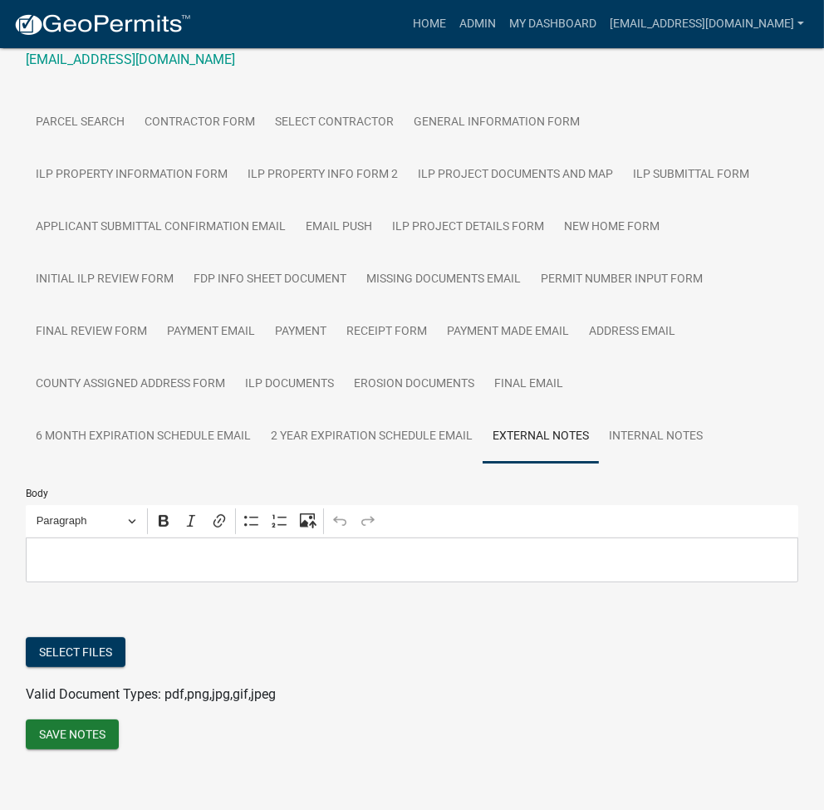
click at [202, 550] on p "Editor editing area: main. Press Alt+0 for help." at bounding box center [412, 560] width 755 height 20
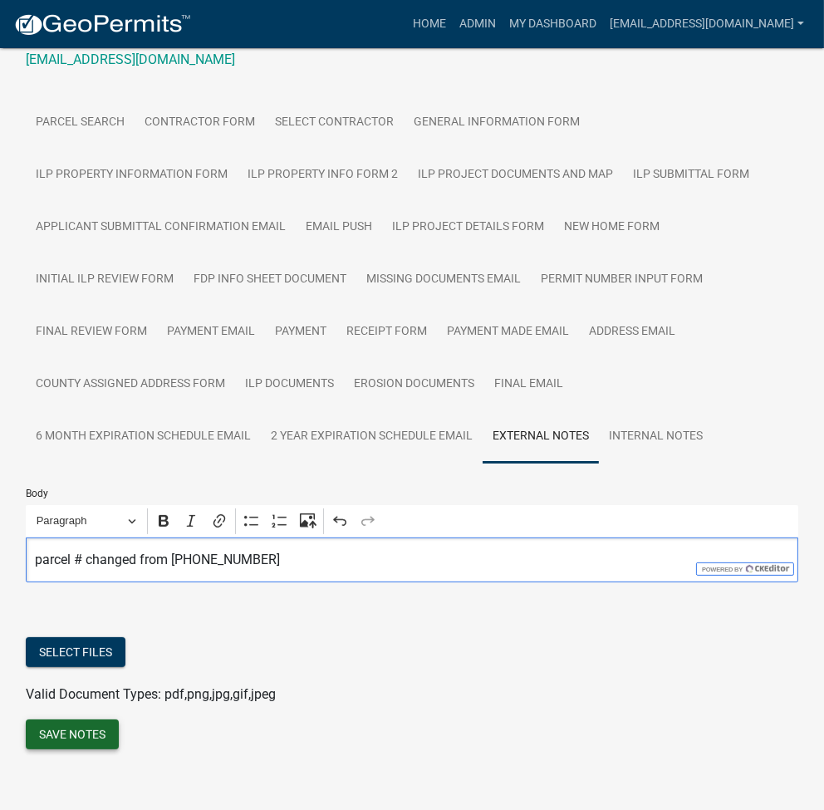
click at [76, 720] on button "Save Notes" at bounding box center [72, 734] width 93 height 30
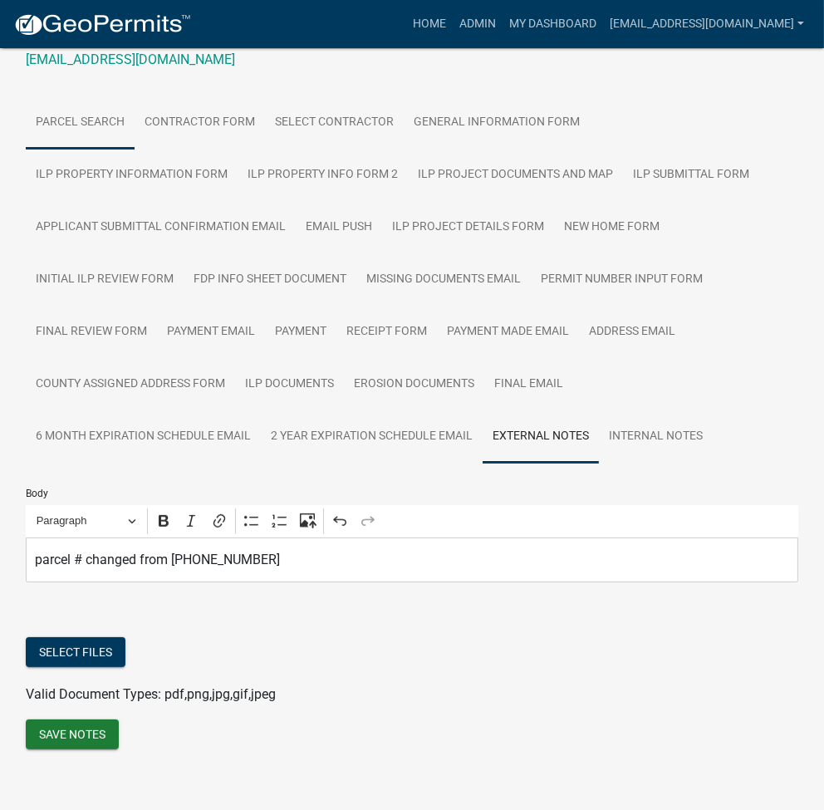
click at [92, 109] on link "Parcel search" at bounding box center [80, 122] width 109 height 53
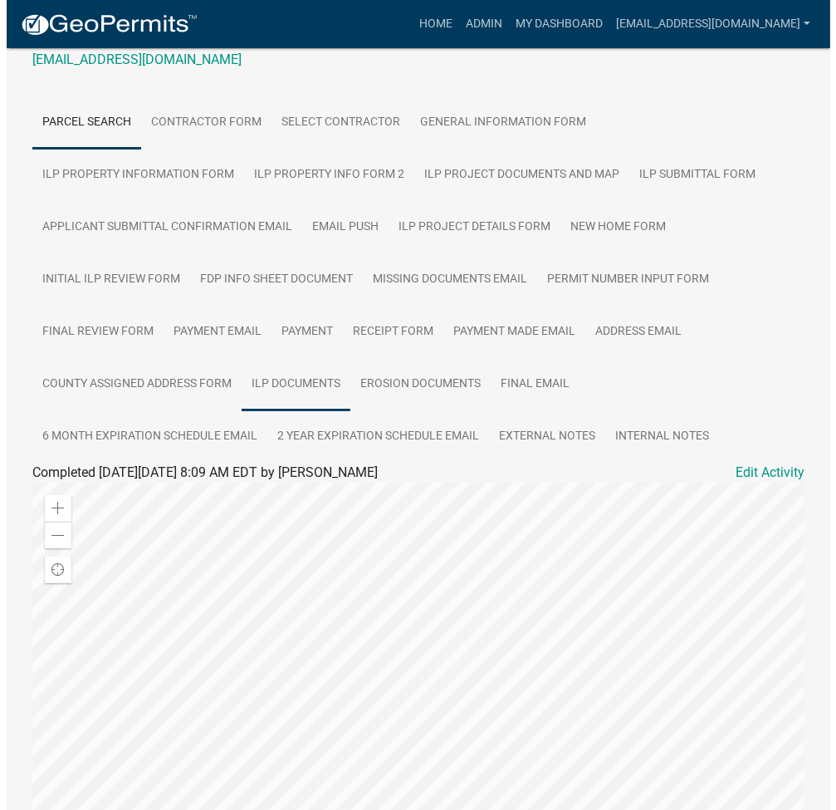
scroll to position [526, 0]
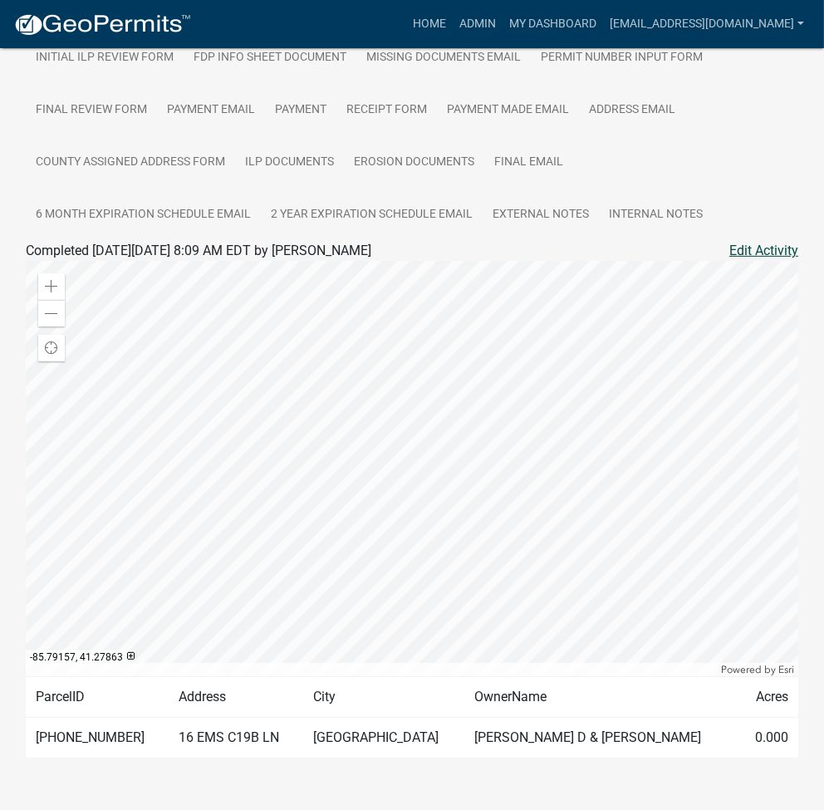
click at [761, 241] on link "Edit Activity" at bounding box center [763, 251] width 69 height 20
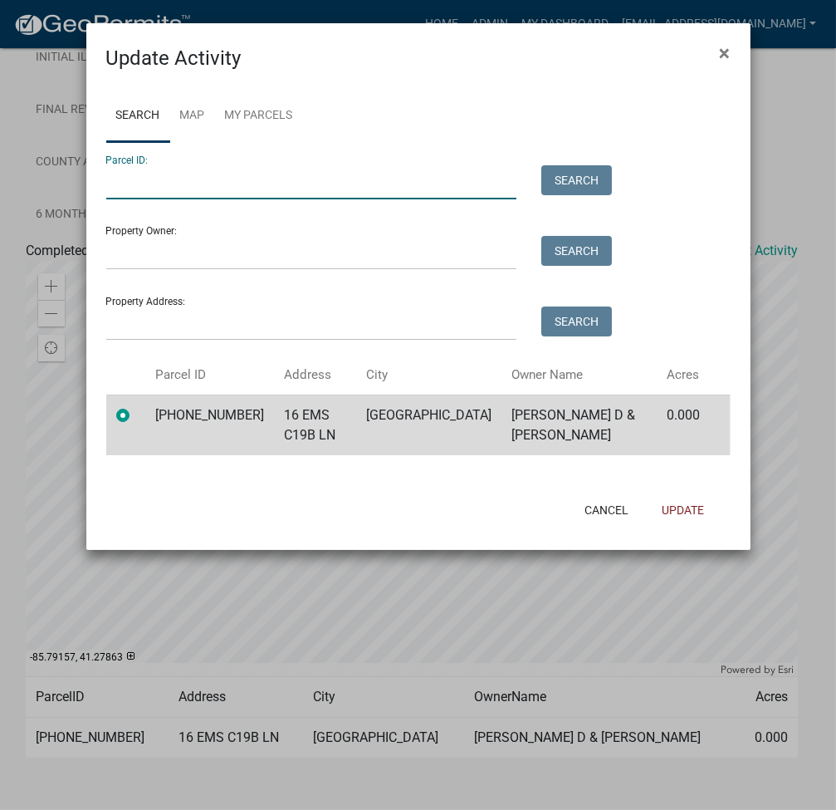
click at [238, 188] on input "Parcel ID:" at bounding box center [311, 182] width 411 height 34
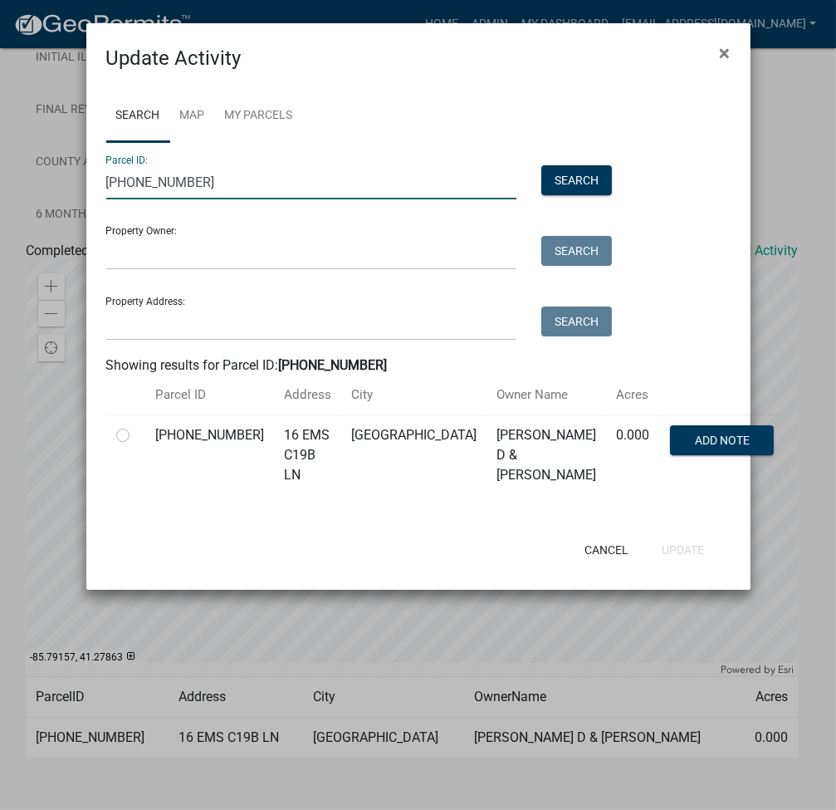
type input "[PHONE_NUMBER]"
click at [136, 425] on label at bounding box center [136, 425] width 0 height 0
click at [136, 428] on input "radio" at bounding box center [141, 430] width 11 height 11
radio input "true"
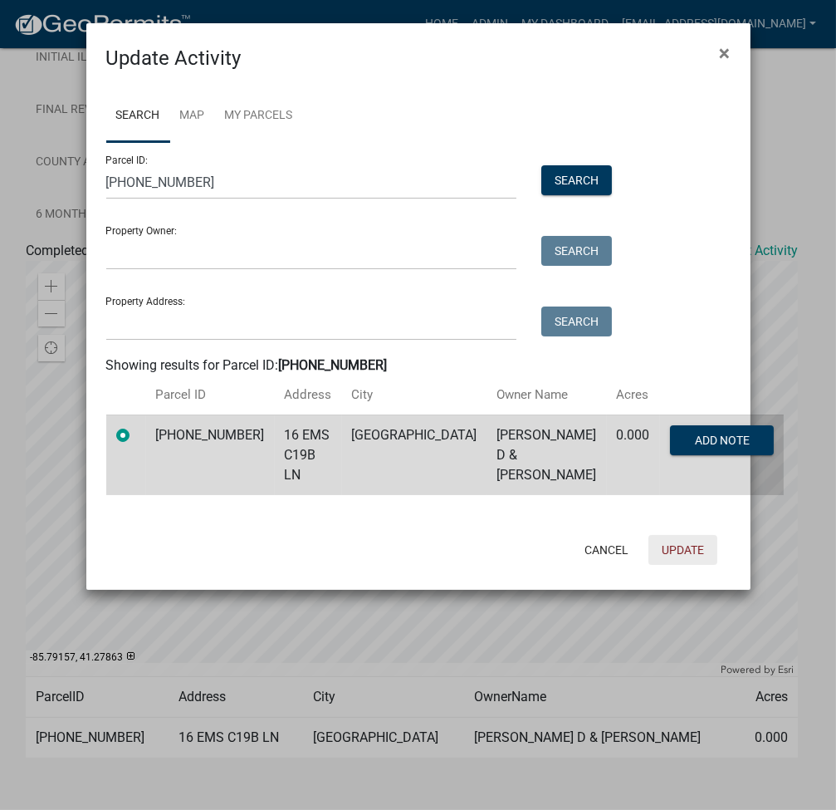
click at [663, 535] on button "Update" at bounding box center [683, 550] width 69 height 30
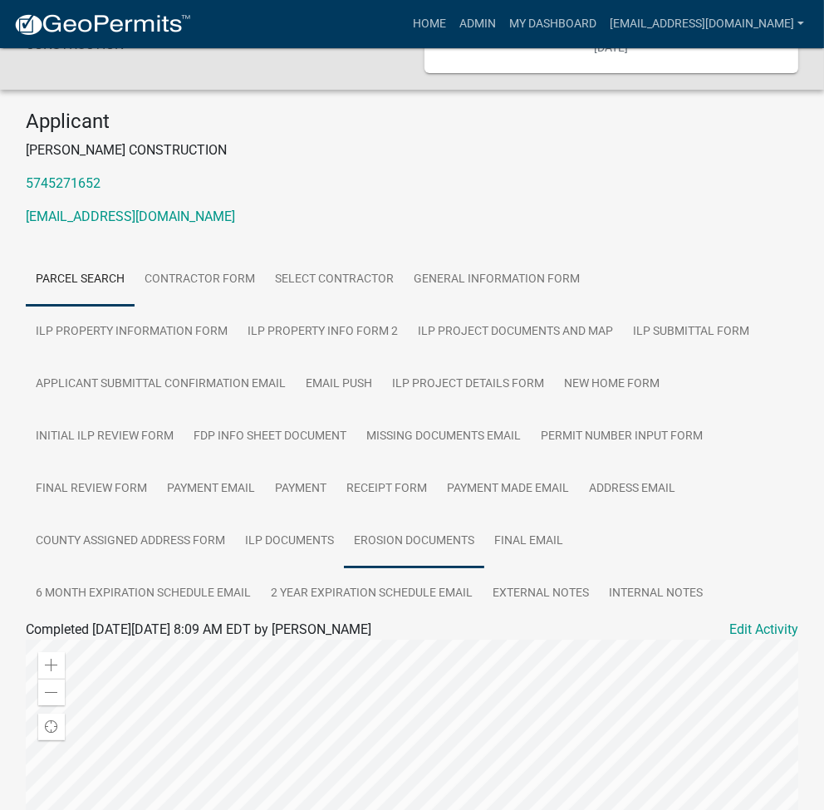
scroll to position [82, 0]
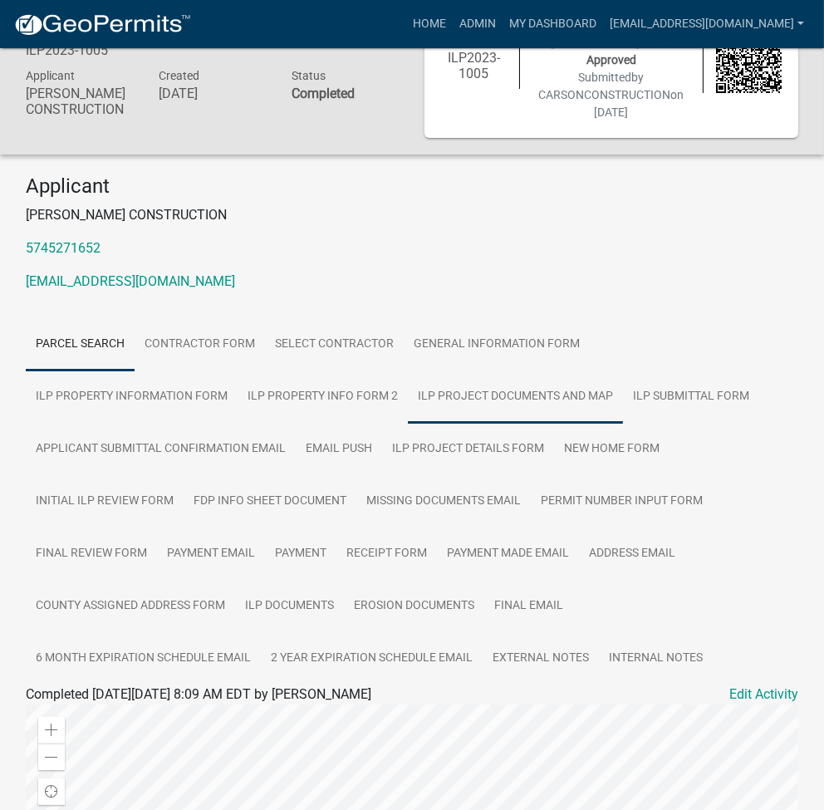
click at [408, 384] on link "ILP Project Documents and Map" at bounding box center [515, 396] width 215 height 53
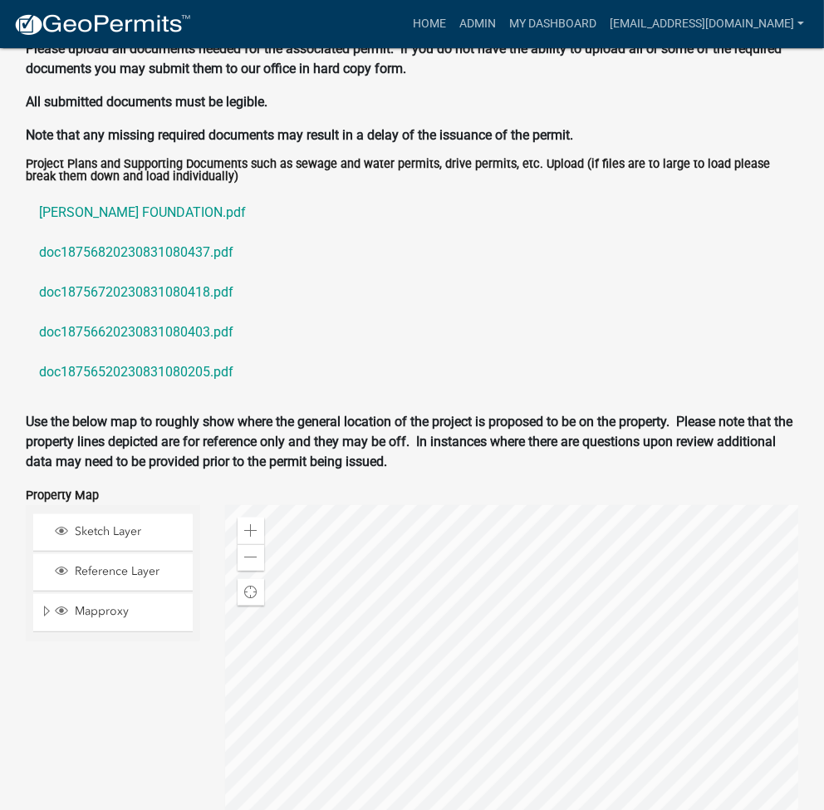
scroll to position [1833, 0]
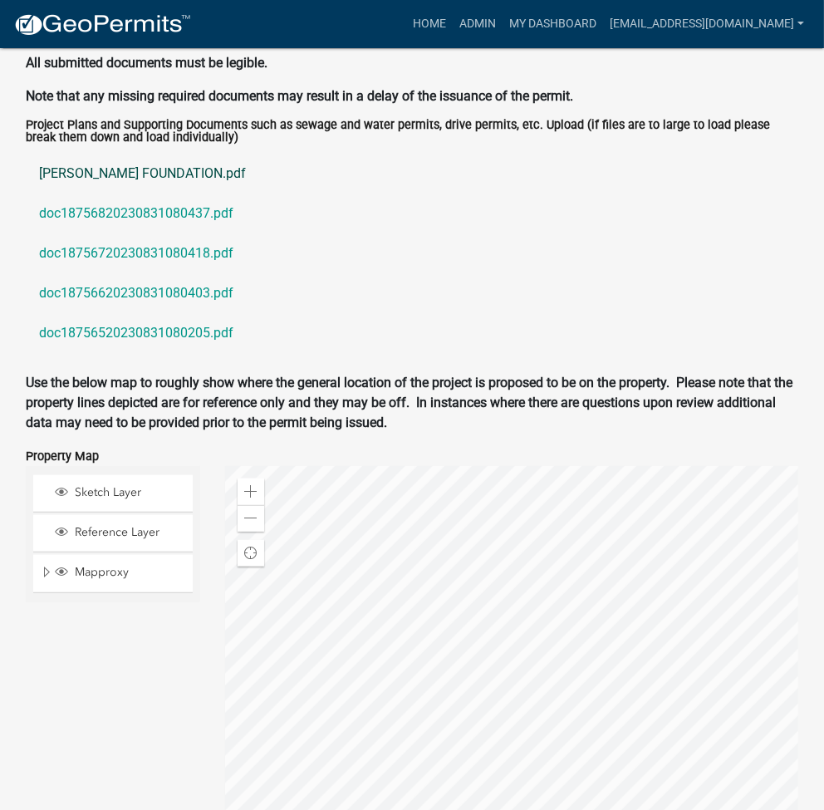
click at [184, 154] on link "[PERSON_NAME] FOUNDATION.pdf" at bounding box center [412, 174] width 772 height 40
click at [130, 200] on link "doc18756820230831080437.pdf" at bounding box center [412, 213] width 772 height 40
click at [183, 236] on link "doc18756720230831080418.pdf" at bounding box center [412, 253] width 772 height 40
click at [166, 281] on link "doc18756620230831080403.pdf" at bounding box center [412, 293] width 772 height 40
click at [132, 321] on link "doc18756520230831080205.pdf" at bounding box center [412, 333] width 772 height 40
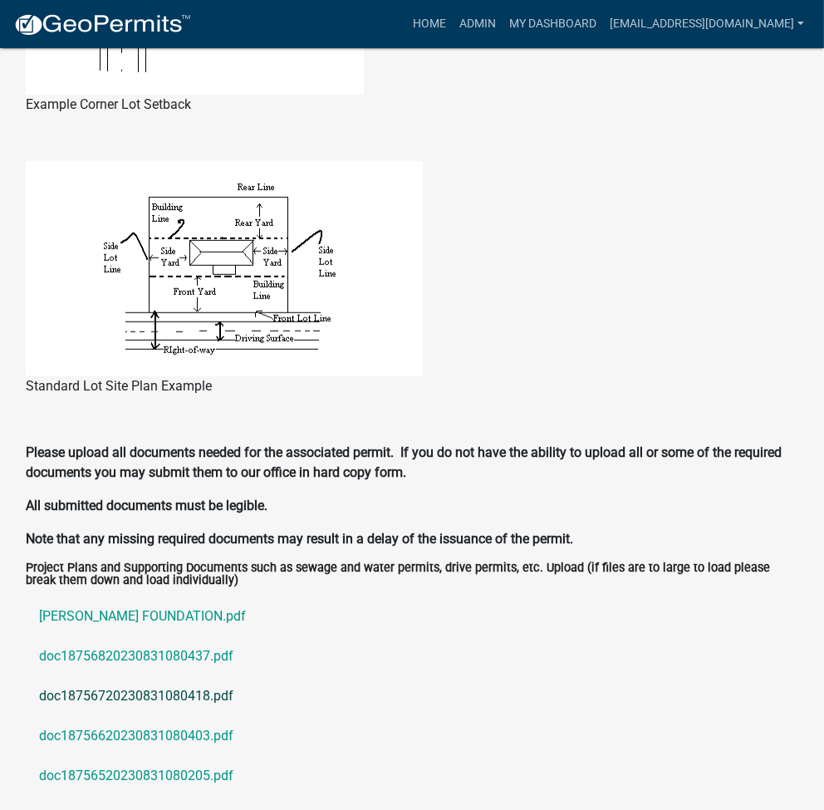
scroll to position [947, 0]
